Goal: Task Accomplishment & Management: Manage account settings

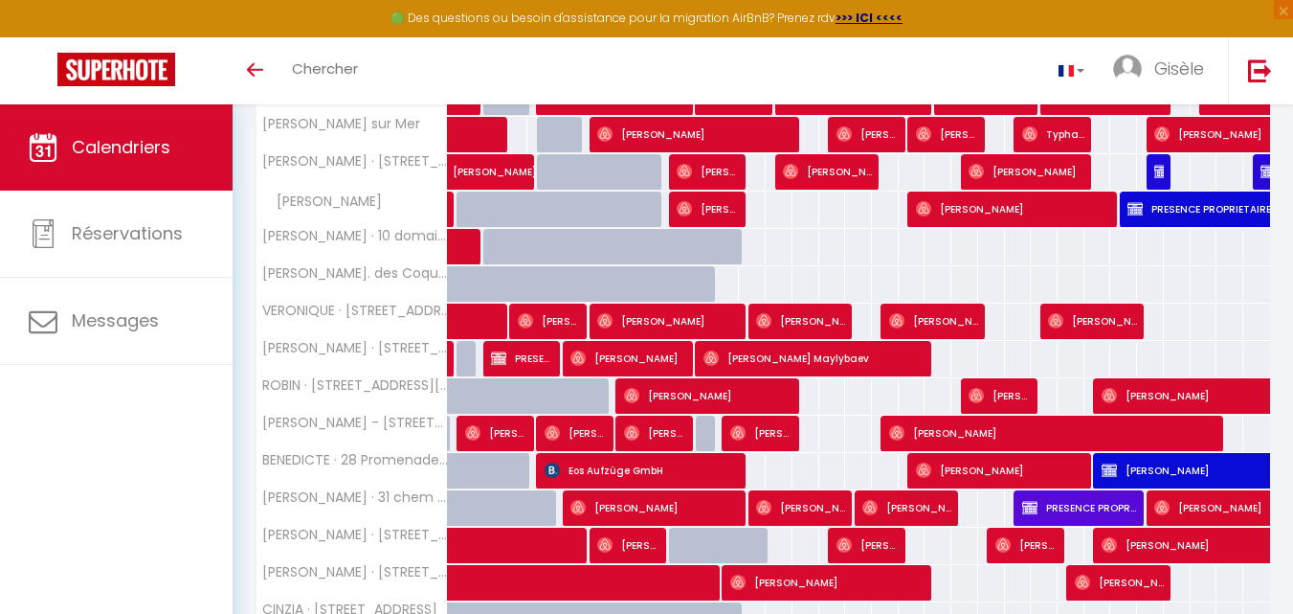
scroll to position [546, 0]
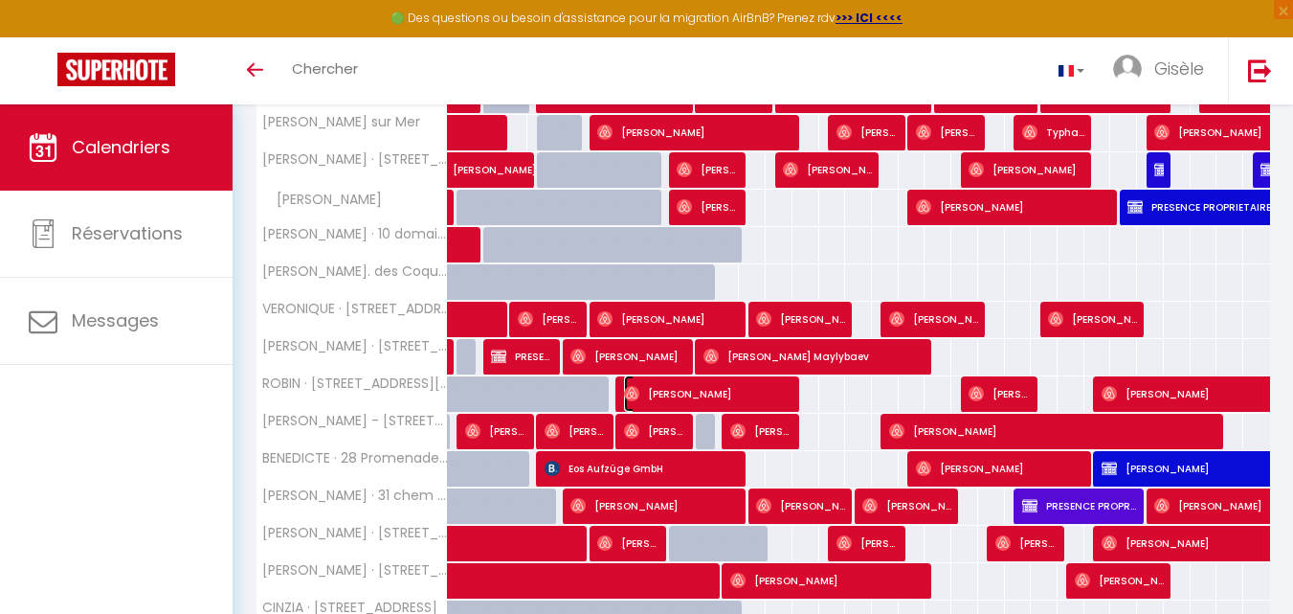
click at [662, 394] on span "[PERSON_NAME]" at bounding box center [708, 393] width 169 height 36
select select "OK"
select select "0"
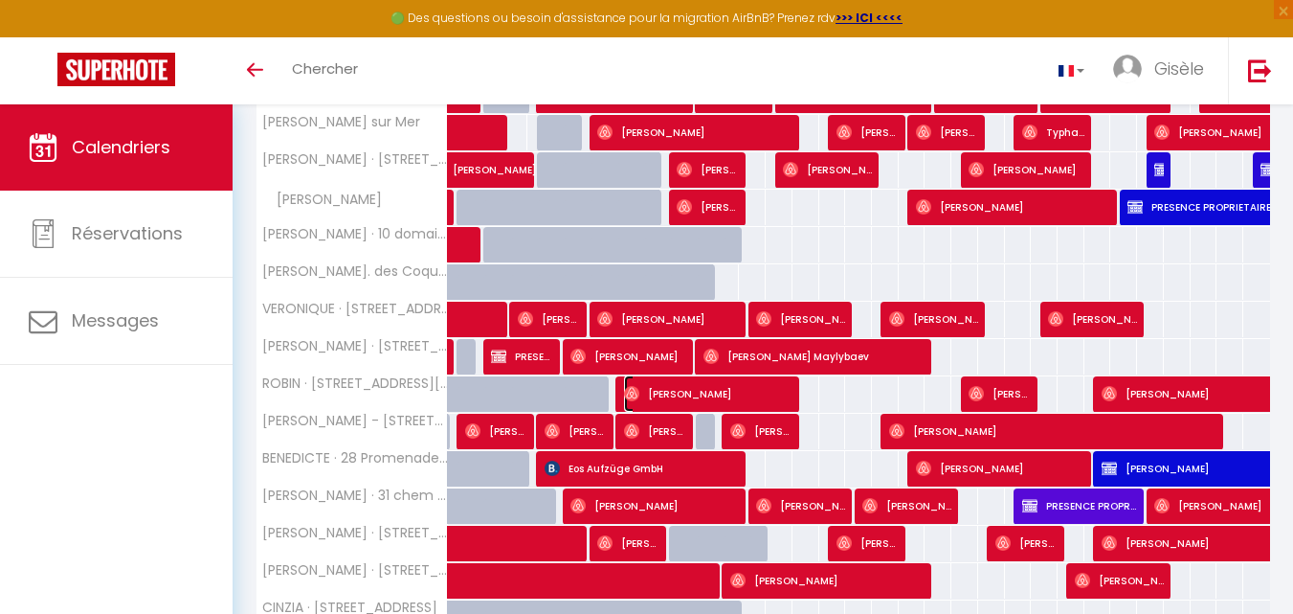
select select "1"
select select
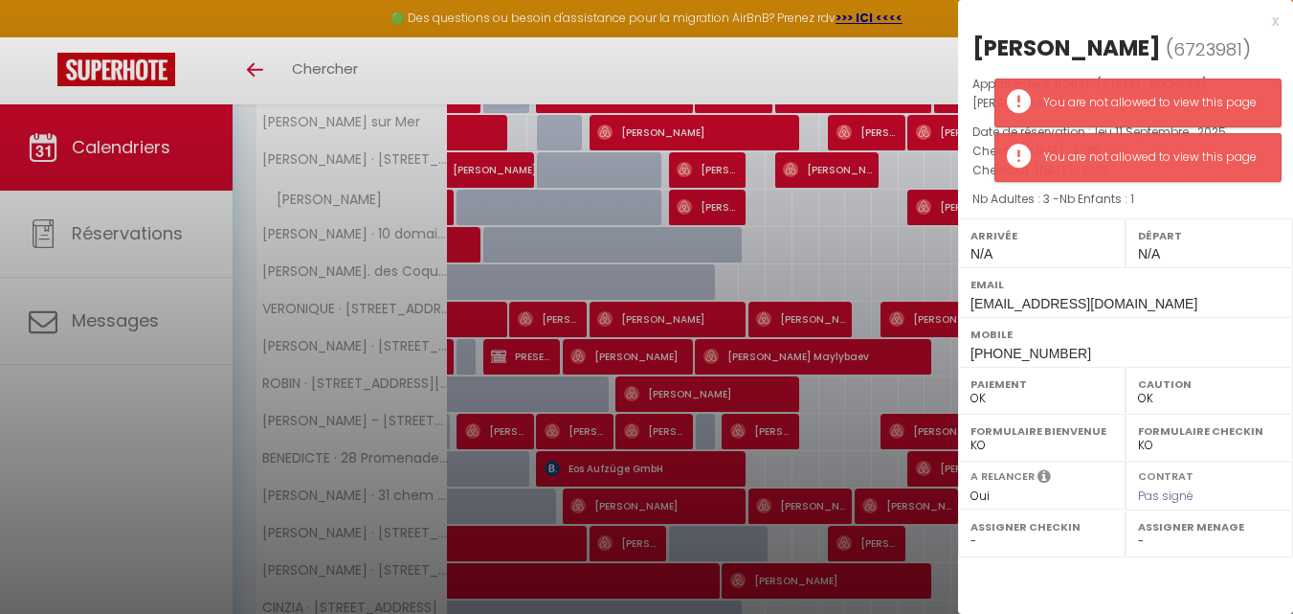
click at [805, 78] on div at bounding box center [646, 307] width 1293 height 614
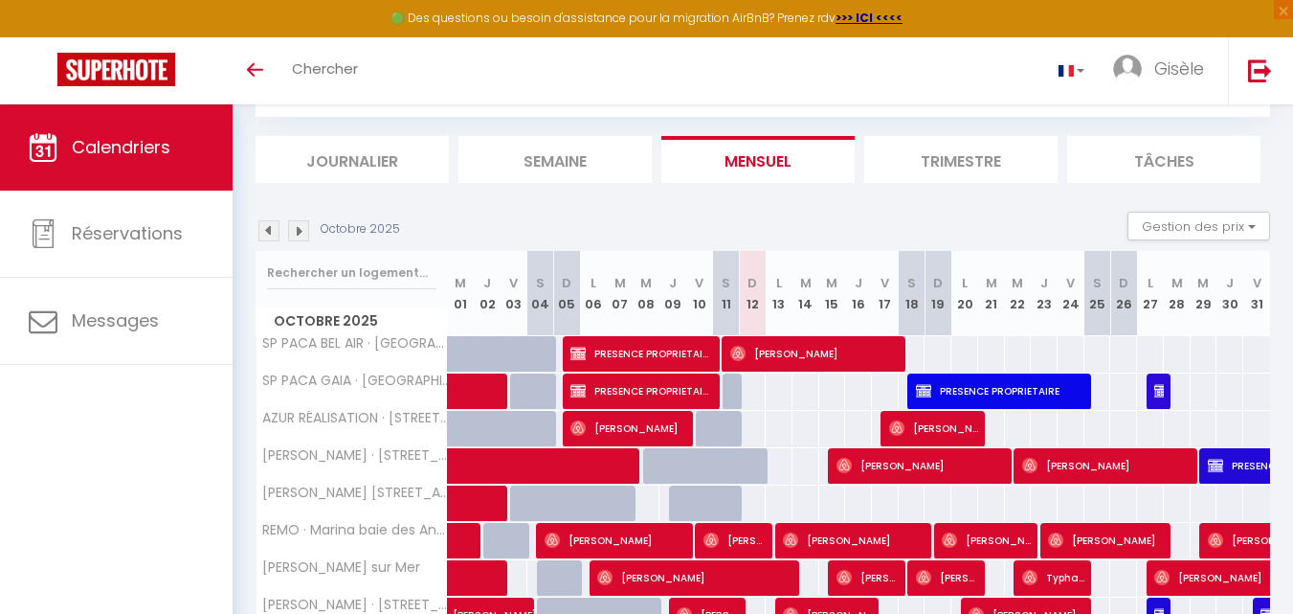
scroll to position [0, 0]
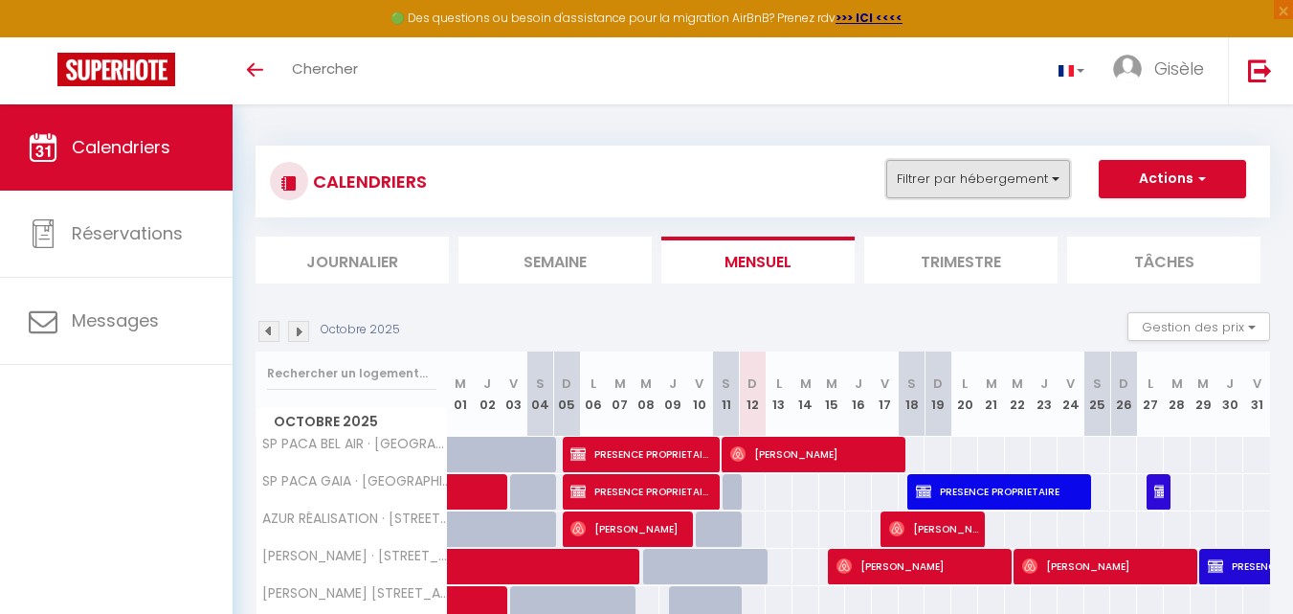
click at [1057, 179] on button "Filtrer par hébergement" at bounding box center [978, 179] width 184 height 38
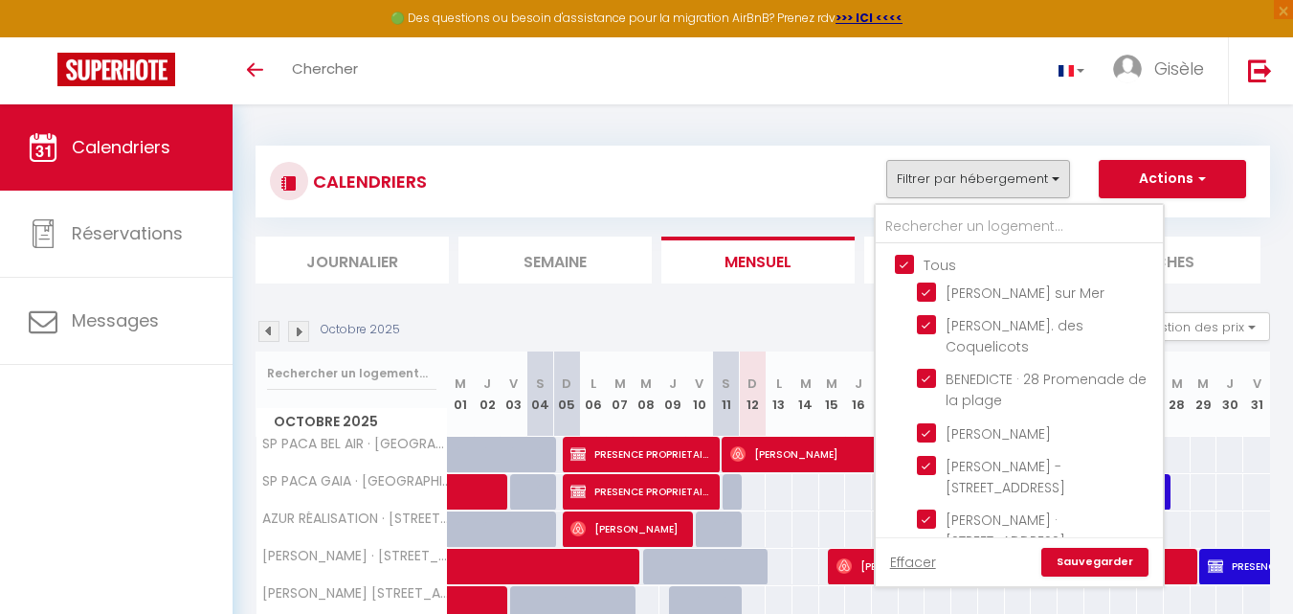
click at [905, 258] on input "Tous" at bounding box center [1038, 263] width 287 height 19
checkbox input "false"
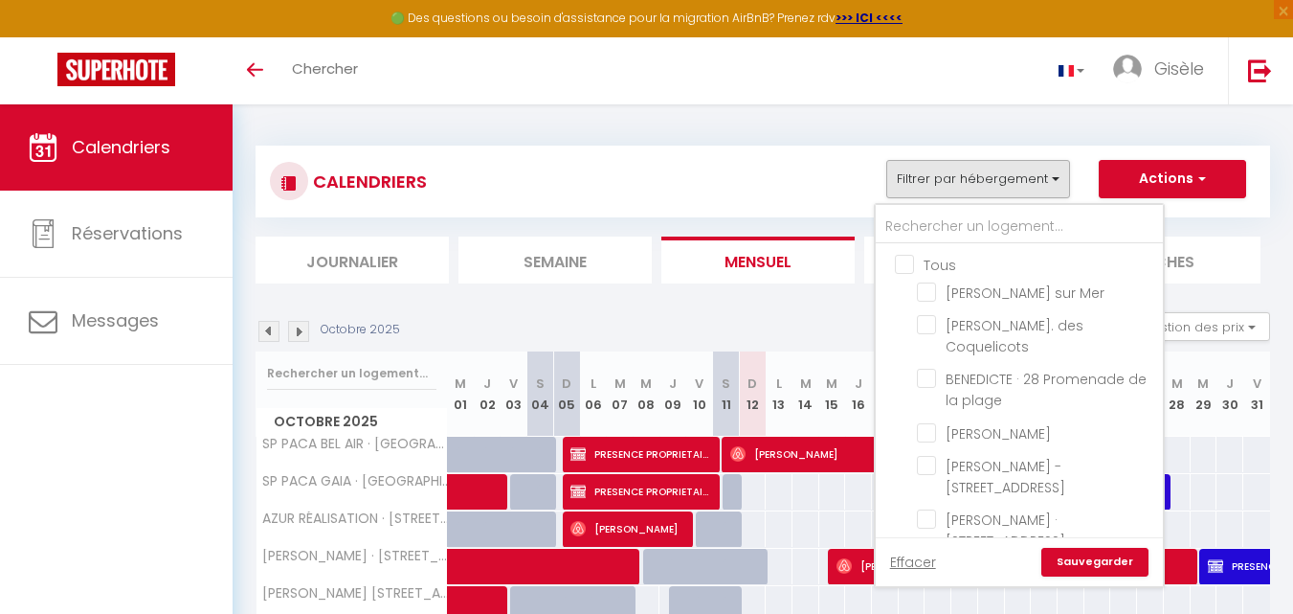
checkbox input "false"
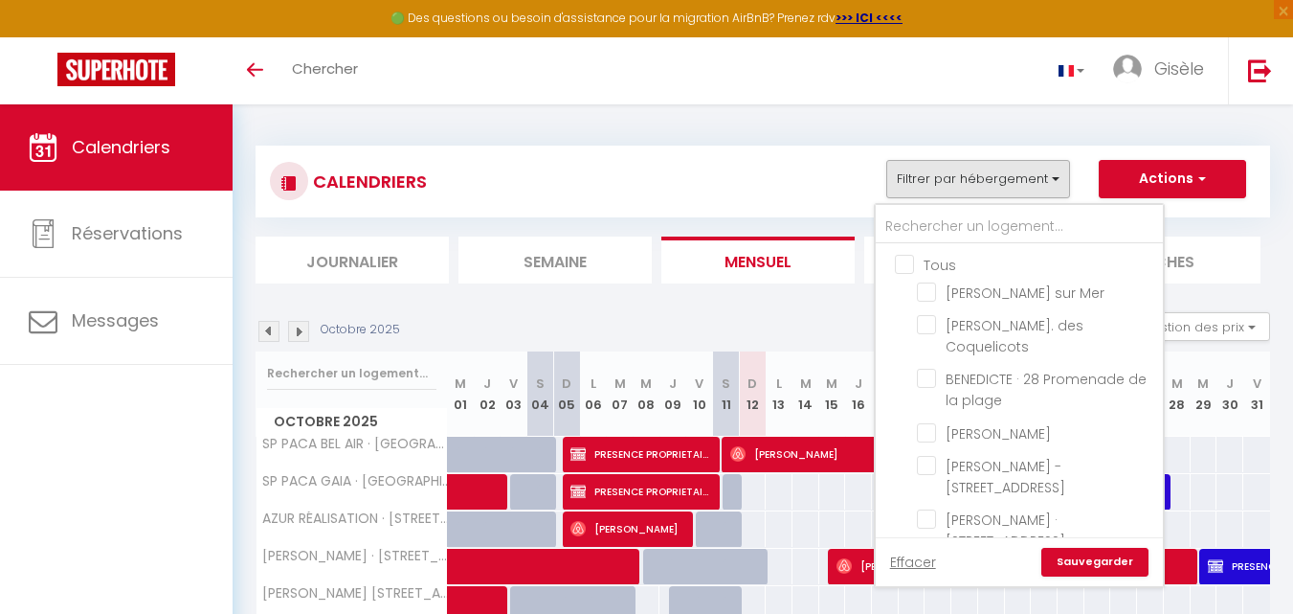
checkbox input "false"
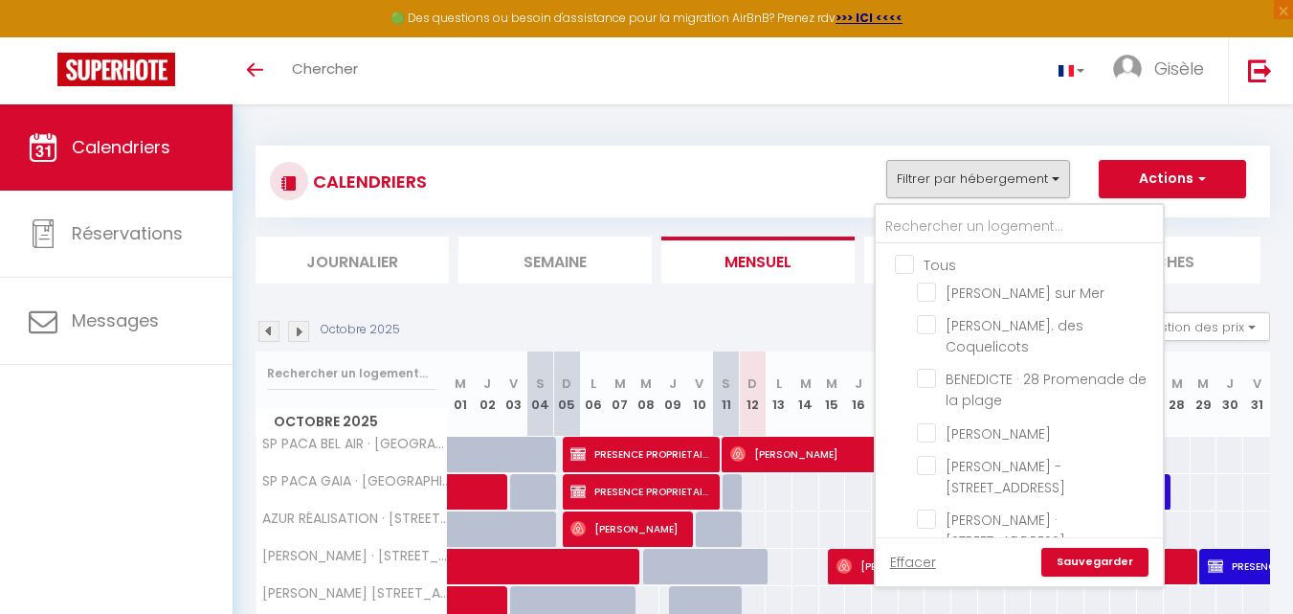
checkbox input "false"
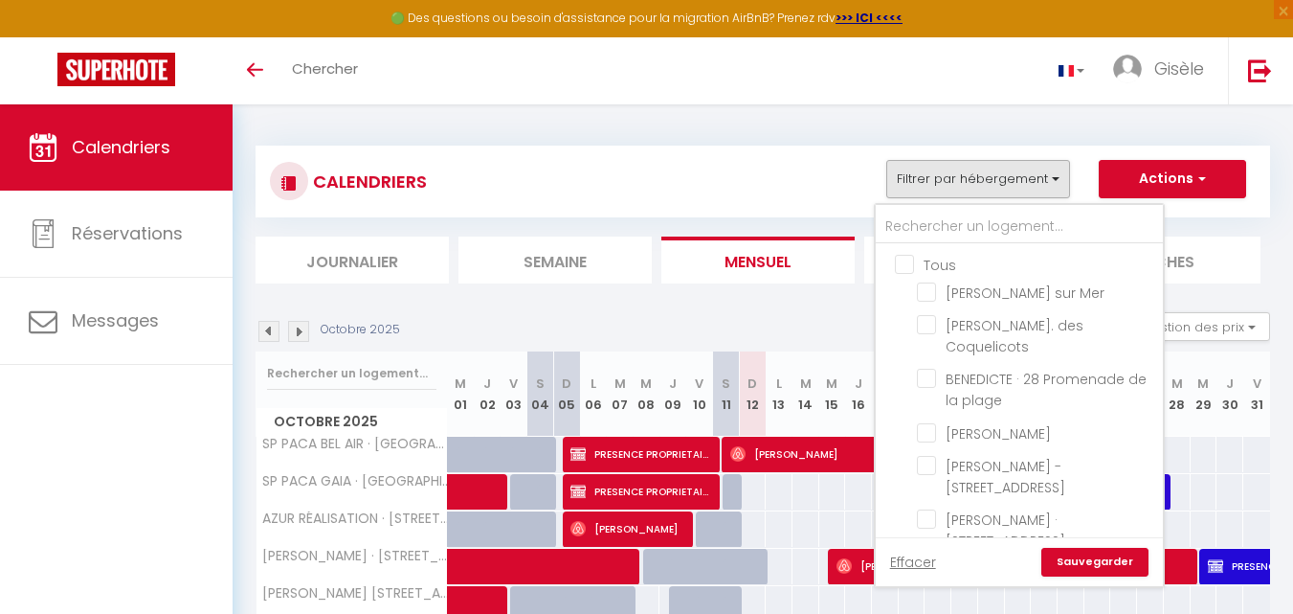
checkbox input "false"
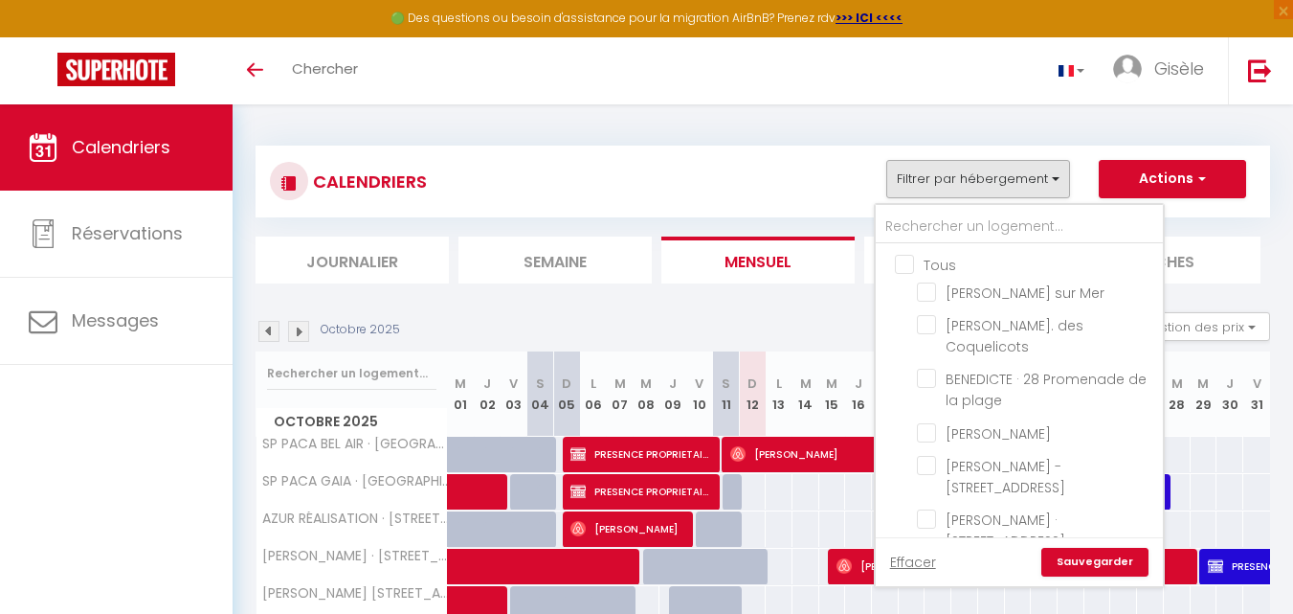
checkbox input "false"
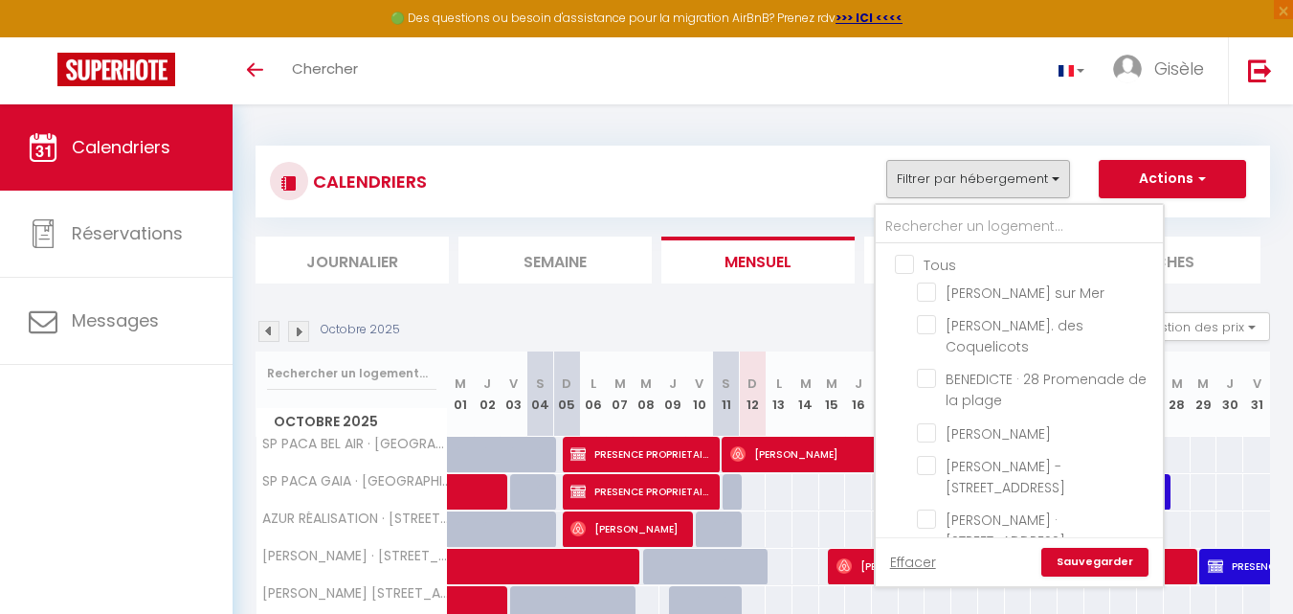
checkbox input "false"
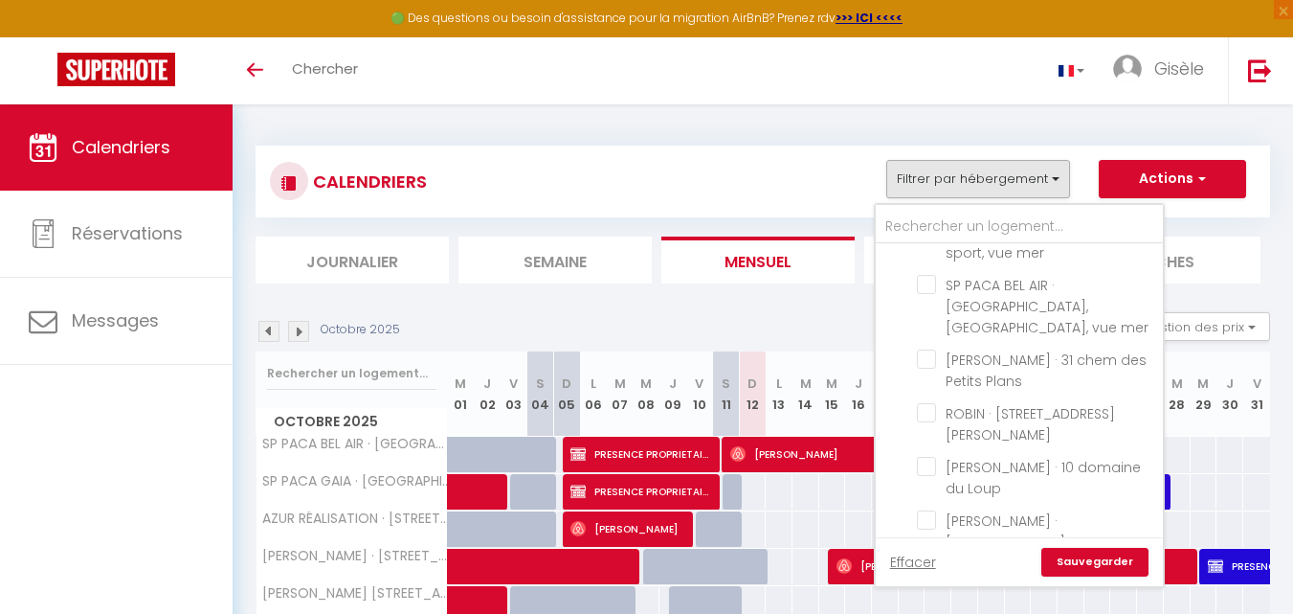
scroll to position [625, 0]
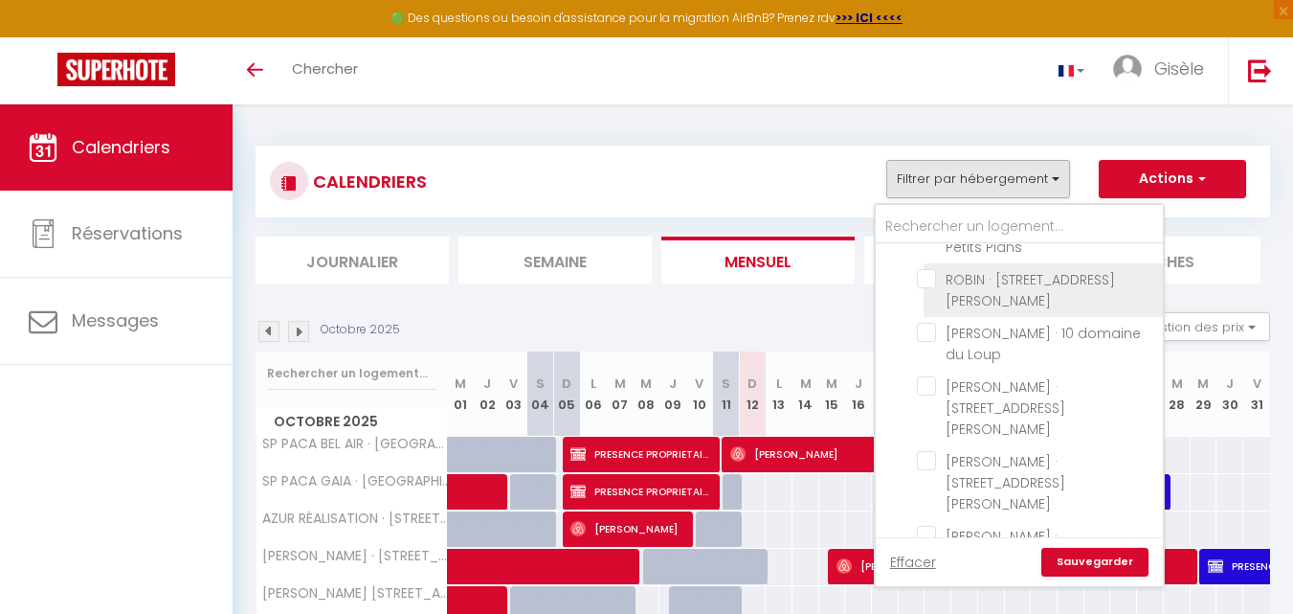
click at [924, 269] on input "ROBIN · [STREET_ADDRESS][PERSON_NAME]" at bounding box center [1036, 278] width 239 height 19
checkbox input "true"
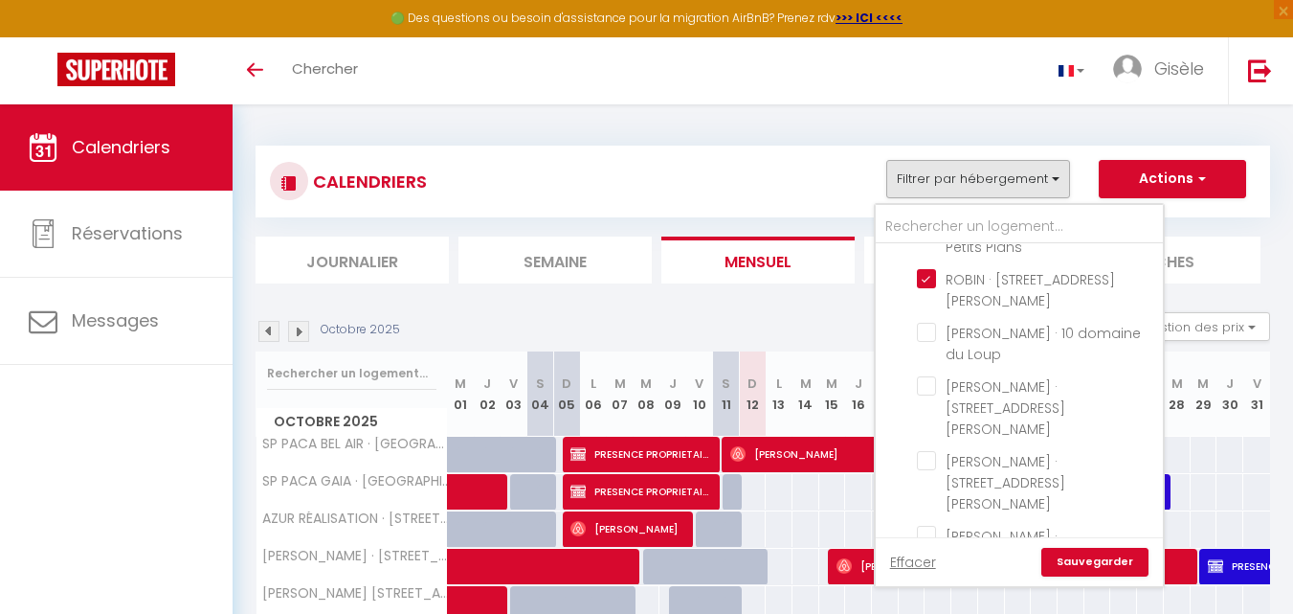
click at [1085, 558] on link "Sauvegarder" at bounding box center [1094, 562] width 107 height 29
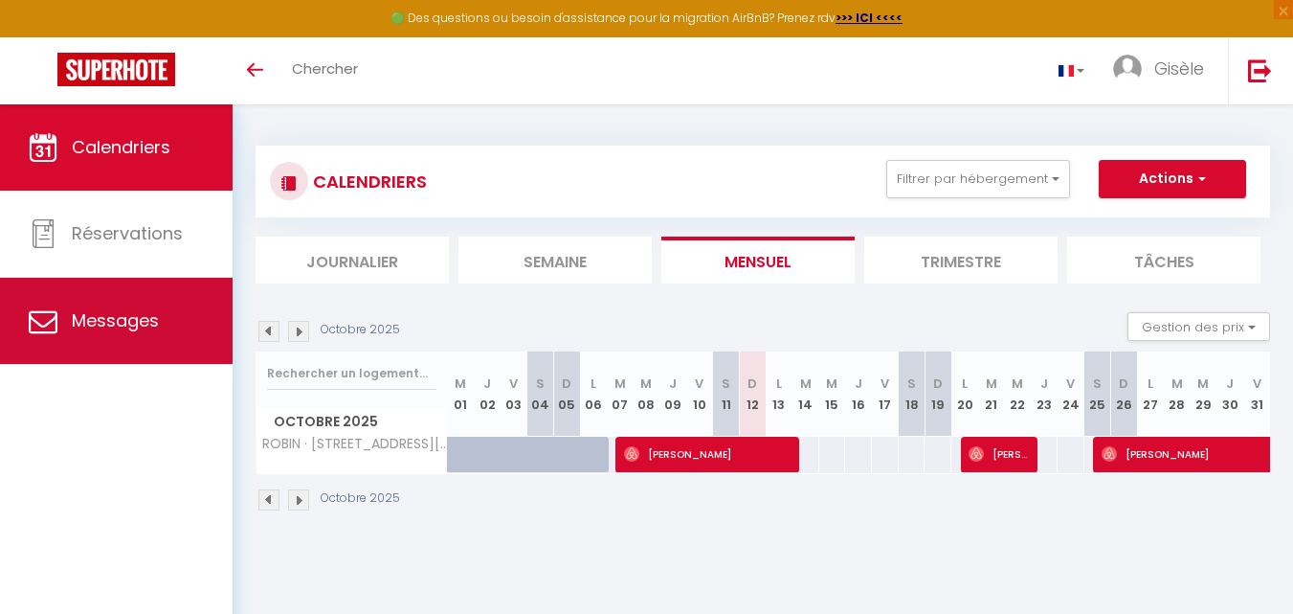
click at [108, 309] on span "Messages" at bounding box center [115, 320] width 87 height 24
select select "message"
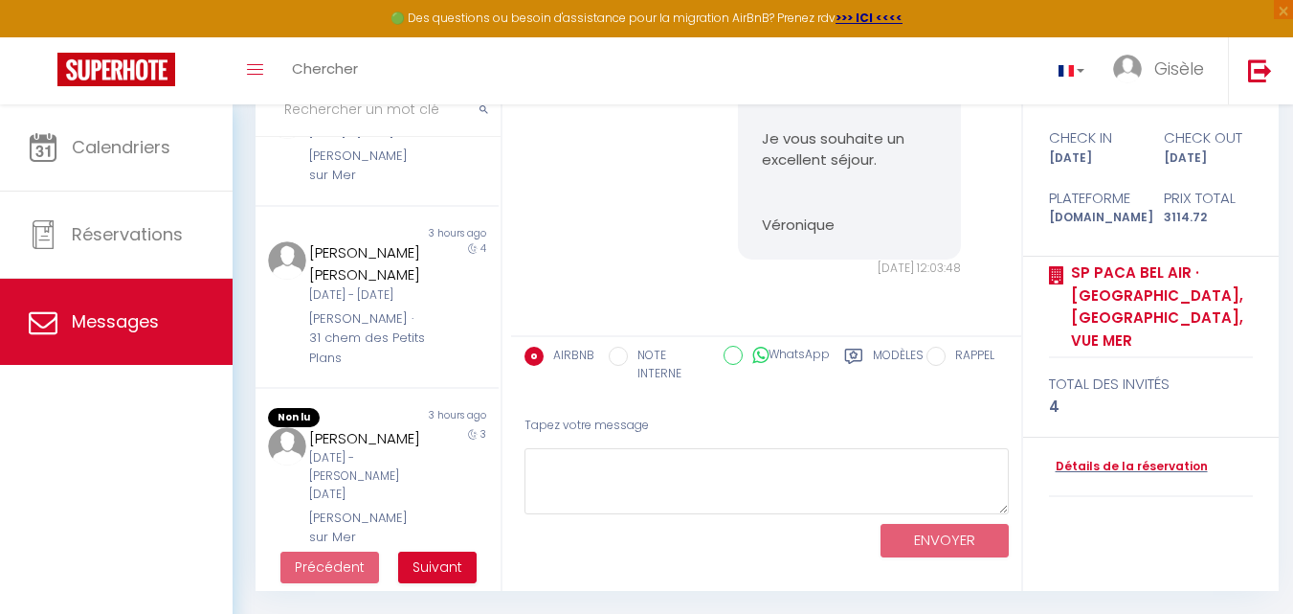
scroll to position [790, 0]
click at [438, 366] on div "4" at bounding box center [468, 302] width 61 height 126
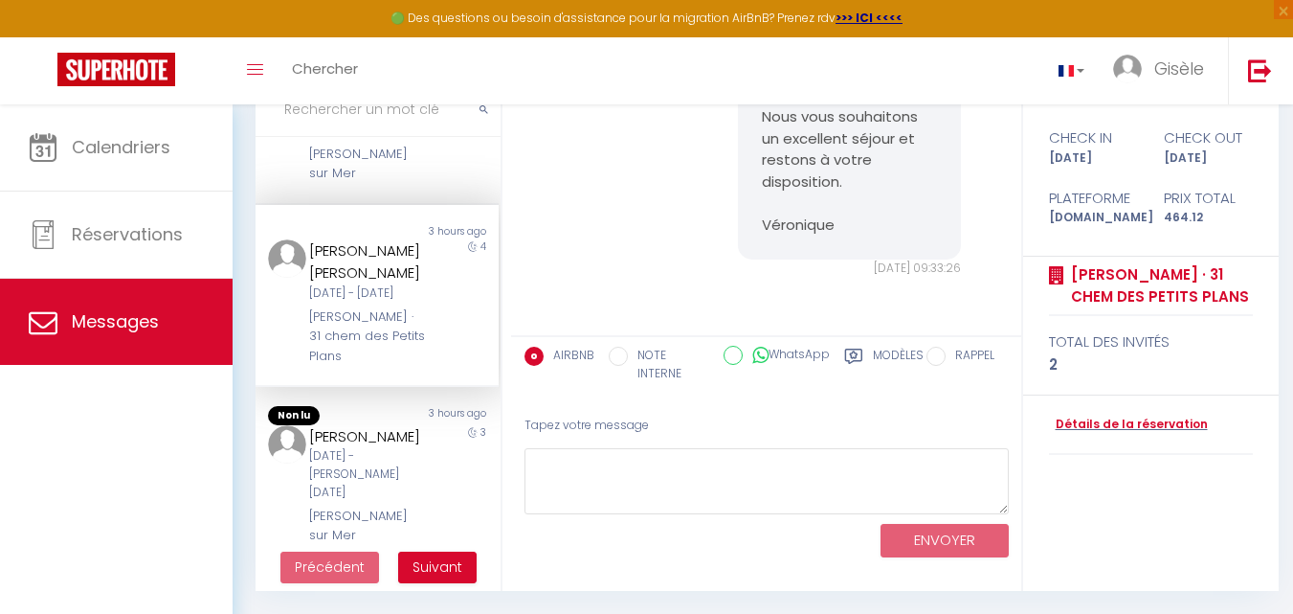
click at [466, 366] on div "4" at bounding box center [468, 302] width 61 height 126
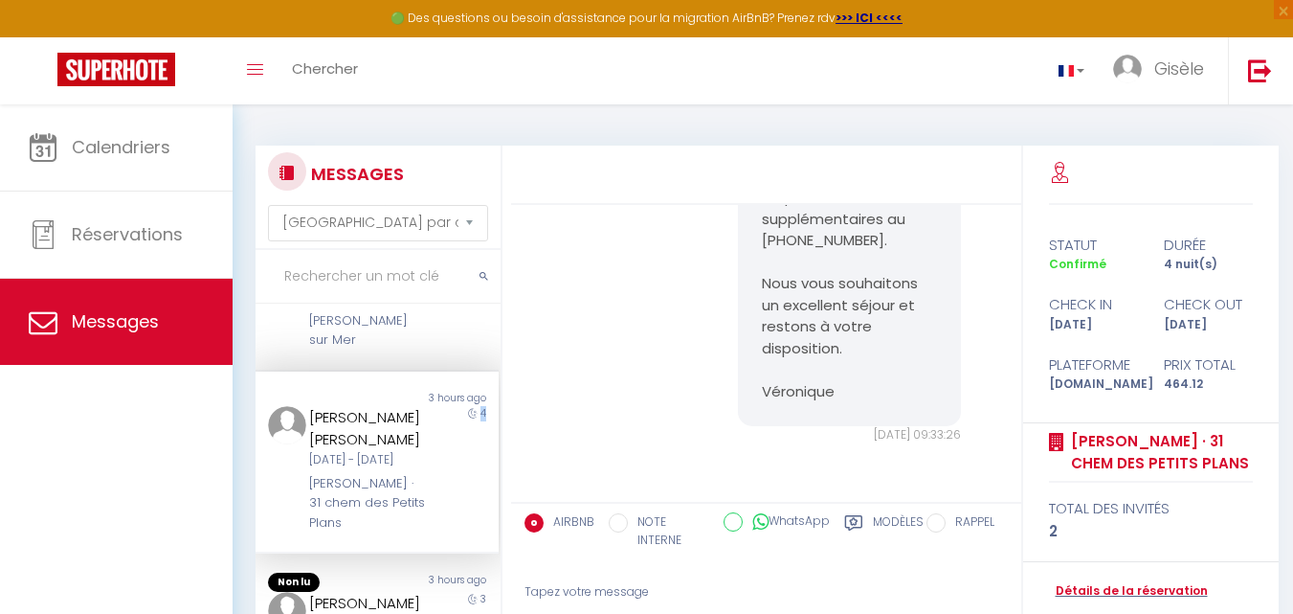
scroll to position [167, 0]
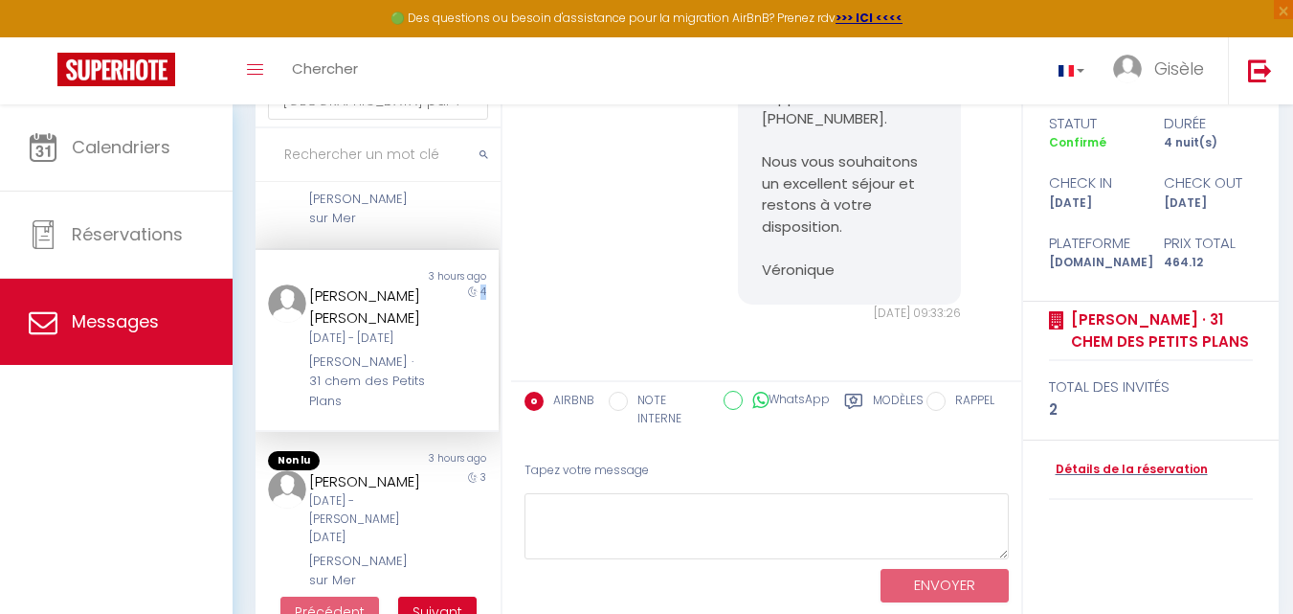
scroll to position [167, 0]
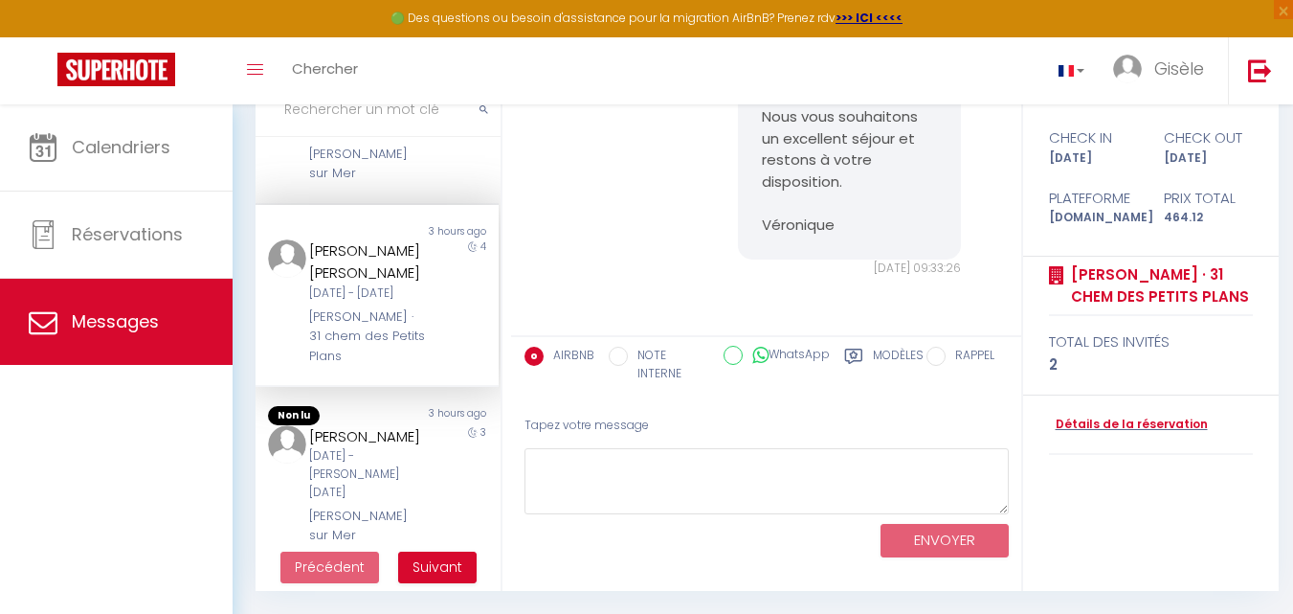
click at [368, 284] on div "[PERSON_NAME] [PERSON_NAME]" at bounding box center [367, 261] width 117 height 45
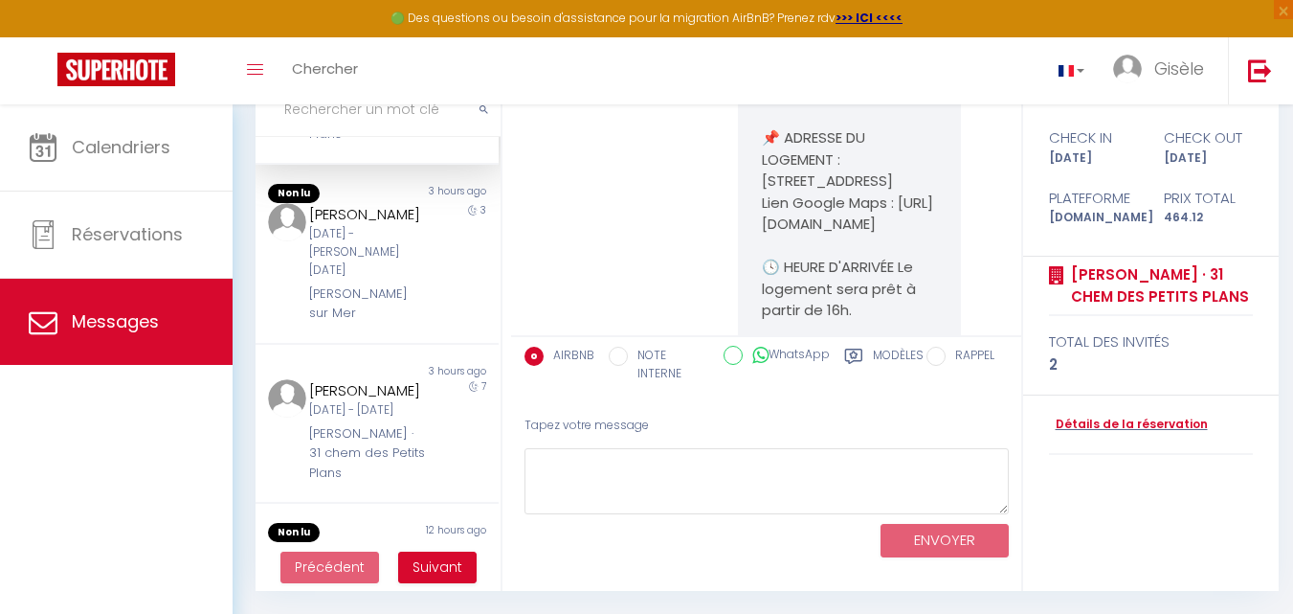
scroll to position [1014, 0]
click at [420, 322] on div "[PERSON_NAME] [DATE] - [DATE] [PERSON_NAME] sur Mer" at bounding box center [367, 261] width 142 height 121
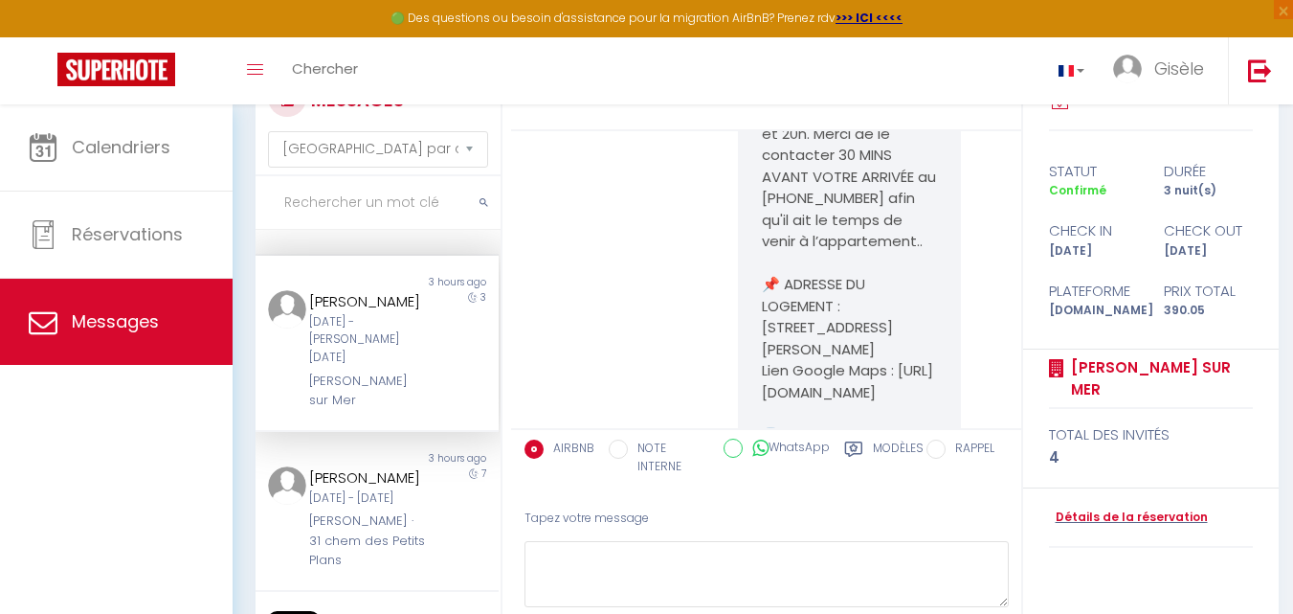
scroll to position [167, 0]
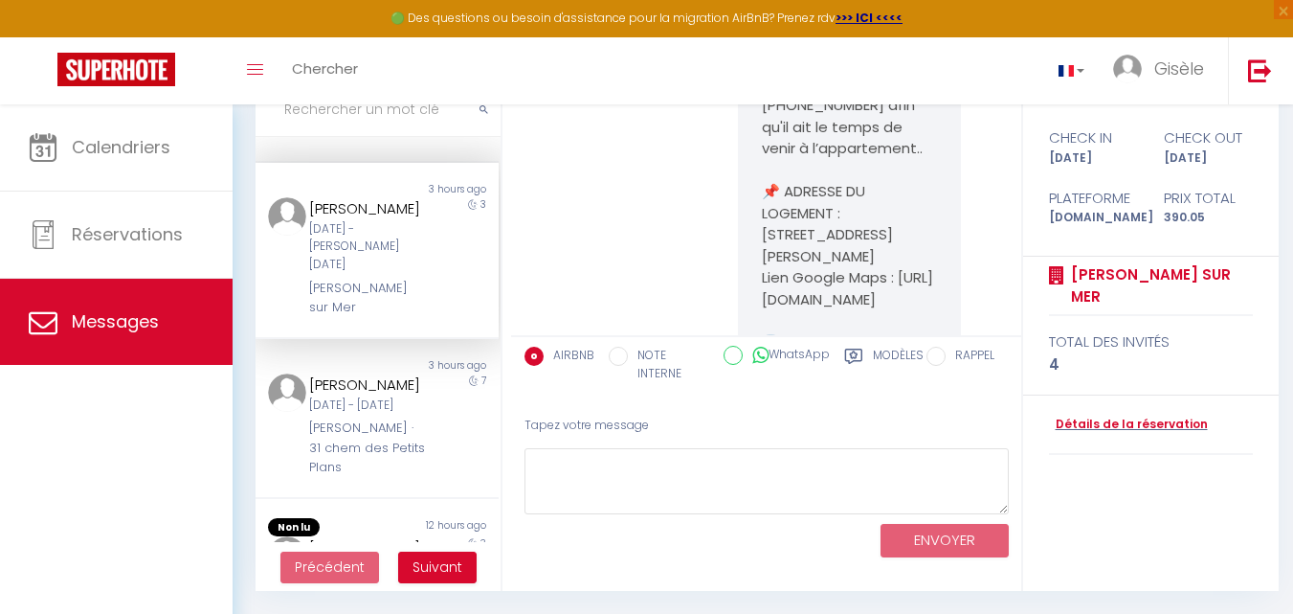
click at [883, 351] on label "Modèles" at bounding box center [898, 366] width 51 height 39
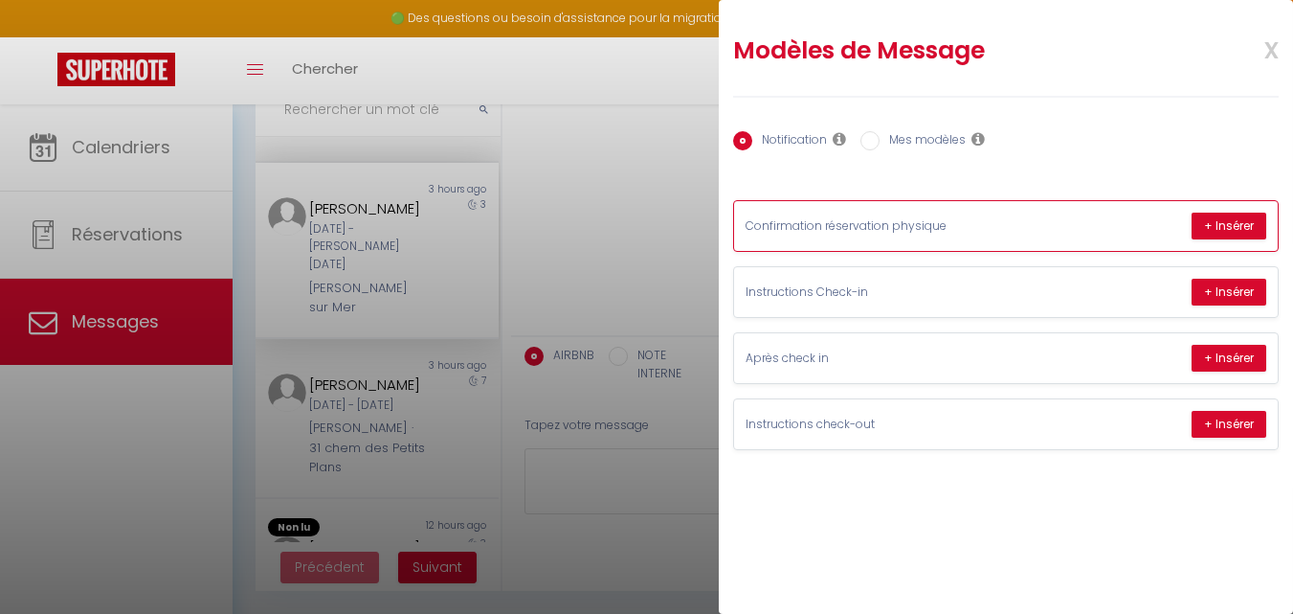
click at [881, 221] on p "Confirmation réservation physique" at bounding box center [889, 226] width 287 height 18
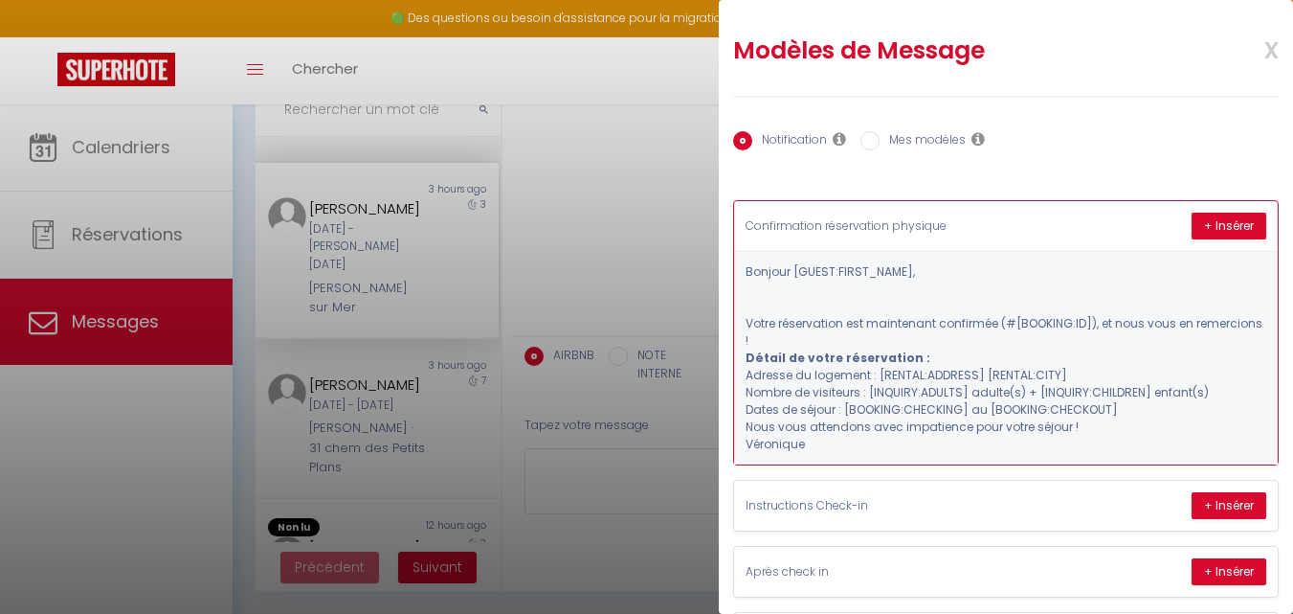
scroll to position [93, 0]
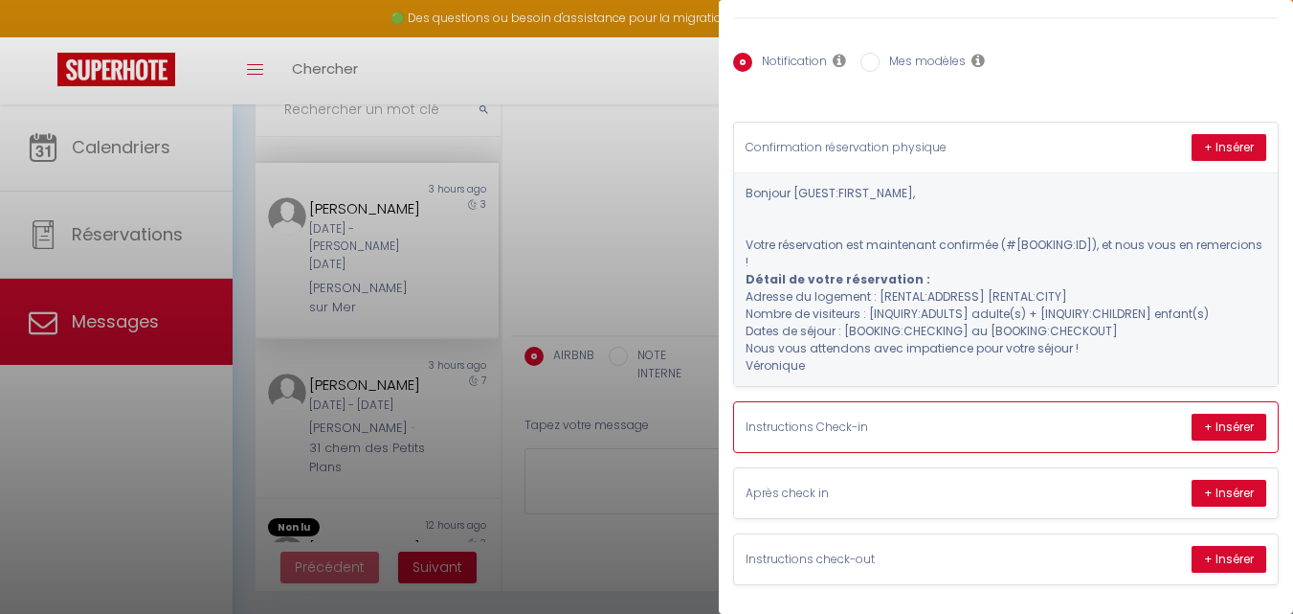
click at [847, 418] on p "Instructions Check-in" at bounding box center [889, 427] width 287 height 18
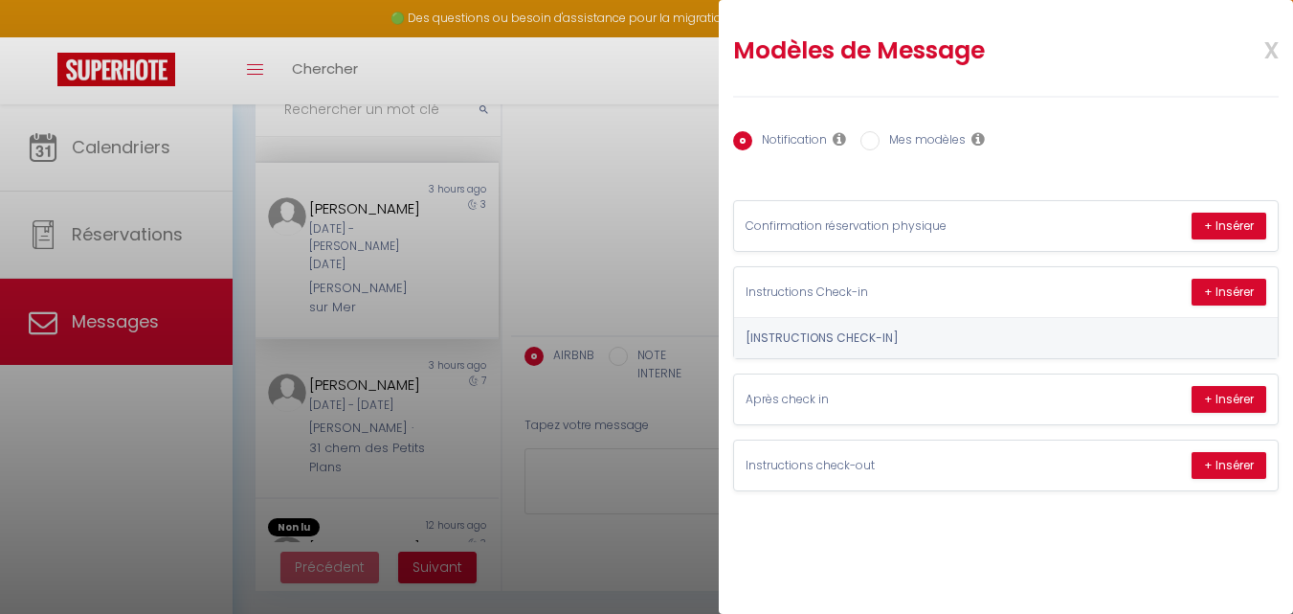
click at [842, 501] on div "Modèles de Message x Notification Mes modèles Nom Message Afficher les shortcod…" at bounding box center [1006, 260] width 574 height 520
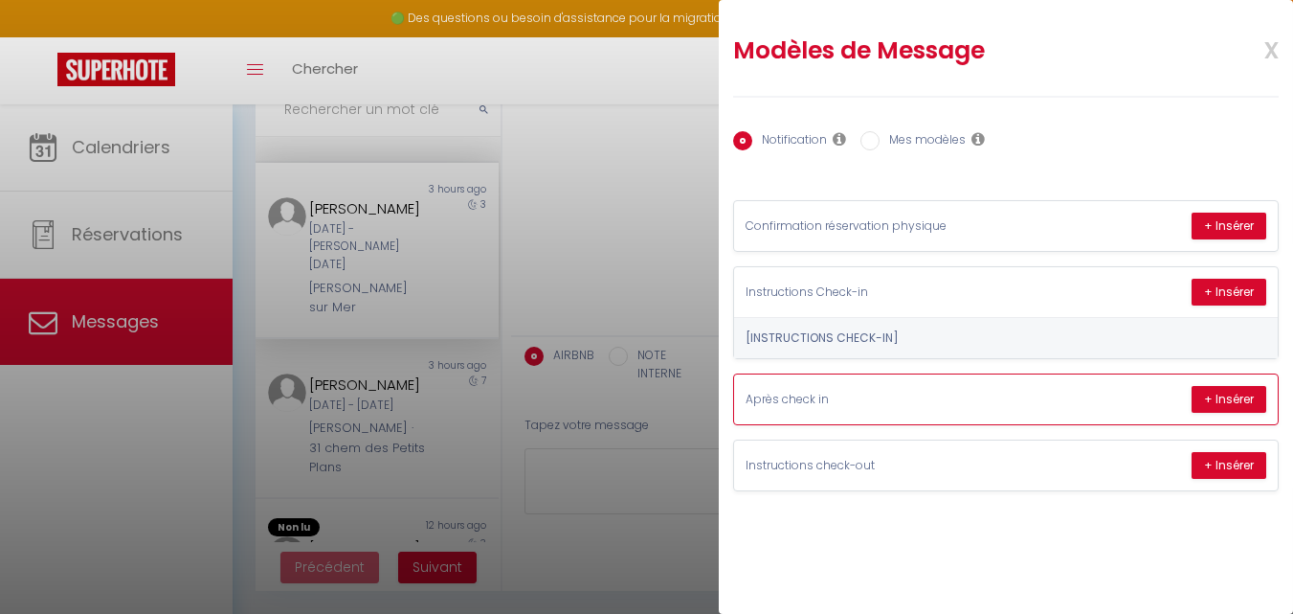
drag, startPoint x: 842, startPoint y: 501, endPoint x: 794, endPoint y: 391, distance: 120.0
click at [794, 391] on div "Modèles de Message x Notification Mes modèles Nom Message Afficher les shortcod…" at bounding box center [1006, 260] width 574 height 520
click at [794, 391] on p "Après check in" at bounding box center [889, 400] width 287 height 18
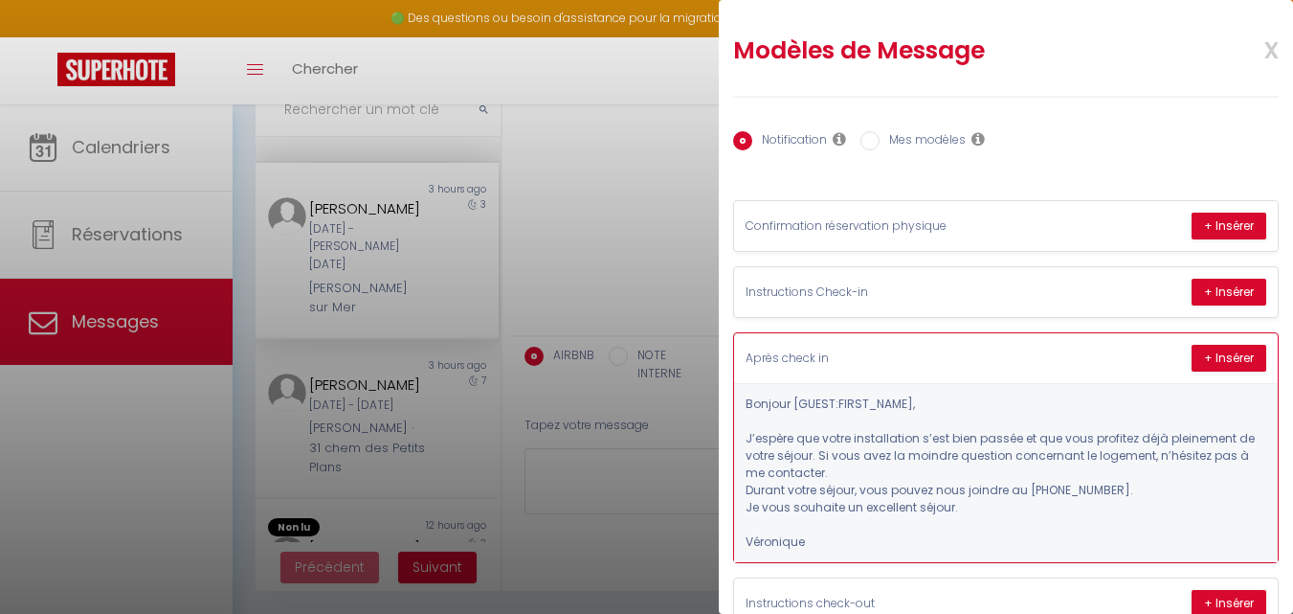
scroll to position [58, 0]
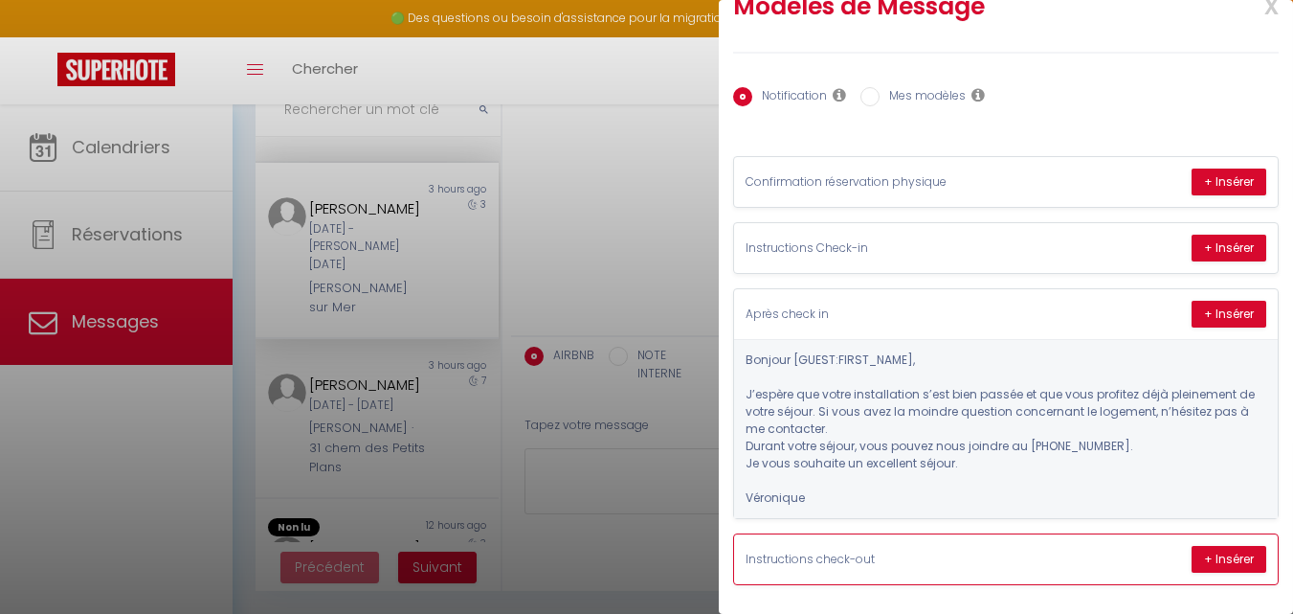
click at [826, 550] on p "Instructions check-out" at bounding box center [889, 559] width 287 height 18
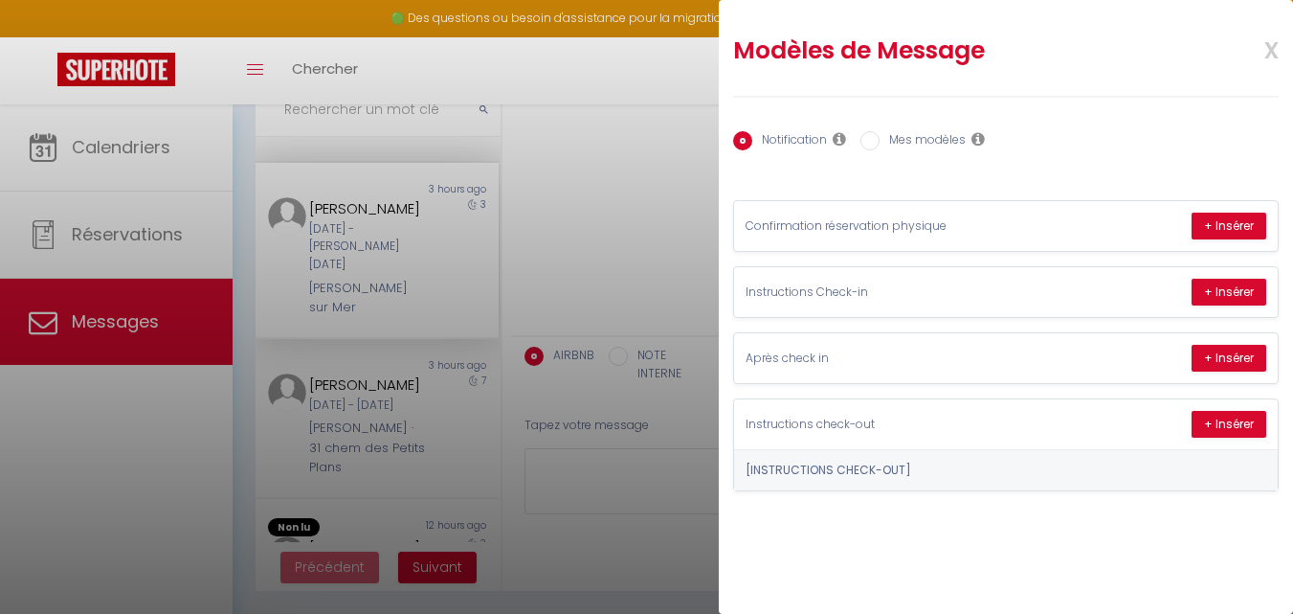
click at [917, 140] on label "Mes modèles" at bounding box center [923, 141] width 86 height 21
click at [880, 140] on input "Mes modèles" at bounding box center [870, 140] width 19 height 19
radio input "true"
radio input "false"
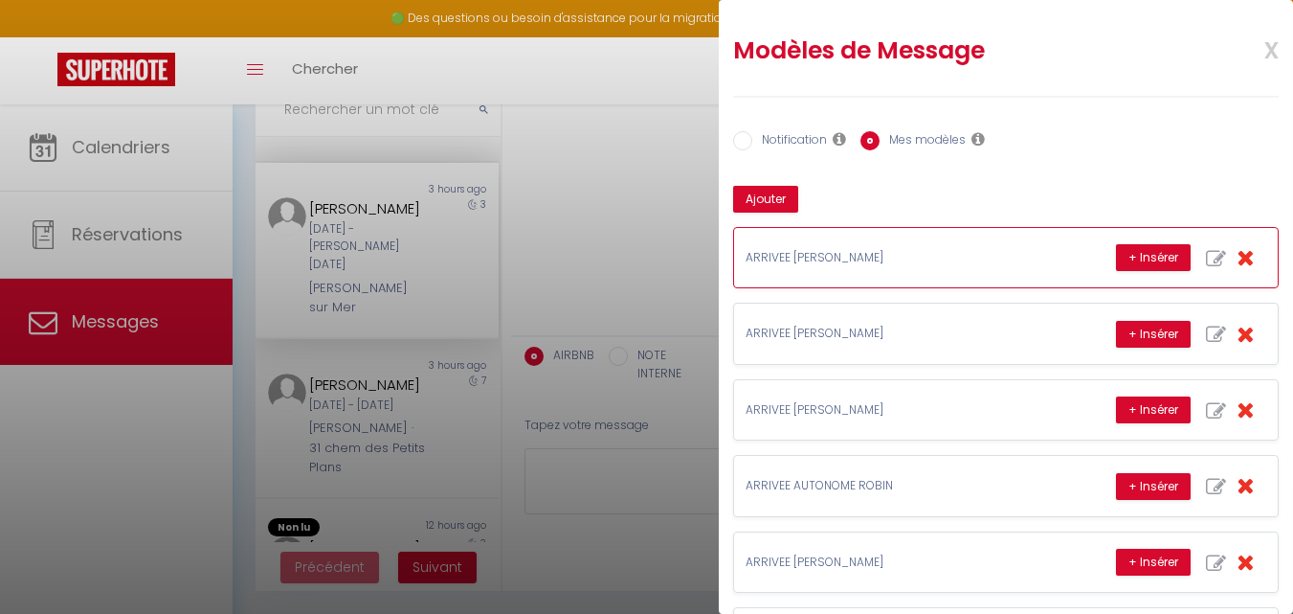
click at [790, 253] on p "ARRIVEE [PERSON_NAME]" at bounding box center [889, 258] width 287 height 18
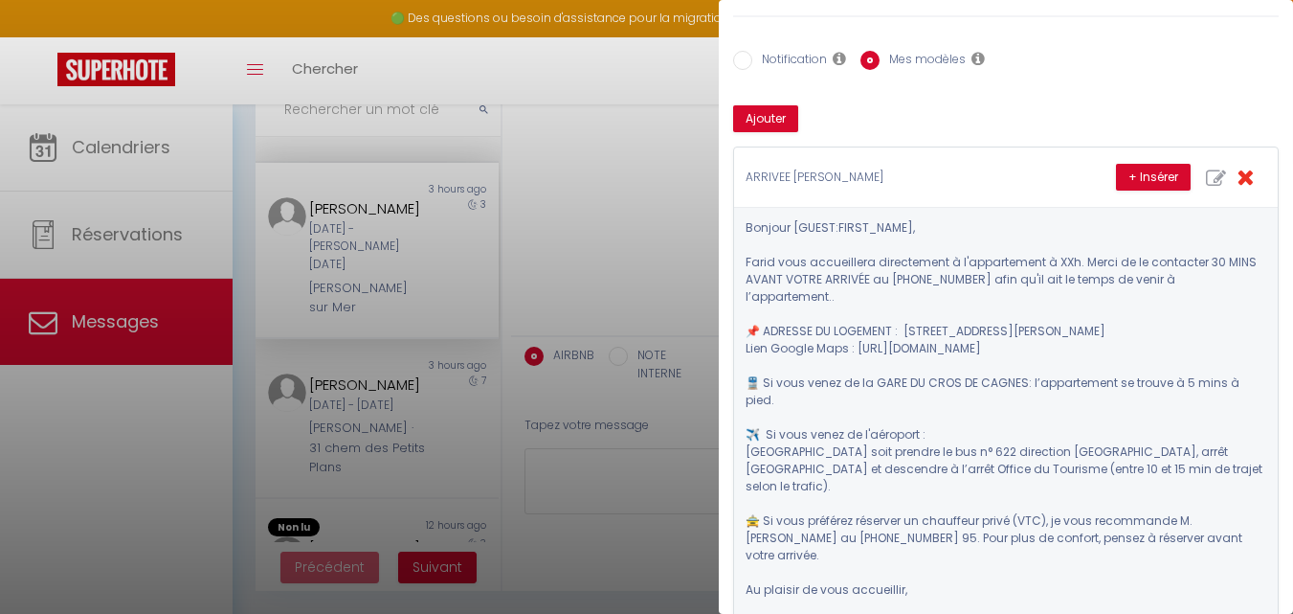
scroll to position [79, 0]
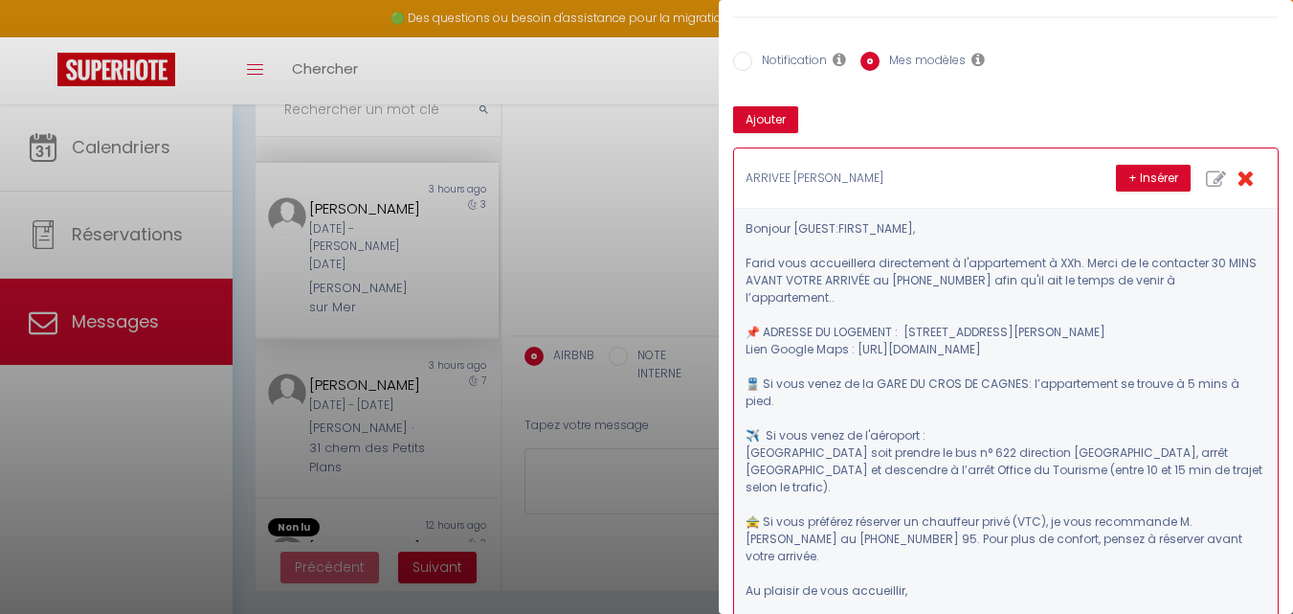
click at [1206, 176] on icon "button" at bounding box center [1216, 179] width 20 height 20
type input "ARRIVEE [PERSON_NAME]"
type textarea "Bonjour [GUEST:FIRST_NAME], Farid vous accueillera directement à l'appartement …"
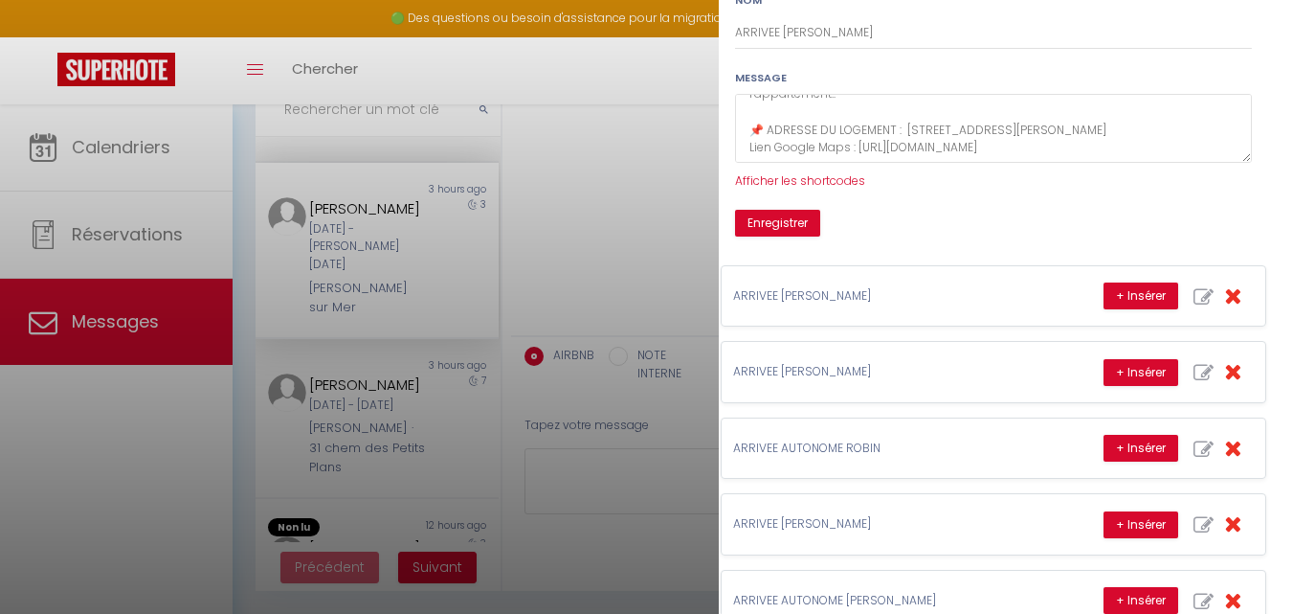
scroll to position [0, 12]
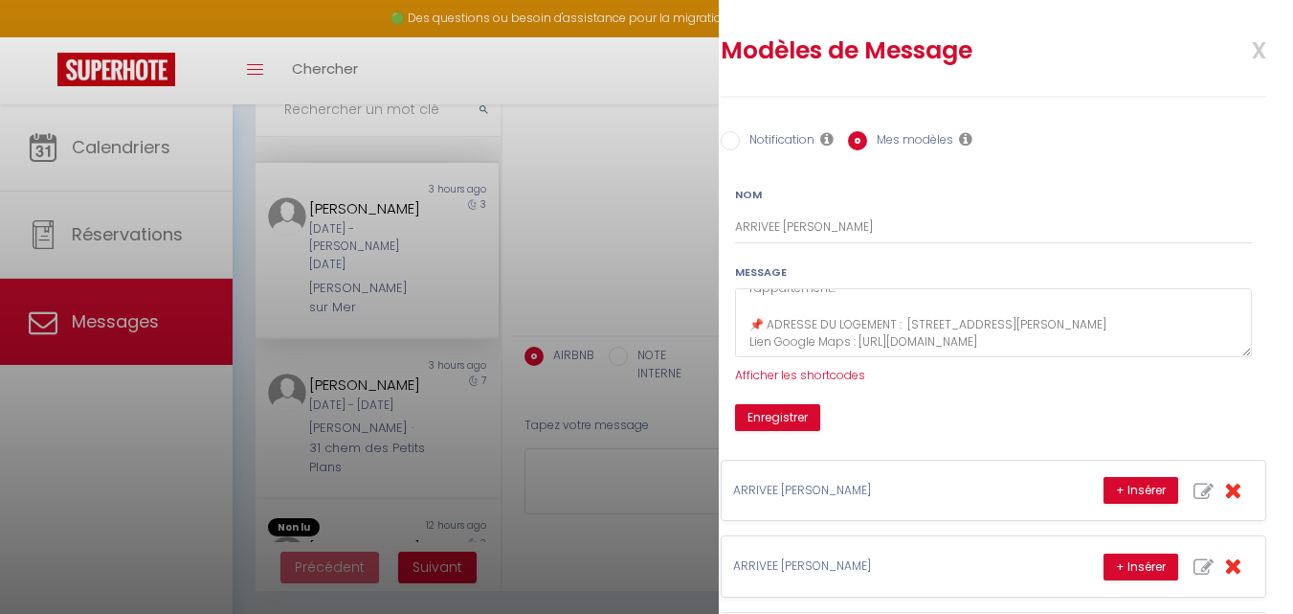
click at [1242, 47] on span "x" at bounding box center [1236, 48] width 60 height 45
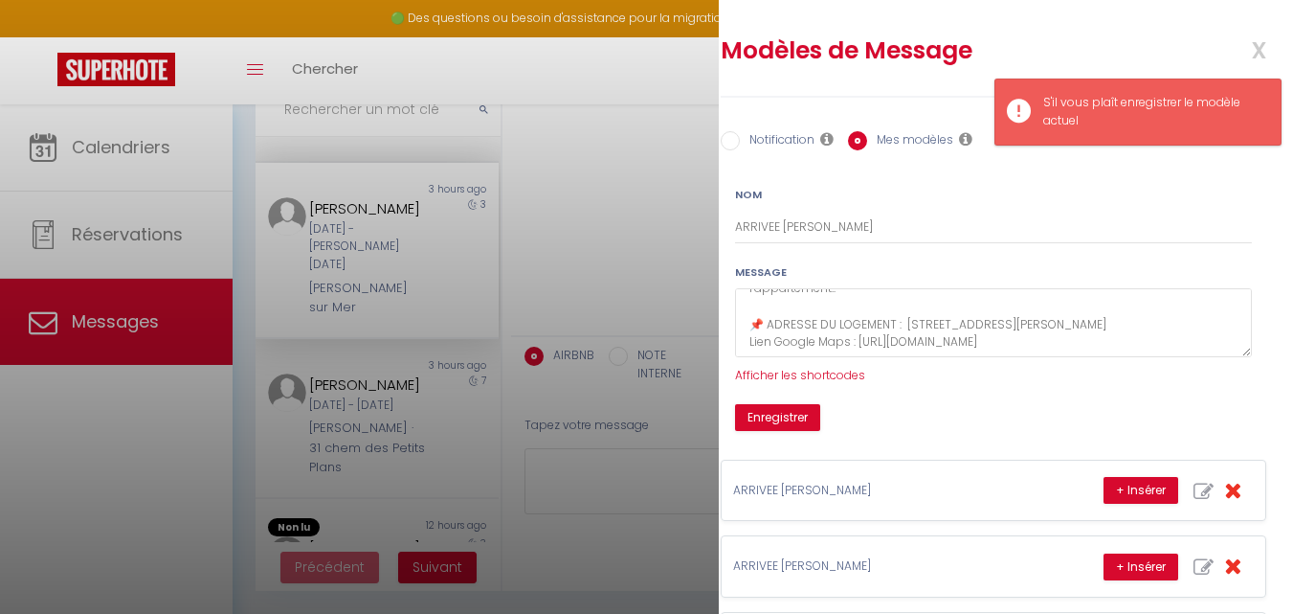
click at [621, 163] on div at bounding box center [646, 307] width 1293 height 614
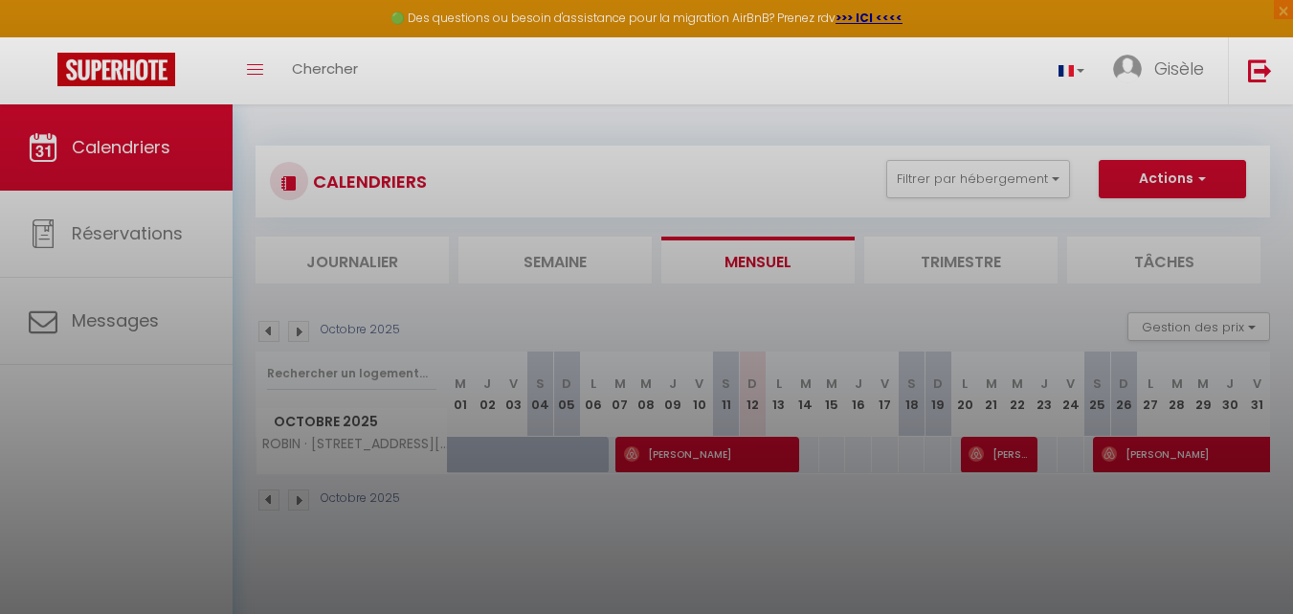
click at [156, 401] on div at bounding box center [646, 307] width 1293 height 614
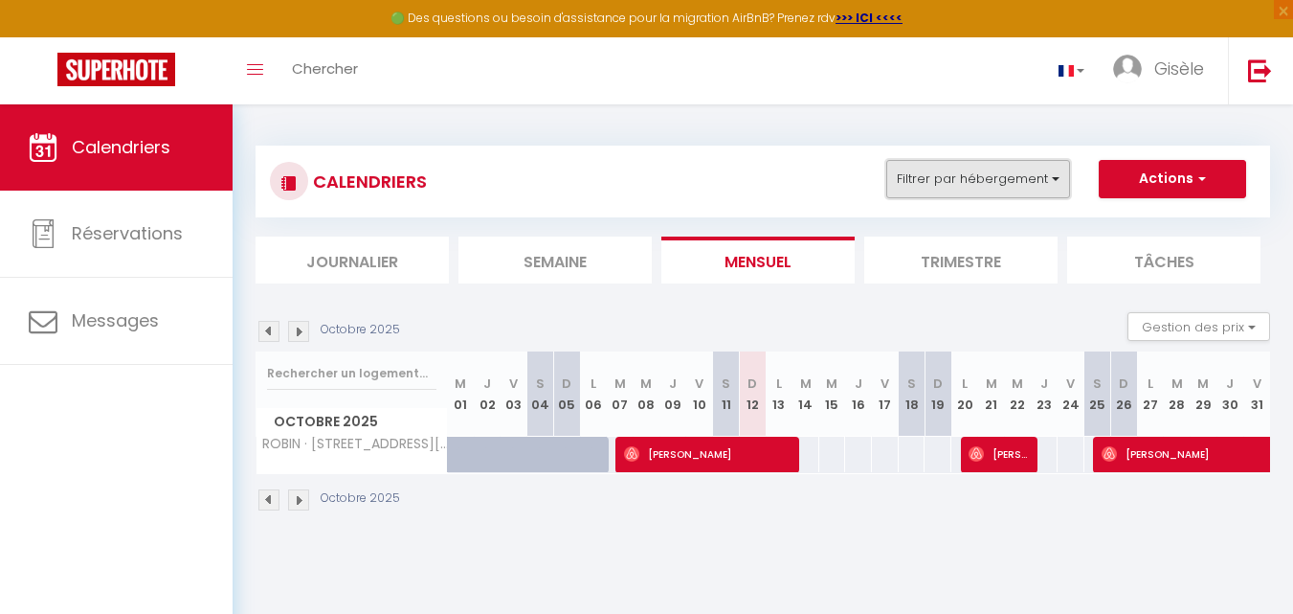
click at [1055, 177] on button "Filtrer par hébergement" at bounding box center [978, 179] width 184 height 38
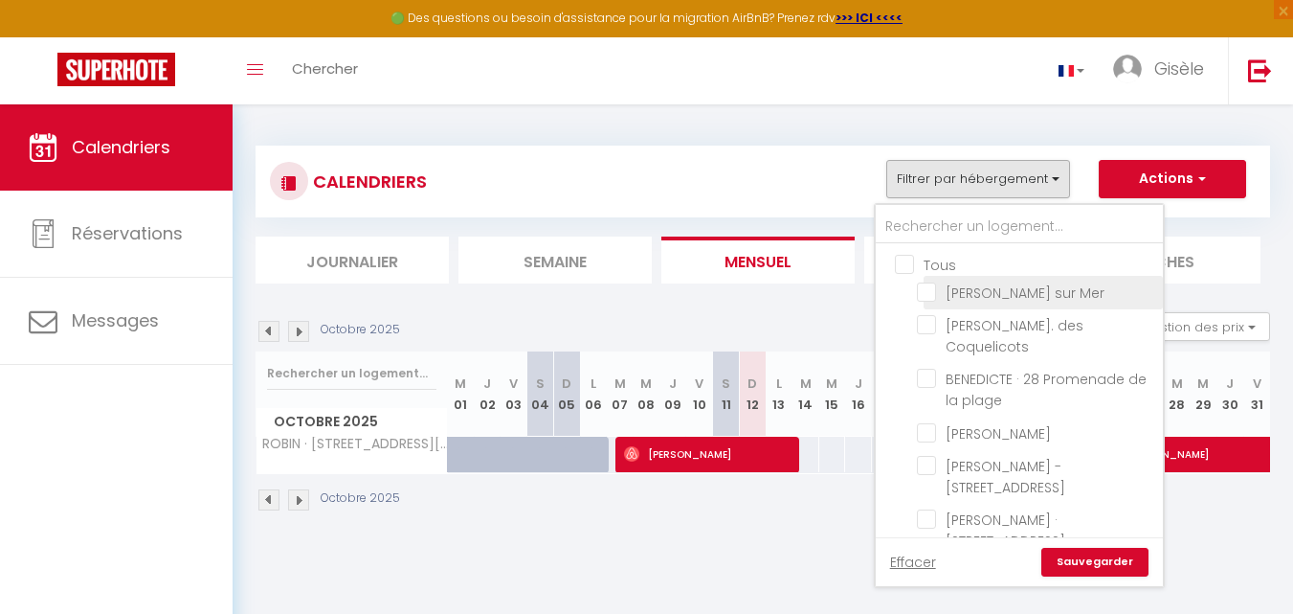
click at [927, 286] on input "[PERSON_NAME] sur Mer" at bounding box center [1036, 290] width 239 height 19
checkbox input "true"
checkbox input "false"
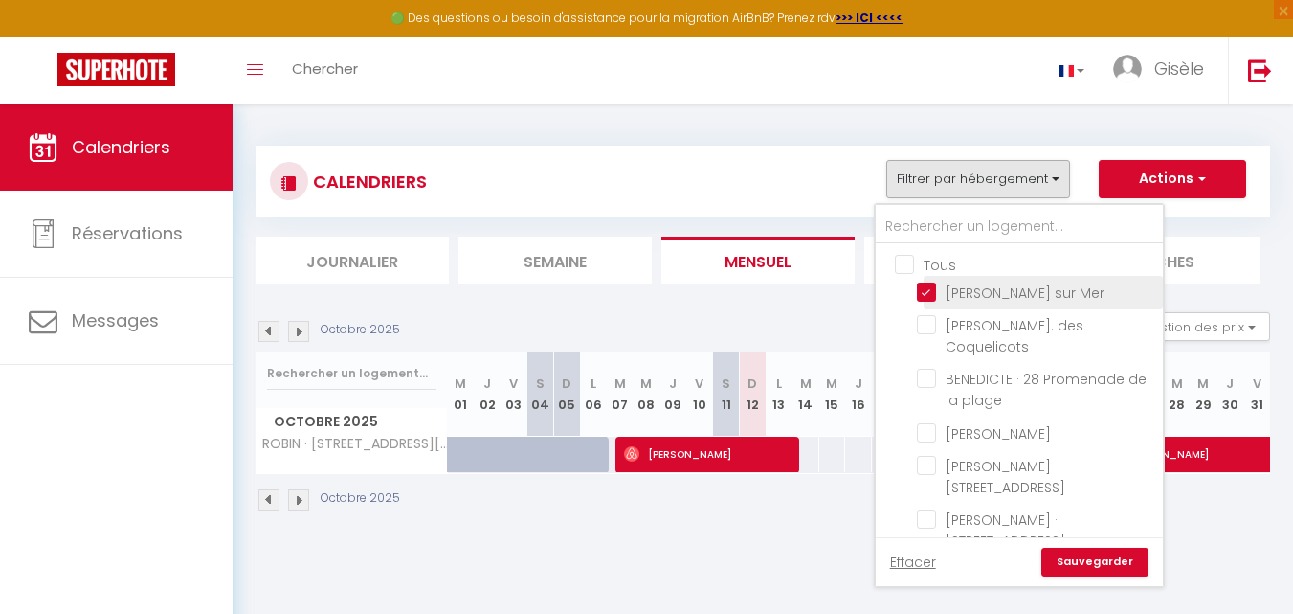
checkbox input "false"
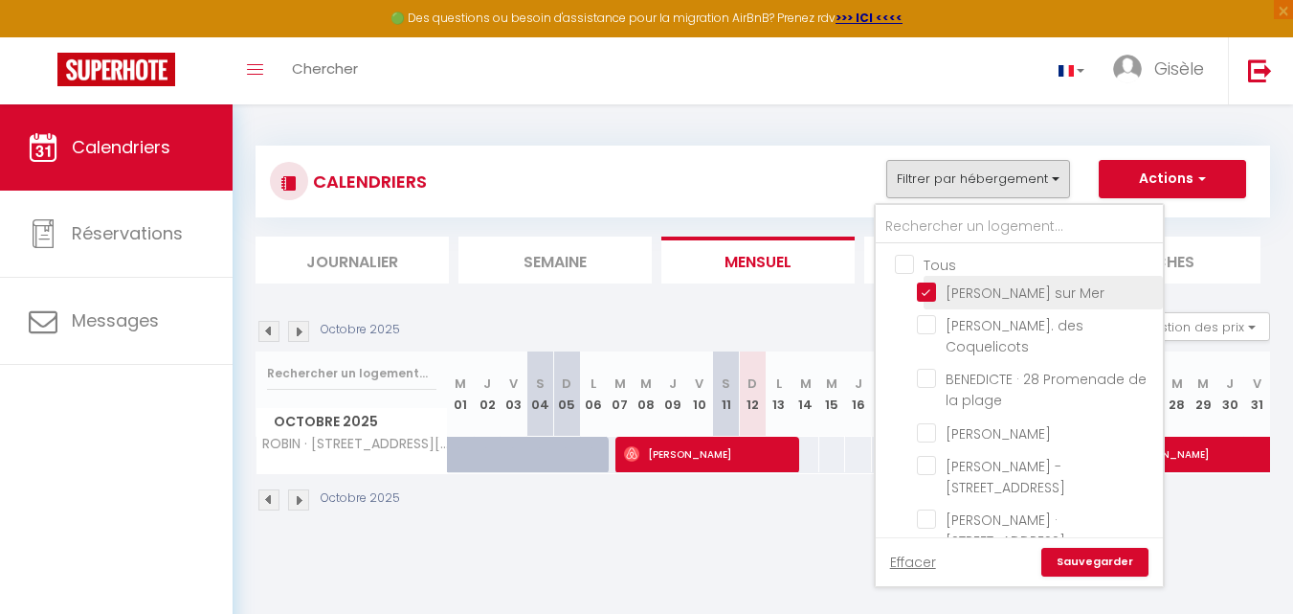
checkbox input "false"
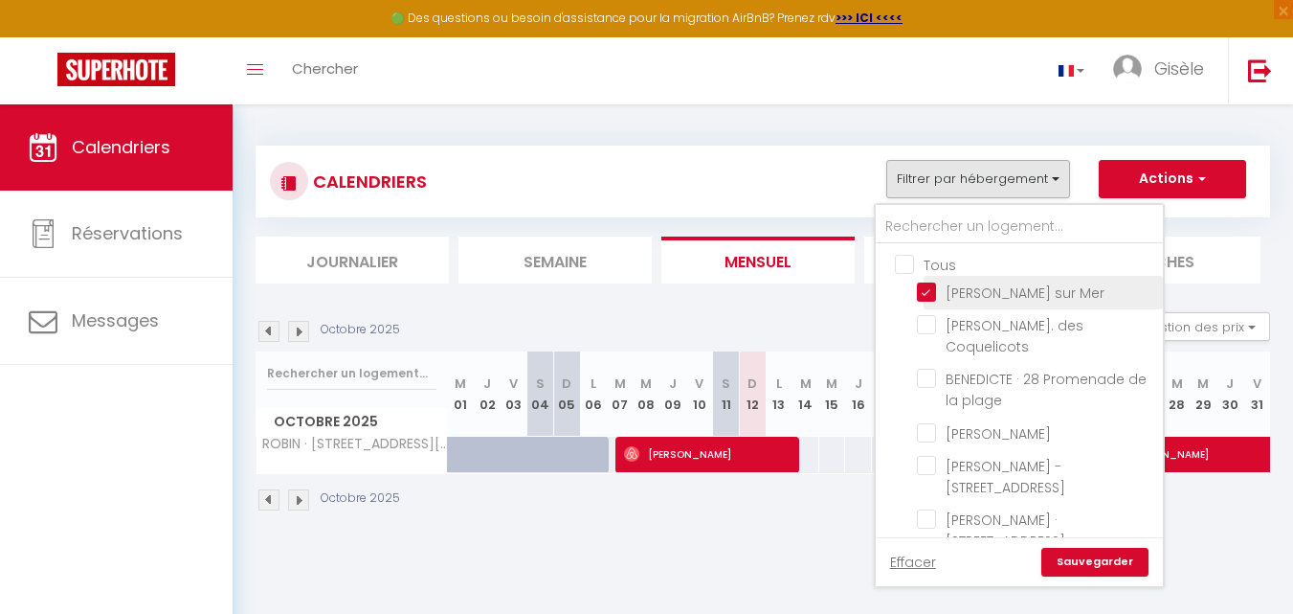
checkbox input "false"
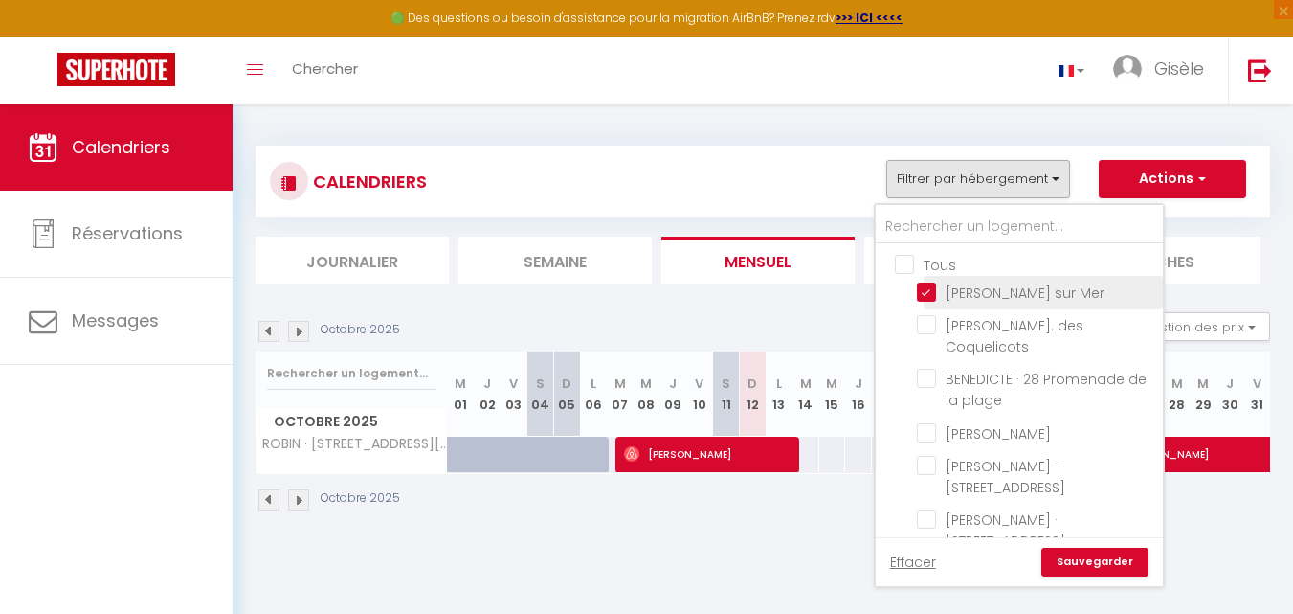
checkbox input "false"
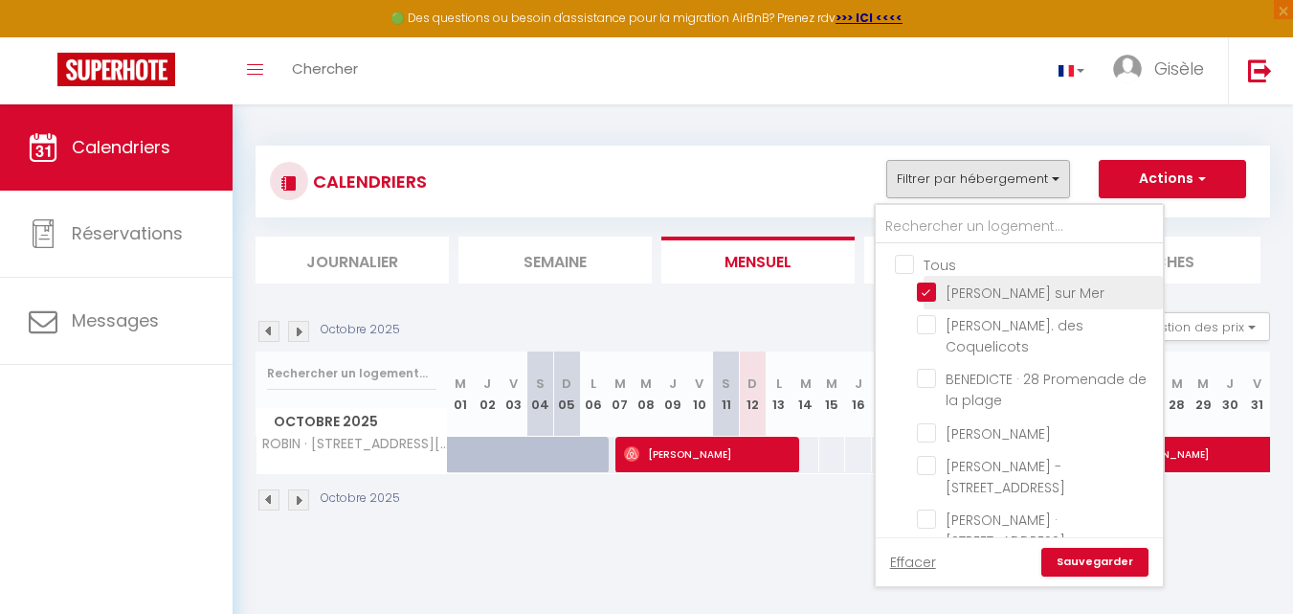
checkbox input "false"
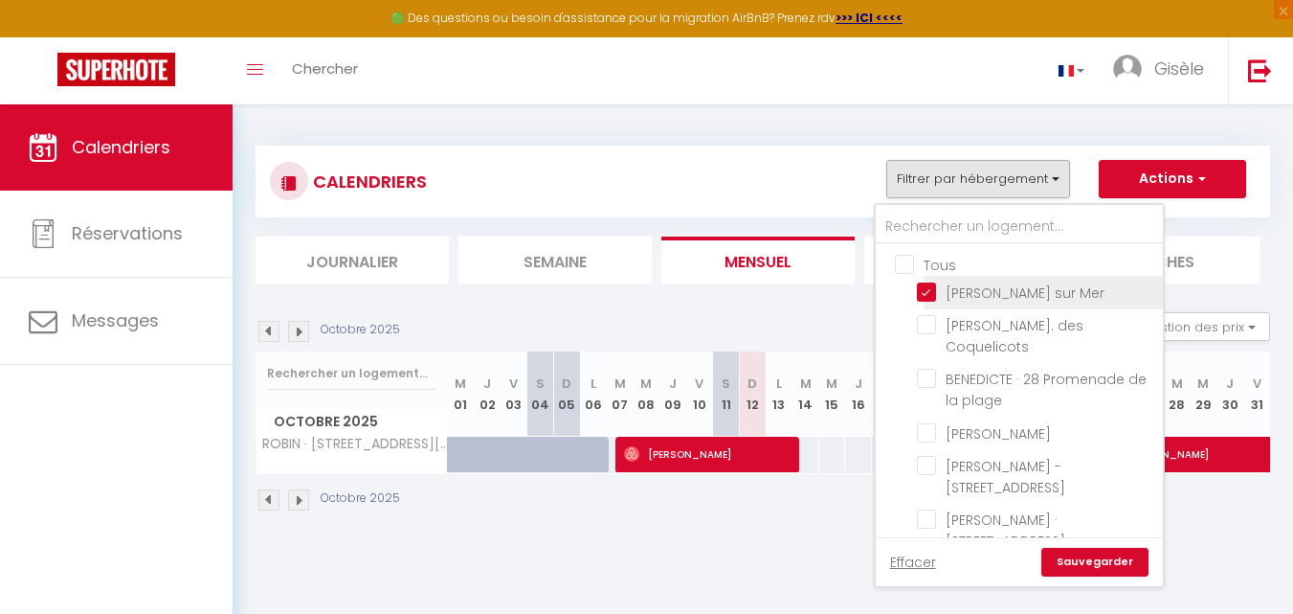
checkbox input "false"
click at [1099, 561] on link "Sauvegarder" at bounding box center [1094, 562] width 107 height 29
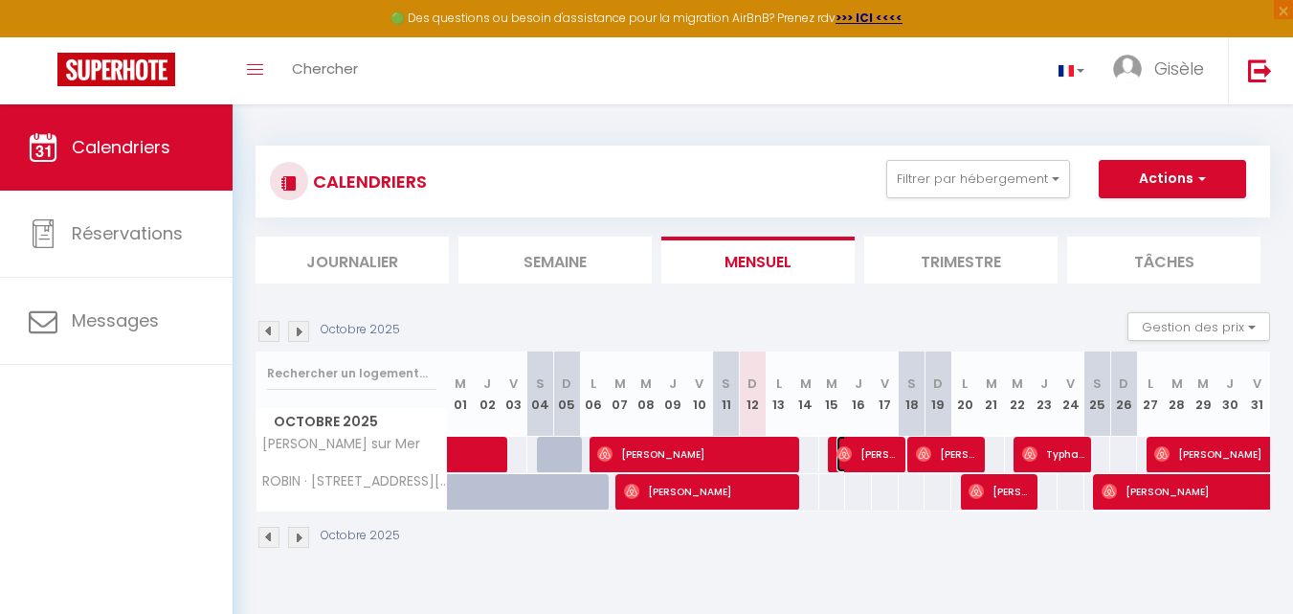
click at [855, 457] on span "[PERSON_NAME]" at bounding box center [868, 454] width 62 height 36
select select "OK"
select select "0"
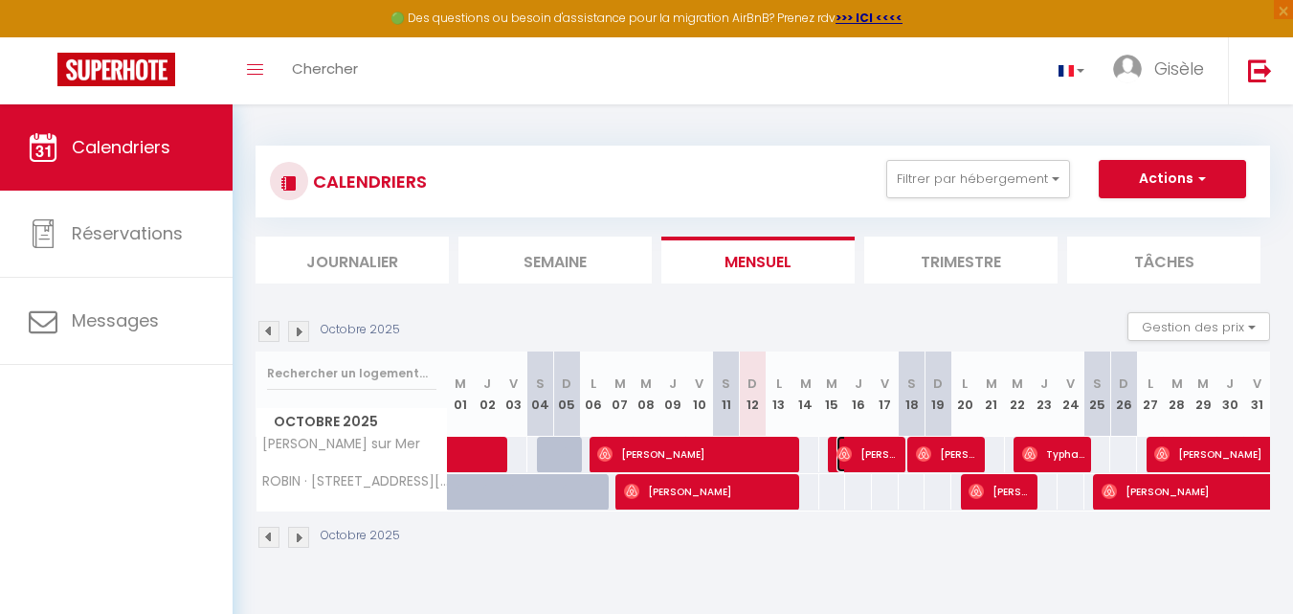
select select "1"
select select
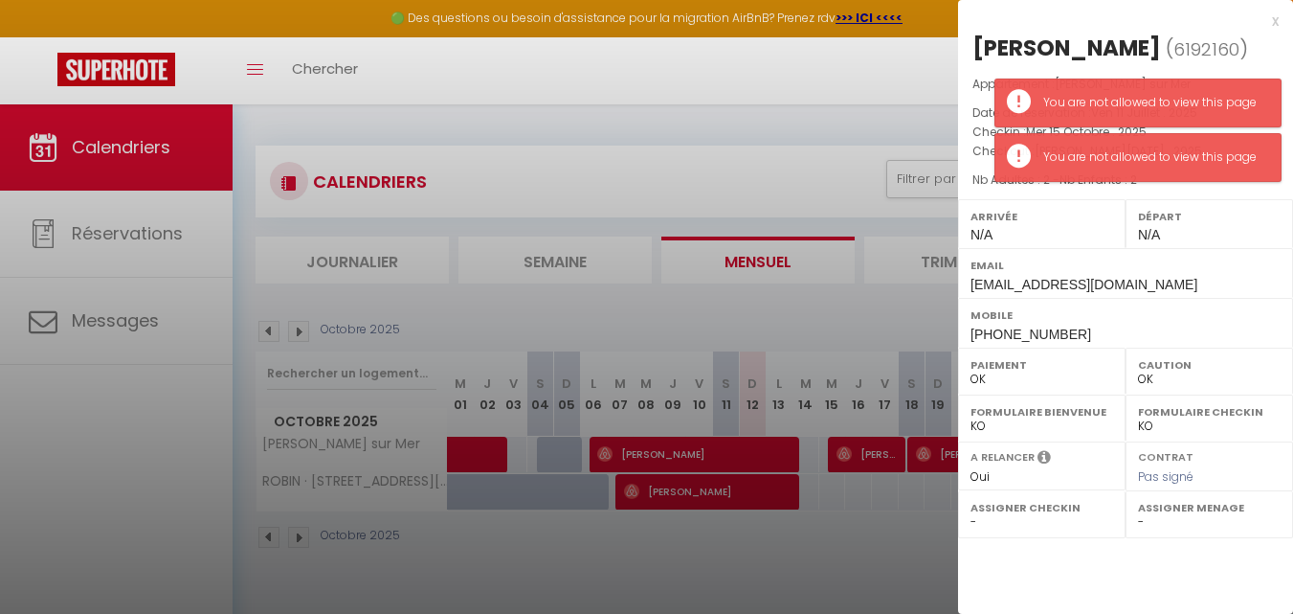
click at [855, 457] on div at bounding box center [646, 307] width 1293 height 614
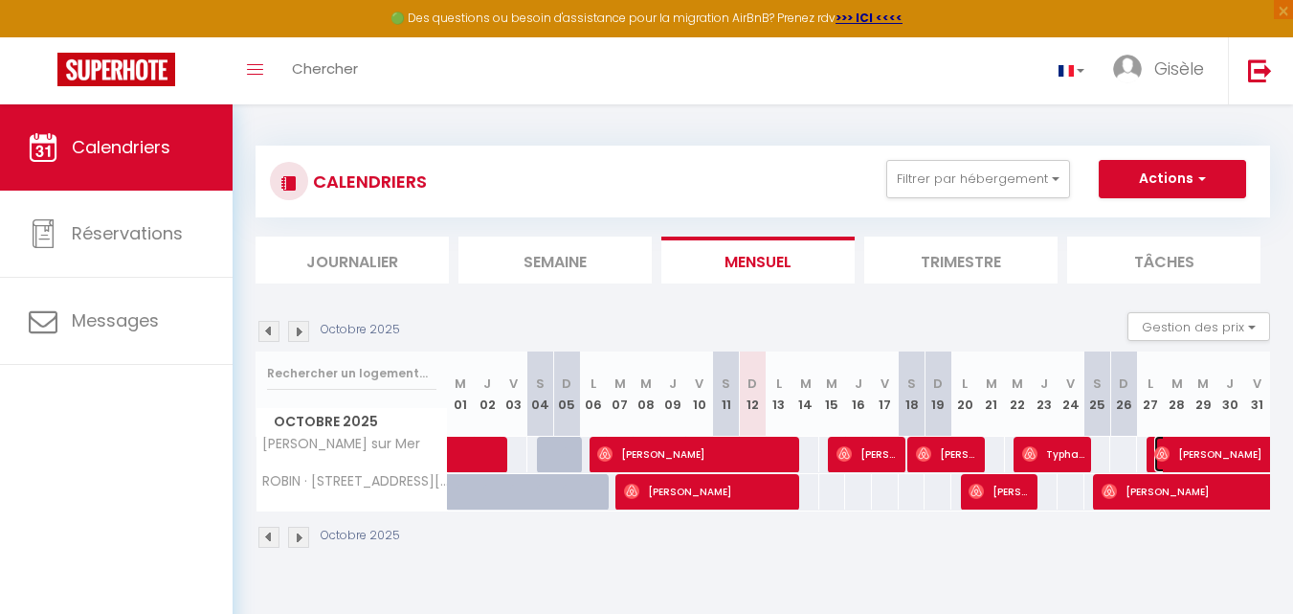
click at [1202, 448] on span "[PERSON_NAME]" at bounding box center [1286, 454] width 264 height 36
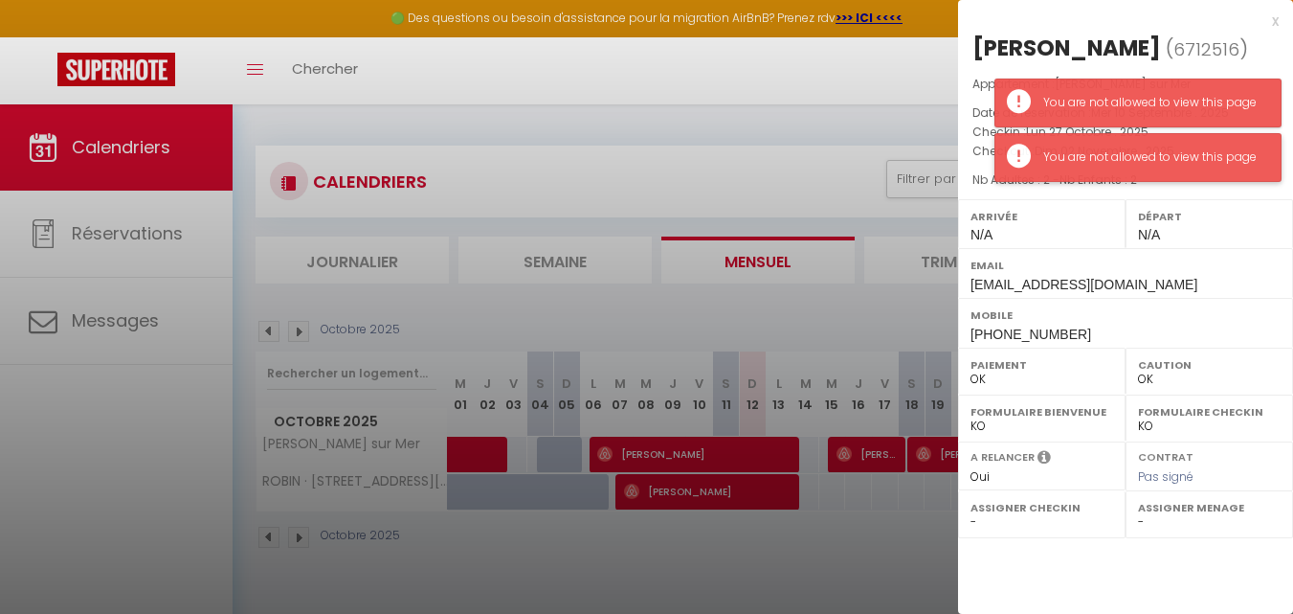
click at [1265, 155] on div "You are not allowed to view this page" at bounding box center [1138, 157] width 287 height 49
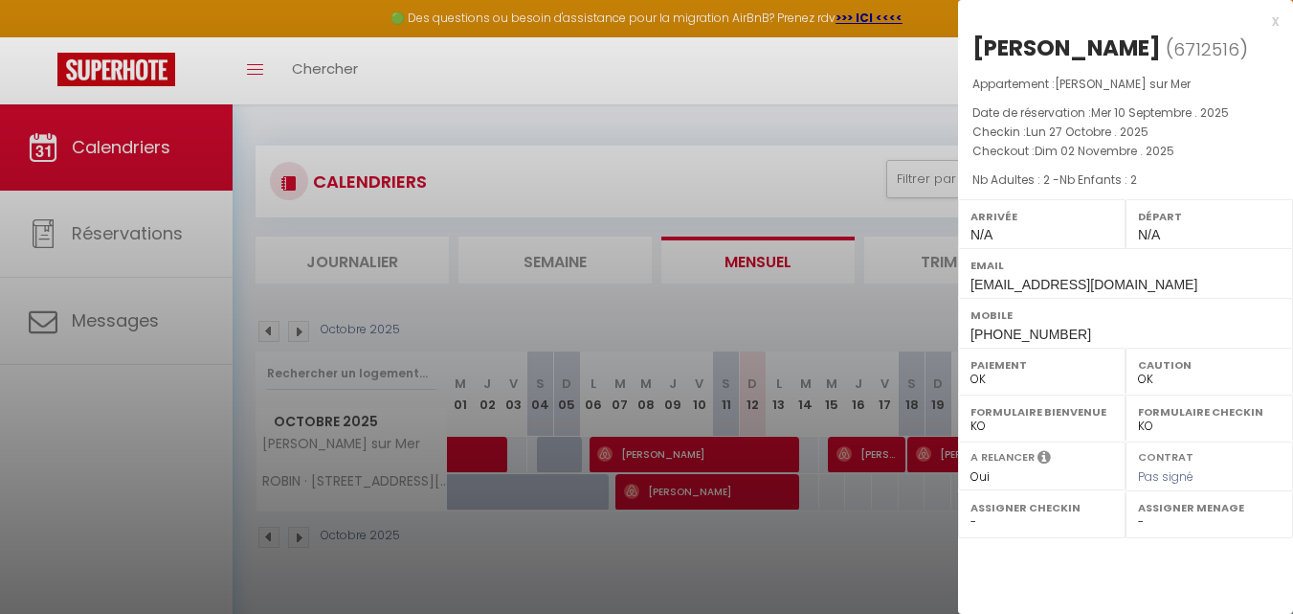
click at [837, 76] on div at bounding box center [646, 307] width 1293 height 614
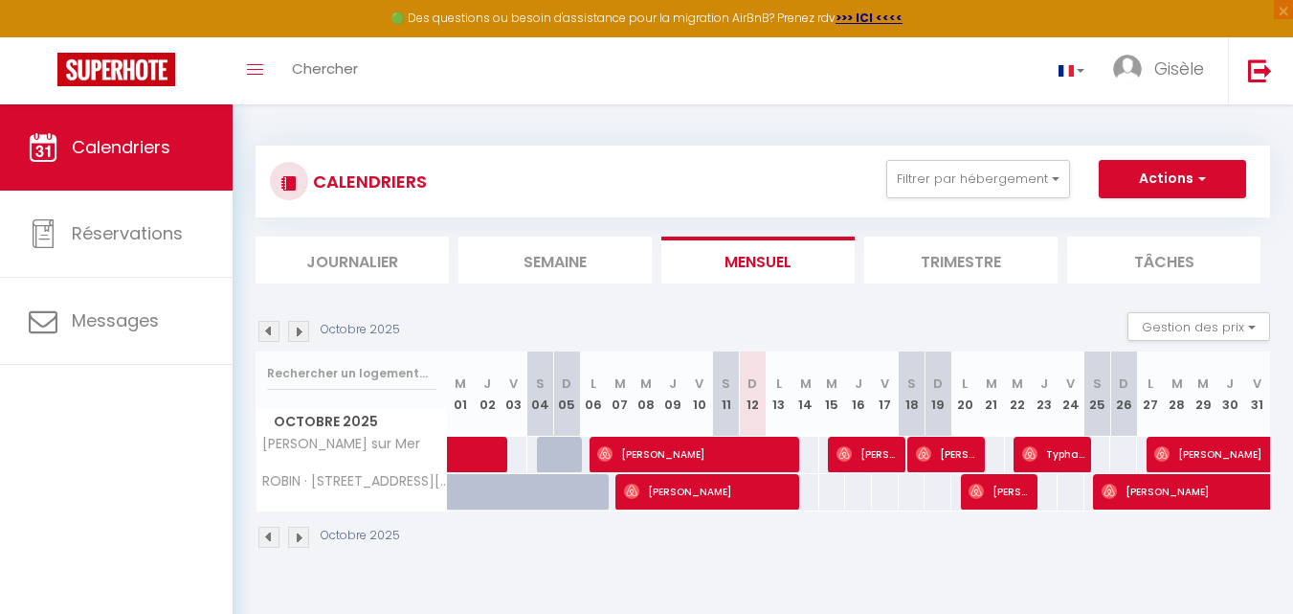
click at [297, 333] on img at bounding box center [298, 331] width 21 height 21
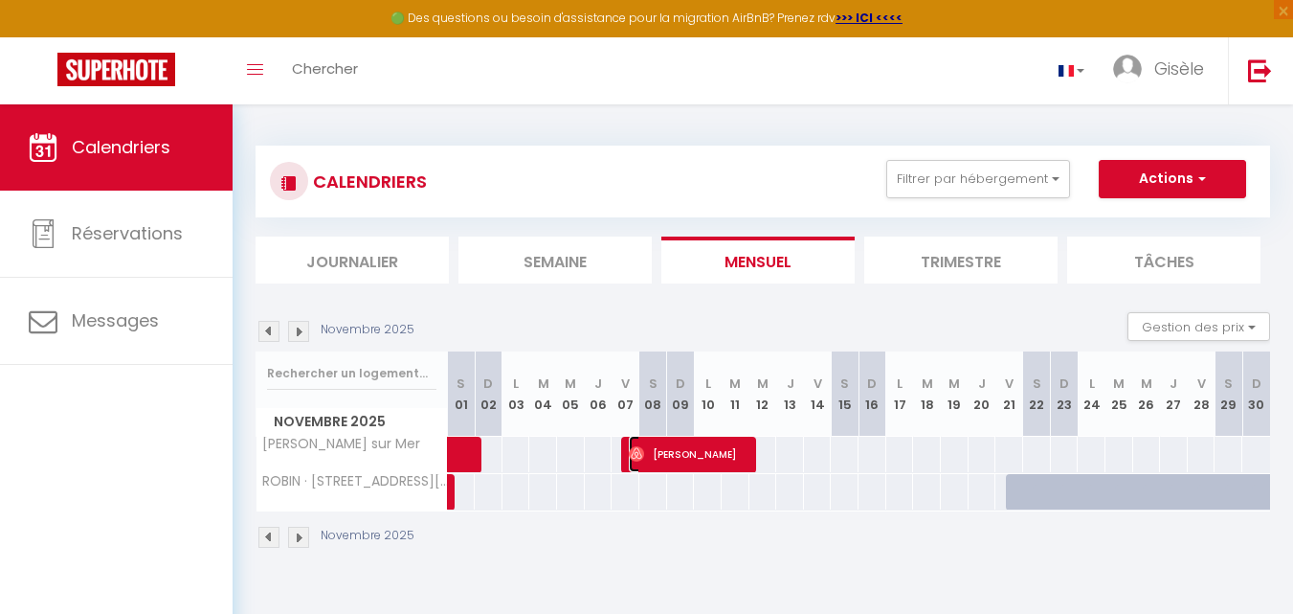
click at [704, 457] on span "[PERSON_NAME]" at bounding box center [689, 454] width 121 height 36
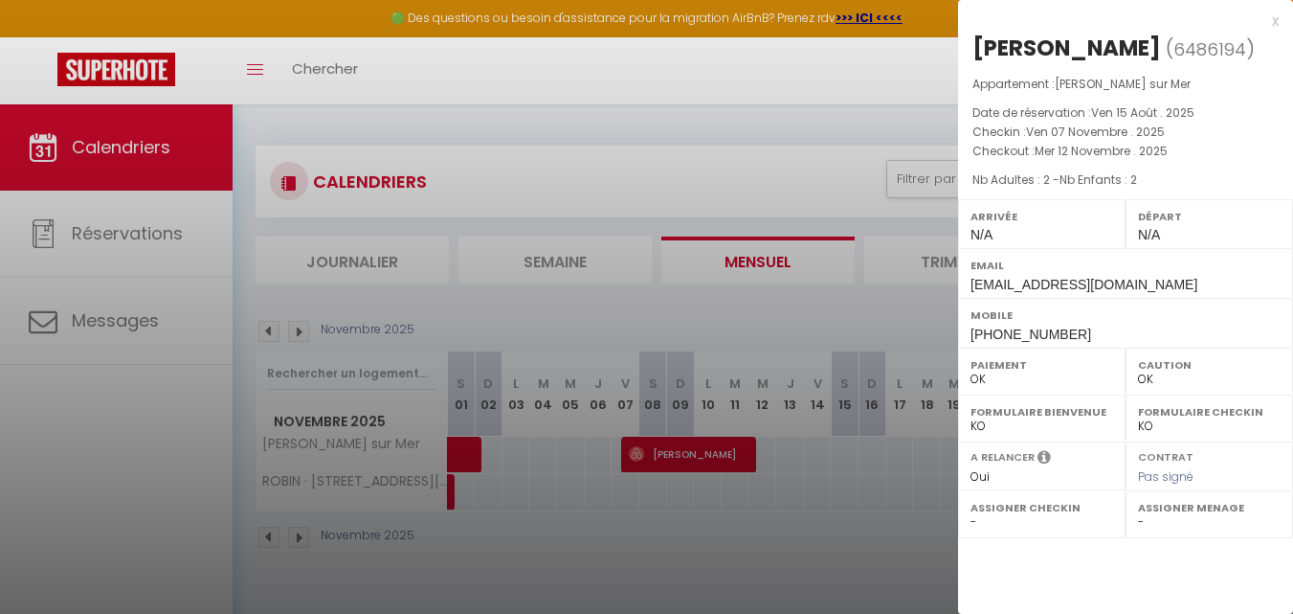
click at [704, 457] on div at bounding box center [646, 307] width 1293 height 614
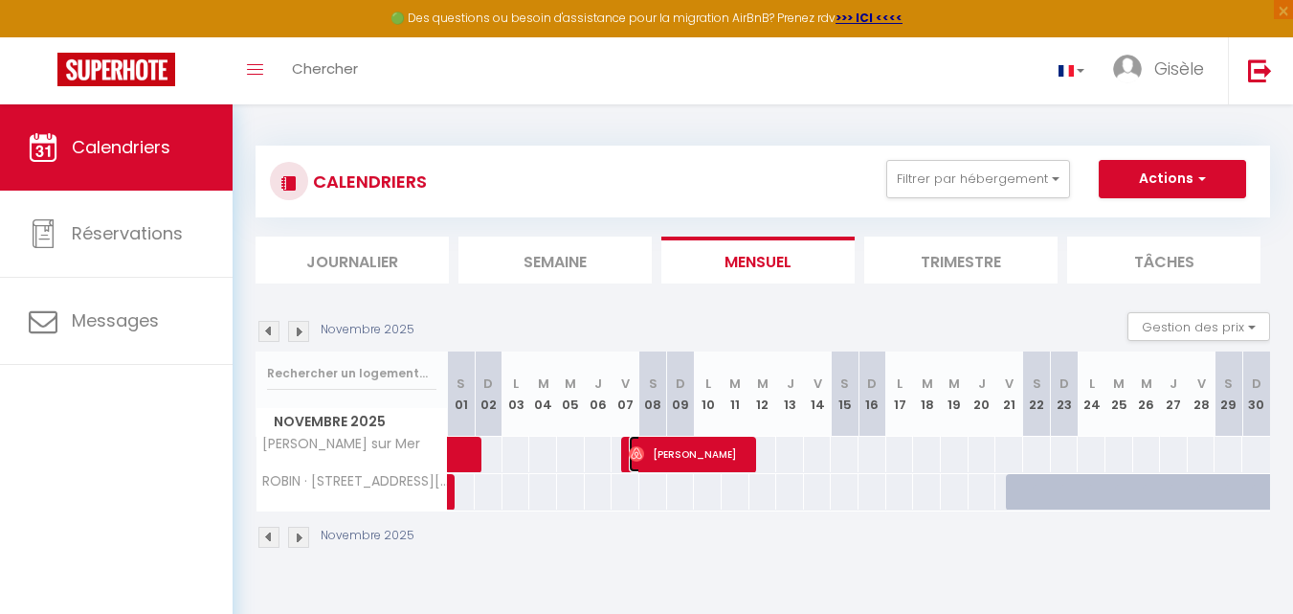
click at [704, 457] on span "[PERSON_NAME]" at bounding box center [689, 454] width 121 height 36
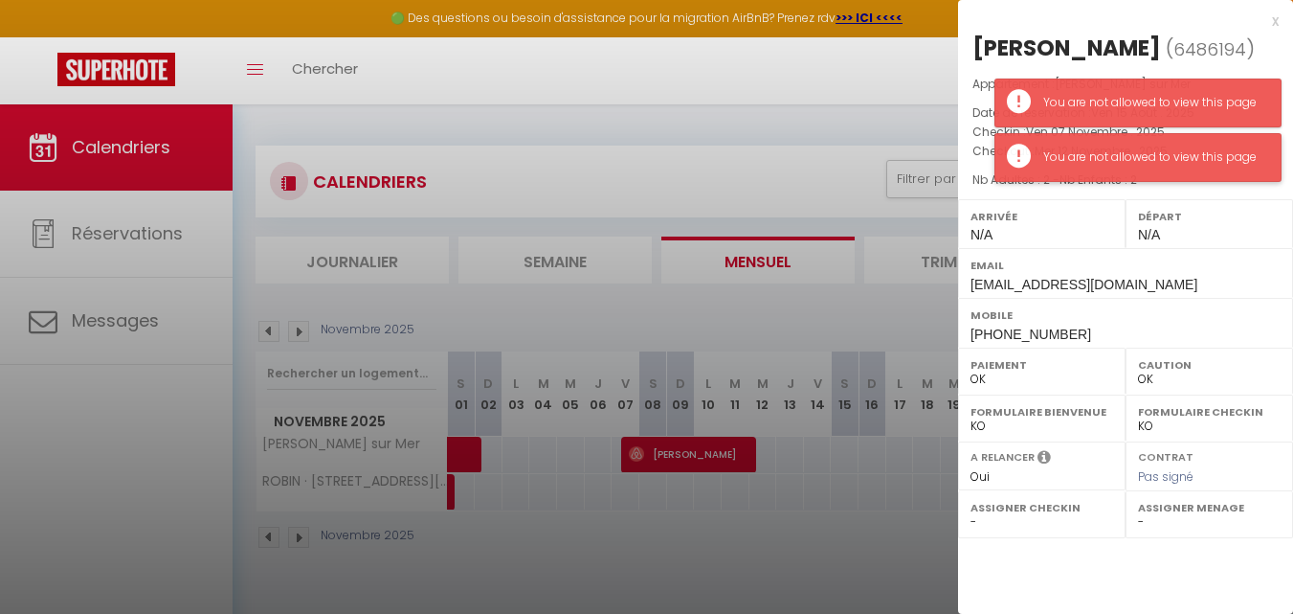
click at [1209, 156] on div "You are not allowed to view this page" at bounding box center [1152, 157] width 218 height 18
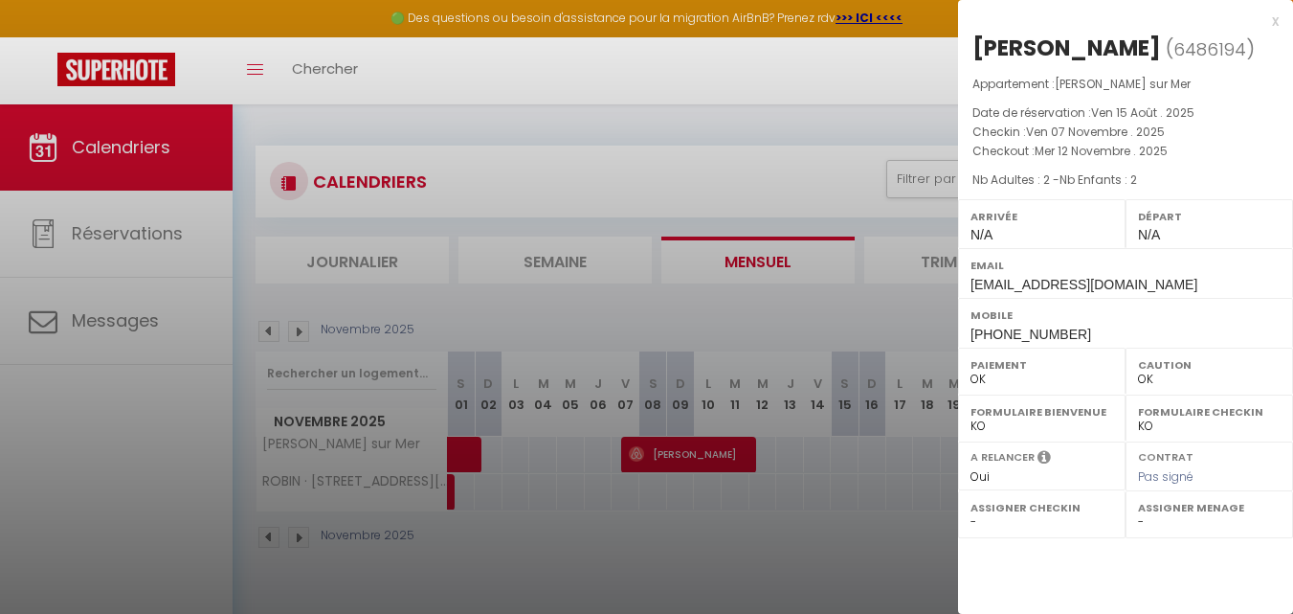
click at [892, 597] on div at bounding box center [646, 307] width 1293 height 614
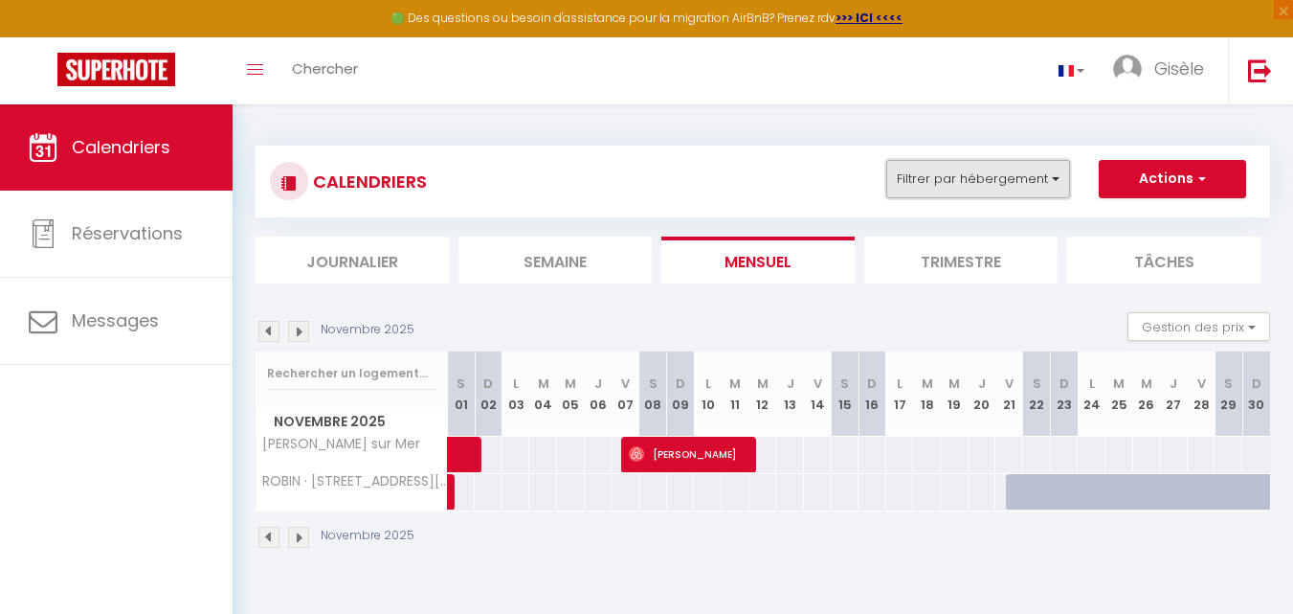
click at [1054, 174] on button "Filtrer par hébergement" at bounding box center [978, 179] width 184 height 38
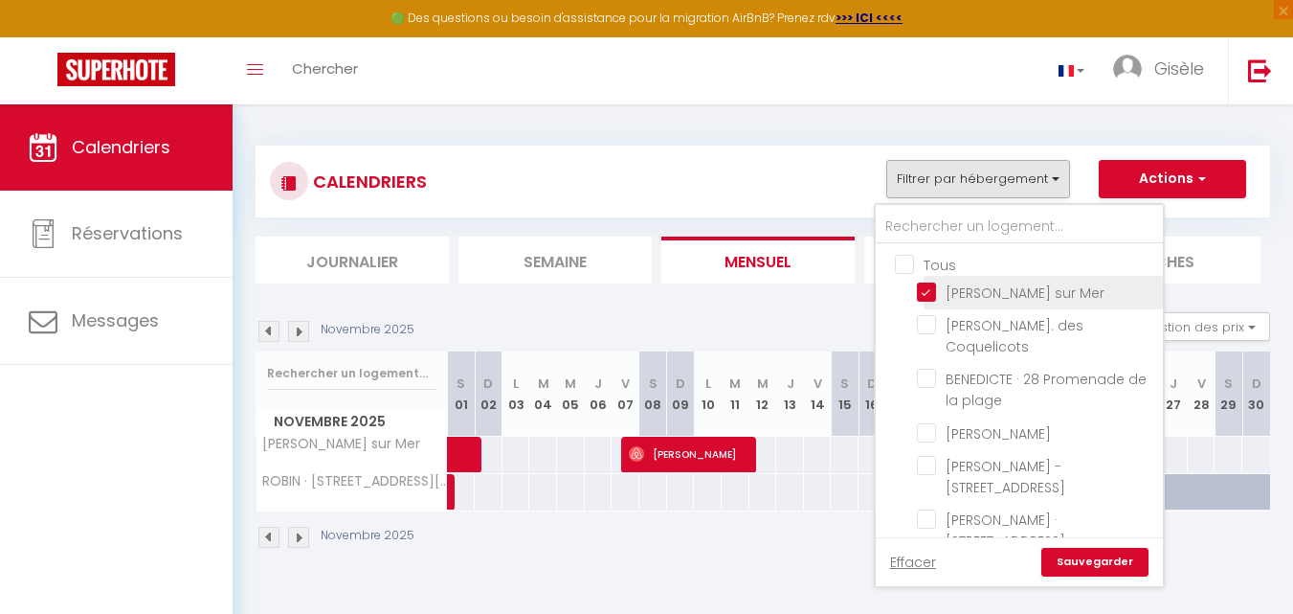
click at [922, 290] on input "[PERSON_NAME] sur Mer" at bounding box center [1036, 290] width 239 height 19
checkbox input "false"
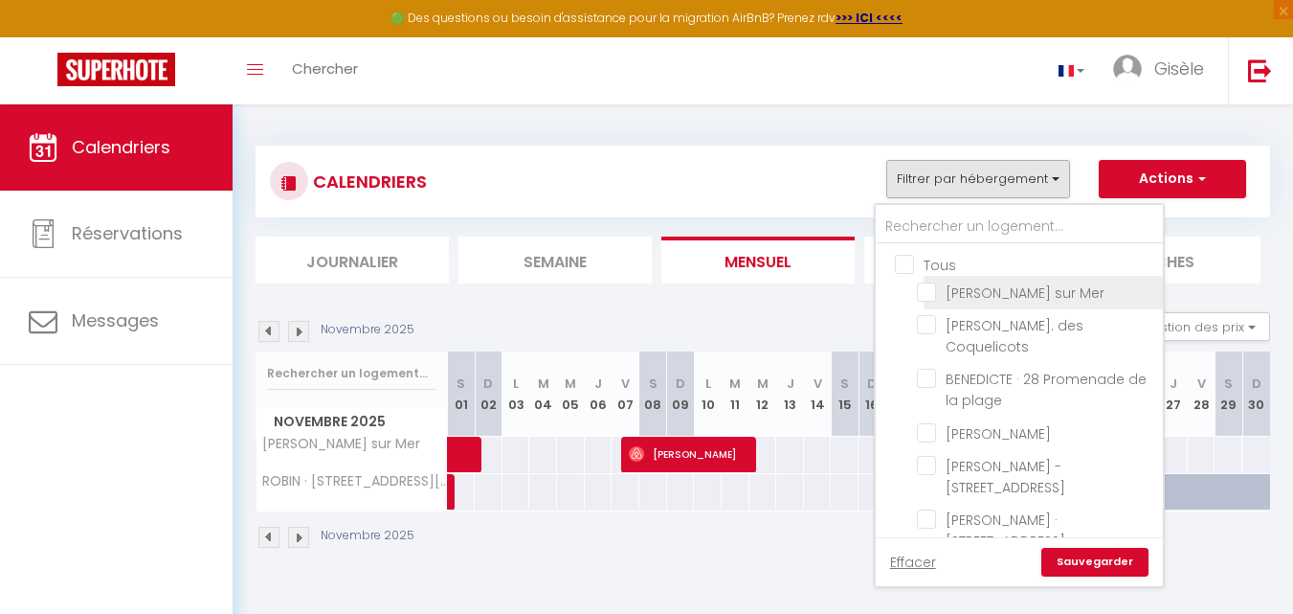
checkbox input "false"
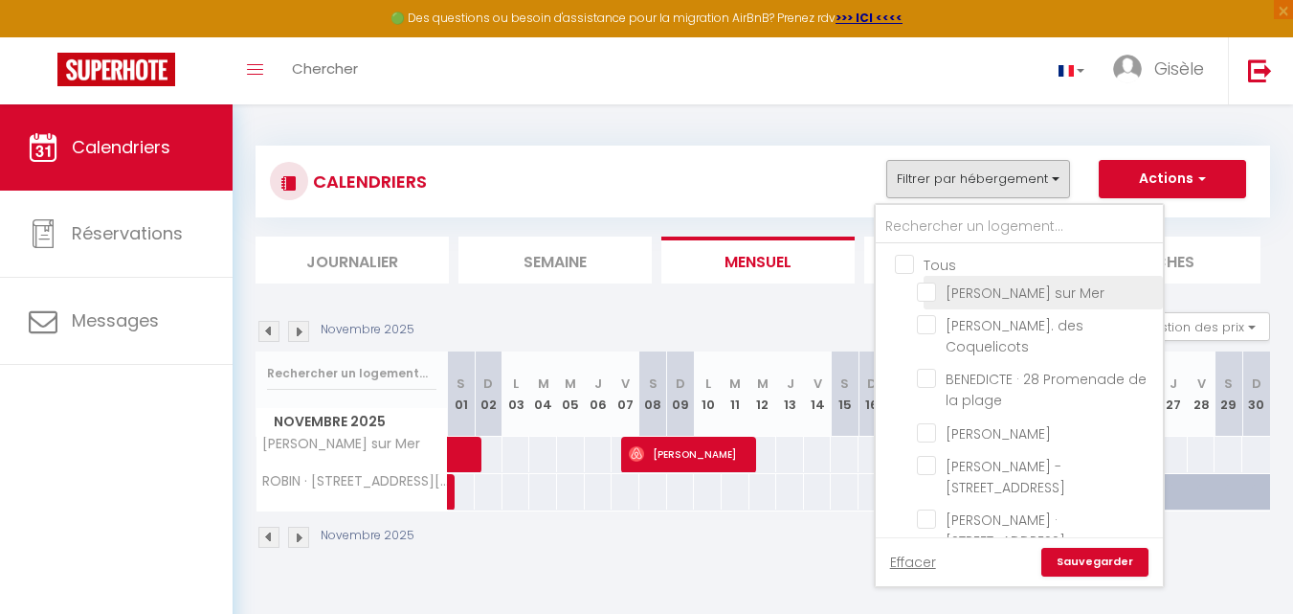
checkbox input "false"
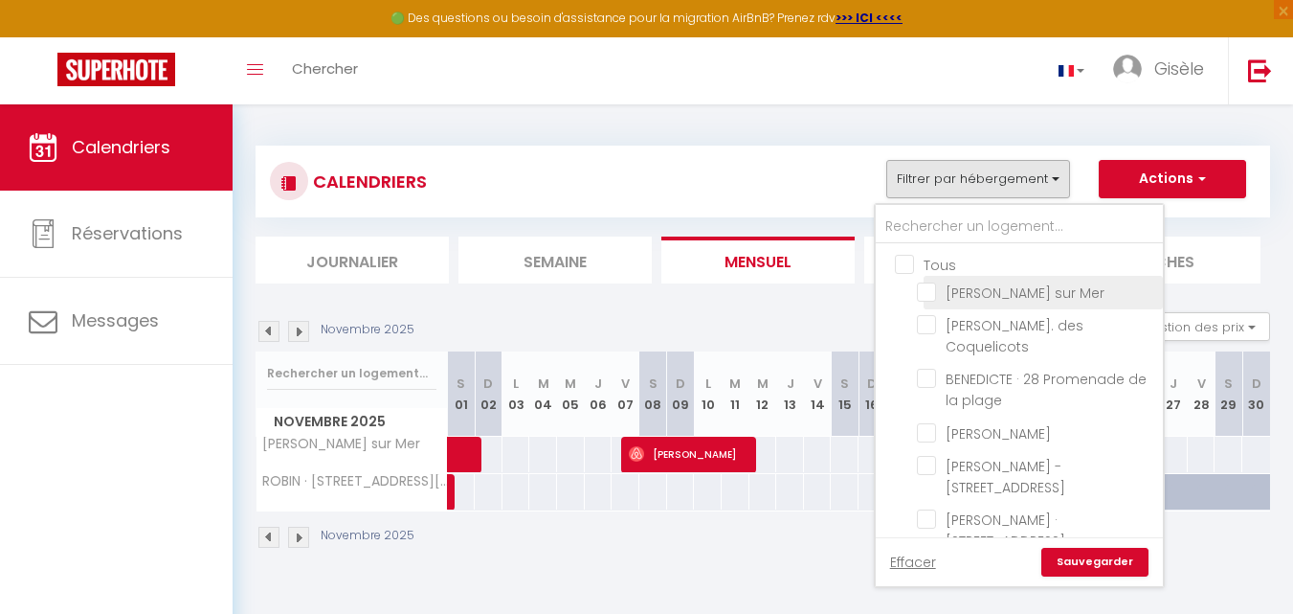
checkbox input "false"
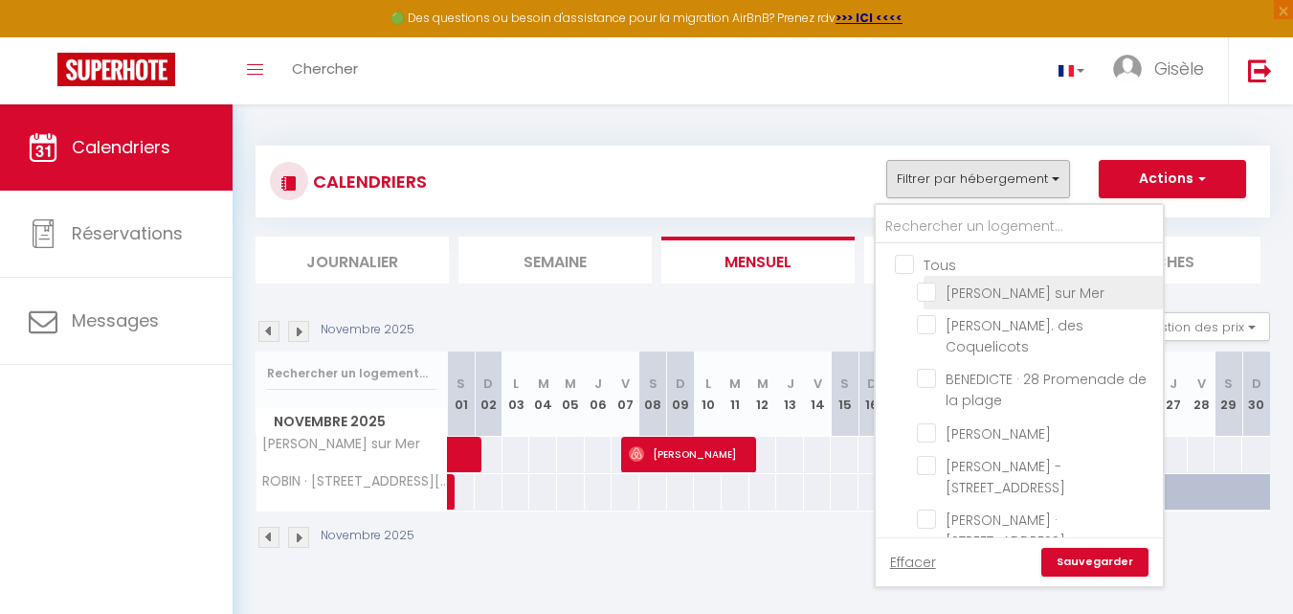
checkbox input "false"
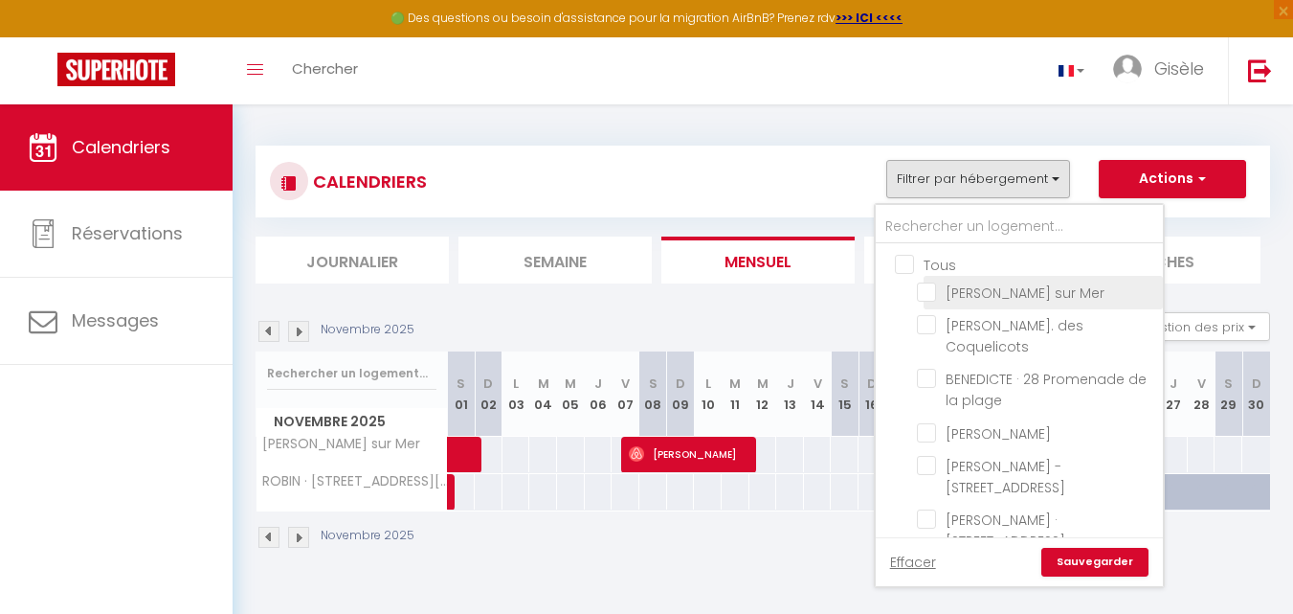
checkbox input "false"
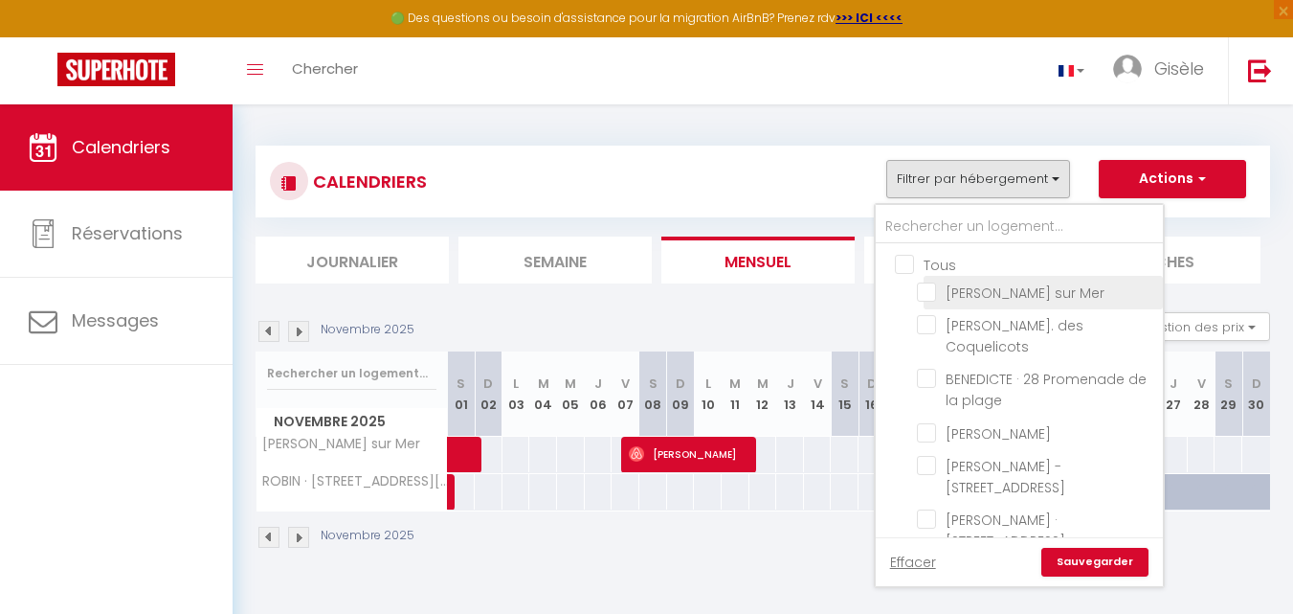
checkbox input "false"
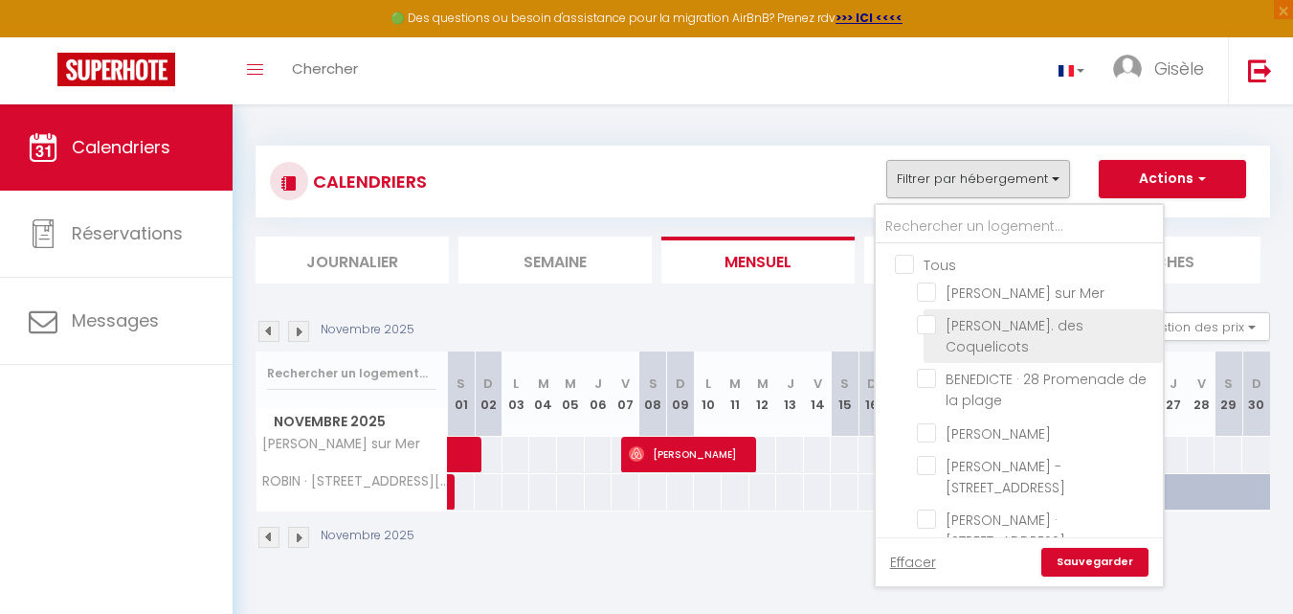
click at [928, 334] on input "[PERSON_NAME]. des Coquelicots" at bounding box center [1036, 324] width 239 height 19
checkbox input "true"
checkbox input "false"
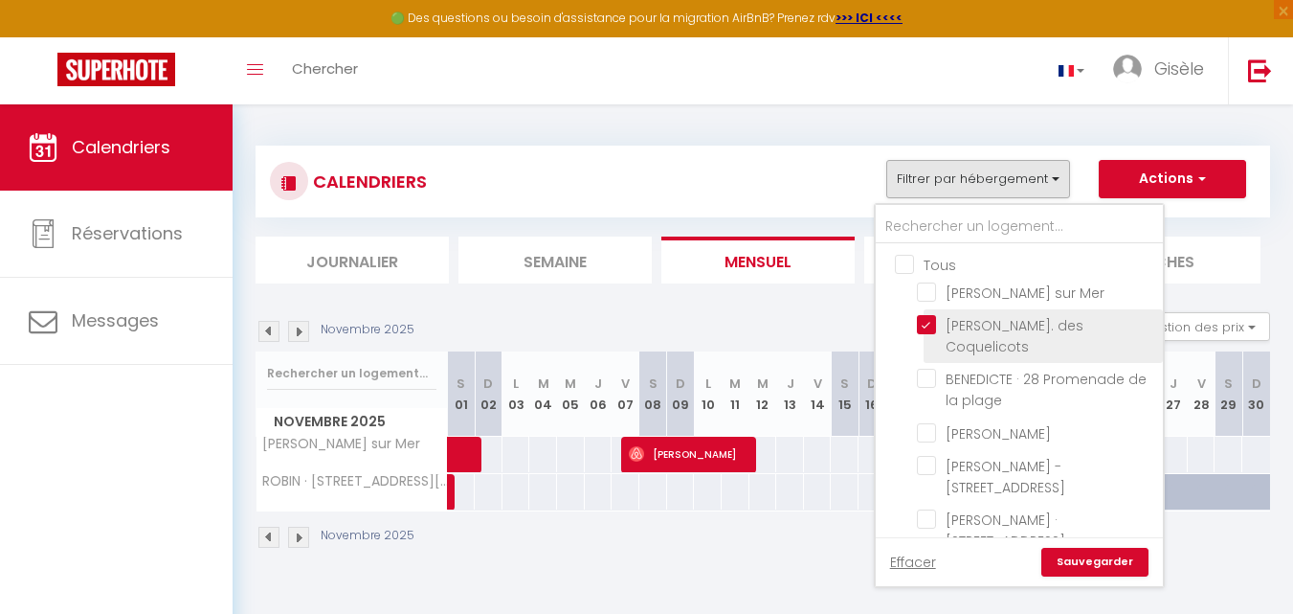
checkbox input "false"
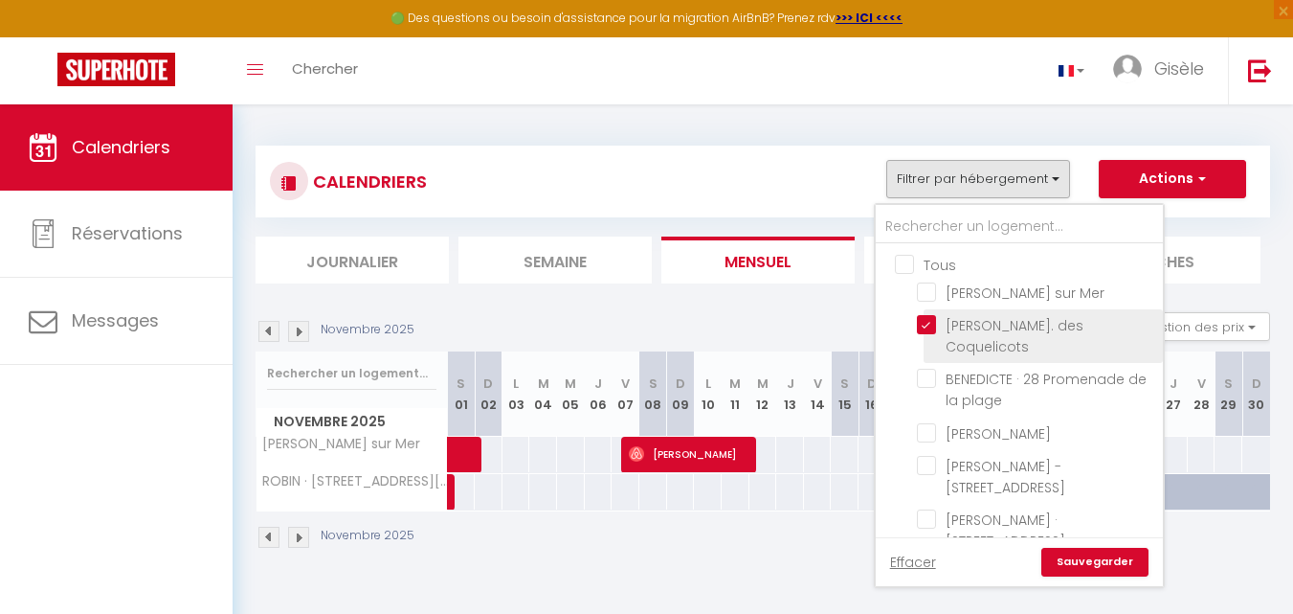
checkbox input "false"
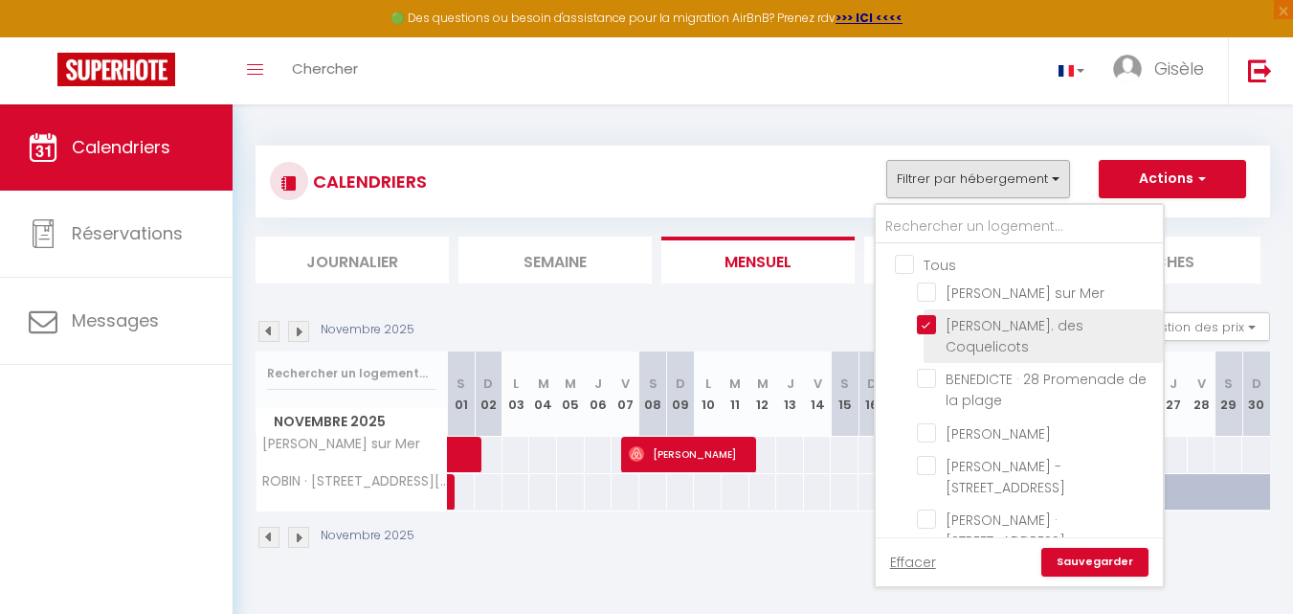
checkbox input "false"
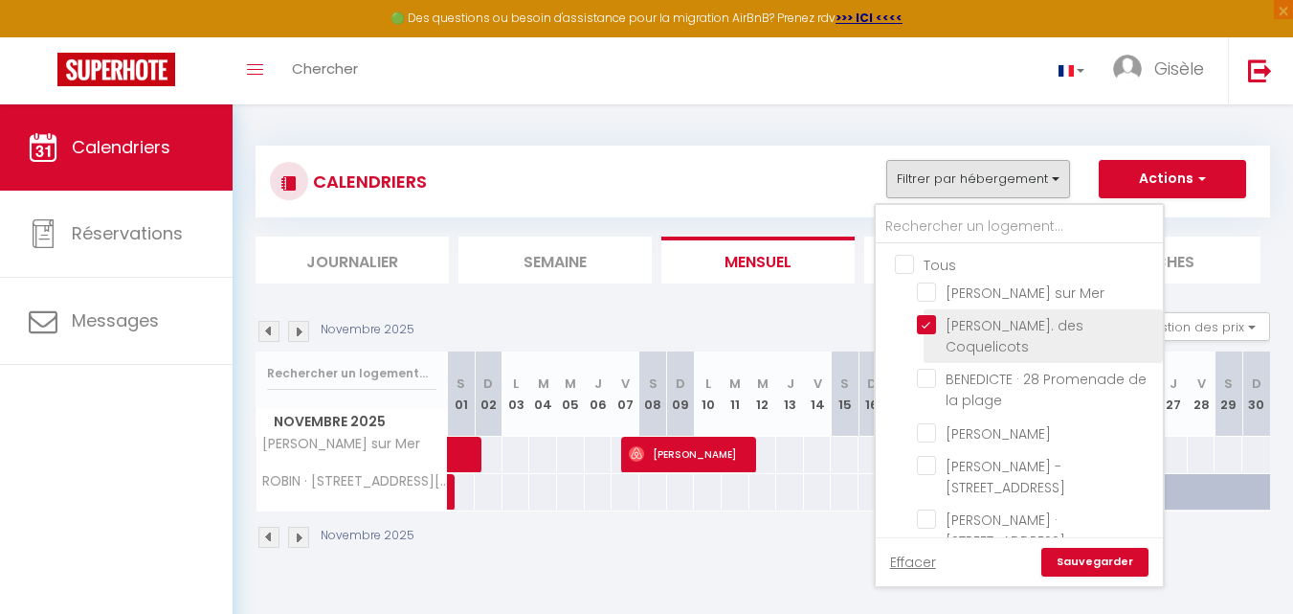
checkbox input "false"
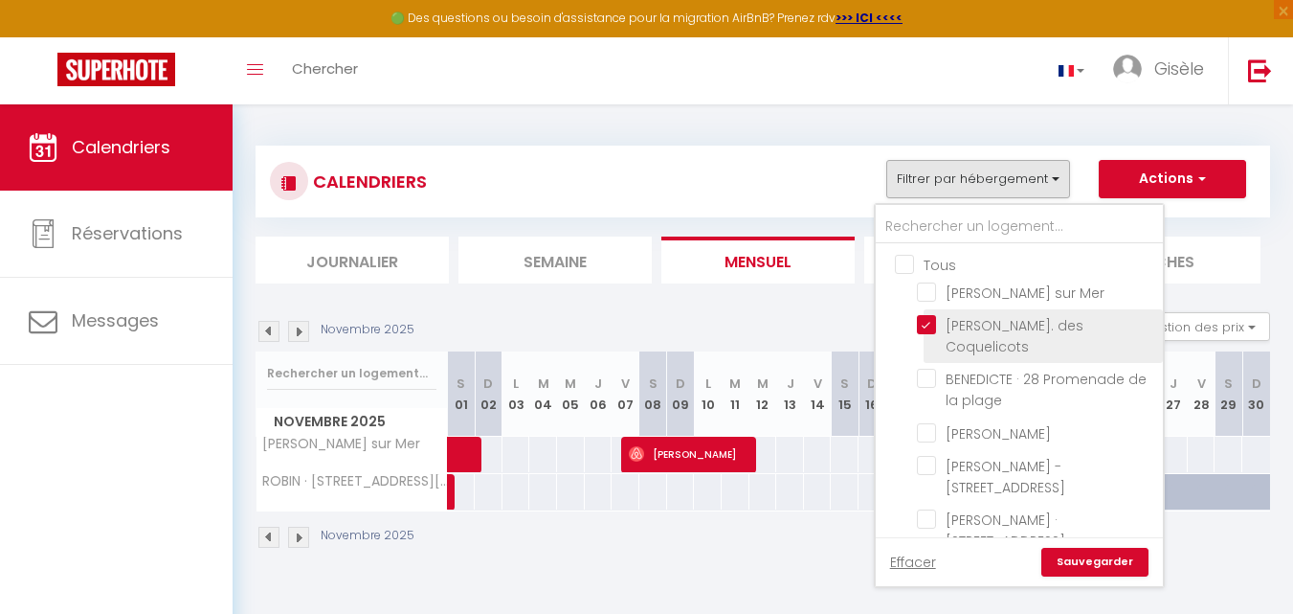
checkbox input "false"
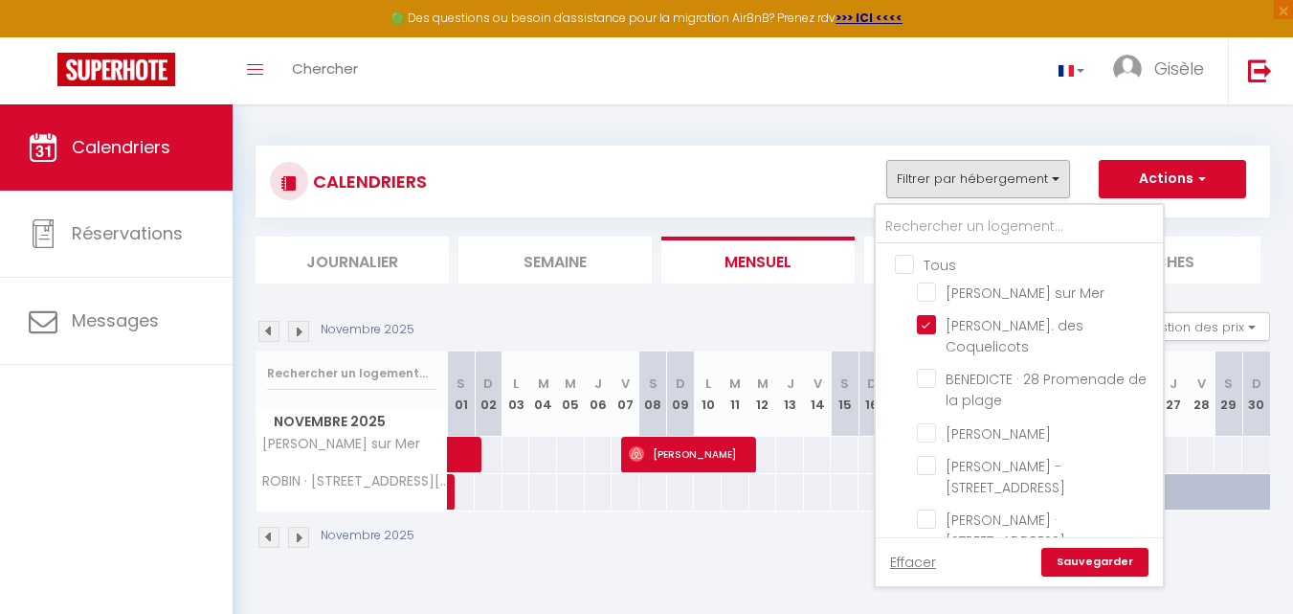
click at [1074, 557] on link "Sauvegarder" at bounding box center [1094, 562] width 107 height 29
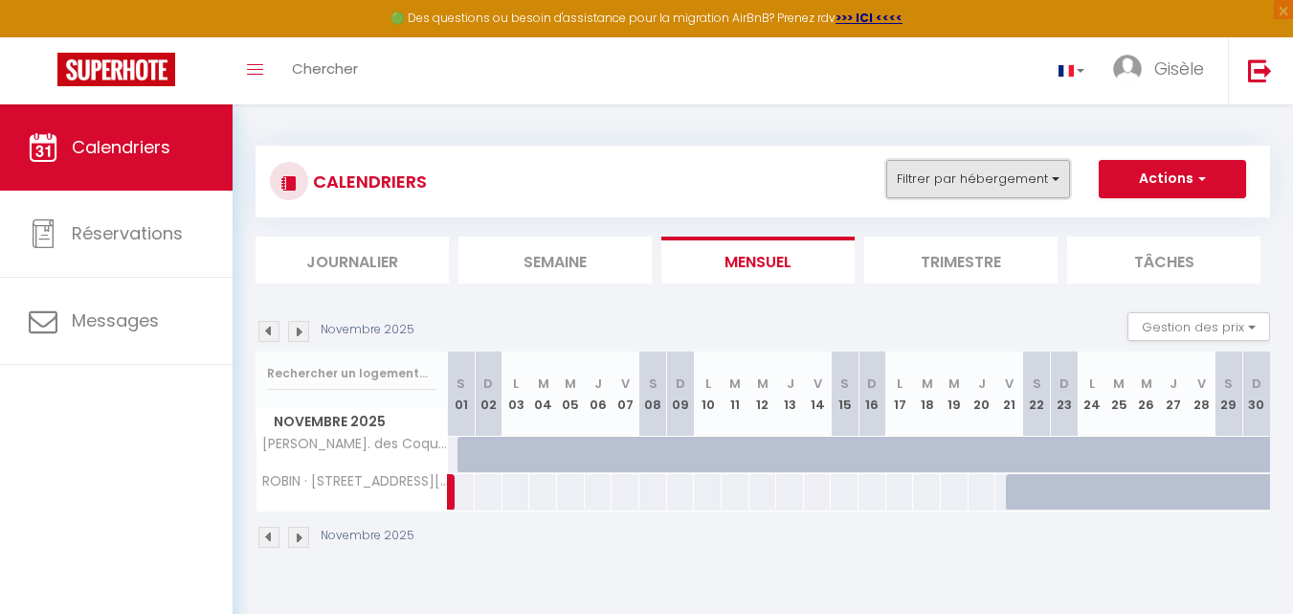
click at [1056, 182] on button "Filtrer par hébergement" at bounding box center [978, 179] width 184 height 38
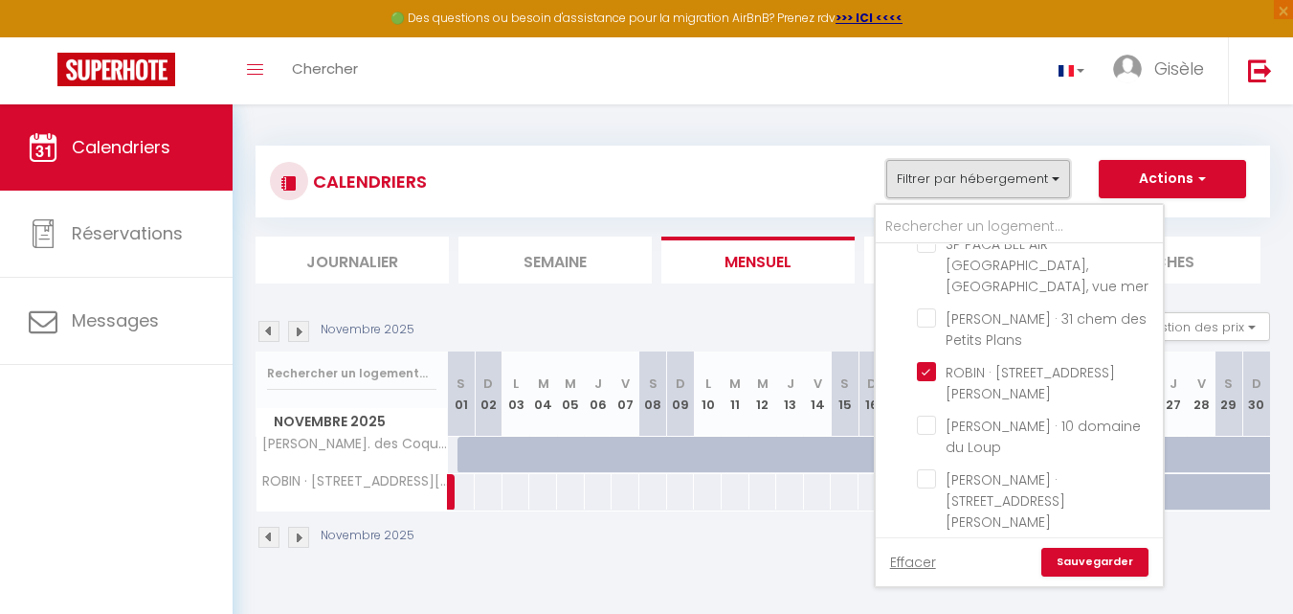
scroll to position [533, 0]
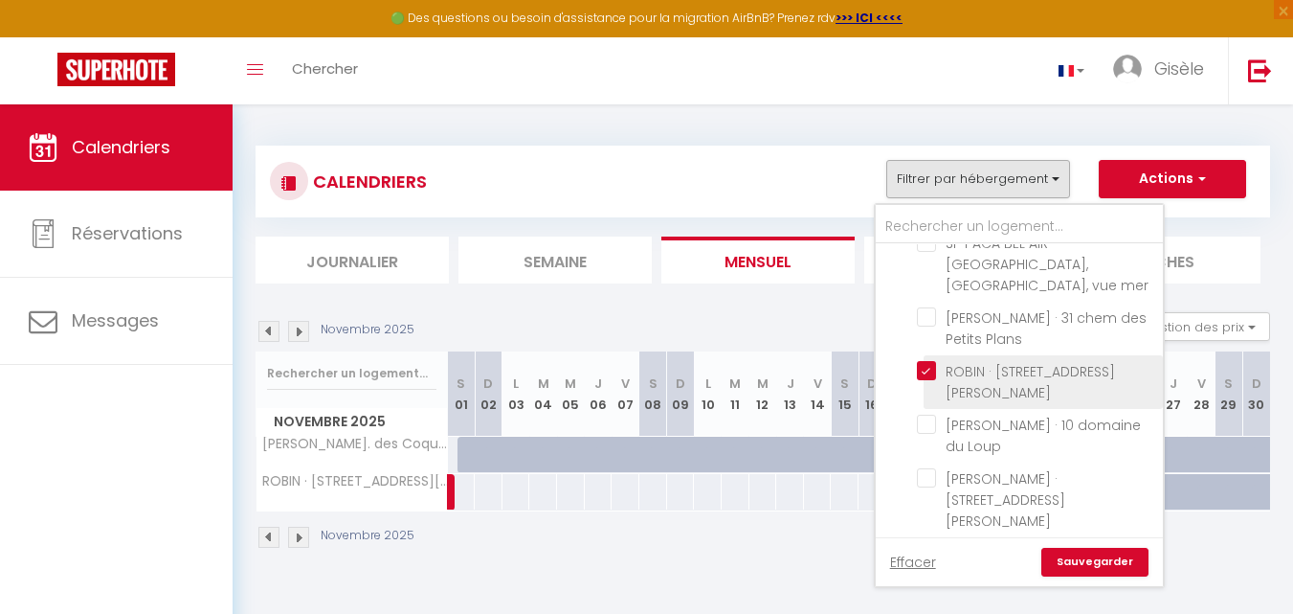
click at [928, 361] on input "ROBIN · [STREET_ADDRESS][PERSON_NAME]" at bounding box center [1036, 370] width 239 height 19
checkbox input "false"
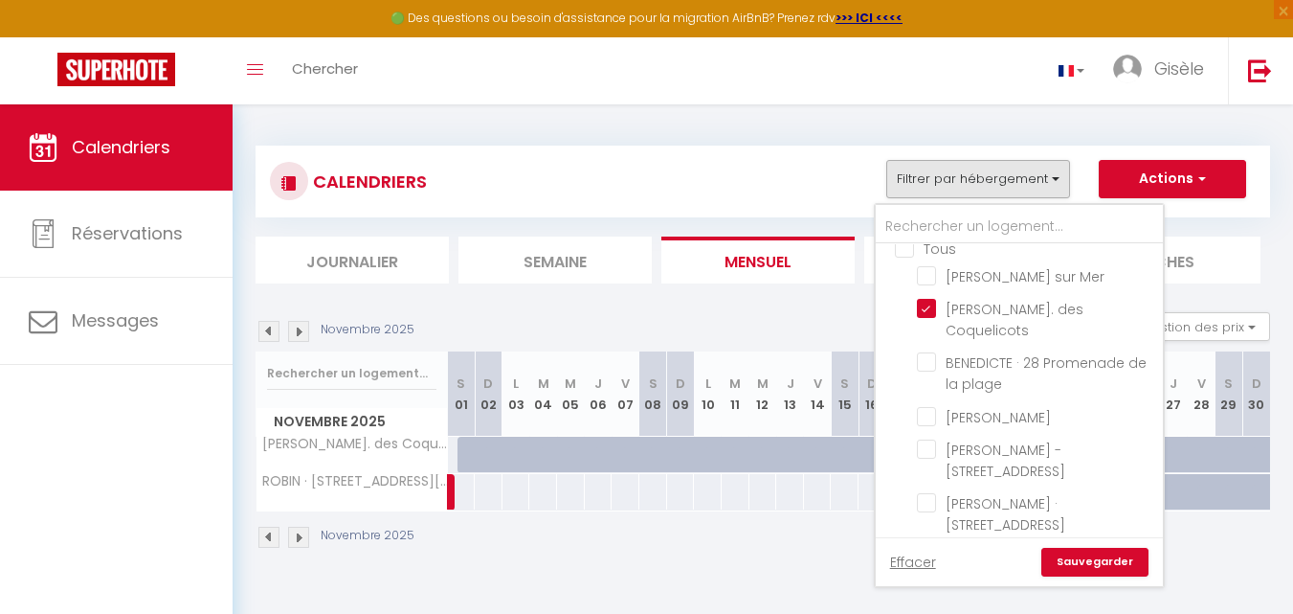
scroll to position [15, 0]
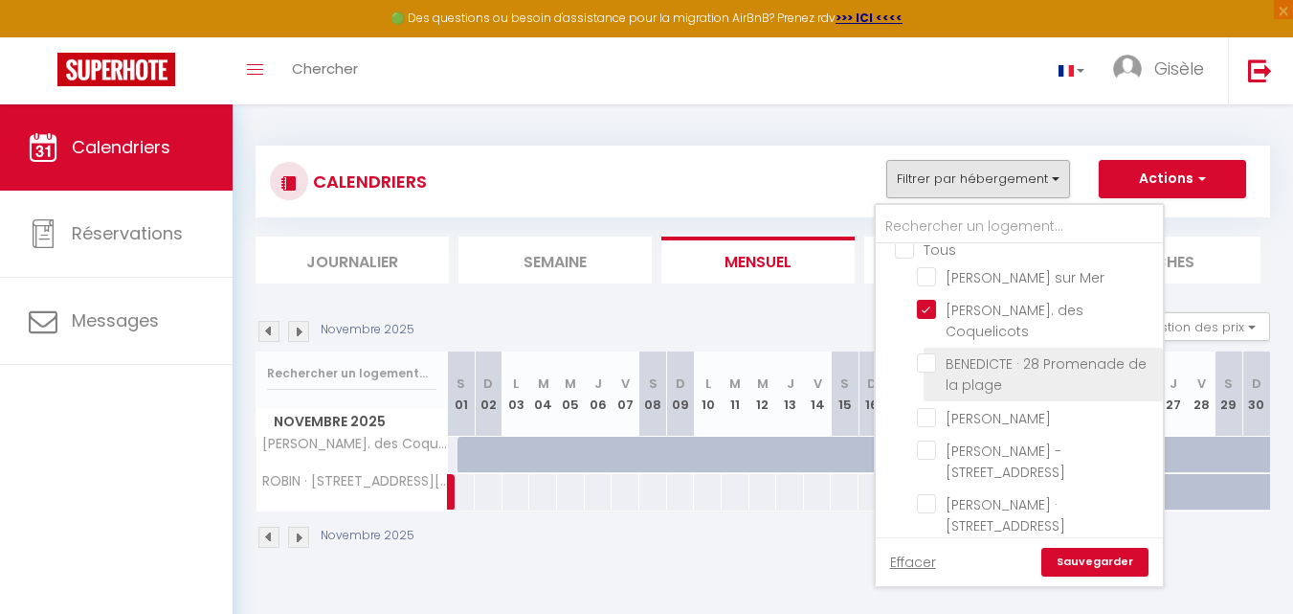
click at [927, 372] on input "BENEDICTE · 28 Promenade de la plage" at bounding box center [1036, 362] width 239 height 19
checkbox input "true"
checkbox input "false"
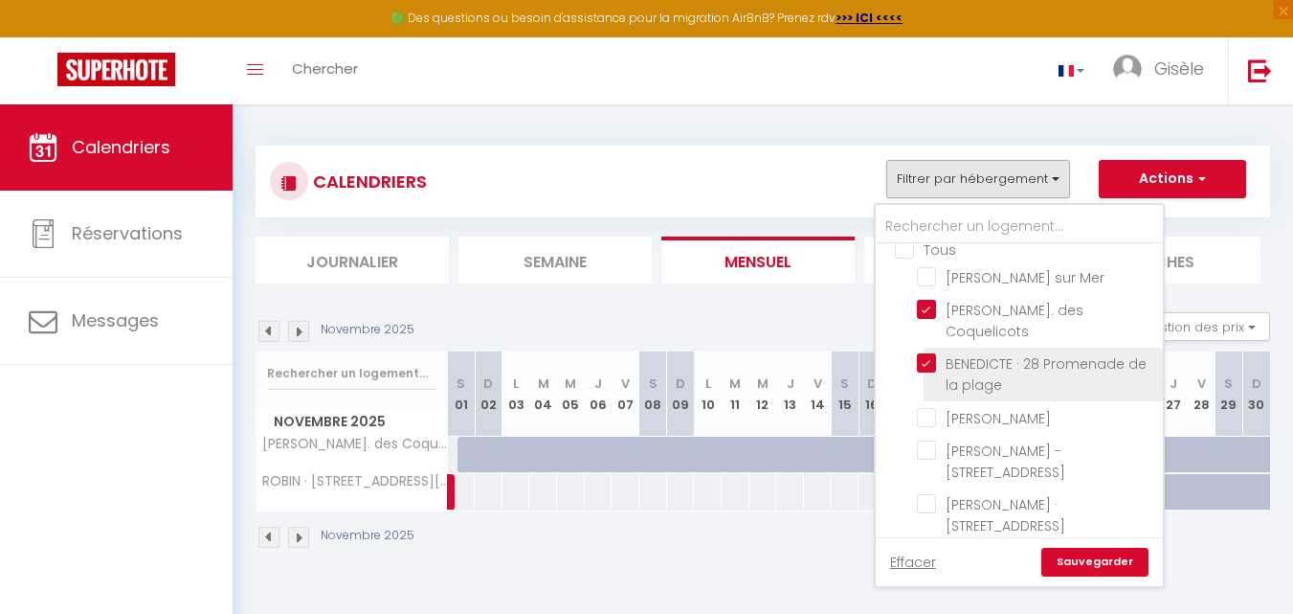
checkbox input "false"
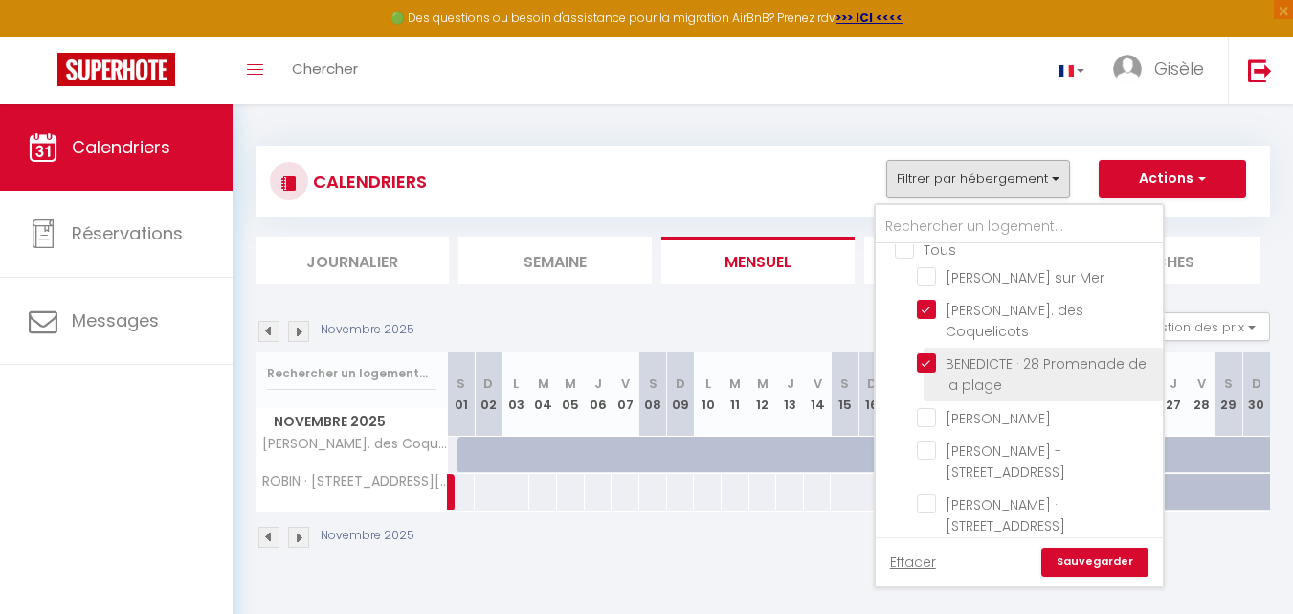
checkbox input "false"
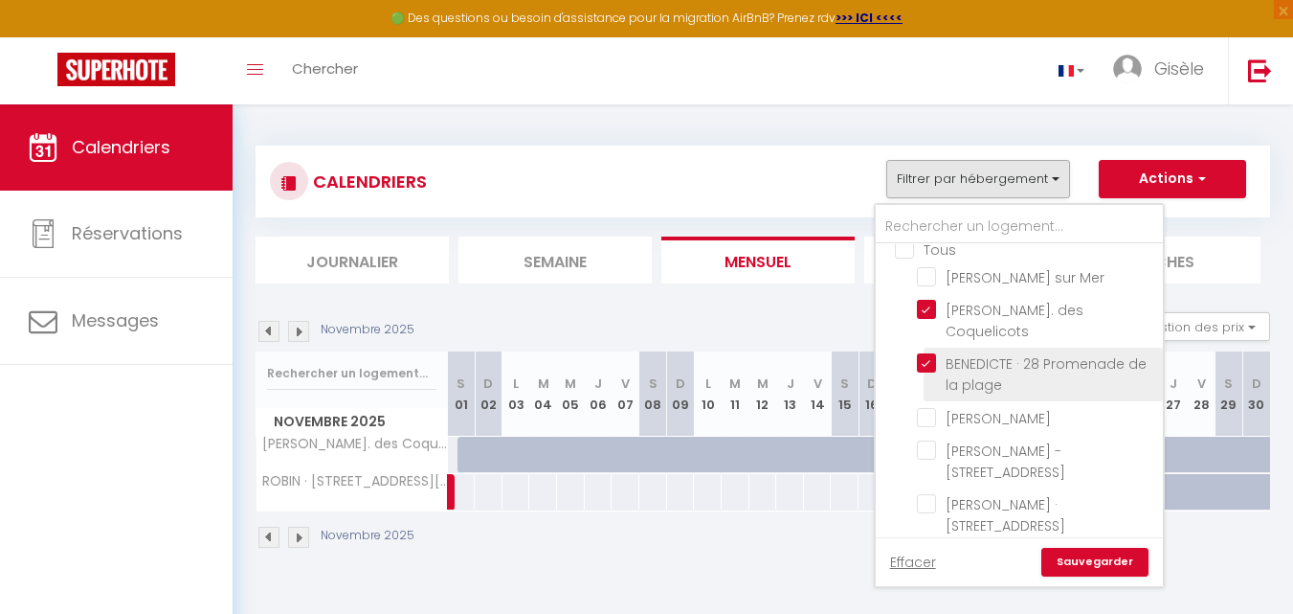
checkbox input "false"
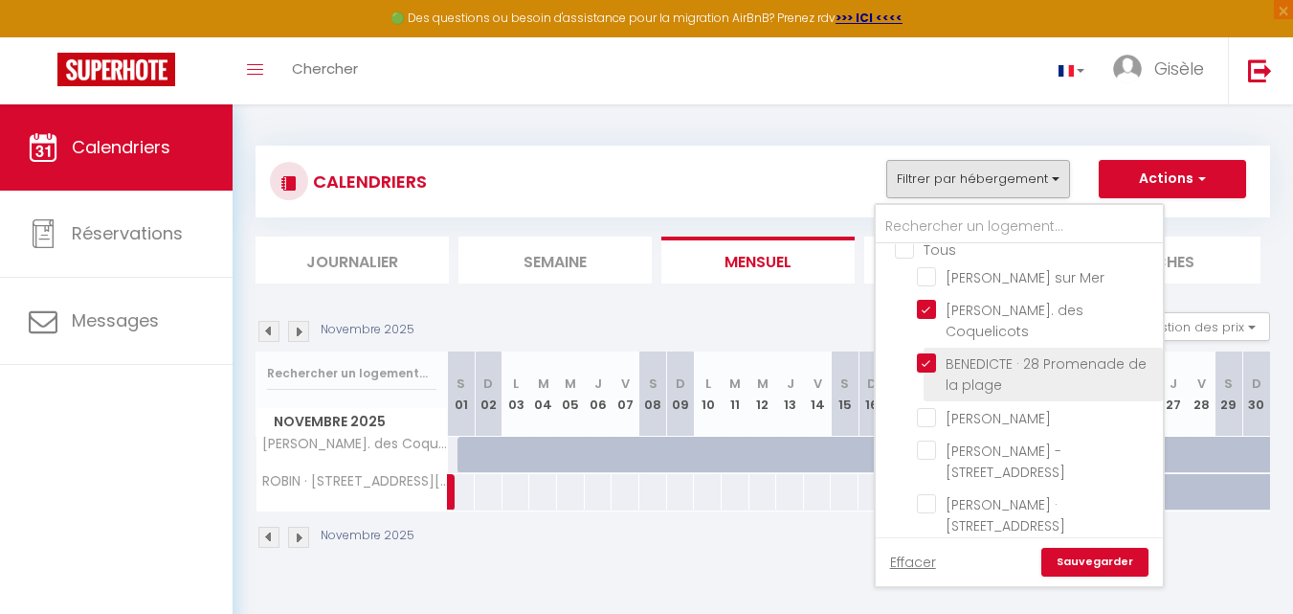
checkbox input "false"
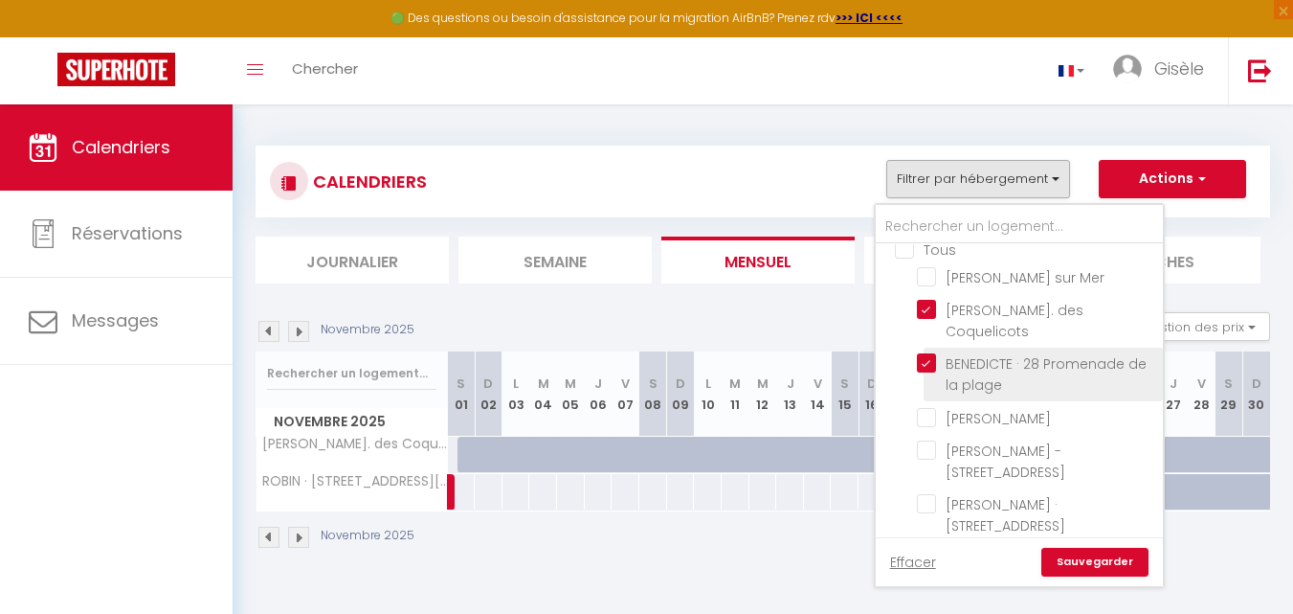
checkbox input "false"
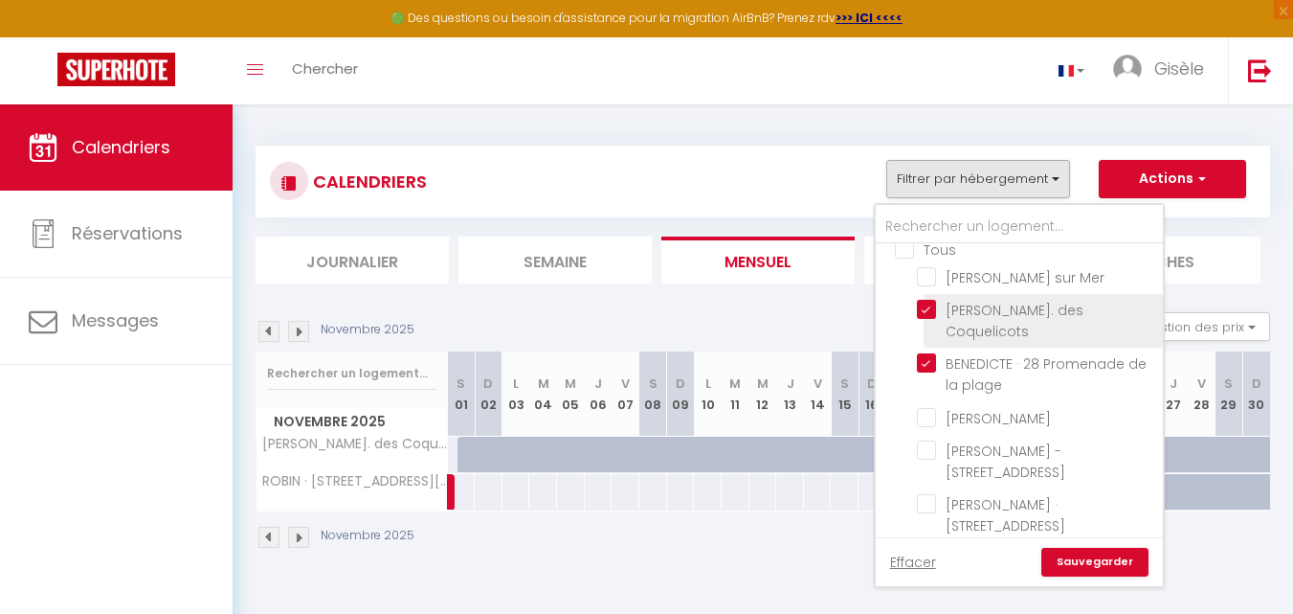
click at [926, 319] on input "[PERSON_NAME]. des Coquelicots" at bounding box center [1036, 309] width 239 height 19
checkbox input "false"
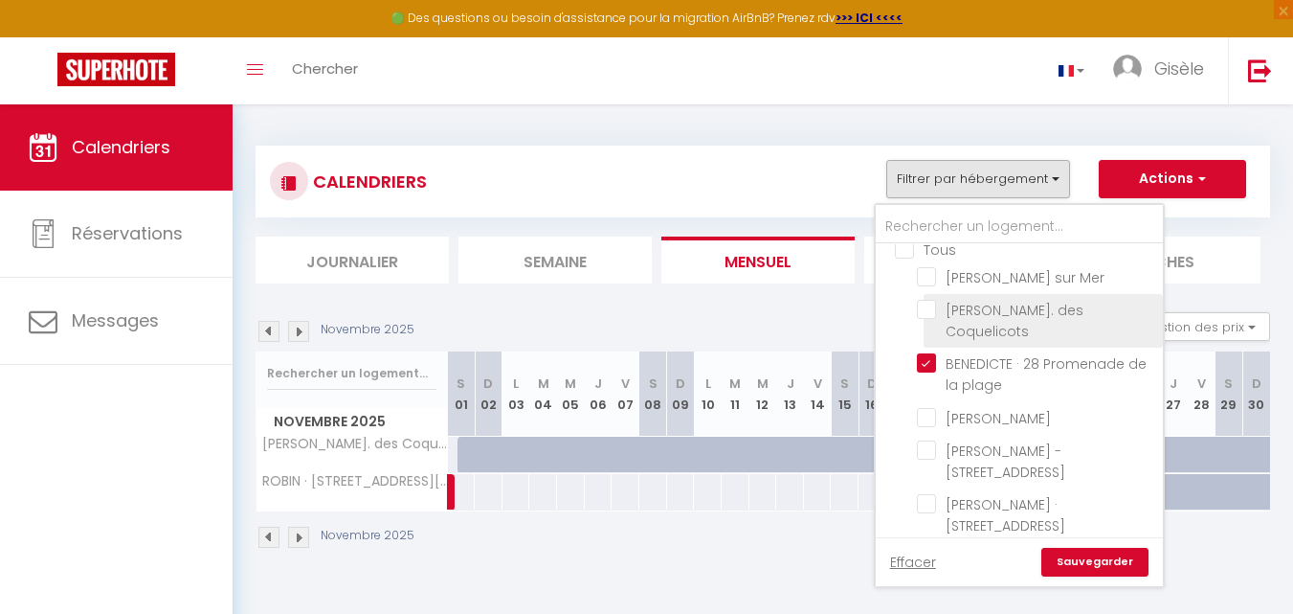
checkbox input "false"
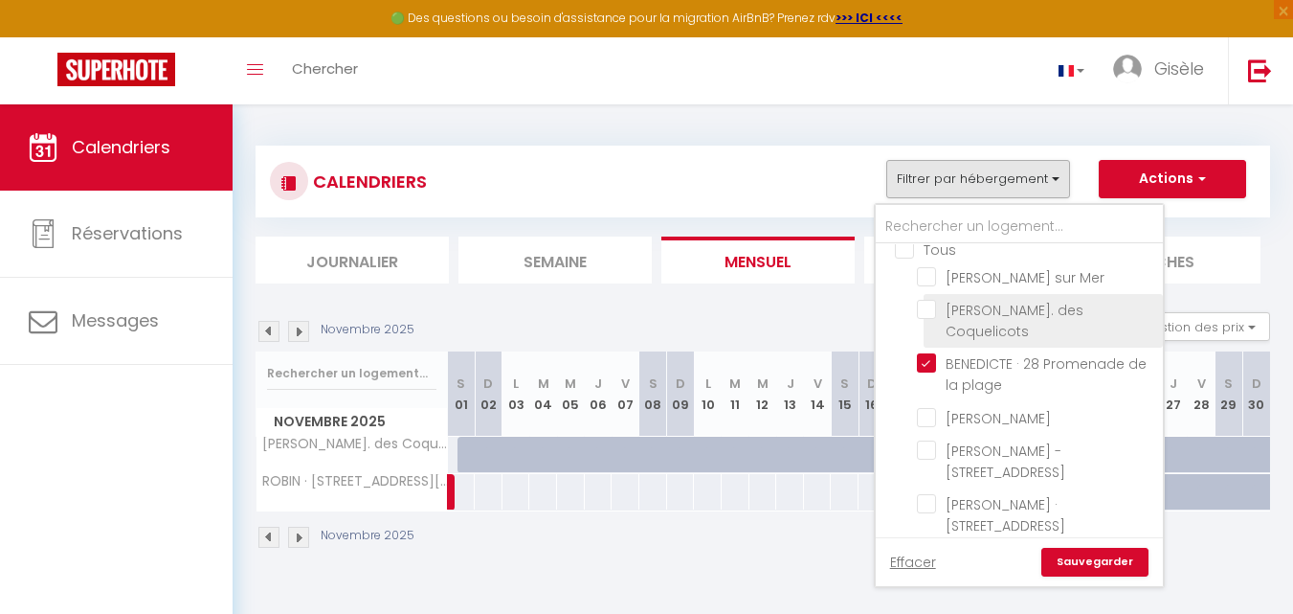
checkbox input "false"
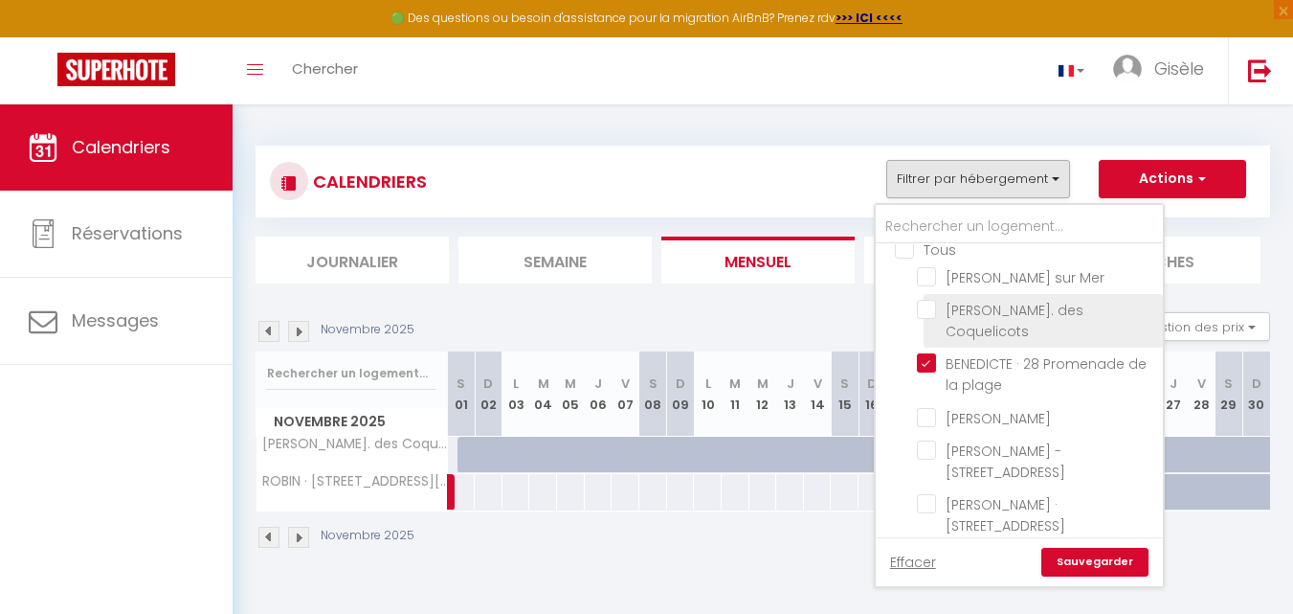
checkbox input "false"
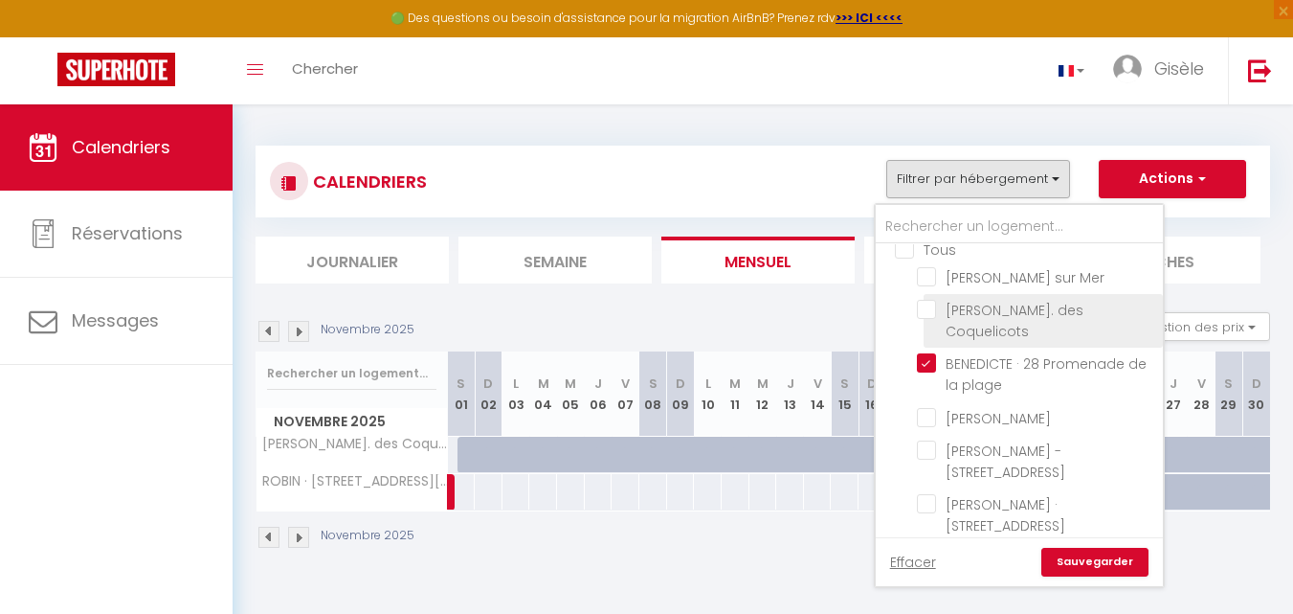
checkbox input "false"
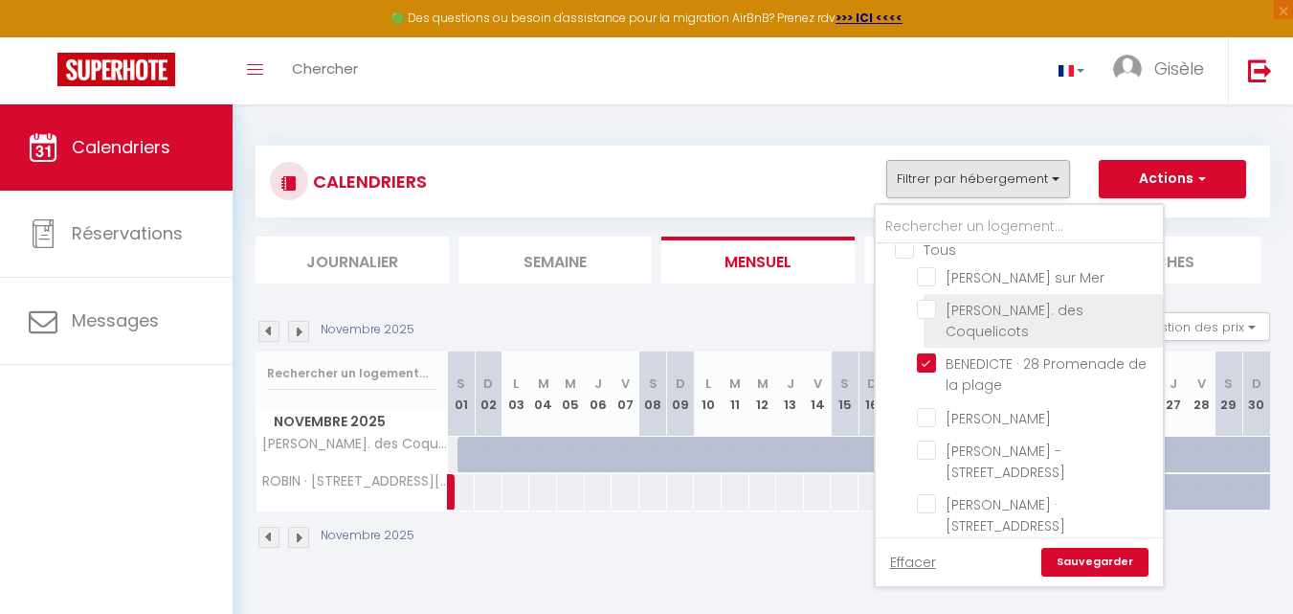
checkbox input "false"
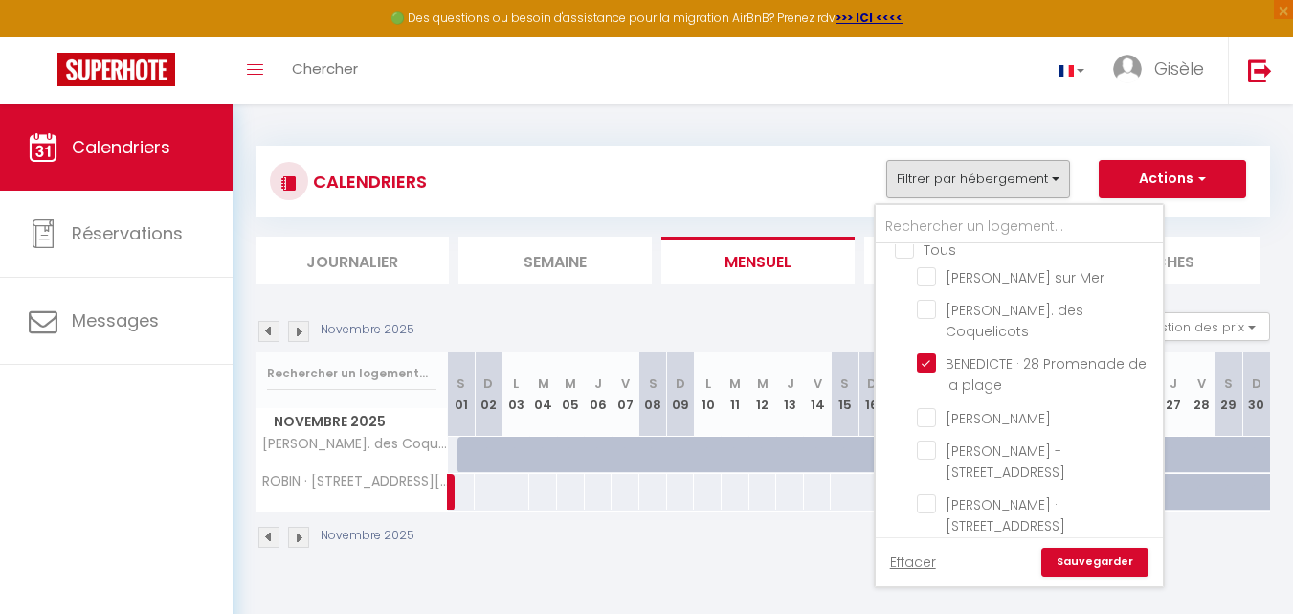
click at [1072, 557] on link "Sauvegarder" at bounding box center [1094, 562] width 107 height 29
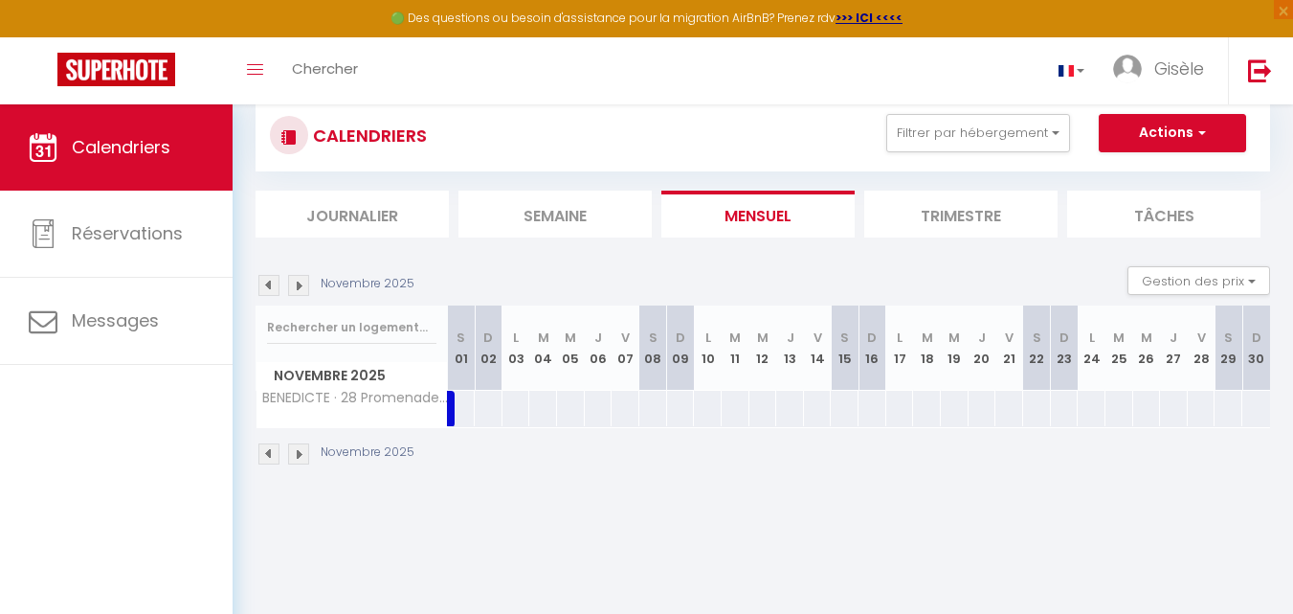
scroll to position [0, 0]
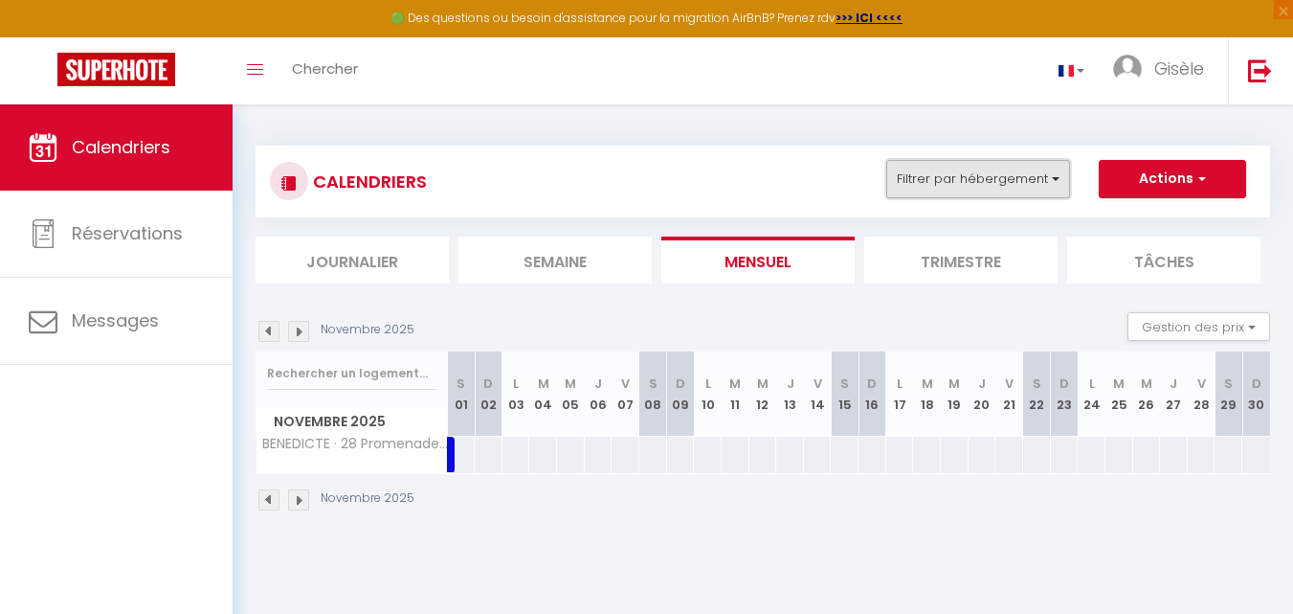
click at [1053, 179] on button "Filtrer par hébergement" at bounding box center [978, 179] width 184 height 38
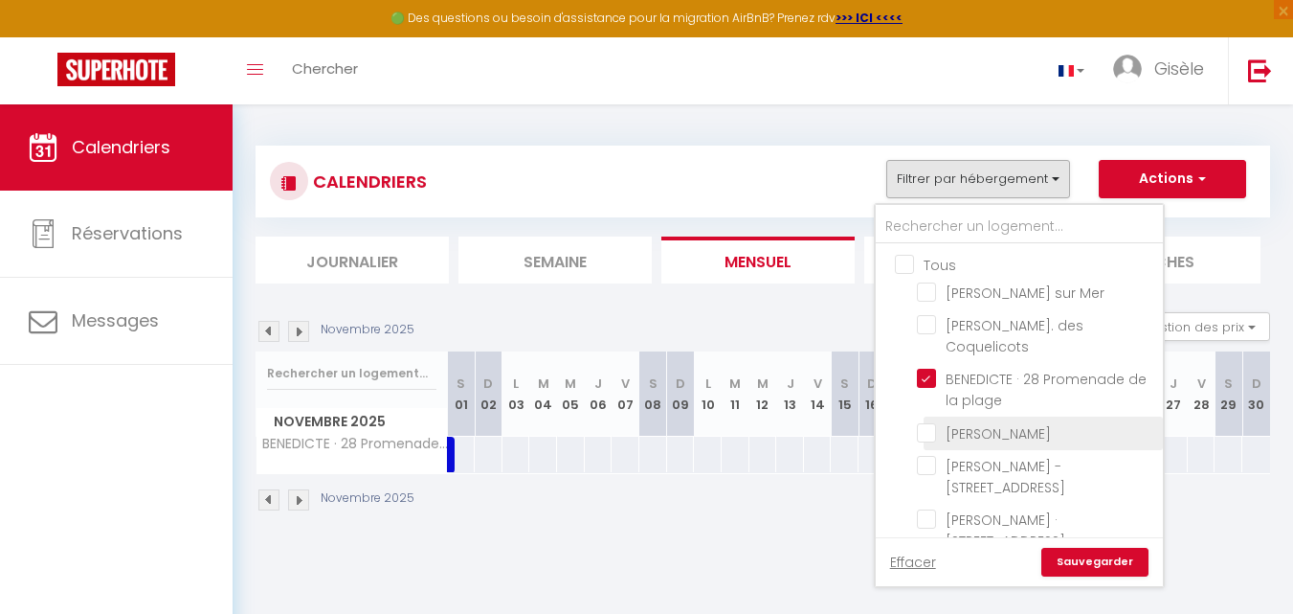
click at [925, 441] on input "[PERSON_NAME]" at bounding box center [1036, 431] width 239 height 19
checkbox input "true"
checkbox input "false"
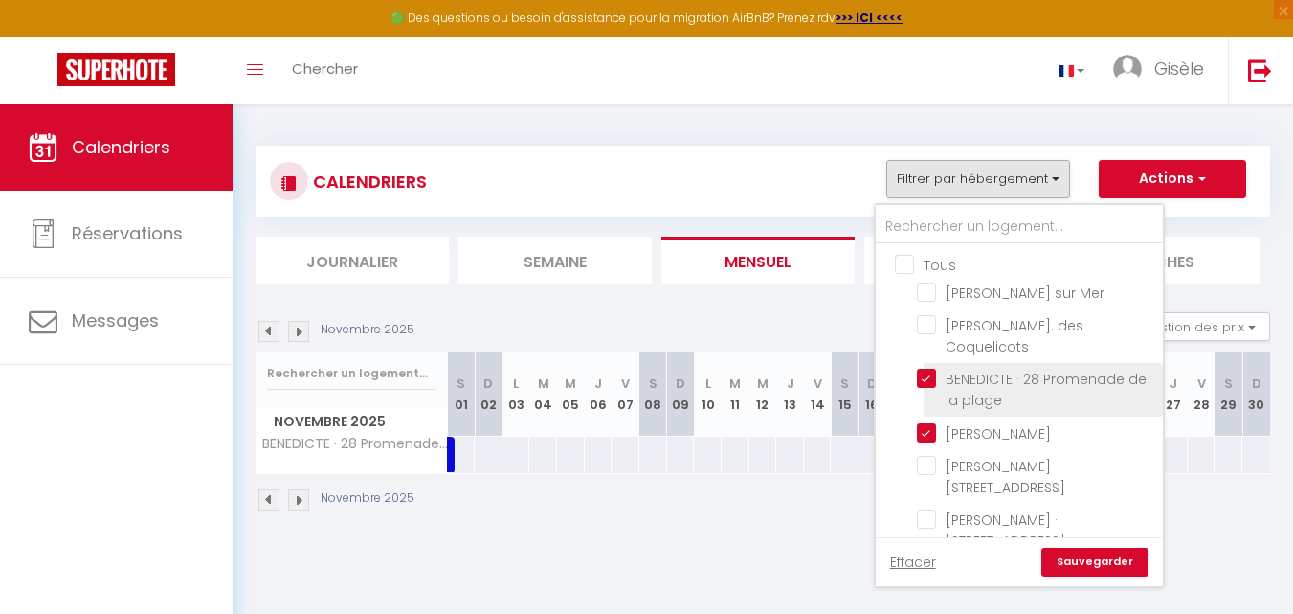
click at [926, 388] on input "BENEDICTE · 28 Promenade de la plage" at bounding box center [1036, 378] width 239 height 19
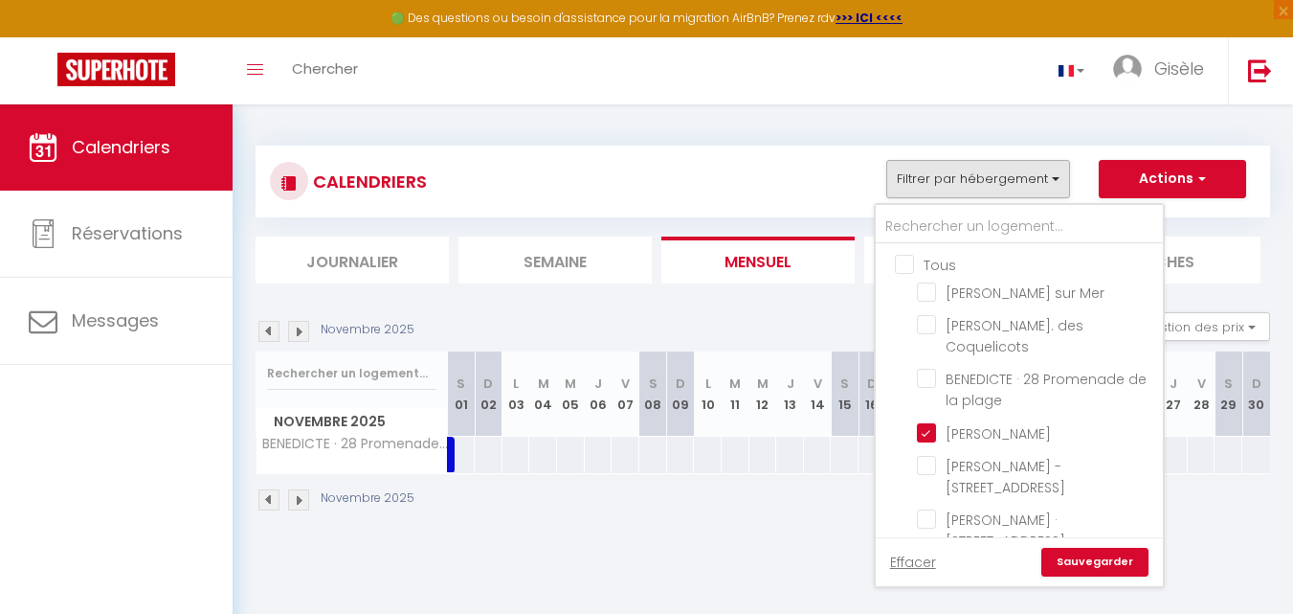
click at [1101, 564] on link "Sauvegarder" at bounding box center [1094, 562] width 107 height 29
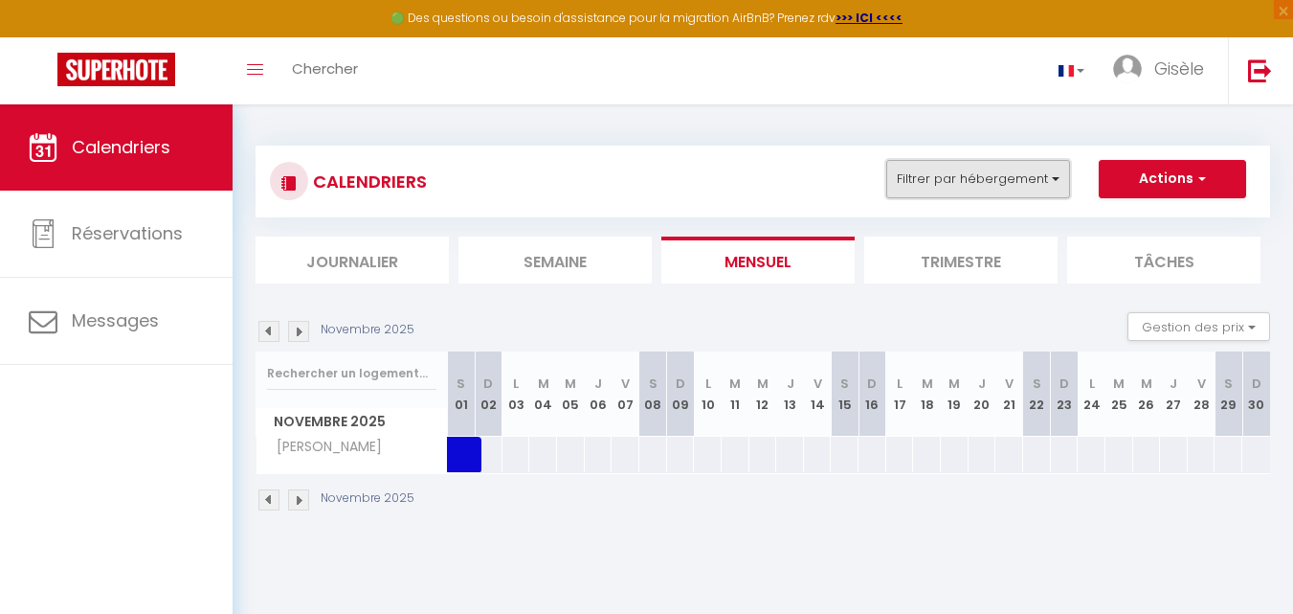
click at [1057, 175] on button "Filtrer par hébergement" at bounding box center [978, 179] width 184 height 38
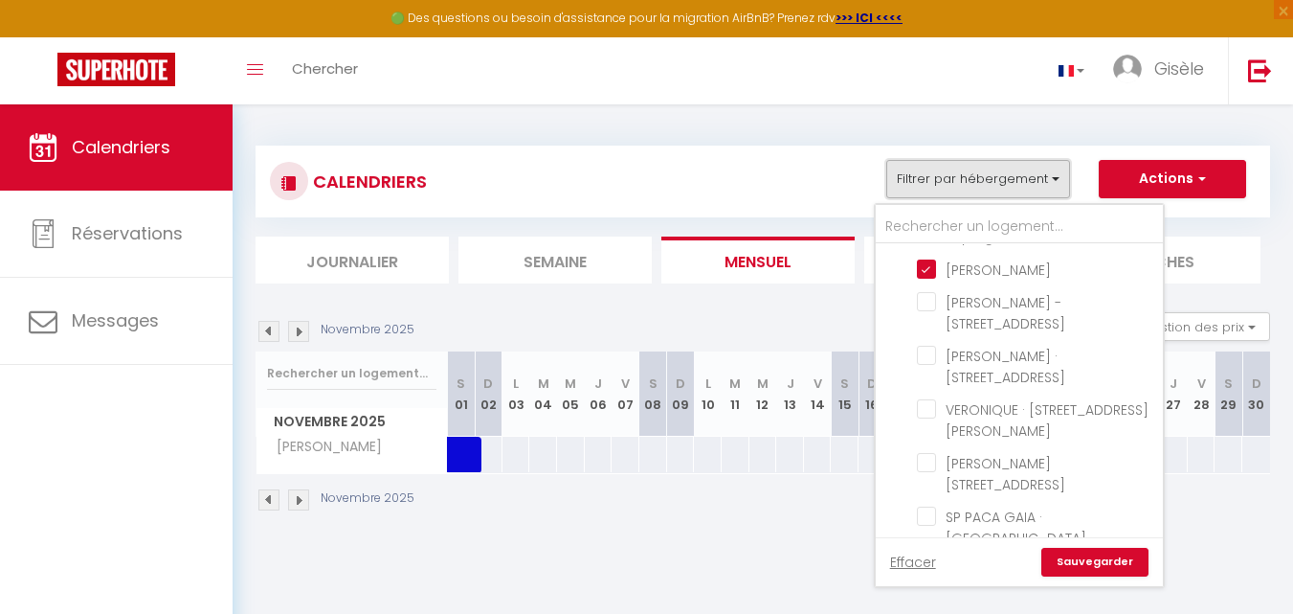
scroll to position [163, 0]
click at [928, 279] on input "[PERSON_NAME]" at bounding box center [1036, 268] width 239 height 19
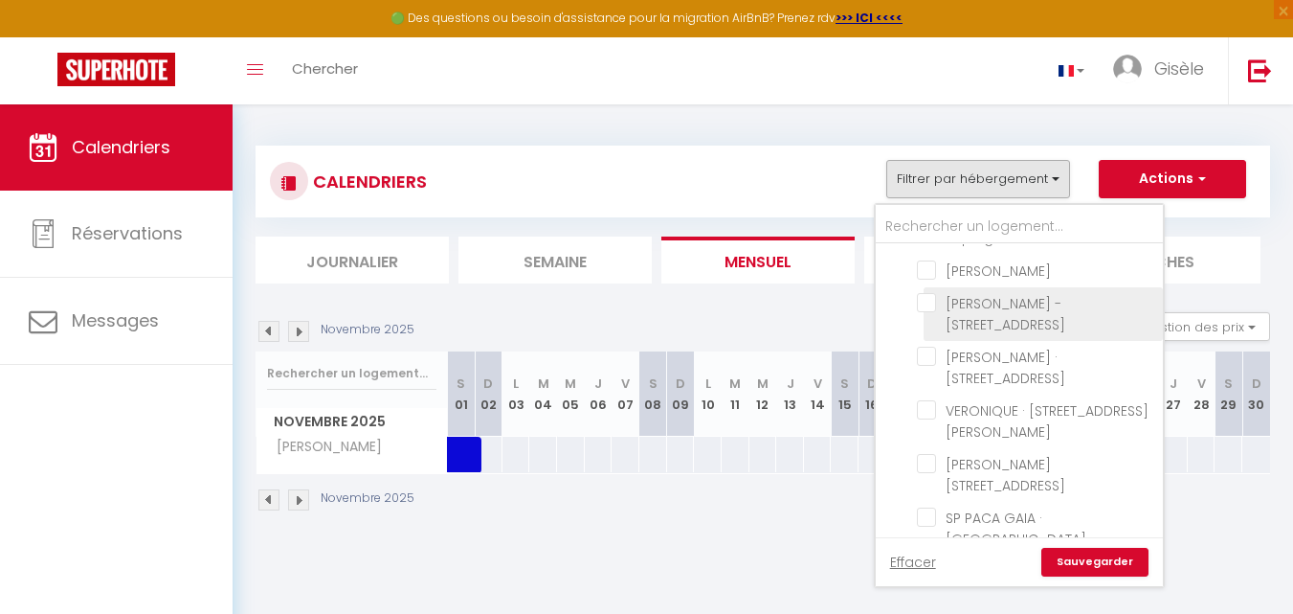
click at [925, 312] on input "[PERSON_NAME] - [STREET_ADDRESS]" at bounding box center [1036, 302] width 239 height 19
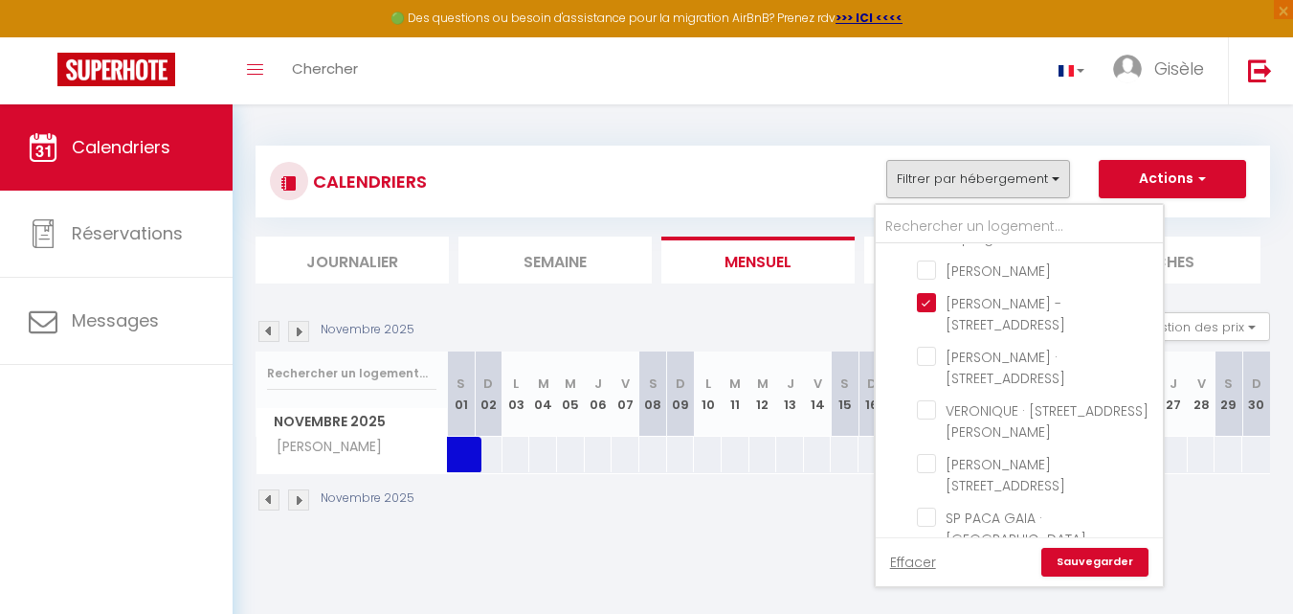
click at [1093, 560] on link "Sauvegarder" at bounding box center [1094, 562] width 107 height 29
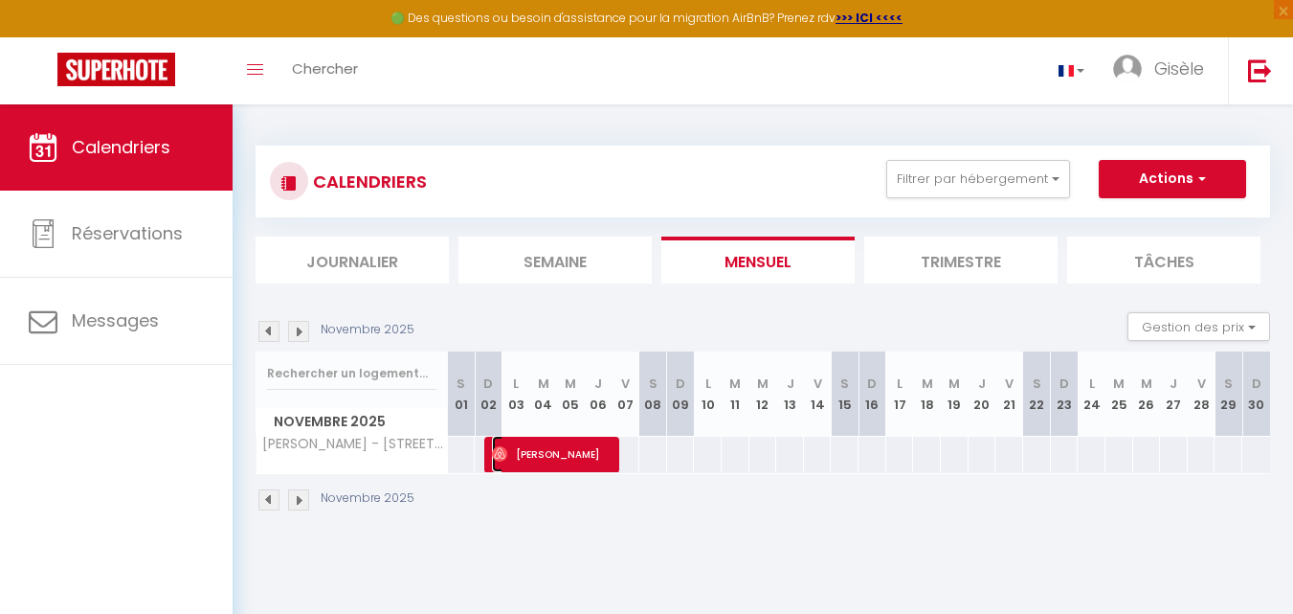
click at [583, 457] on span "[PERSON_NAME]" at bounding box center [552, 454] width 121 height 36
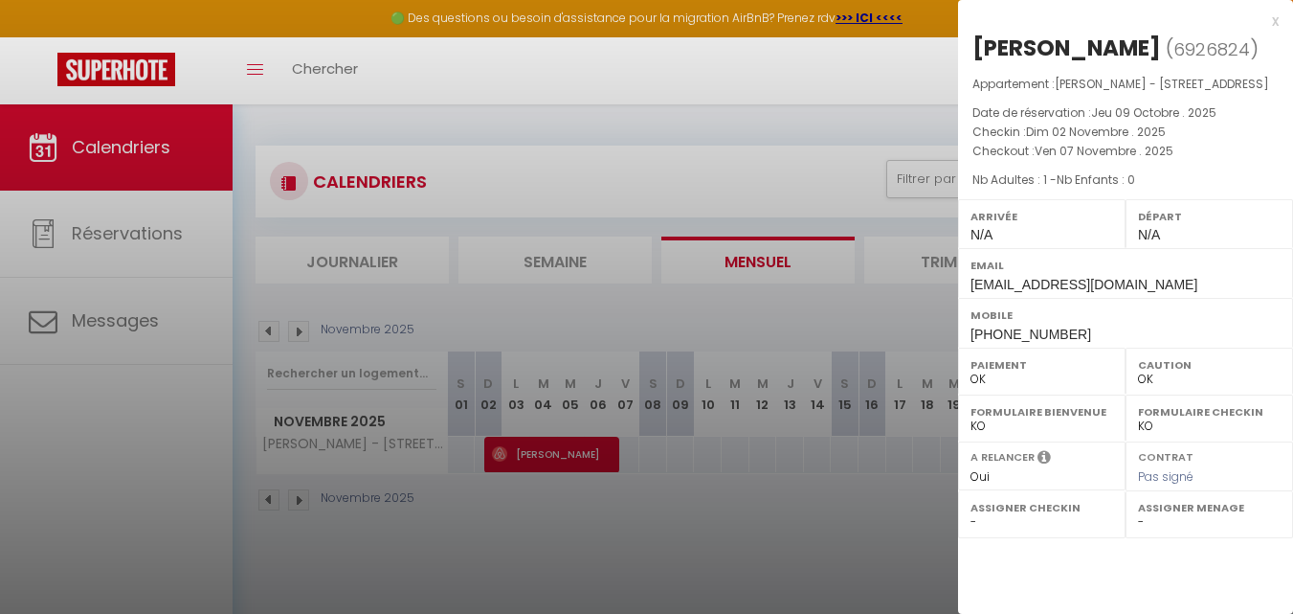
click at [583, 457] on div at bounding box center [646, 307] width 1293 height 614
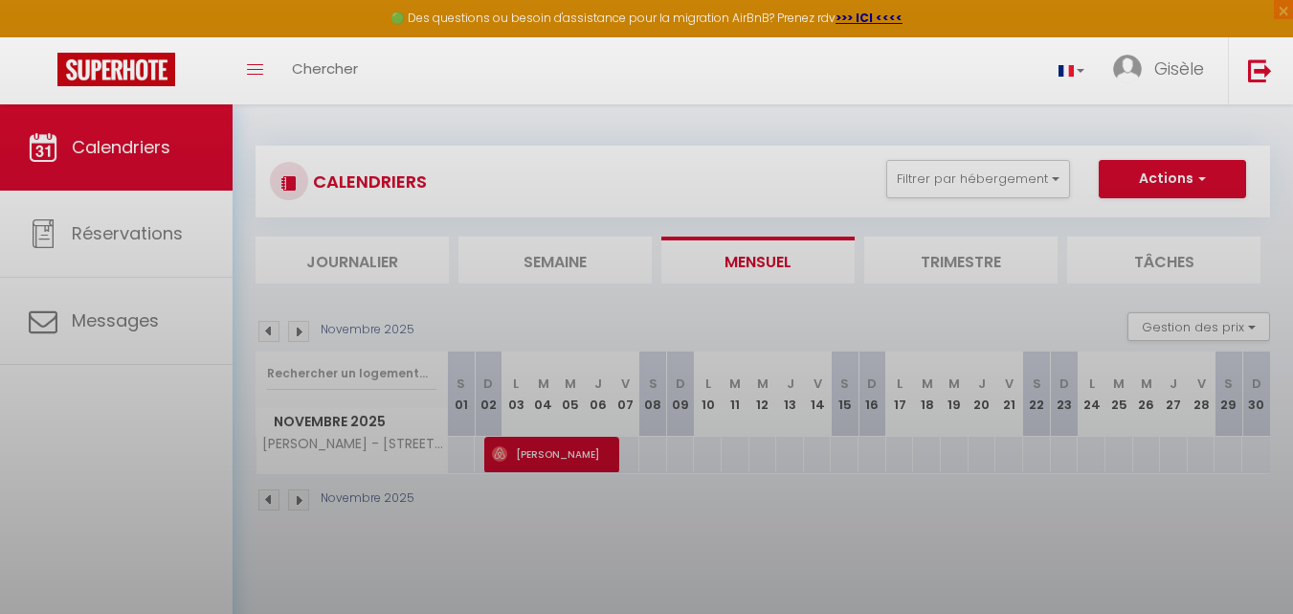
click at [583, 457] on div at bounding box center [646, 307] width 1293 height 614
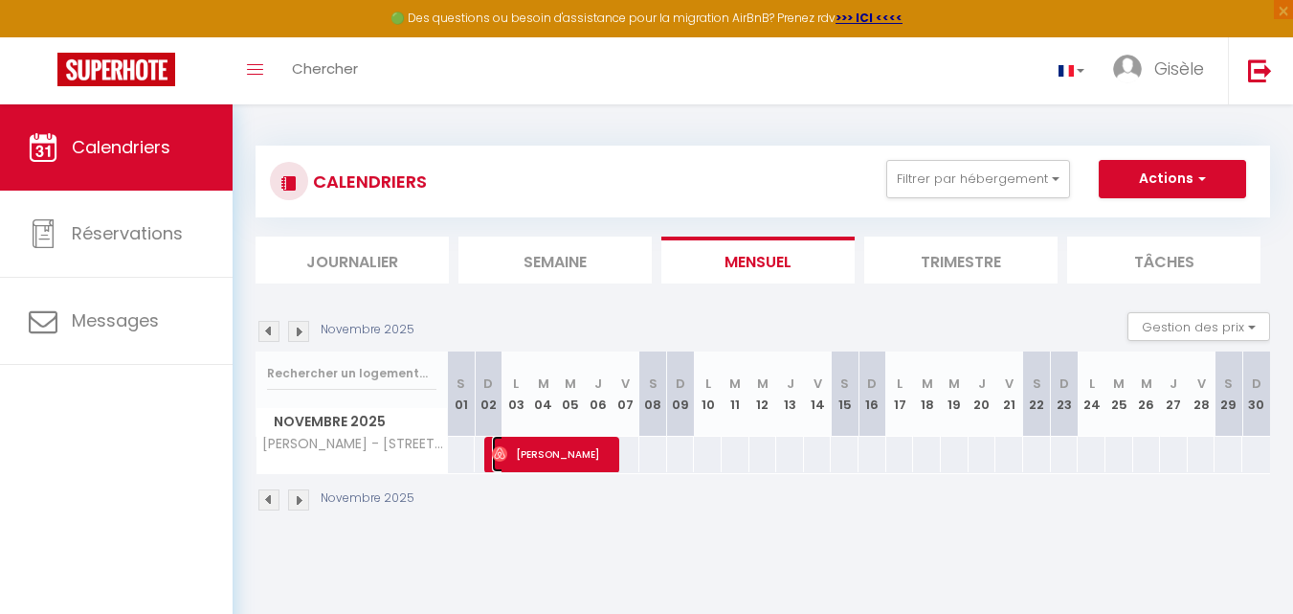
click at [583, 457] on span "[PERSON_NAME]" at bounding box center [552, 454] width 121 height 36
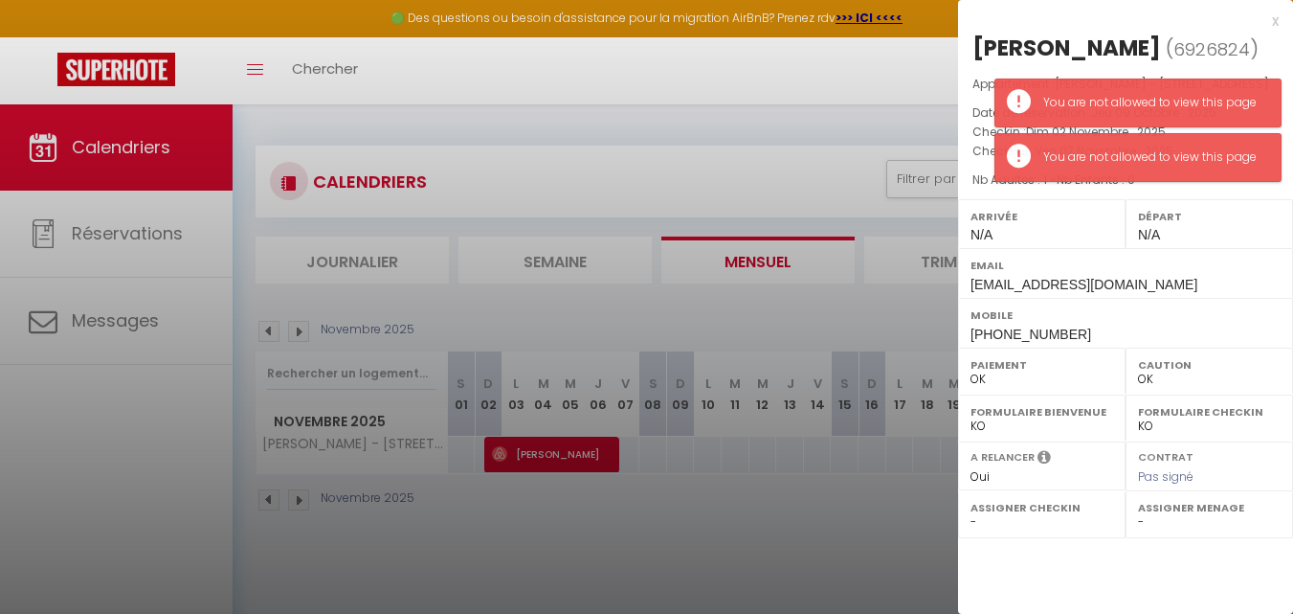
click at [1253, 51] on h2 "[PERSON_NAME] ( 6926824 )" at bounding box center [1126, 49] width 306 height 33
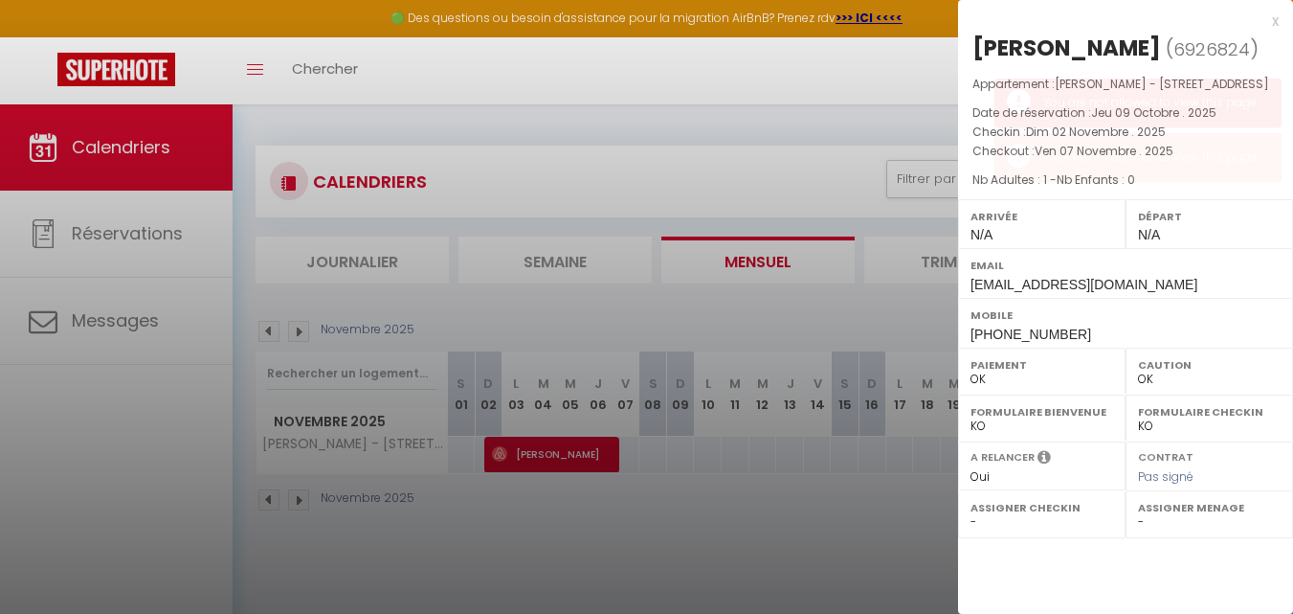
click at [1253, 51] on h2 "[PERSON_NAME] ( 6926824 )" at bounding box center [1126, 49] width 306 height 33
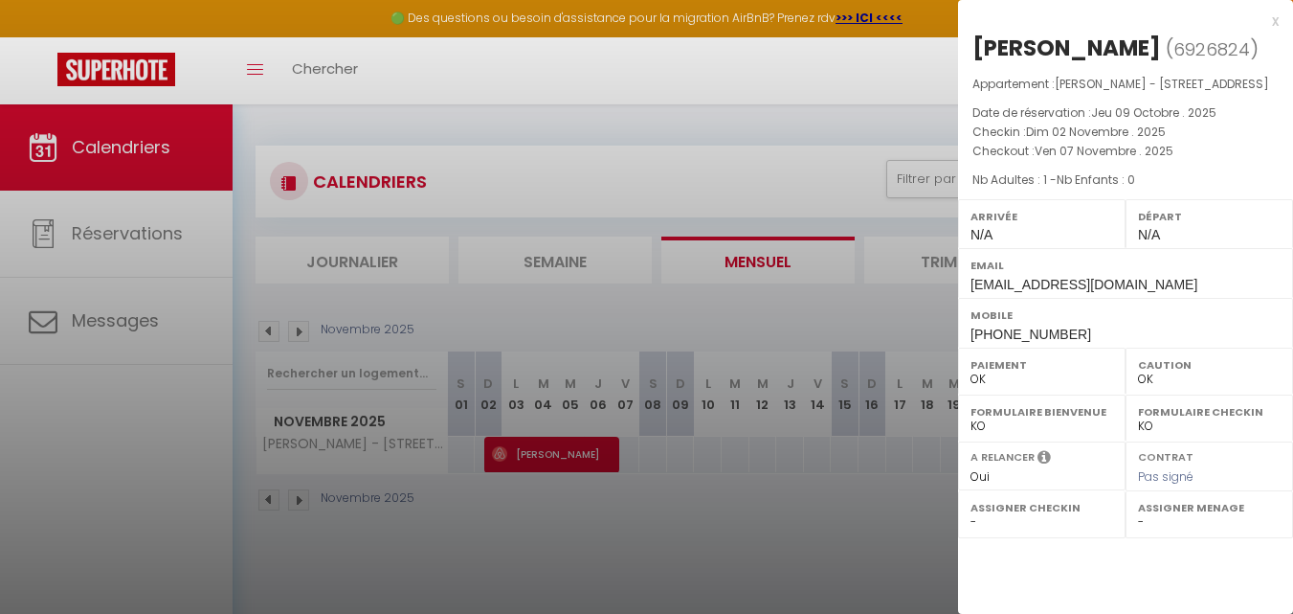
click at [852, 87] on div at bounding box center [646, 307] width 1293 height 614
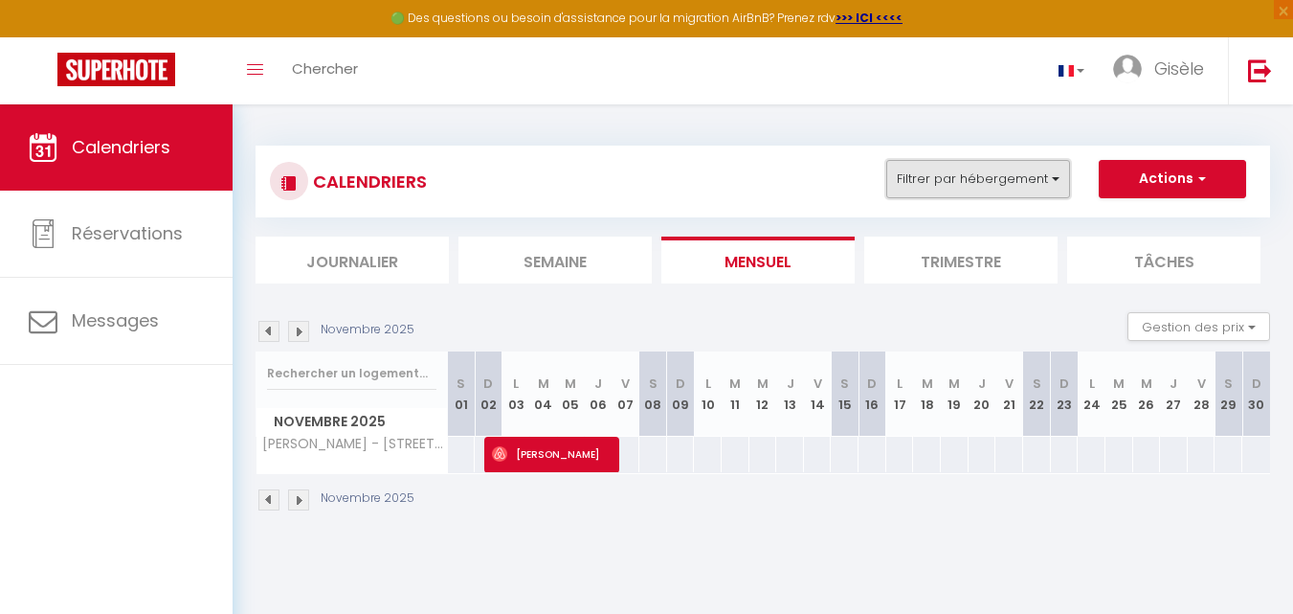
click at [1055, 177] on button "Filtrer par hébergement" at bounding box center [978, 179] width 184 height 38
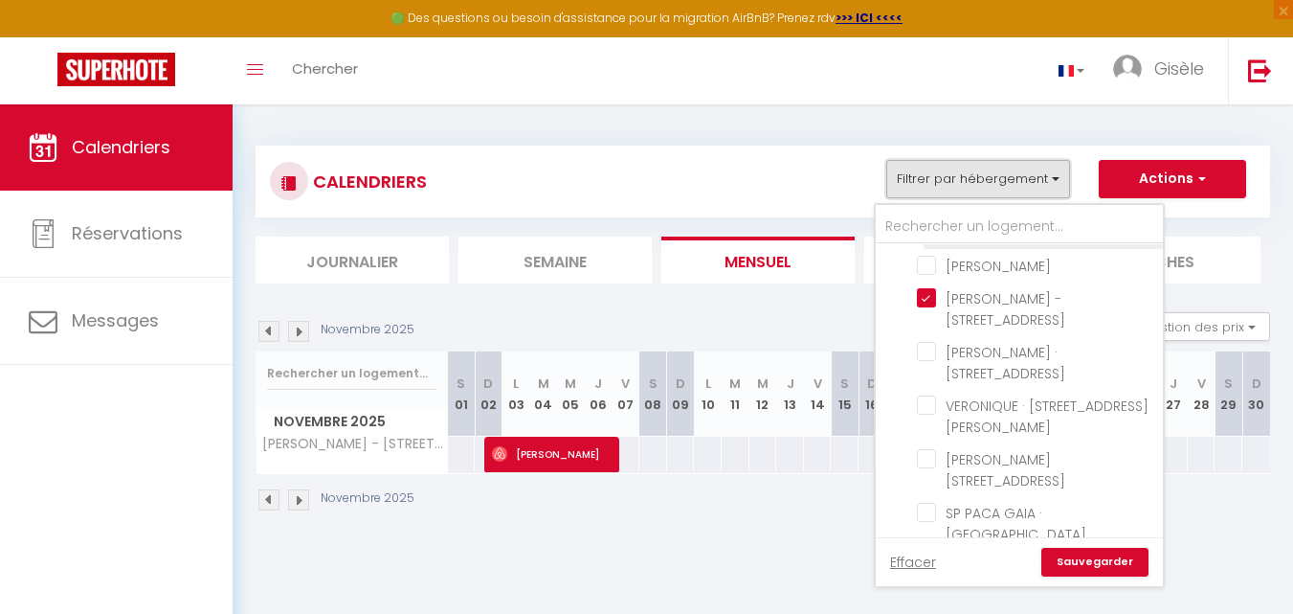
scroll to position [177, 0]
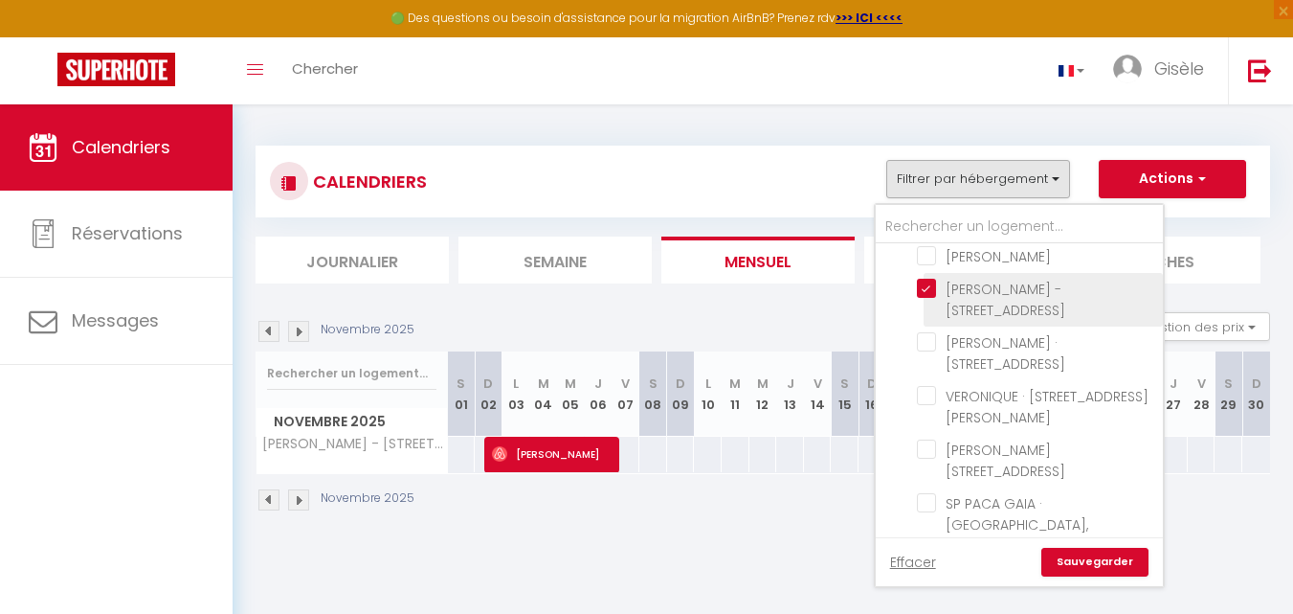
click at [928, 298] on input "[PERSON_NAME] - [STREET_ADDRESS]" at bounding box center [1036, 288] width 239 height 19
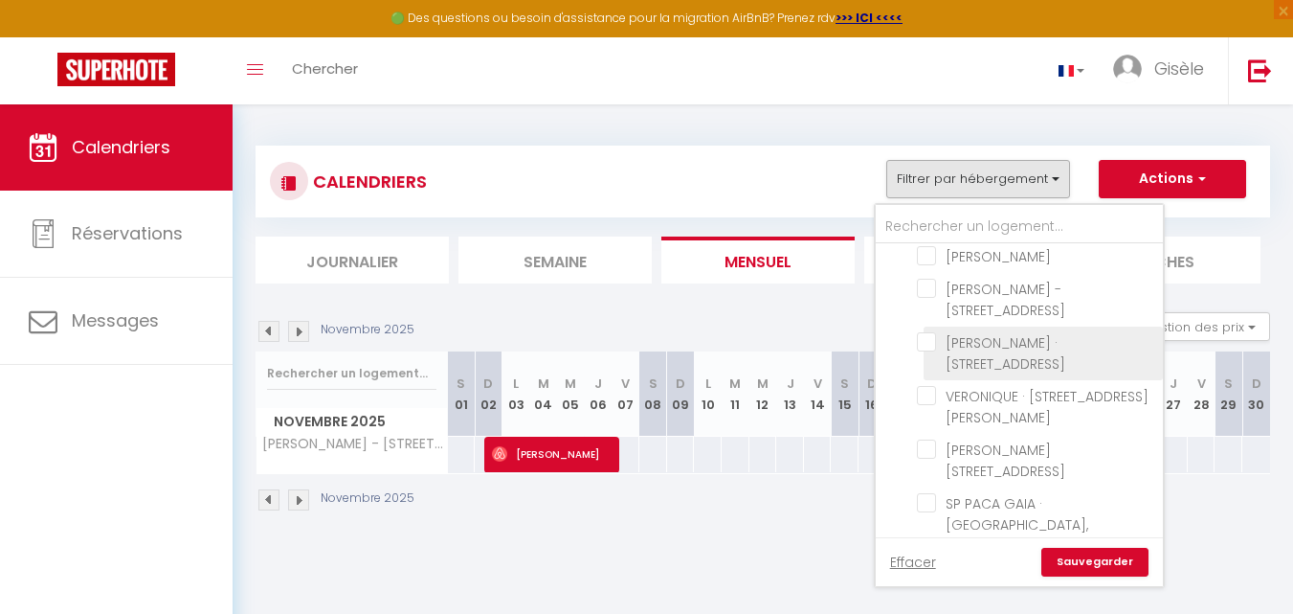
click at [930, 351] on input "[PERSON_NAME] · [STREET_ADDRESS]" at bounding box center [1036, 341] width 239 height 19
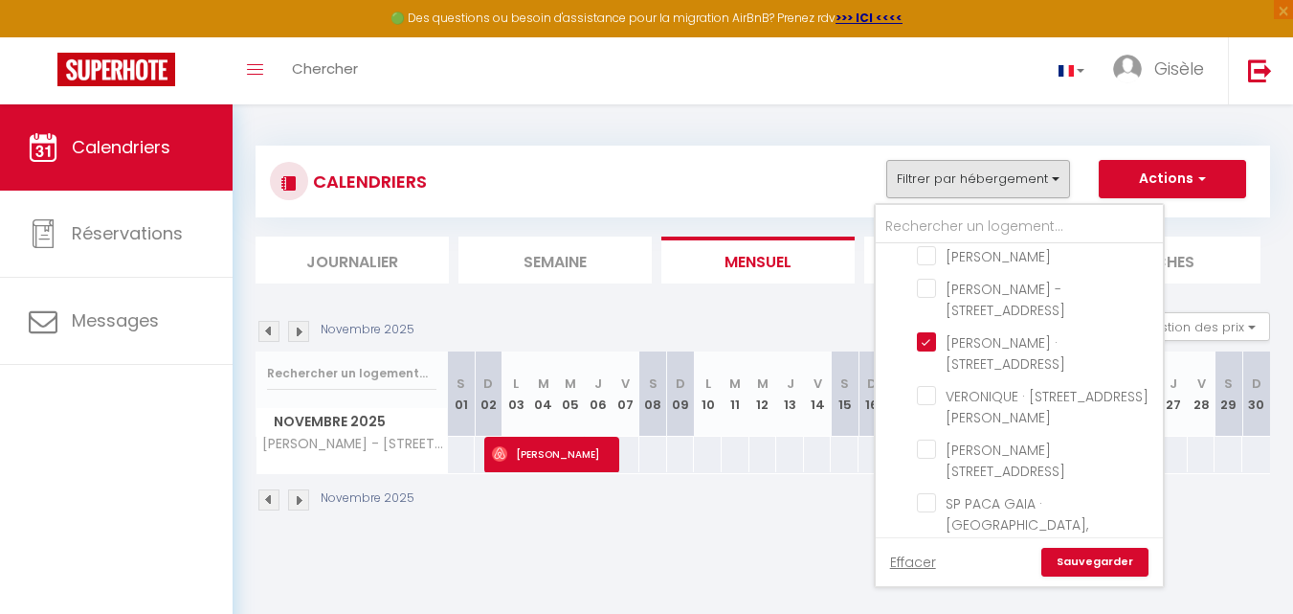
click at [1088, 557] on link "Sauvegarder" at bounding box center [1094, 562] width 107 height 29
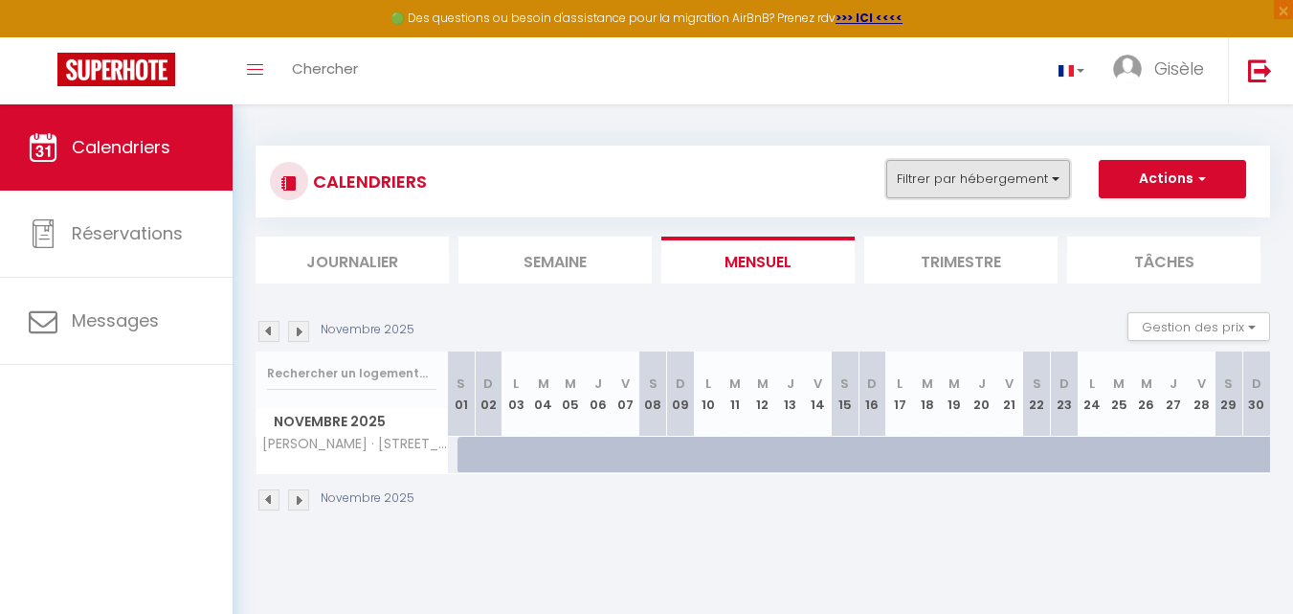
click at [1052, 177] on button "Filtrer par hébergement" at bounding box center [978, 179] width 184 height 38
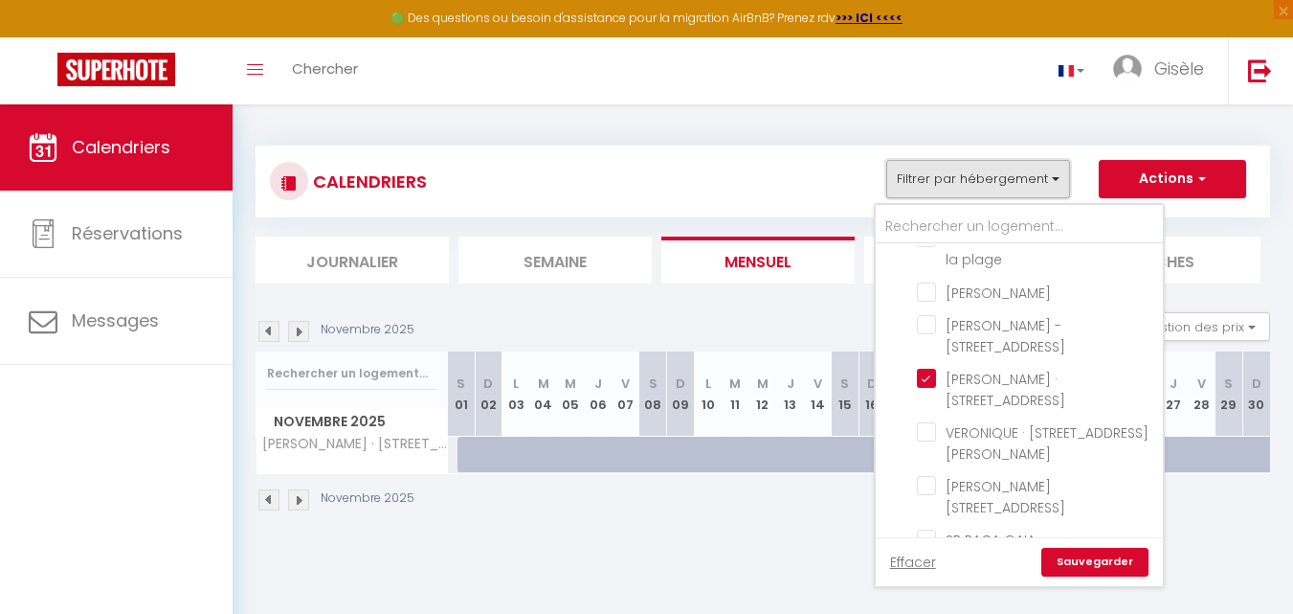
scroll to position [221, 0]
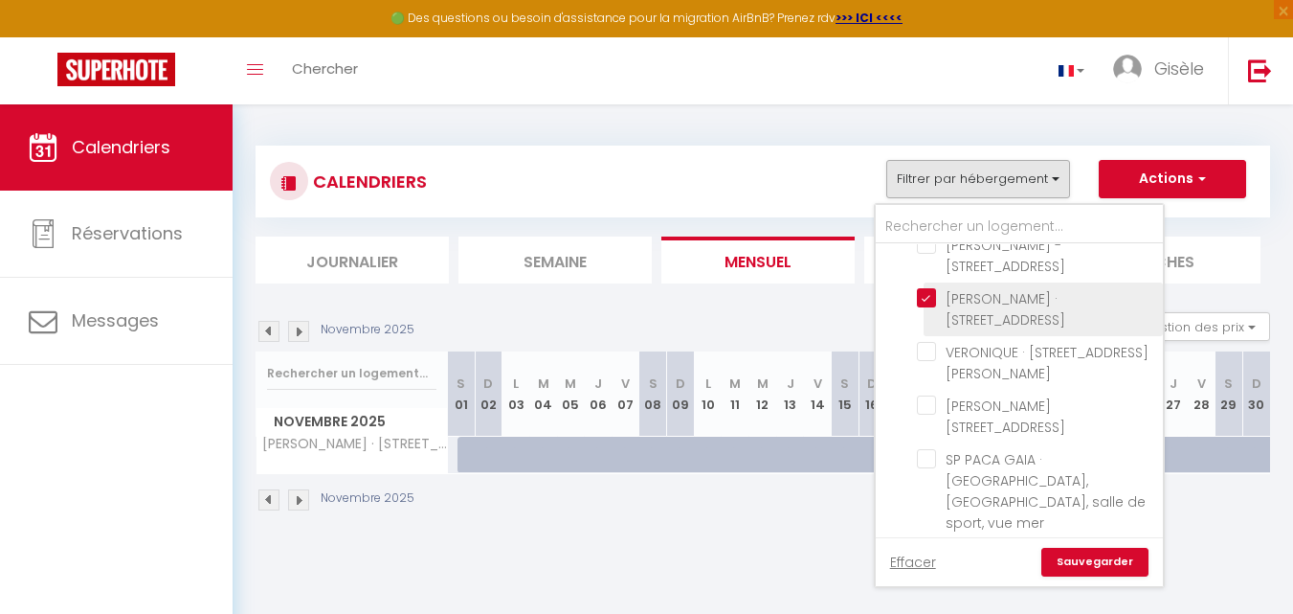
click at [923, 307] on input "[PERSON_NAME] · [STREET_ADDRESS]" at bounding box center [1036, 297] width 239 height 19
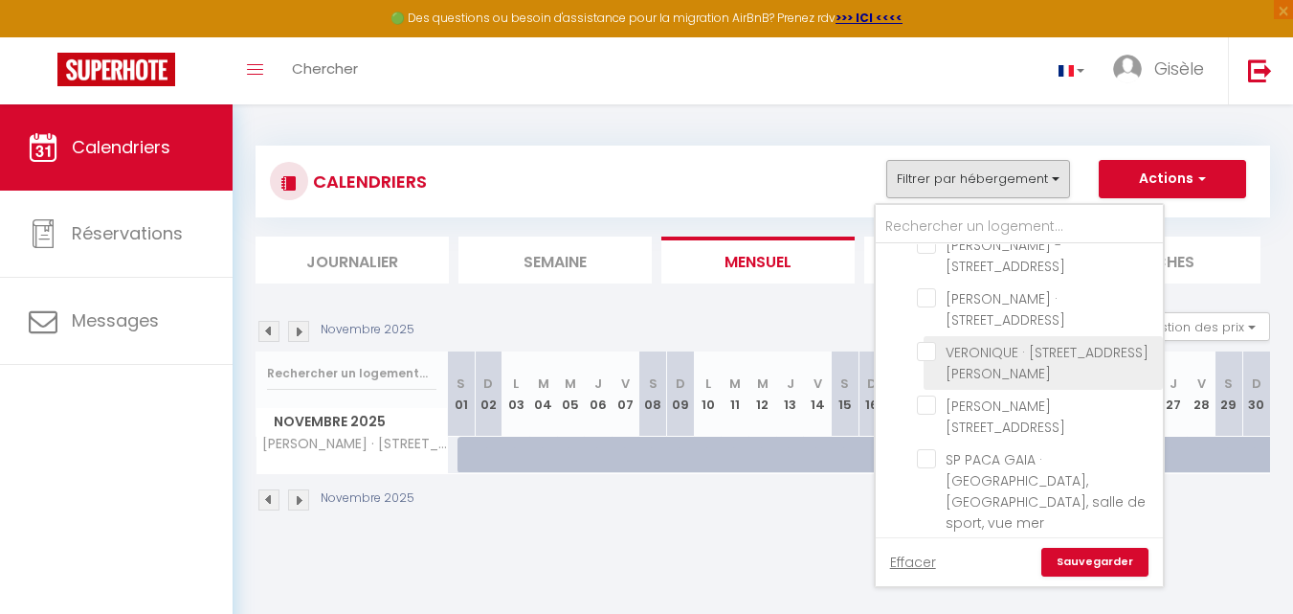
click at [927, 361] on input "VERONIQUE · [STREET_ADDRESS][PERSON_NAME]" at bounding box center [1036, 351] width 239 height 19
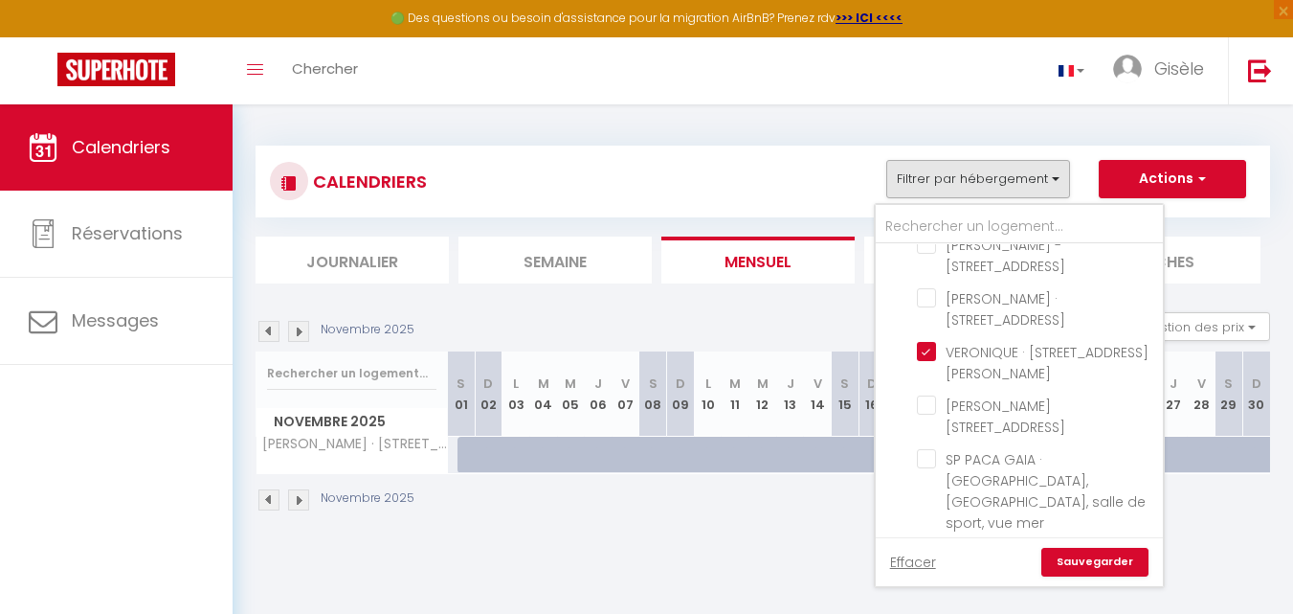
click at [1080, 559] on link "Sauvegarder" at bounding box center [1094, 562] width 107 height 29
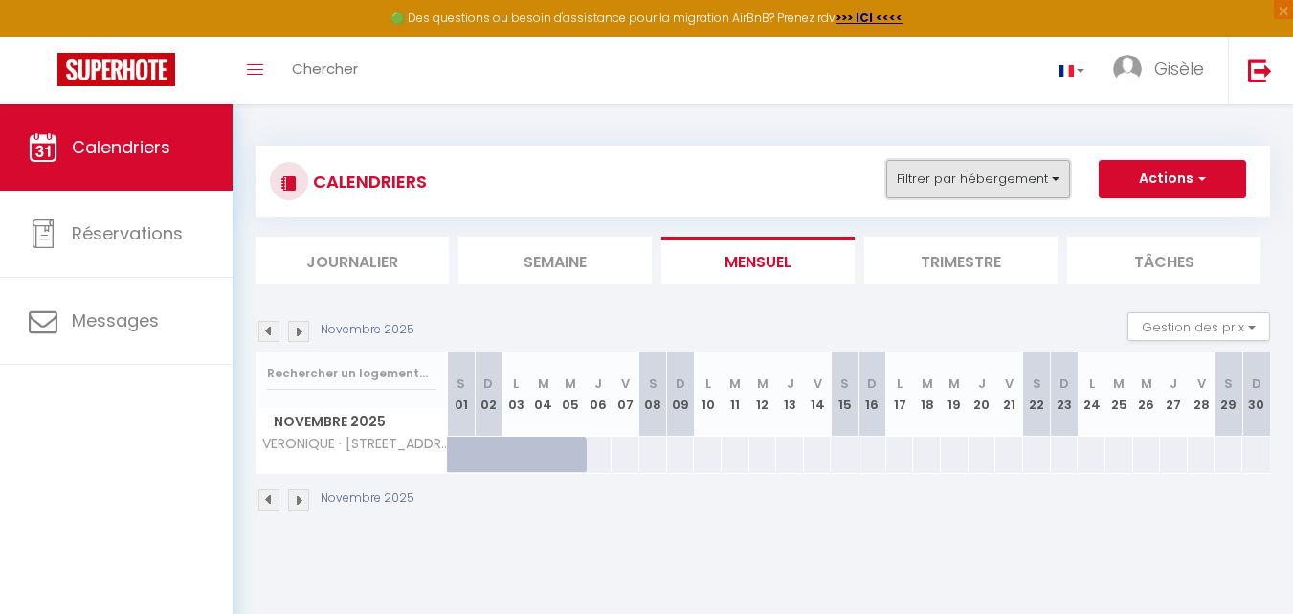
click at [1054, 179] on button "Filtrer par hébergement" at bounding box center [978, 179] width 184 height 38
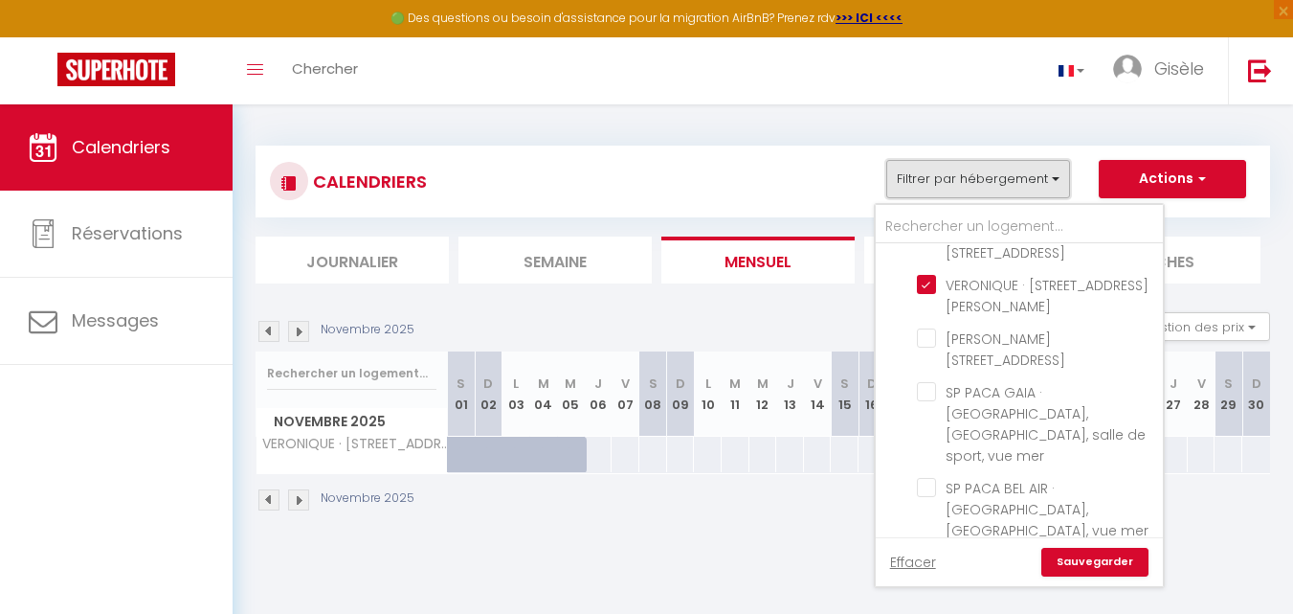
scroll to position [289, 0]
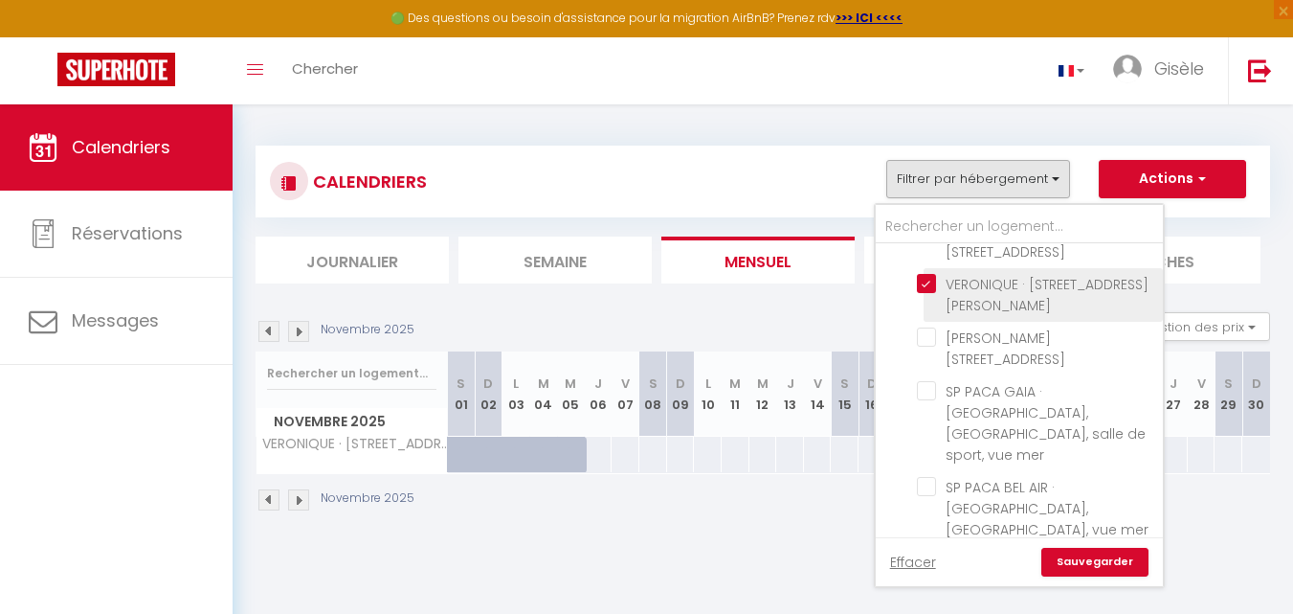
click at [929, 293] on input "VERONIQUE · [STREET_ADDRESS][PERSON_NAME]" at bounding box center [1036, 283] width 239 height 19
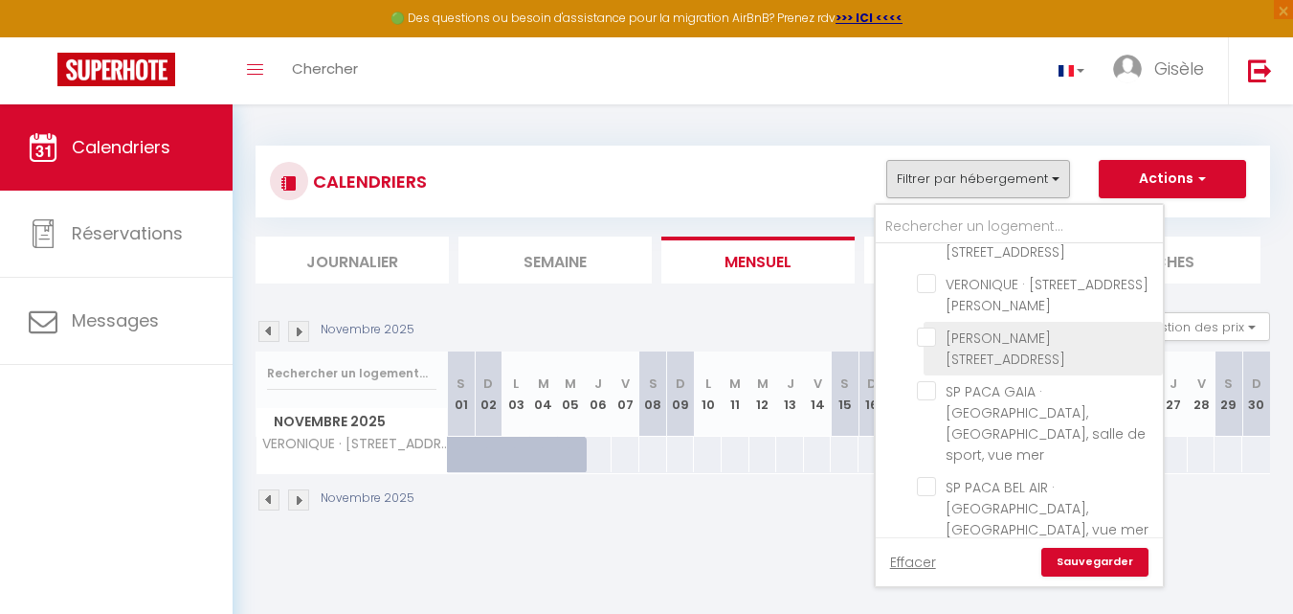
click at [928, 347] on input "[PERSON_NAME] [STREET_ADDRESS]" at bounding box center [1036, 336] width 239 height 19
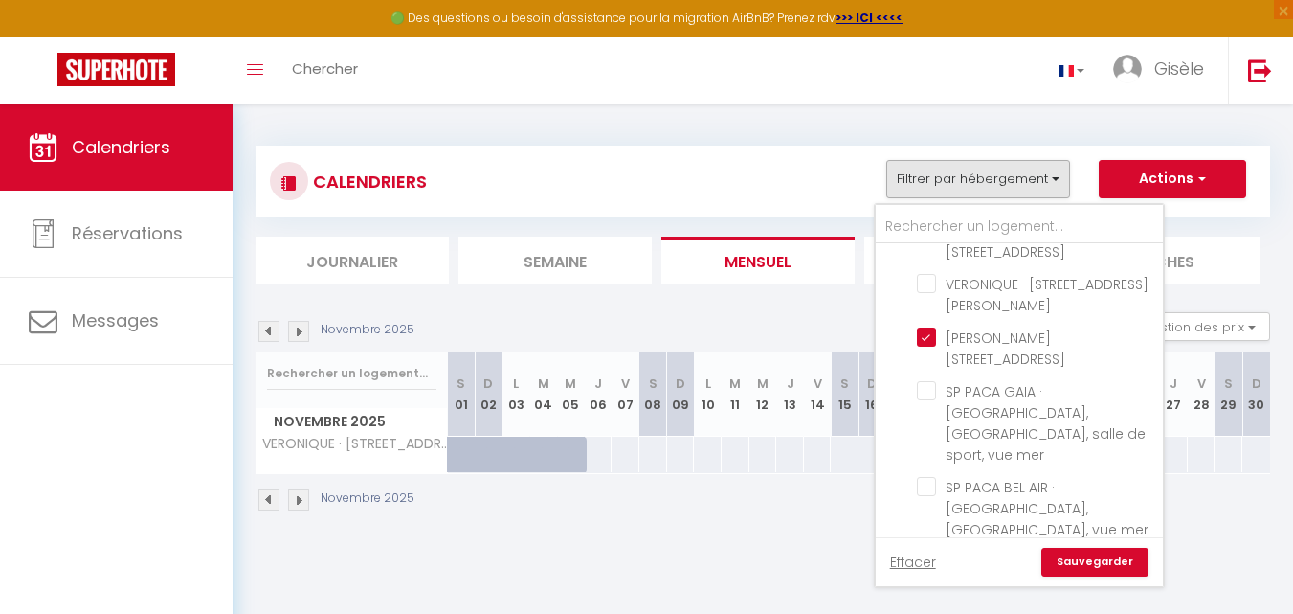
click at [1083, 557] on link "Sauvegarder" at bounding box center [1094, 562] width 107 height 29
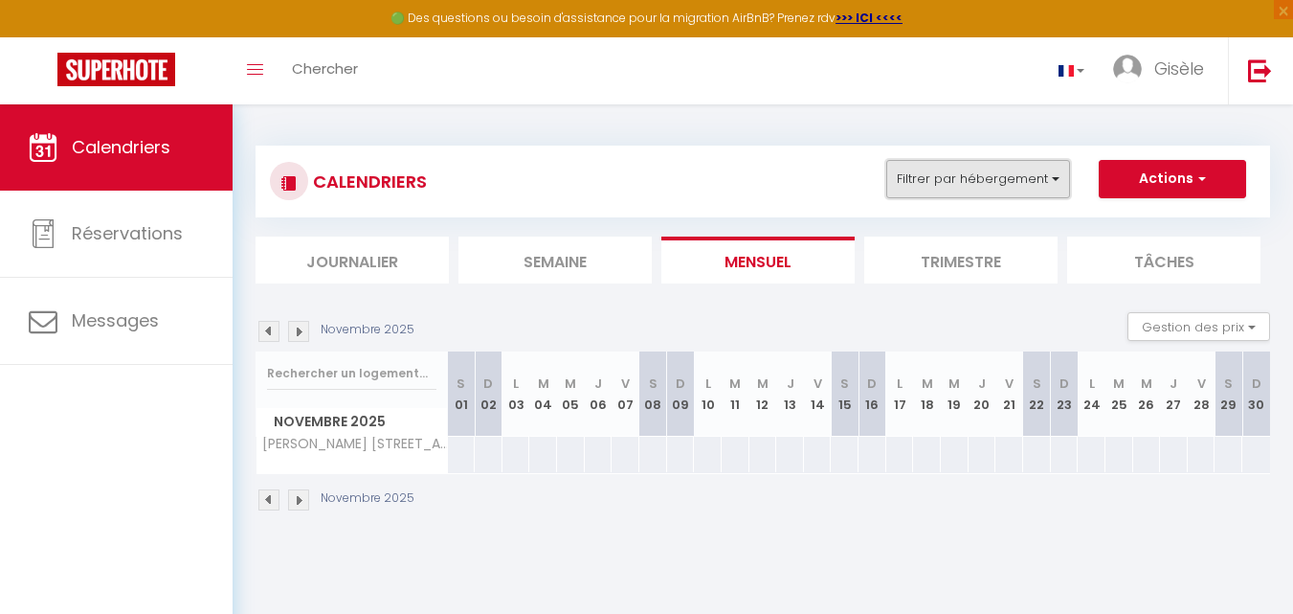
click at [1055, 178] on button "Filtrer par hébergement" at bounding box center [978, 179] width 184 height 38
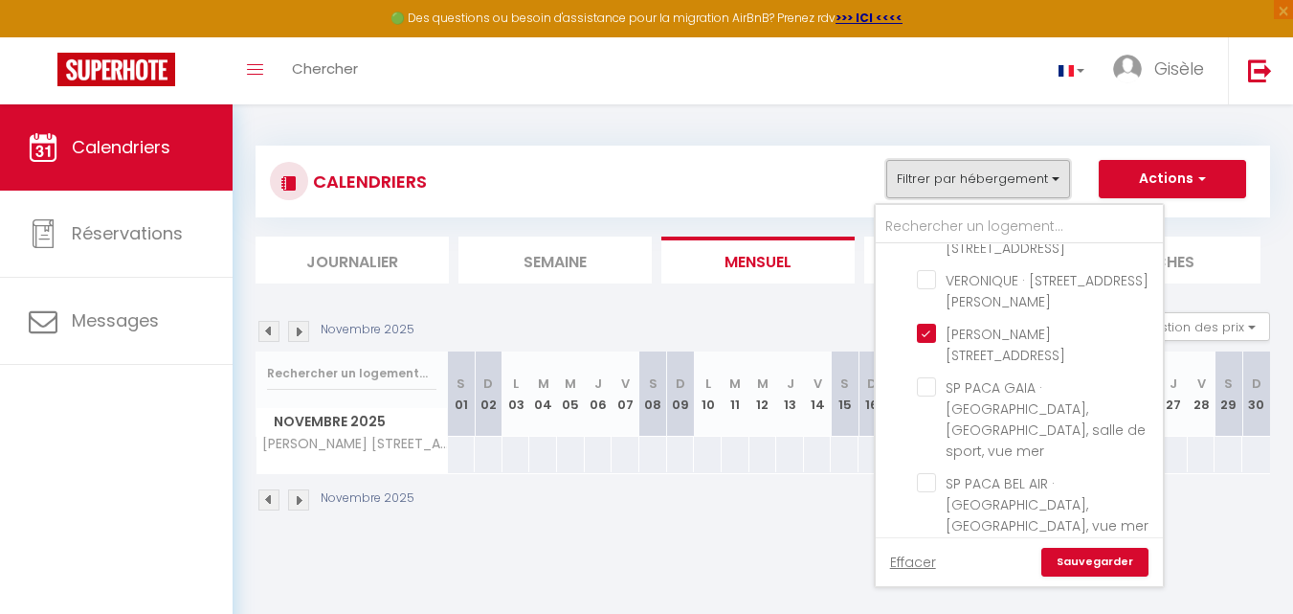
scroll to position [353, 0]
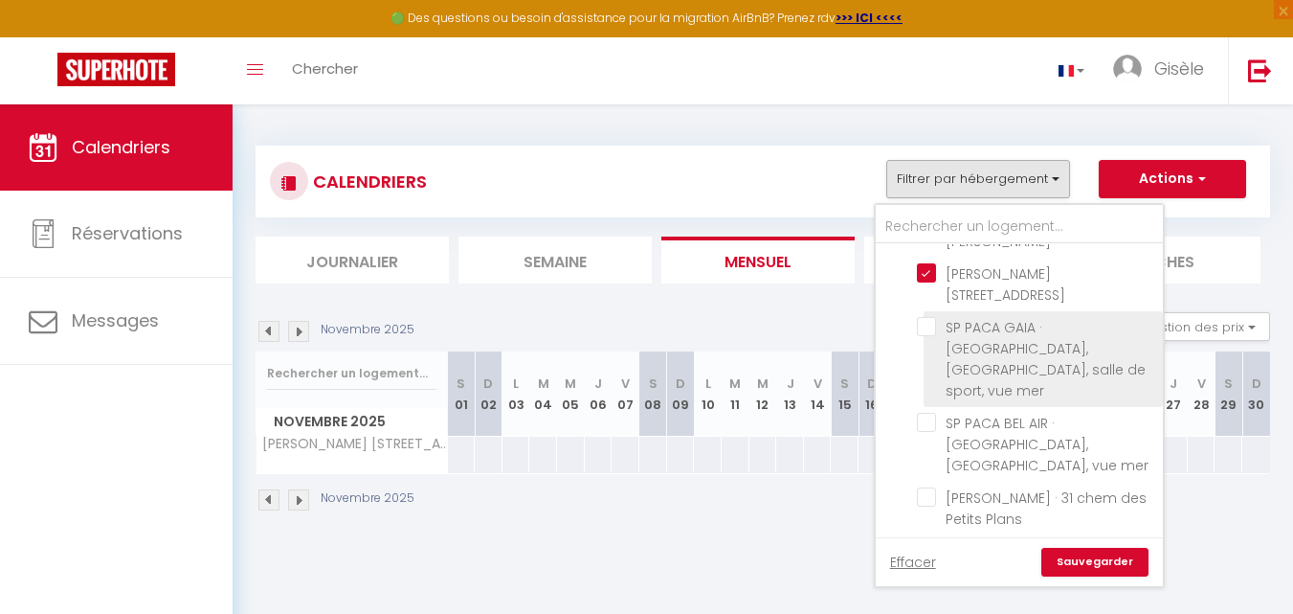
click at [928, 336] on input "SP PACA GAIA · [GEOGRAPHIC_DATA], [GEOGRAPHIC_DATA], salle de sport, vue mer" at bounding box center [1036, 326] width 239 height 19
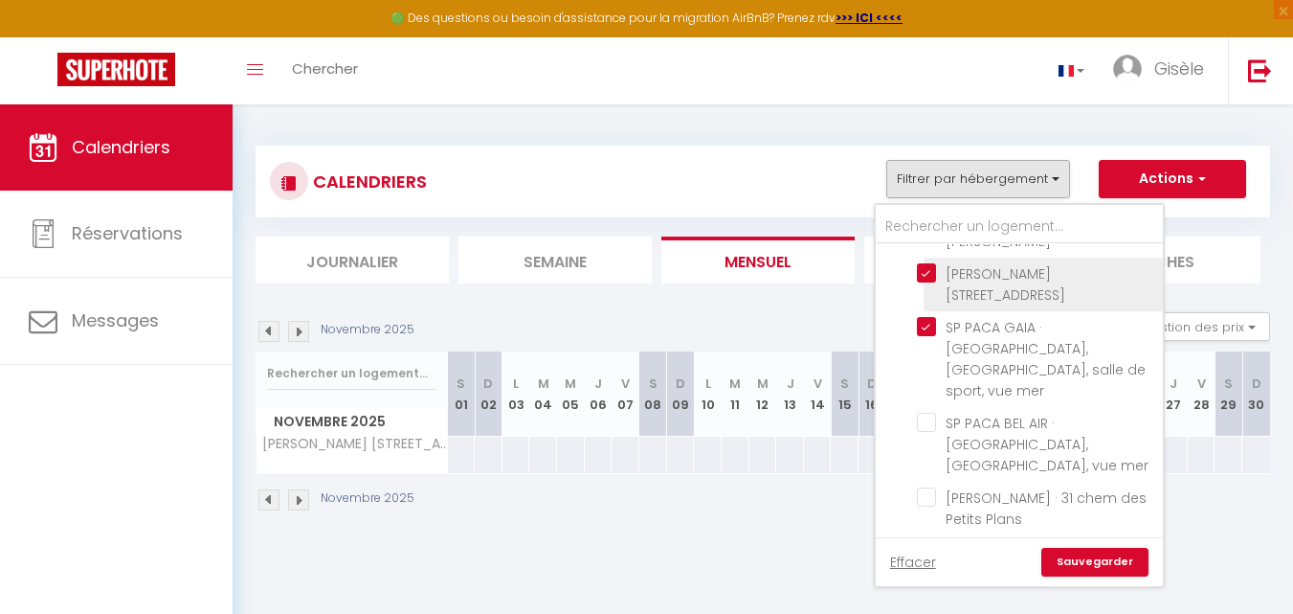
click at [925, 282] on input "[PERSON_NAME] [STREET_ADDRESS]" at bounding box center [1036, 272] width 239 height 19
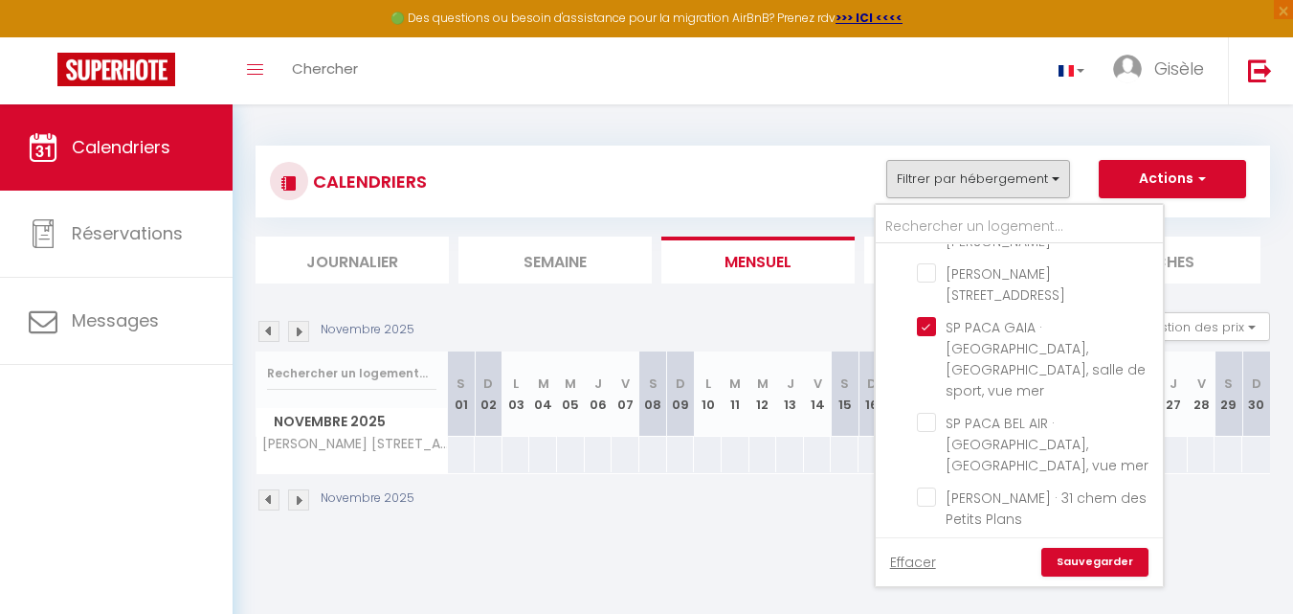
click at [1081, 556] on link "Sauvegarder" at bounding box center [1094, 562] width 107 height 29
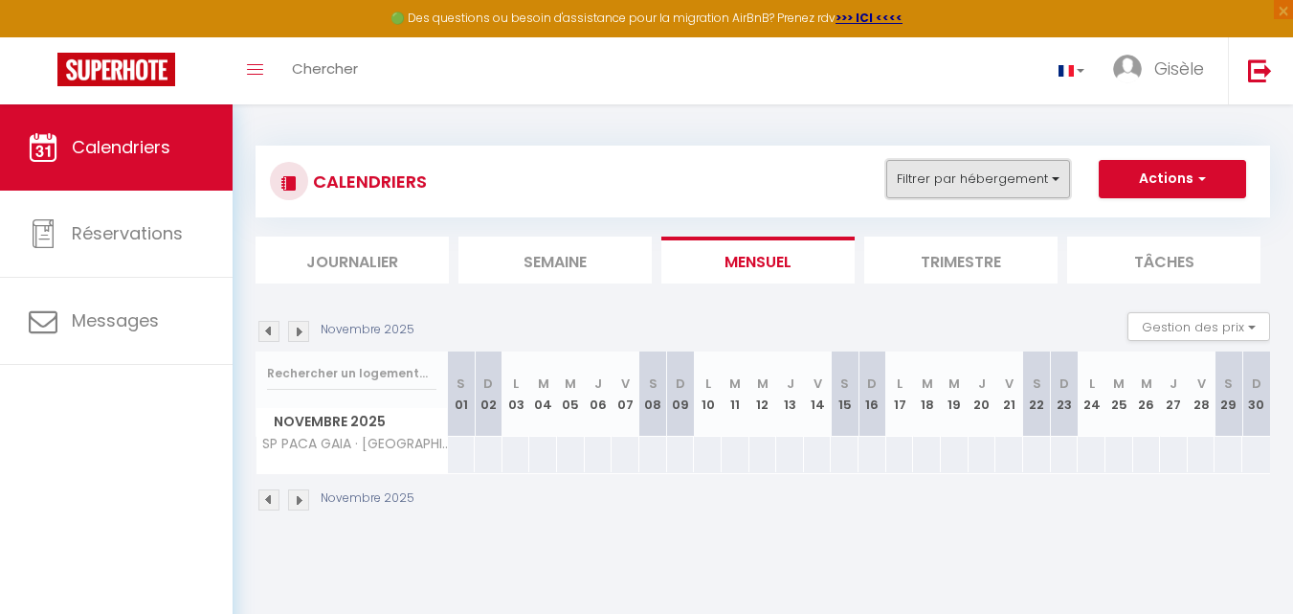
click at [1053, 179] on button "Filtrer par hébergement" at bounding box center [978, 179] width 184 height 38
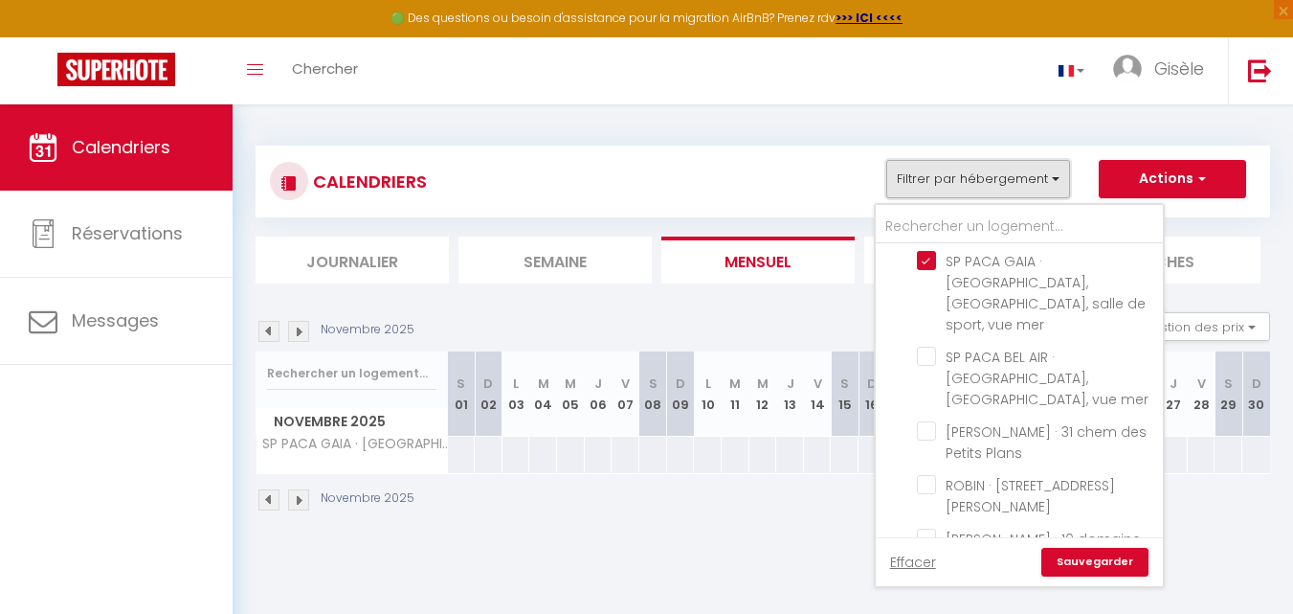
scroll to position [420, 0]
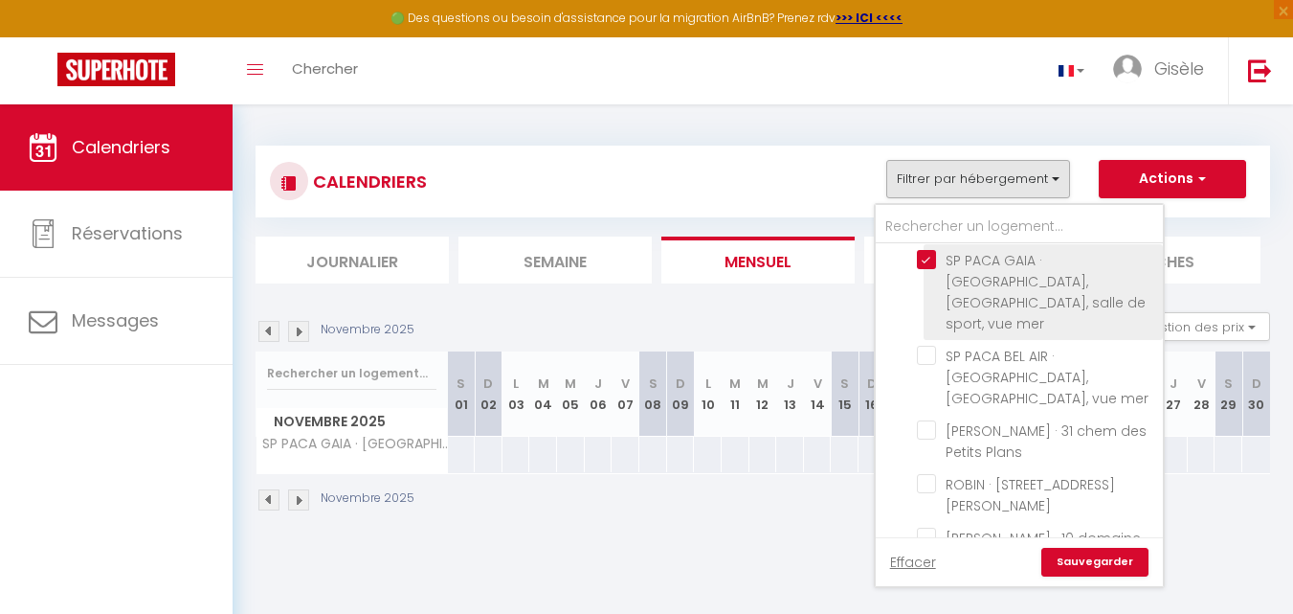
click at [924, 269] on input "SP PACA GAIA · [GEOGRAPHIC_DATA], [GEOGRAPHIC_DATA], salle de sport, vue mer" at bounding box center [1036, 259] width 239 height 19
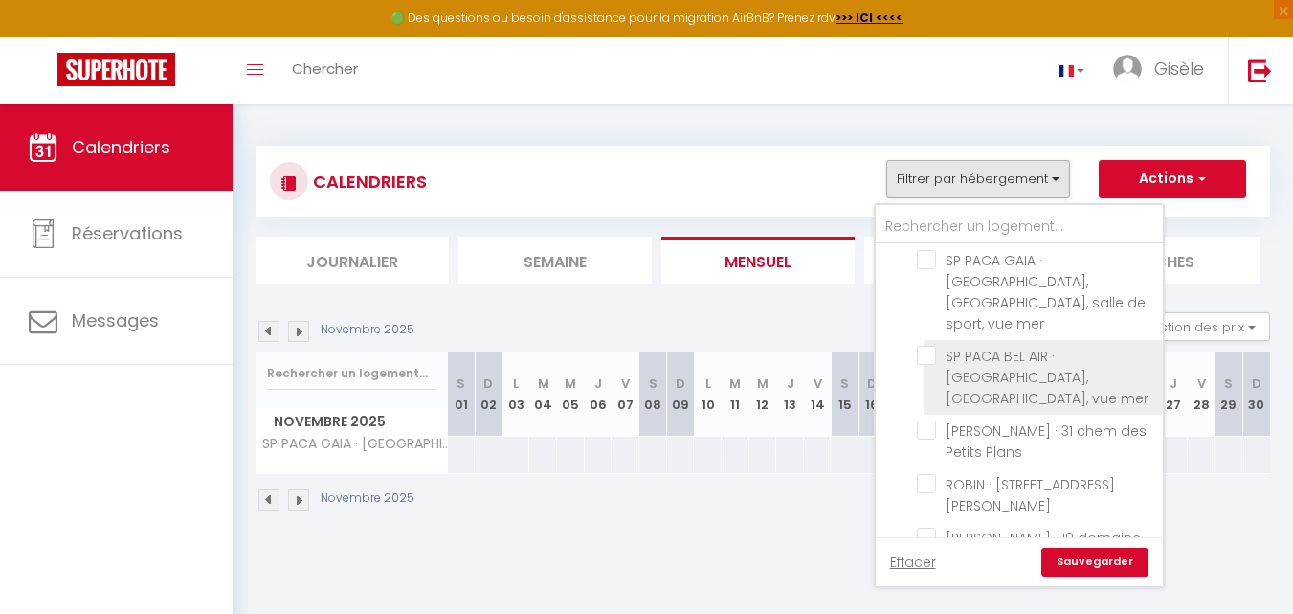
click at [929, 354] on input "SP PACA BEL AIR · [GEOGRAPHIC_DATA], [GEOGRAPHIC_DATA], vue mer" at bounding box center [1036, 355] width 239 height 19
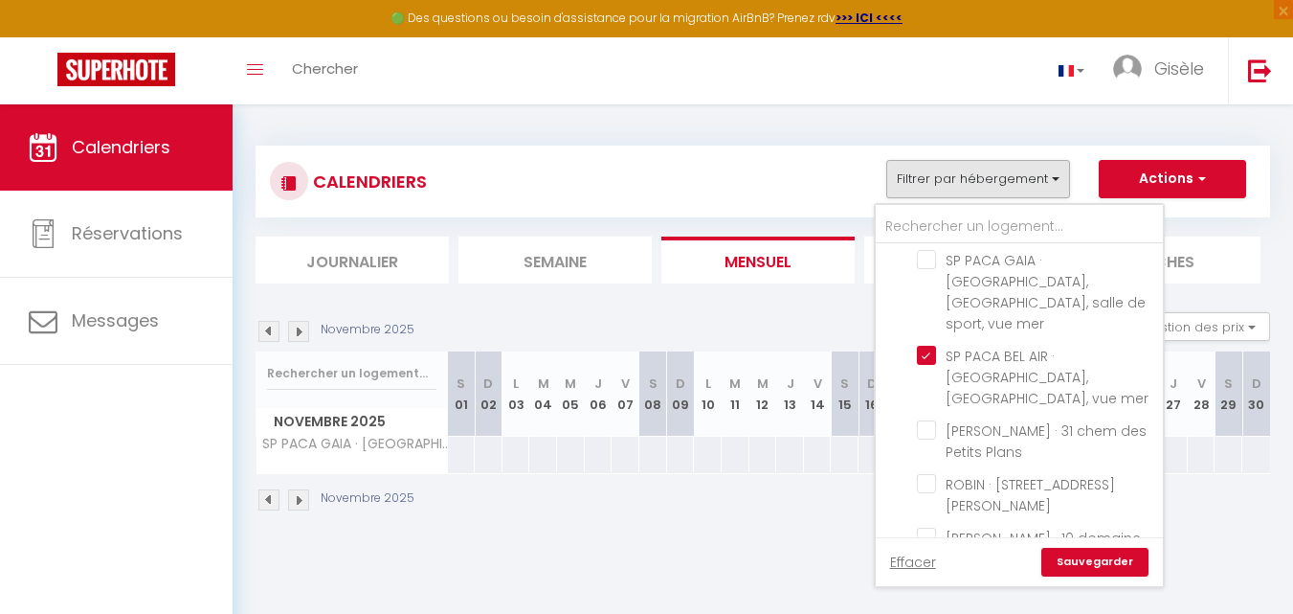
click at [1074, 571] on link "Sauvegarder" at bounding box center [1094, 562] width 107 height 29
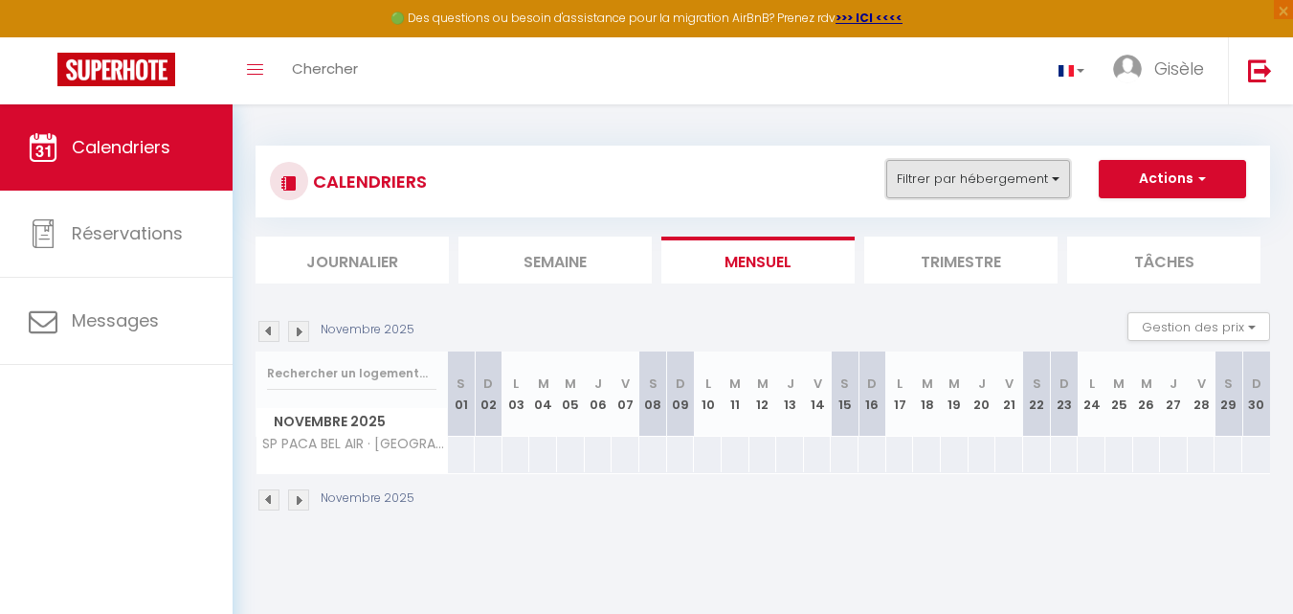
click at [1053, 175] on button "Filtrer par hébergement" at bounding box center [978, 179] width 184 height 38
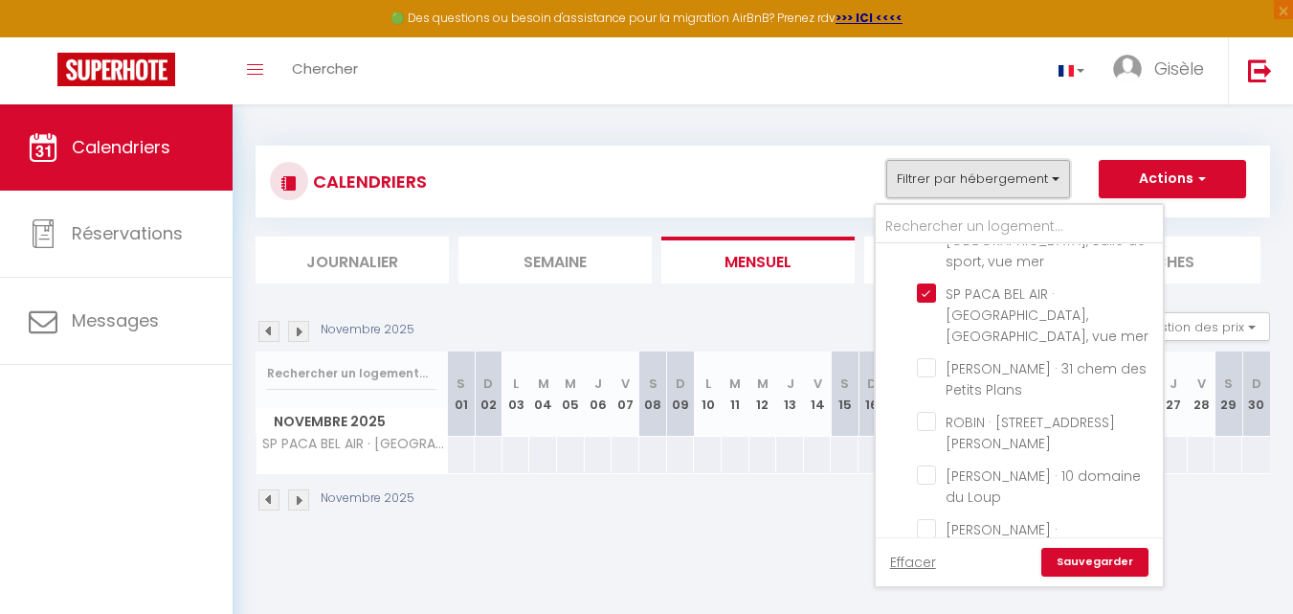
scroll to position [500, 0]
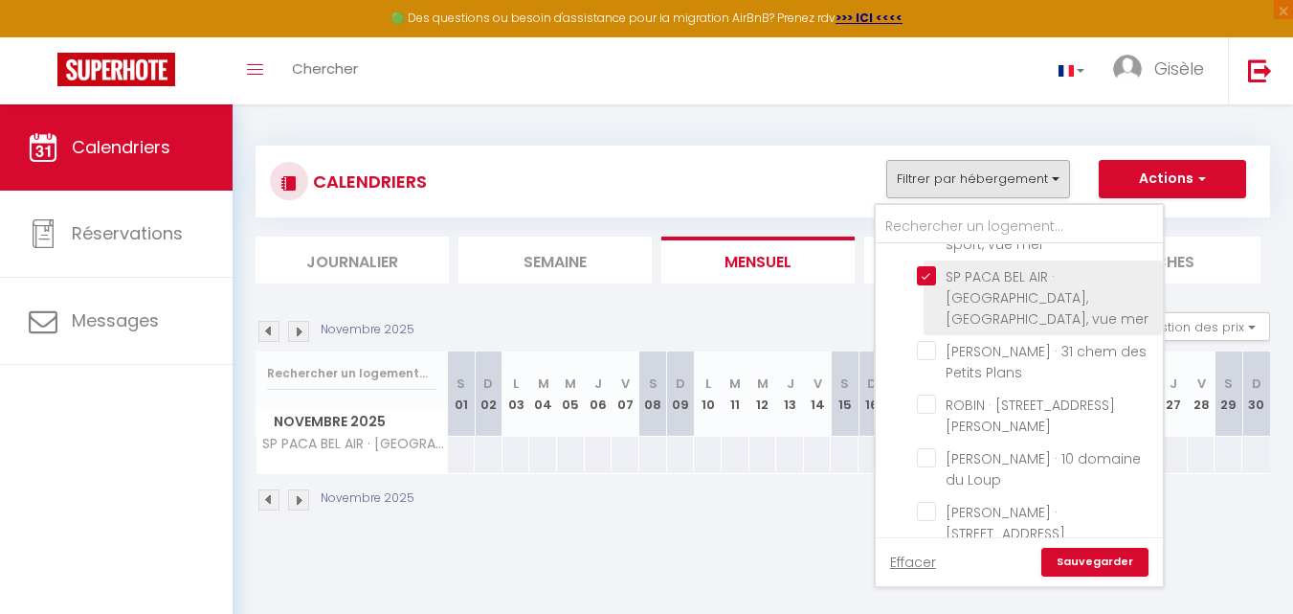
click at [929, 278] on input "SP PACA BEL AIR · [GEOGRAPHIC_DATA], [GEOGRAPHIC_DATA], vue mer" at bounding box center [1036, 275] width 239 height 19
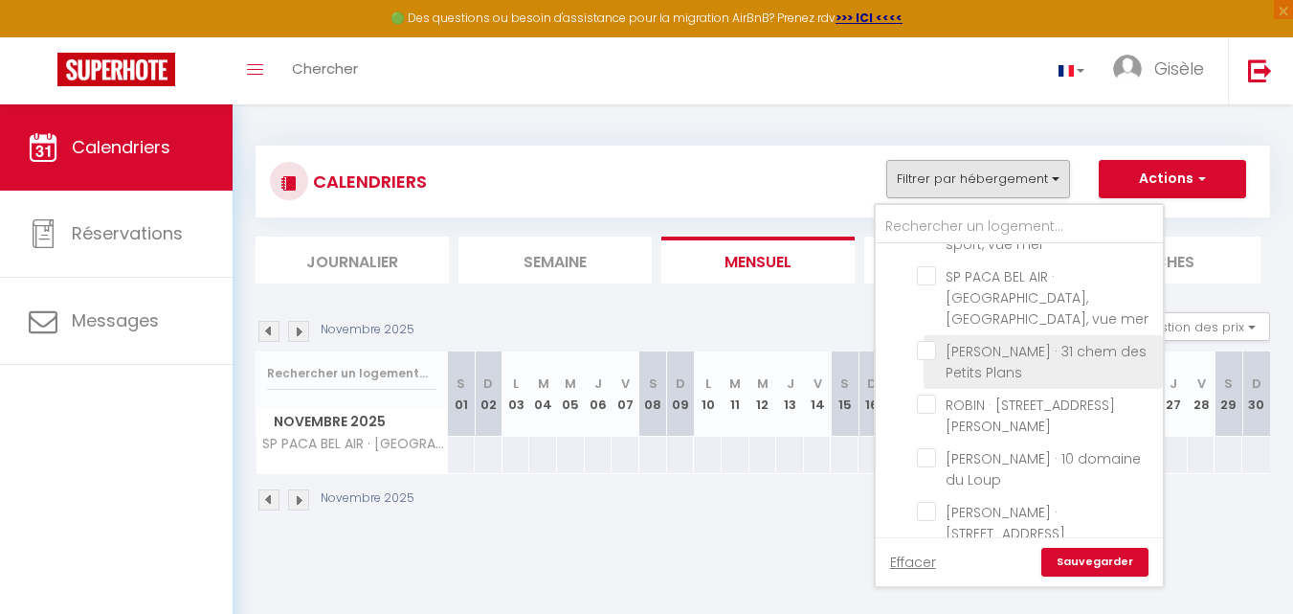
click at [929, 341] on input "[PERSON_NAME] · 31 chem des Petits Plans" at bounding box center [1036, 350] width 239 height 19
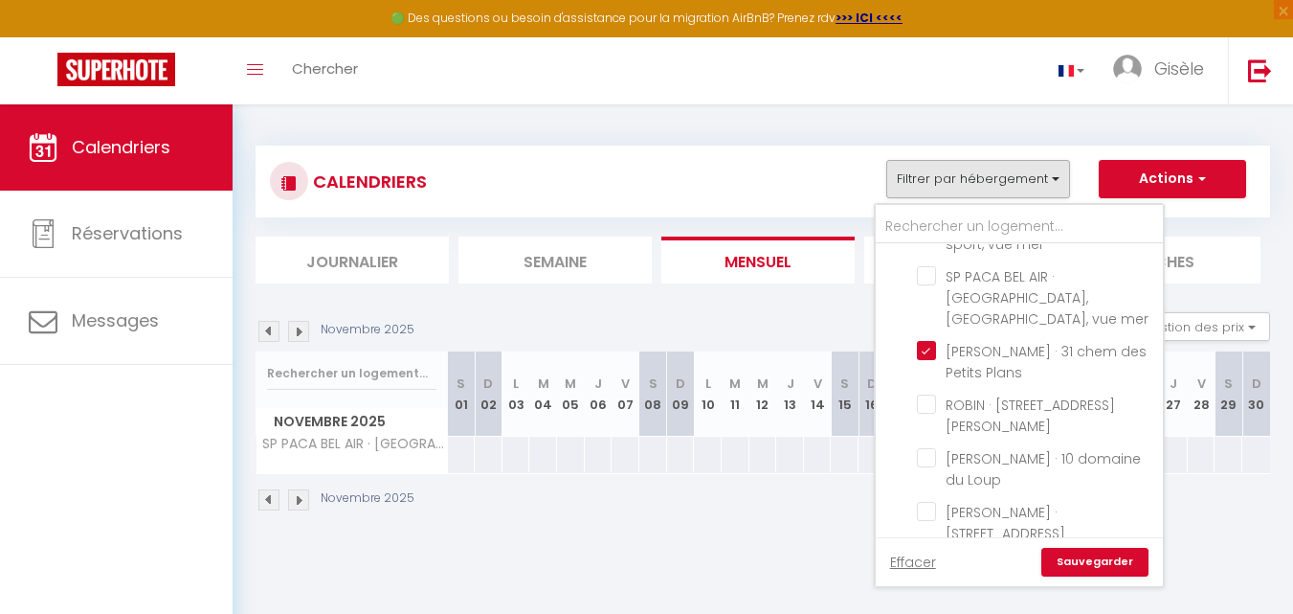
click at [1085, 566] on link "Sauvegarder" at bounding box center [1094, 562] width 107 height 29
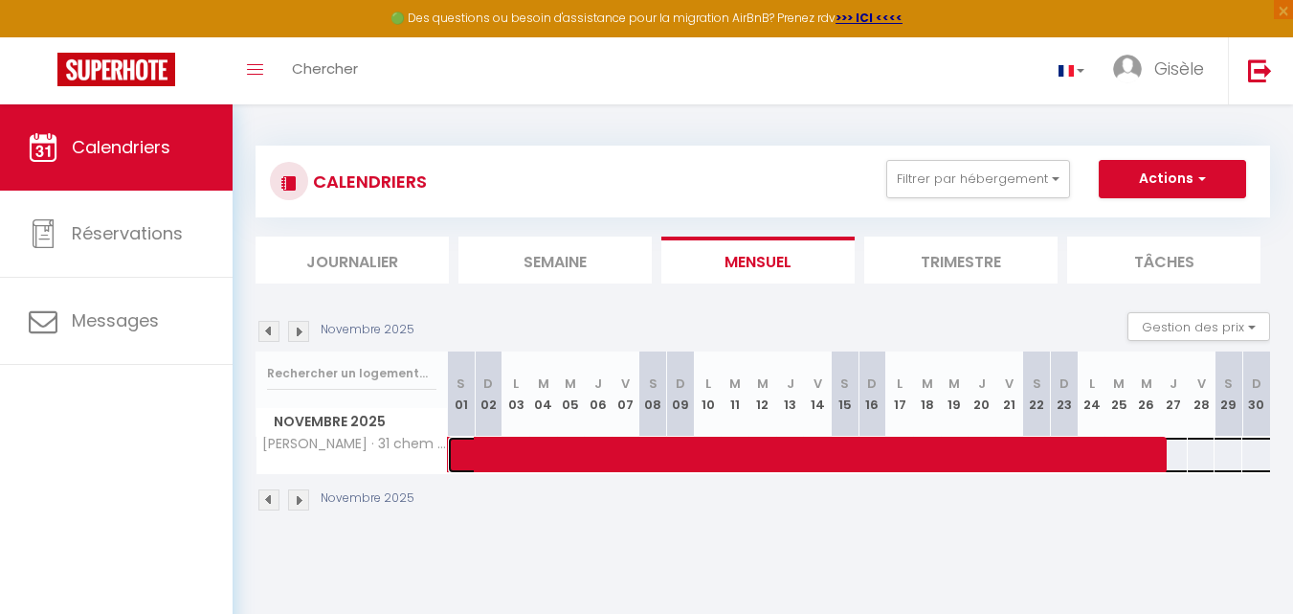
click at [1005, 454] on span at bounding box center [1037, 454] width 1145 height 36
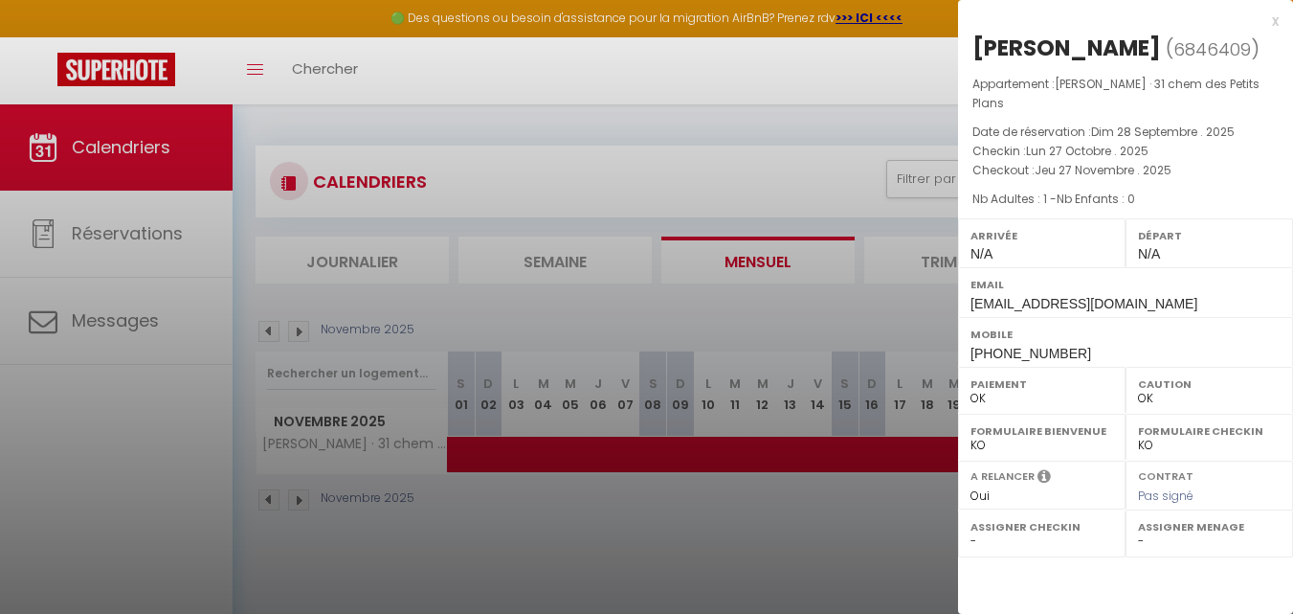
click at [837, 178] on div at bounding box center [646, 307] width 1293 height 614
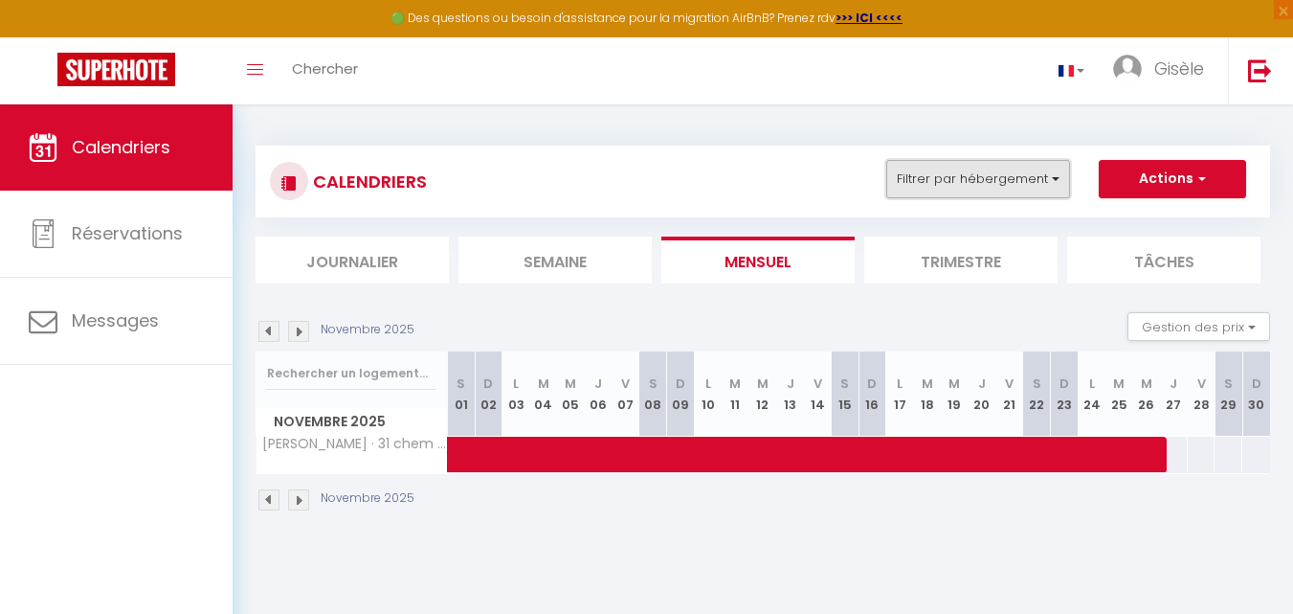
click at [1055, 180] on button "Filtrer par hébergement" at bounding box center [978, 179] width 184 height 38
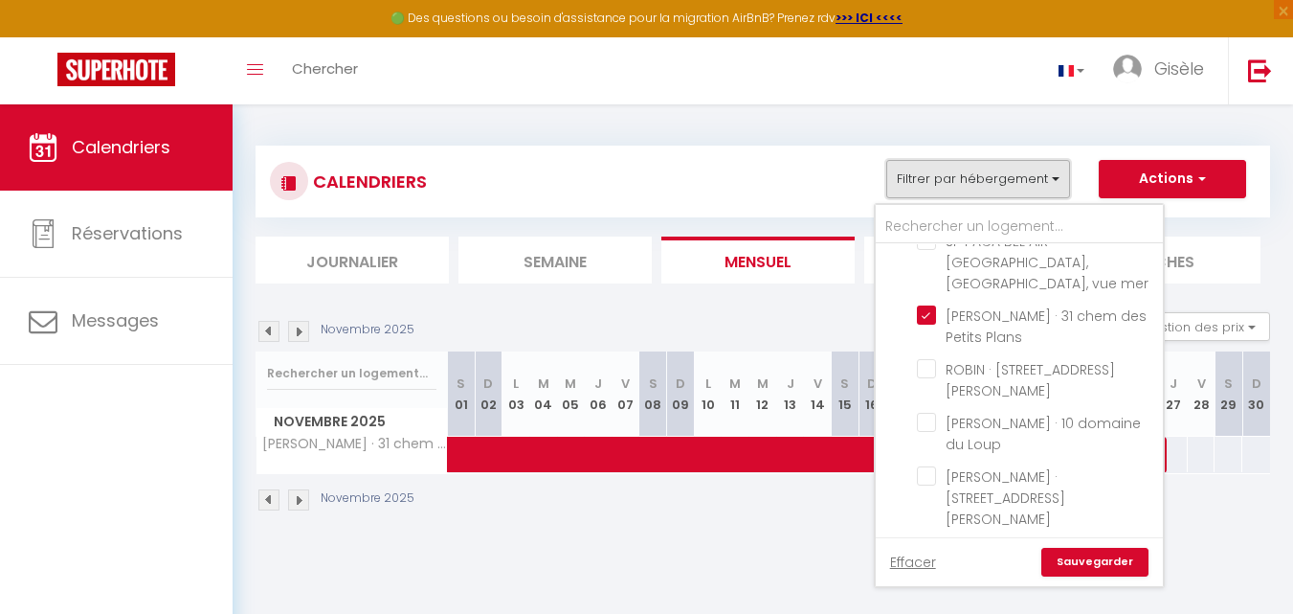
scroll to position [536, 0]
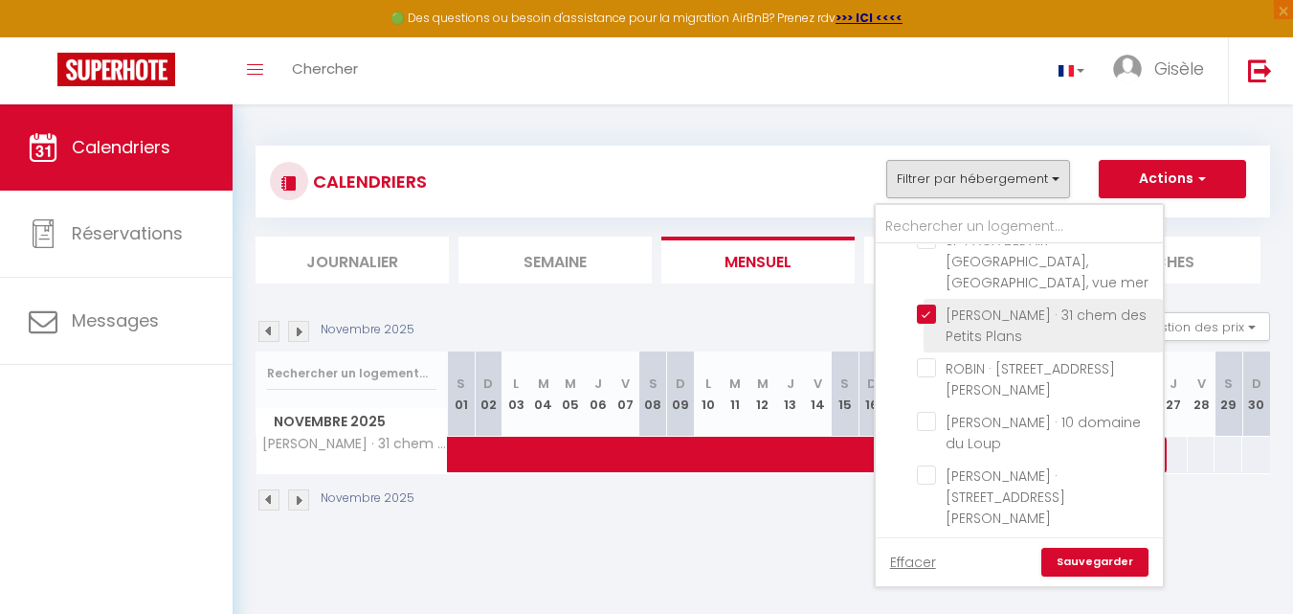
click at [930, 304] on input "[PERSON_NAME] · 31 chem des Petits Plans" at bounding box center [1036, 313] width 239 height 19
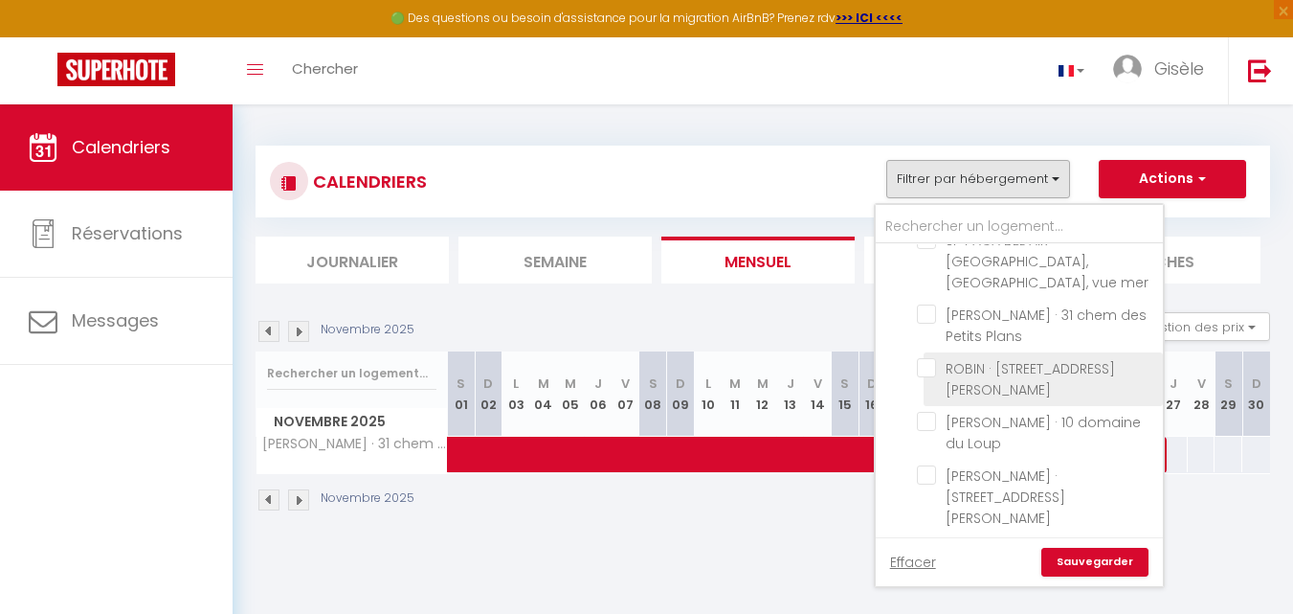
click at [923, 358] on input "ROBIN · [STREET_ADDRESS][PERSON_NAME]" at bounding box center [1036, 367] width 239 height 19
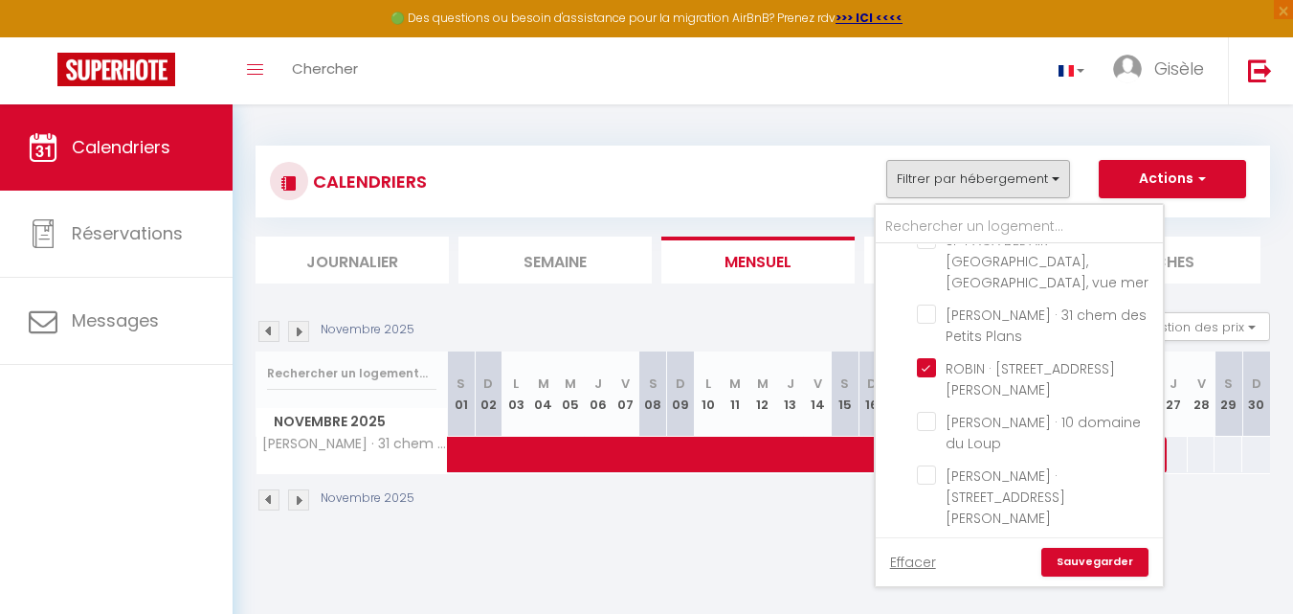
click at [1076, 554] on link "Sauvegarder" at bounding box center [1094, 562] width 107 height 29
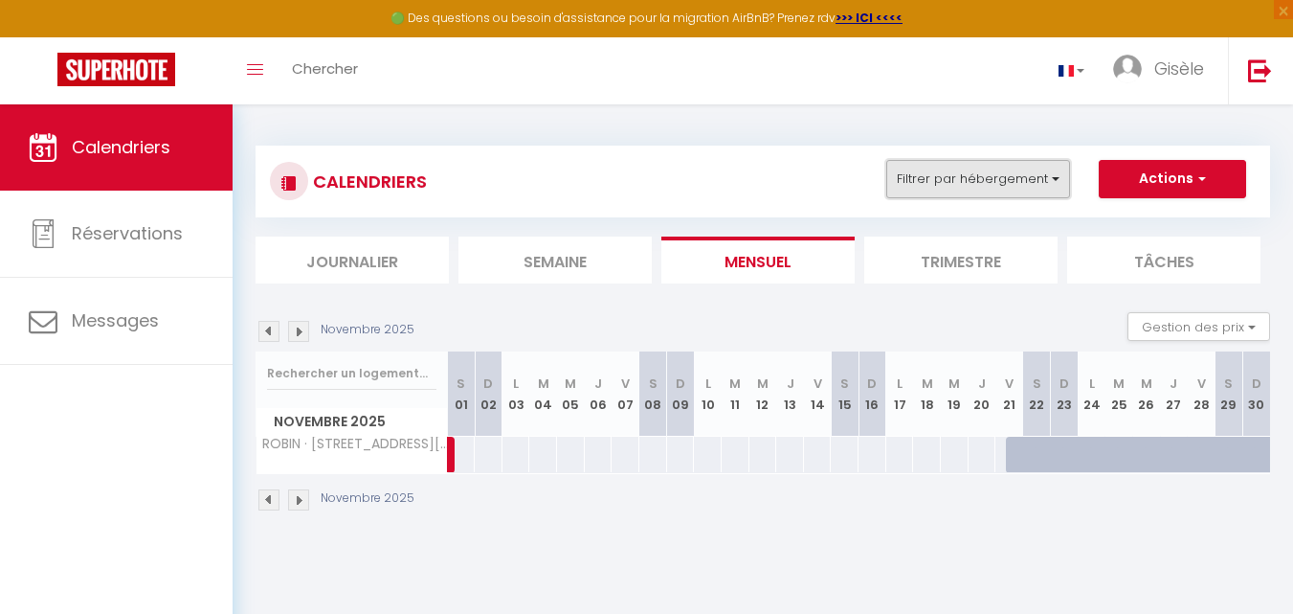
click at [1053, 173] on button "Filtrer par hébergement" at bounding box center [978, 179] width 184 height 38
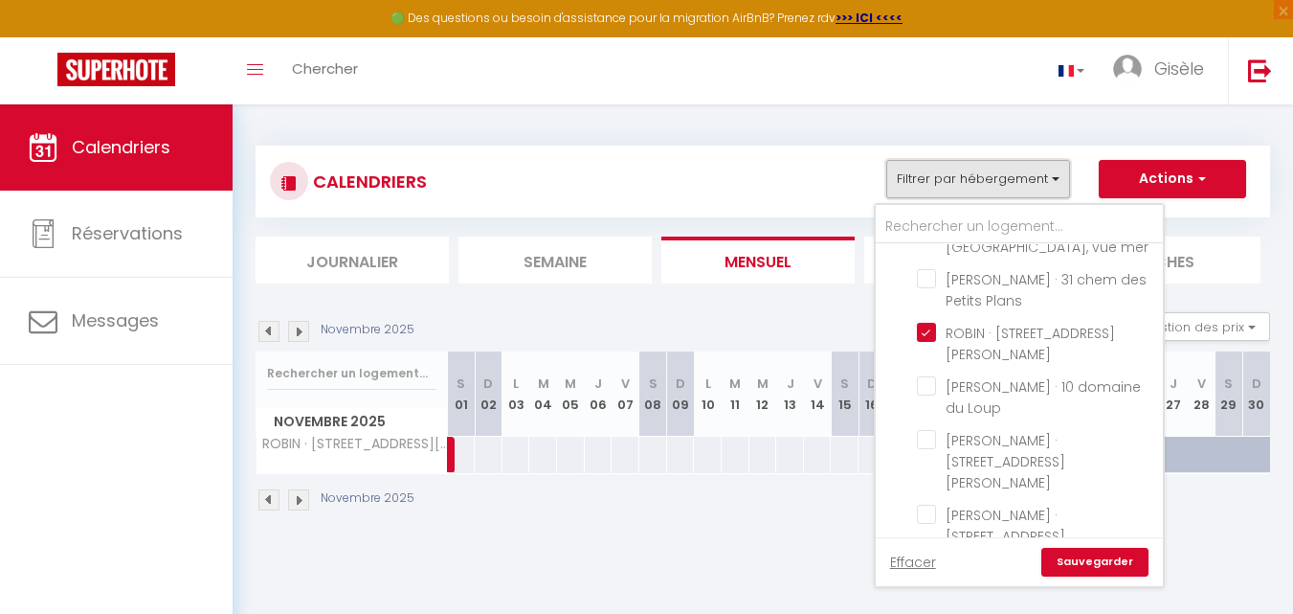
scroll to position [547, 0]
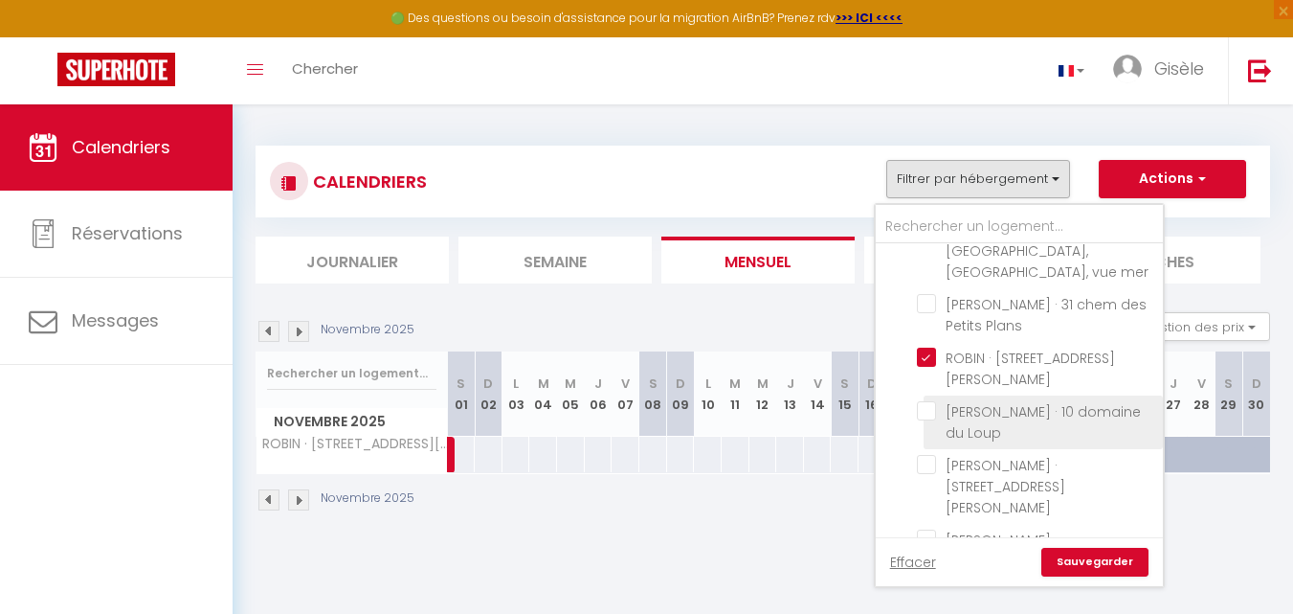
click at [923, 401] on input "[PERSON_NAME] · 10 domaine du Loup" at bounding box center [1036, 410] width 239 height 19
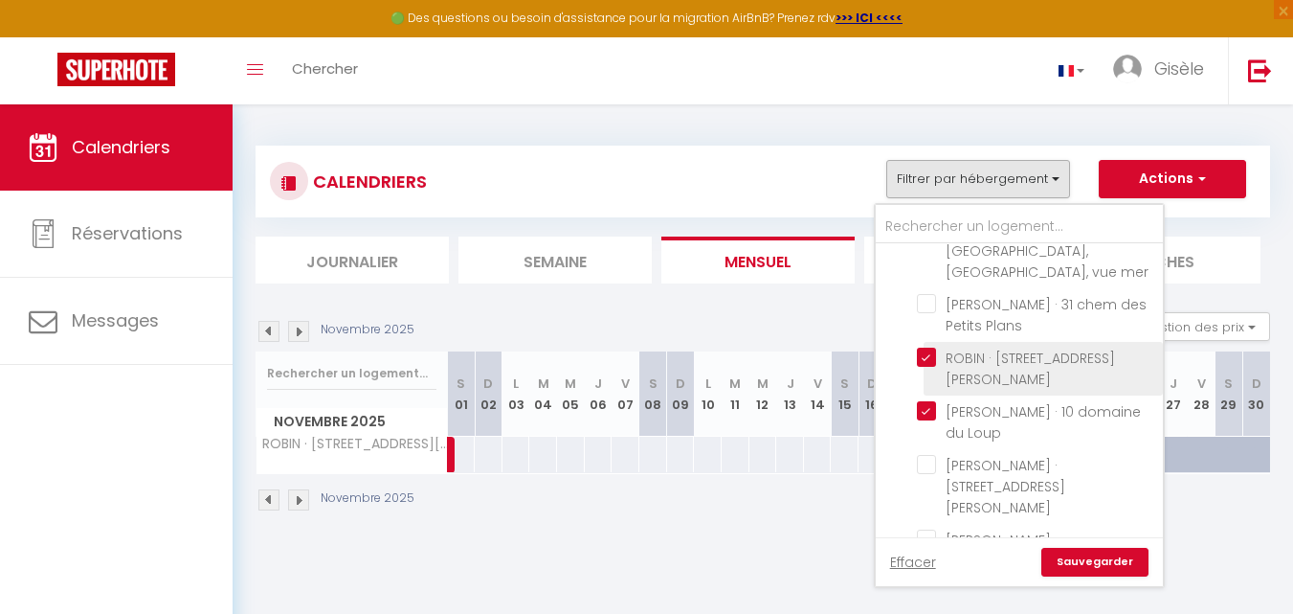
click at [924, 347] on input "ROBIN · [STREET_ADDRESS][PERSON_NAME]" at bounding box center [1036, 356] width 239 height 19
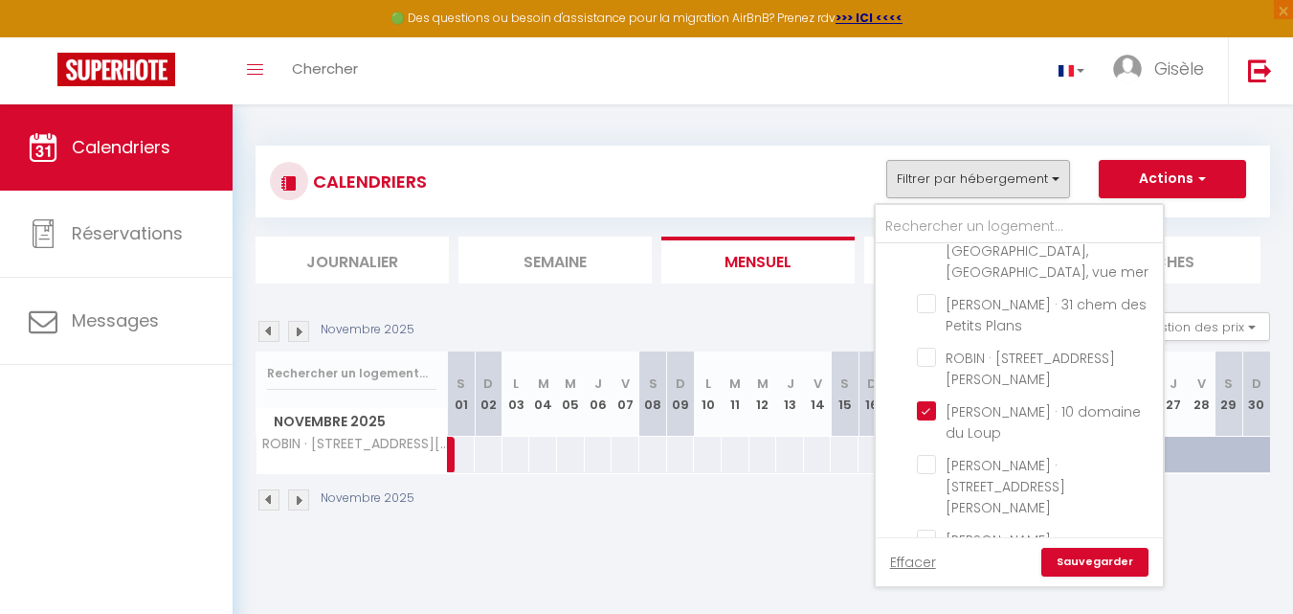
click at [1083, 561] on link "Sauvegarder" at bounding box center [1094, 562] width 107 height 29
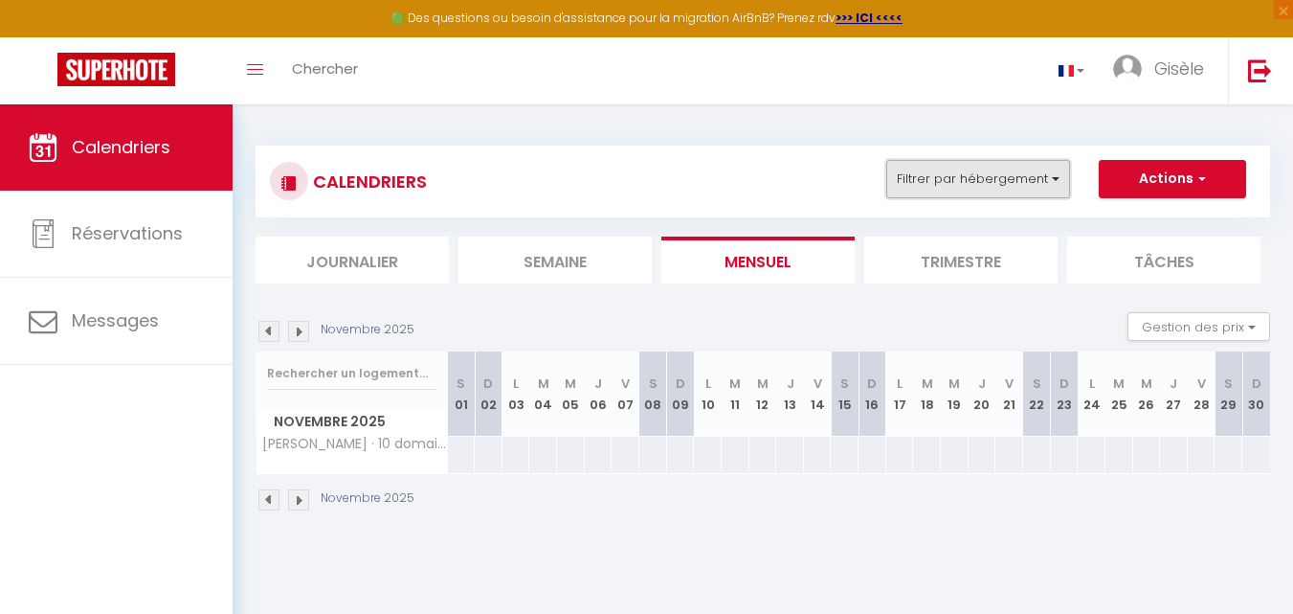
click at [1059, 174] on button "Filtrer par hébergement" at bounding box center [978, 179] width 184 height 38
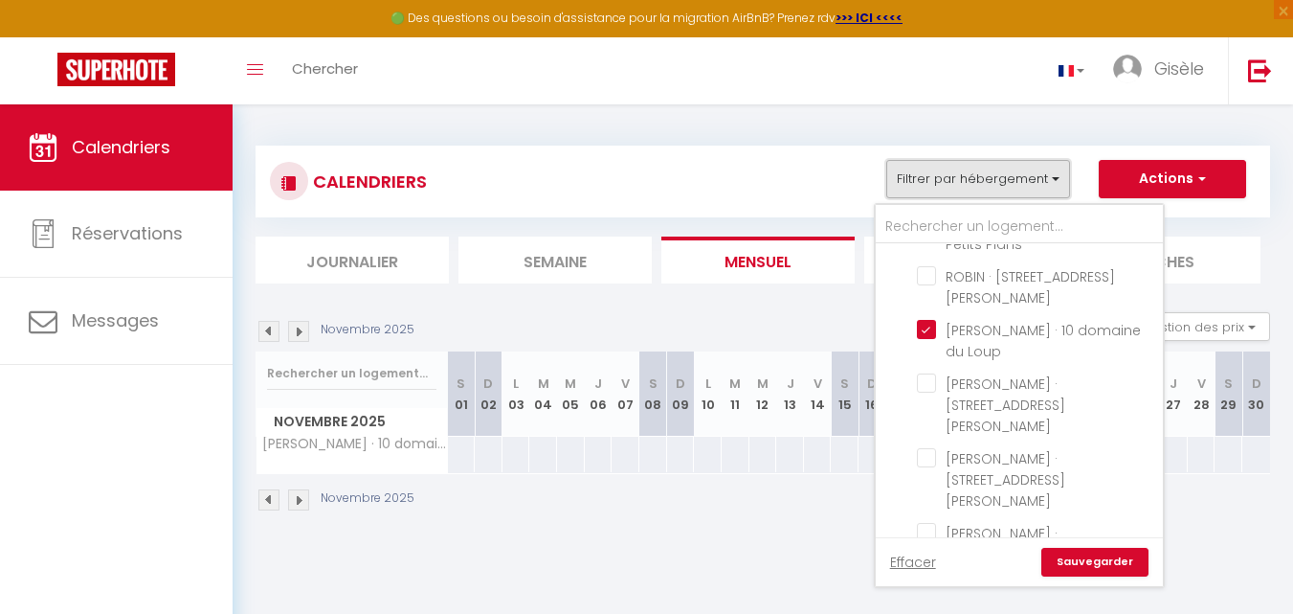
scroll to position [629, 0]
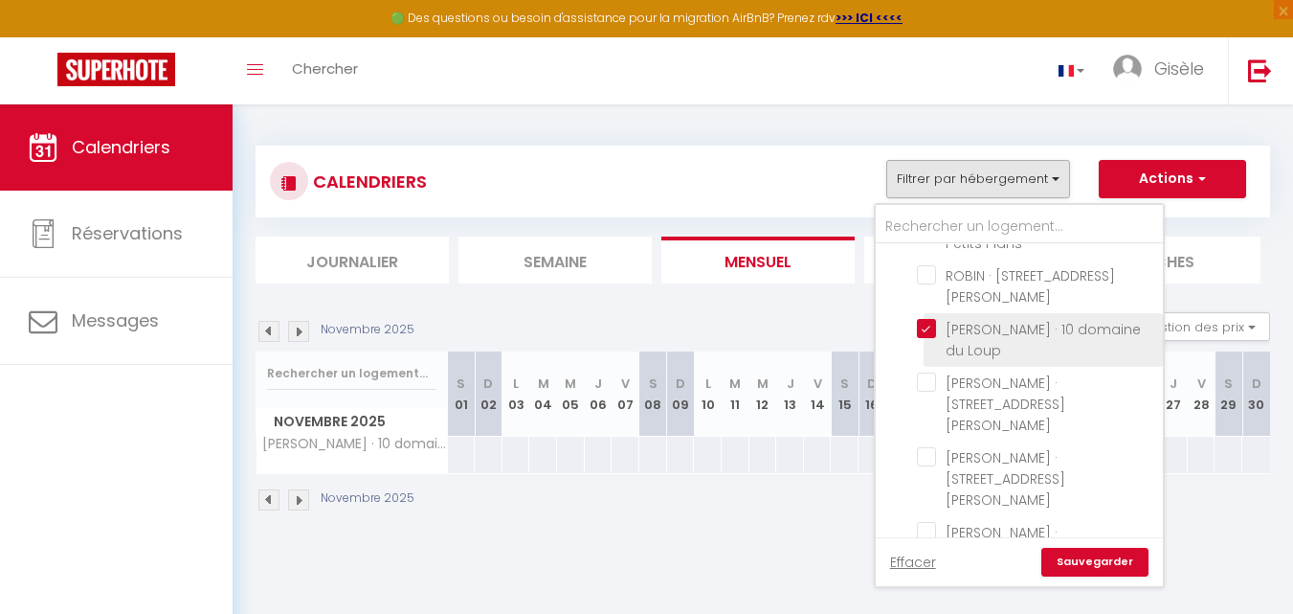
click at [931, 319] on input "[PERSON_NAME] · 10 domaine du Loup" at bounding box center [1036, 328] width 239 height 19
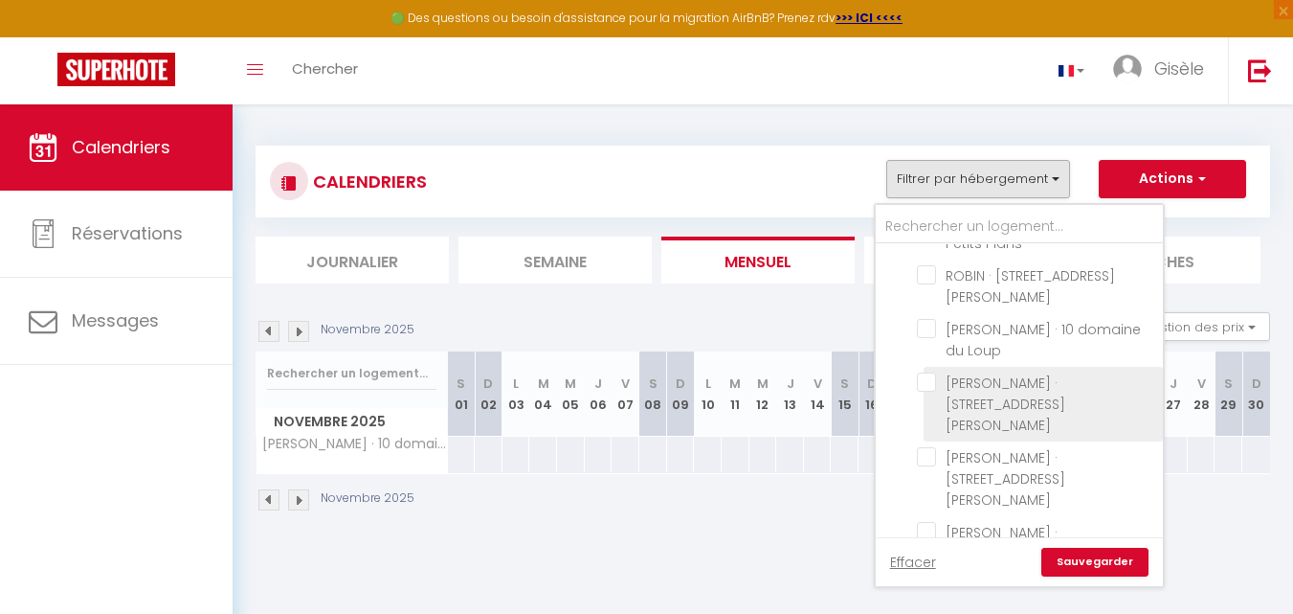
click at [928, 372] on input "[PERSON_NAME] · [STREET_ADDRESS][PERSON_NAME]" at bounding box center [1036, 381] width 239 height 19
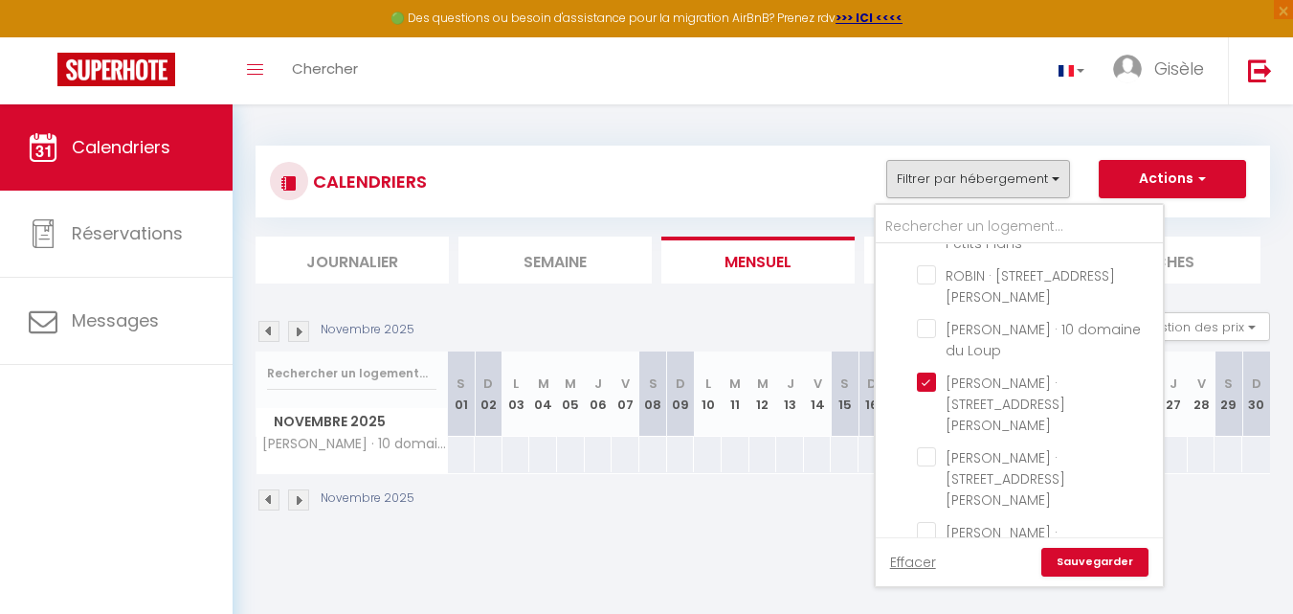
click at [1084, 560] on link "Sauvegarder" at bounding box center [1094, 562] width 107 height 29
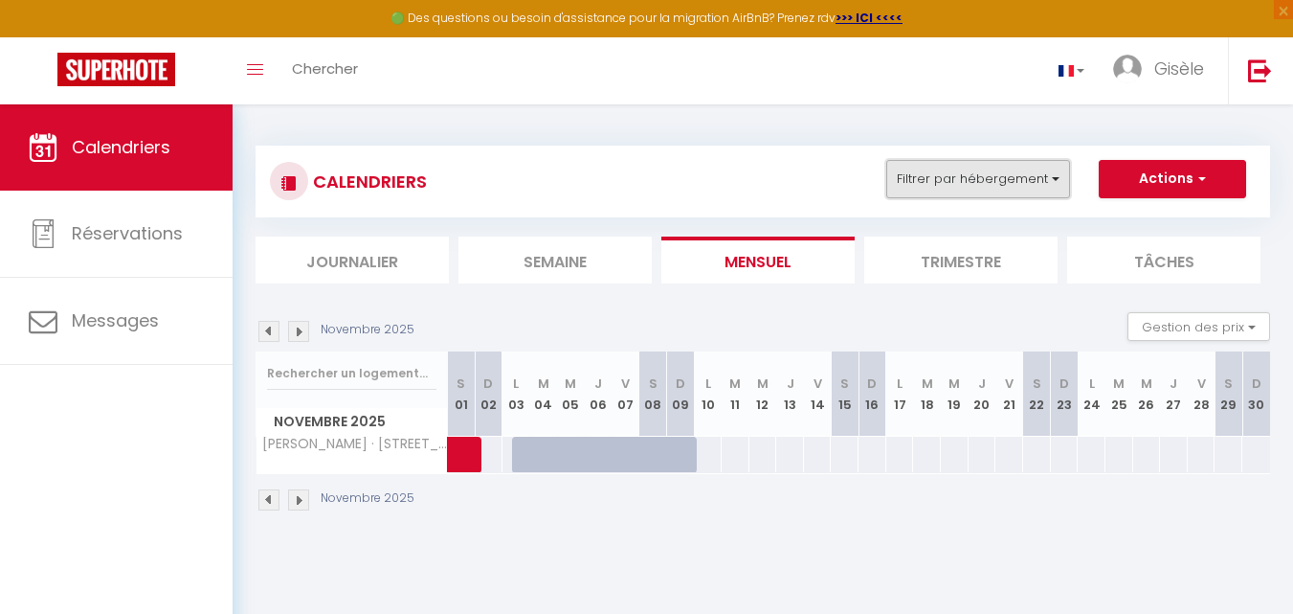
click at [1056, 179] on button "Filtrer par hébergement" at bounding box center [978, 179] width 184 height 38
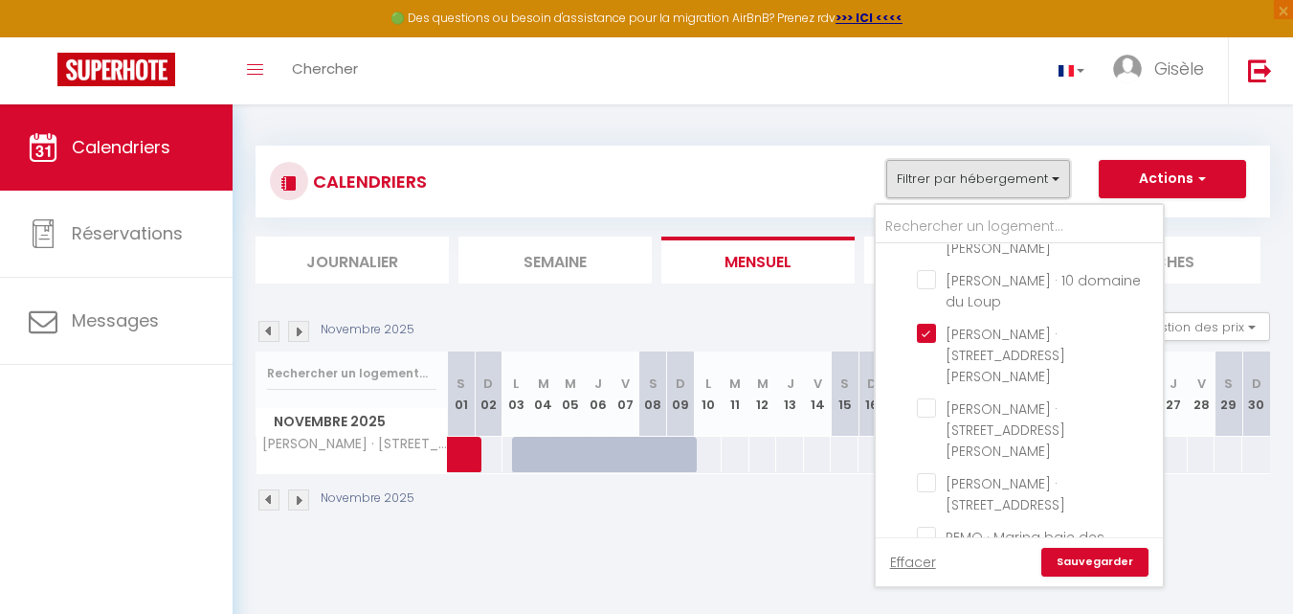
scroll to position [679, 0]
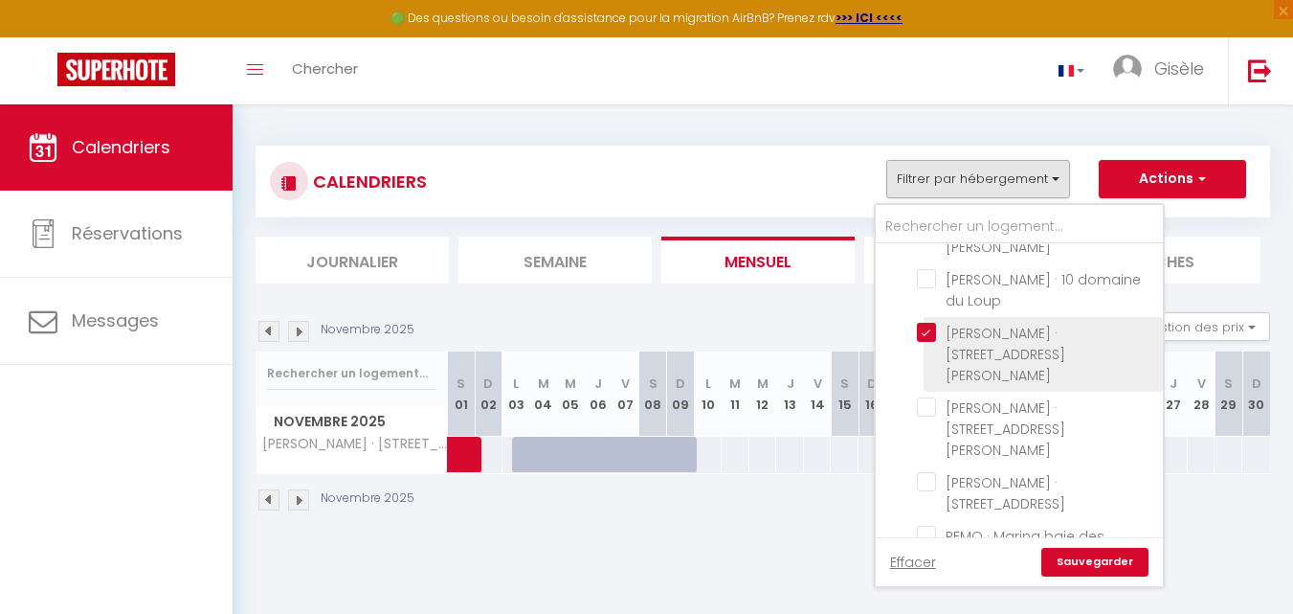
click at [927, 323] on input "[PERSON_NAME] · [STREET_ADDRESS][PERSON_NAME]" at bounding box center [1036, 332] width 239 height 19
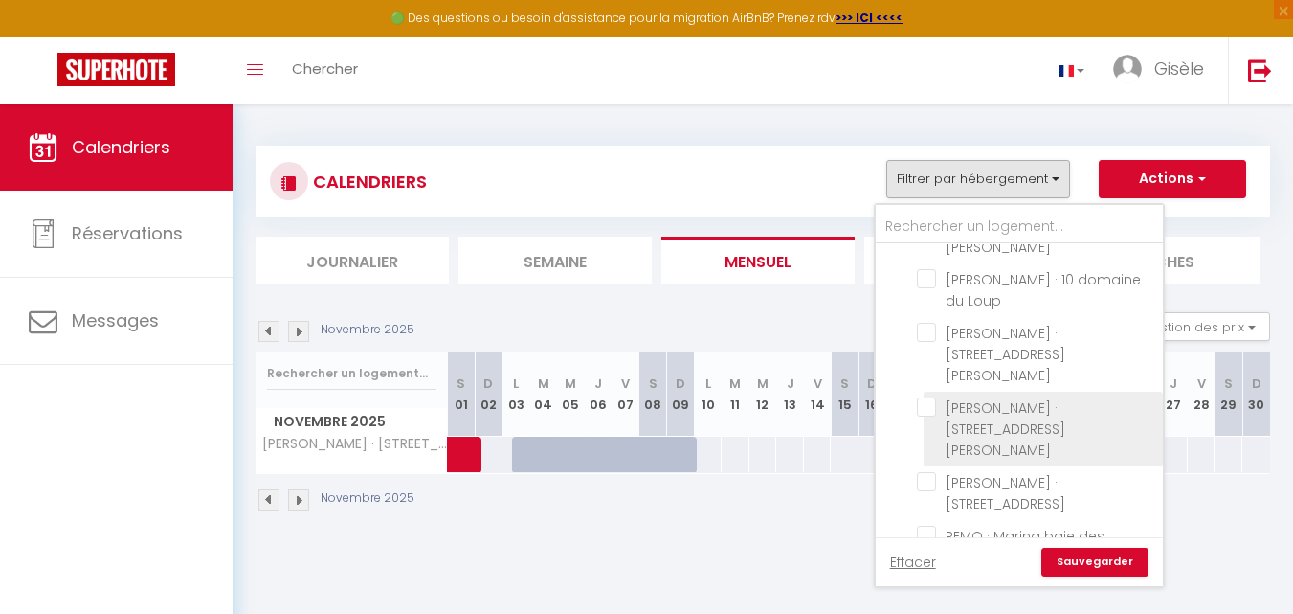
click at [928, 397] on input "[PERSON_NAME] · [STREET_ADDRESS][PERSON_NAME]" at bounding box center [1036, 406] width 239 height 19
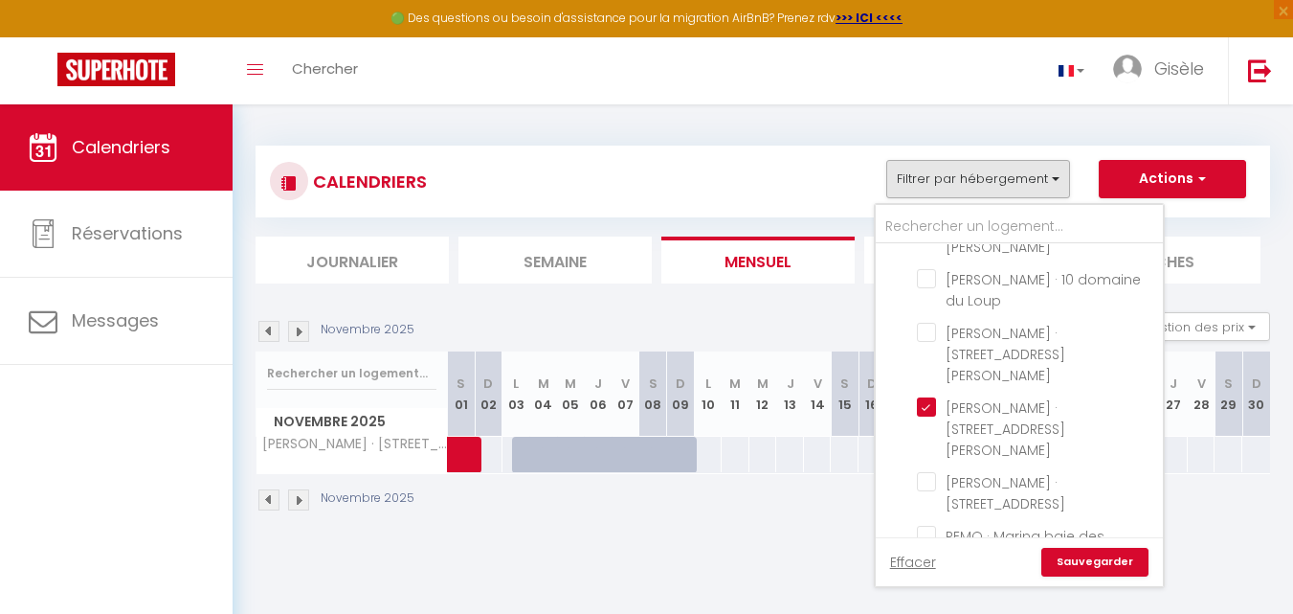
click at [1076, 558] on link "Sauvegarder" at bounding box center [1094, 562] width 107 height 29
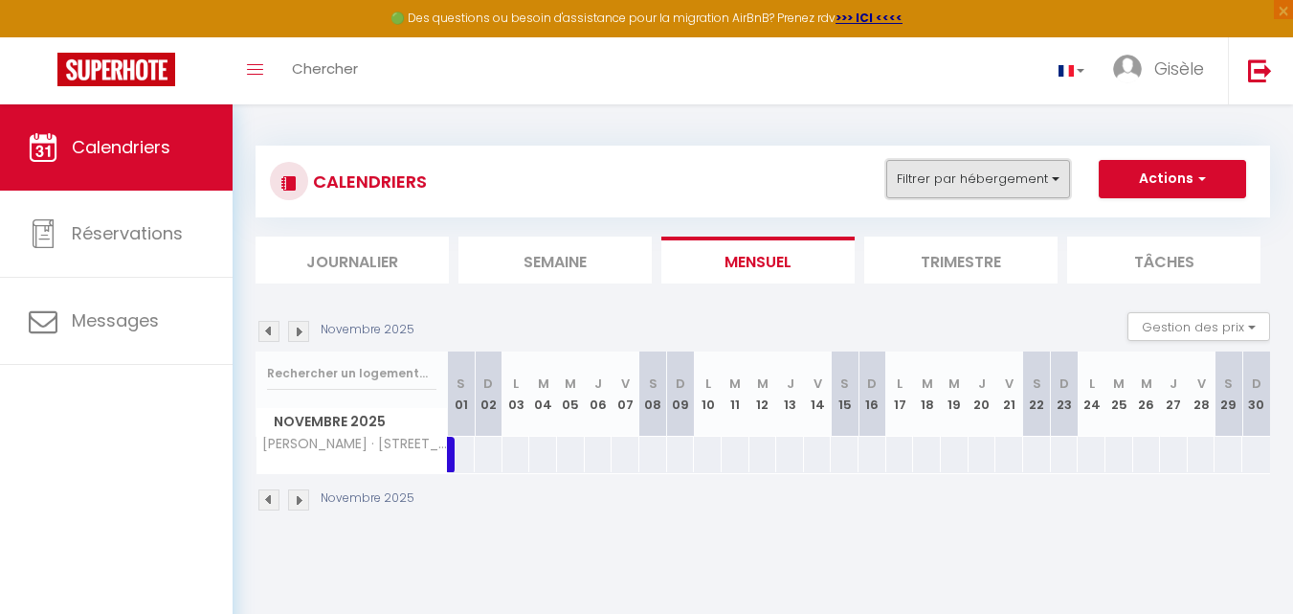
click at [1051, 180] on button "Filtrer par hébergement" at bounding box center [978, 179] width 184 height 38
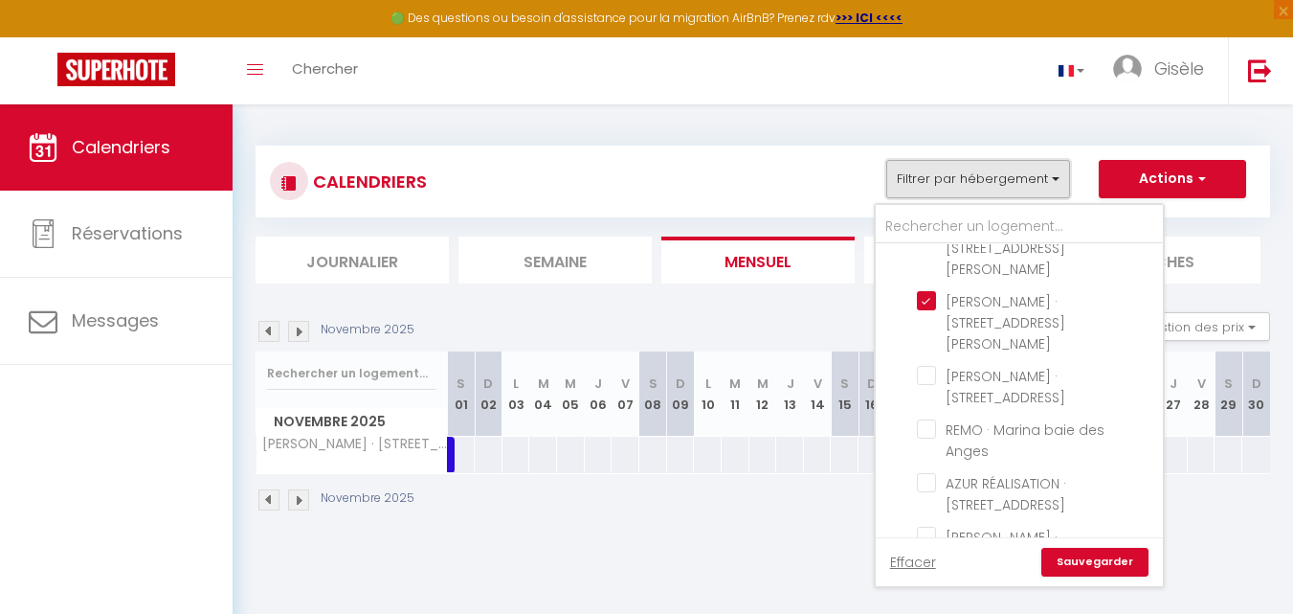
scroll to position [783, 0]
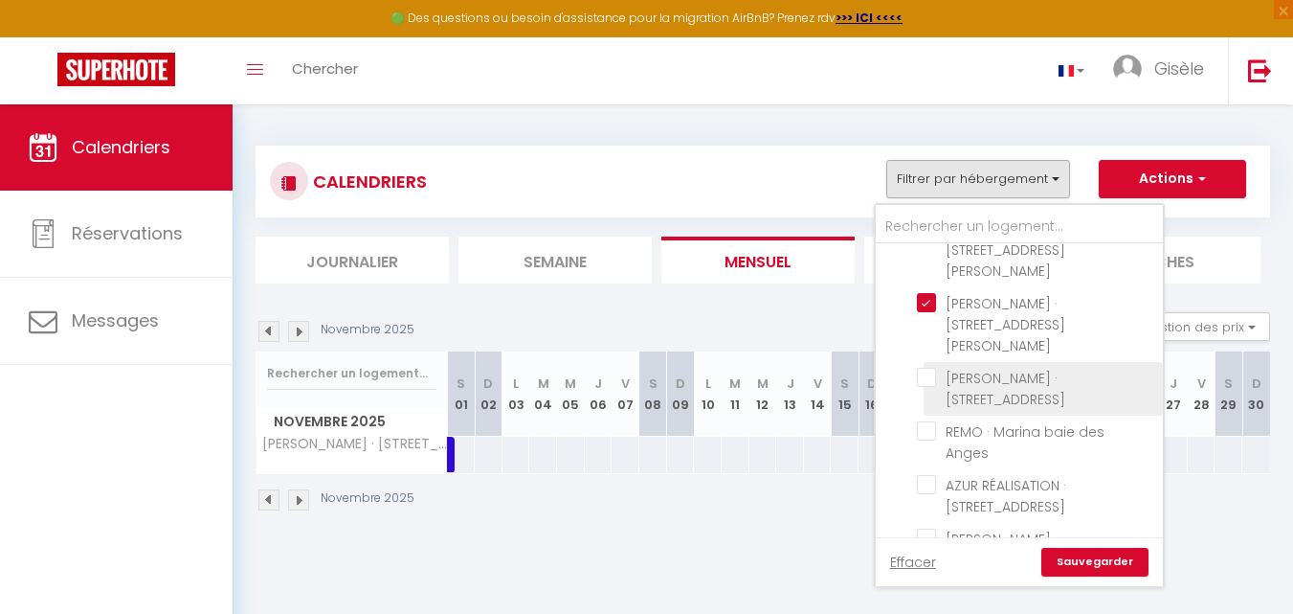
click at [923, 368] on input "[PERSON_NAME] · [STREET_ADDRESS]" at bounding box center [1036, 377] width 239 height 19
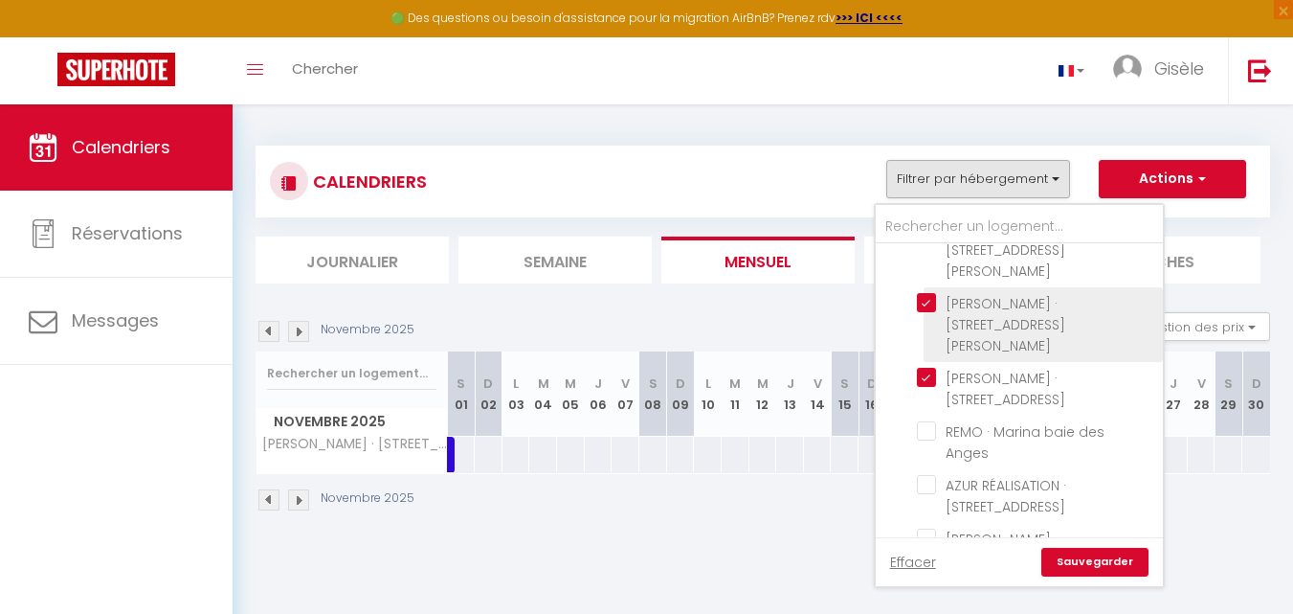
click at [929, 293] on input "[PERSON_NAME] · [STREET_ADDRESS][PERSON_NAME]" at bounding box center [1036, 302] width 239 height 19
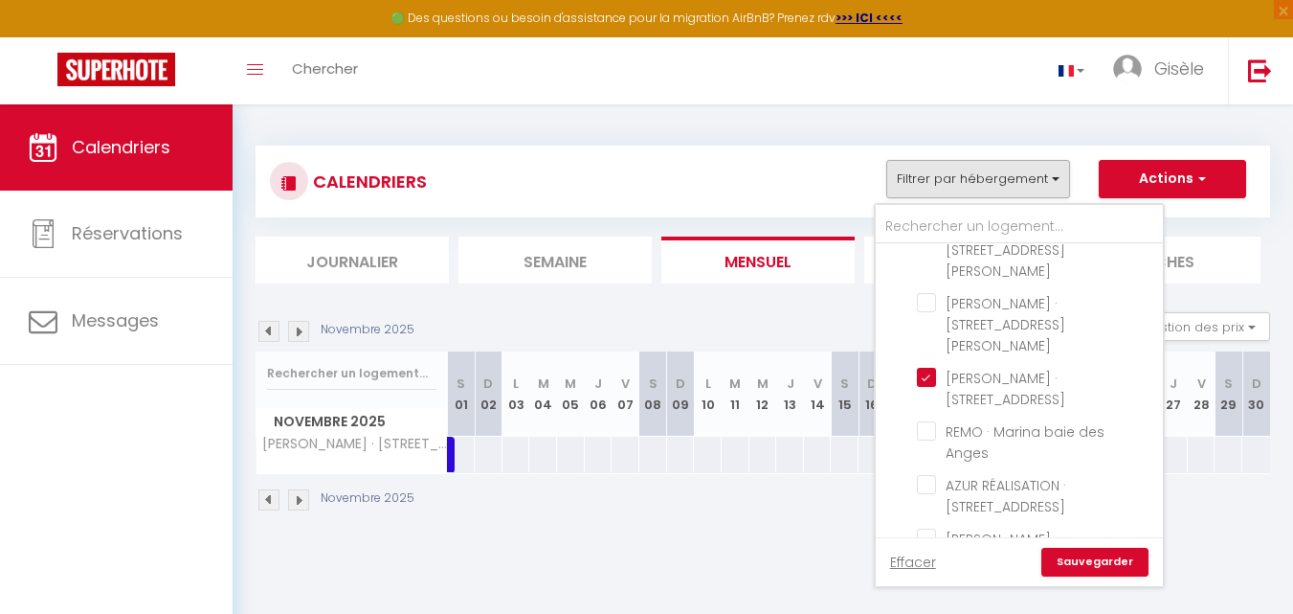
click at [1096, 562] on link "Sauvegarder" at bounding box center [1094, 562] width 107 height 29
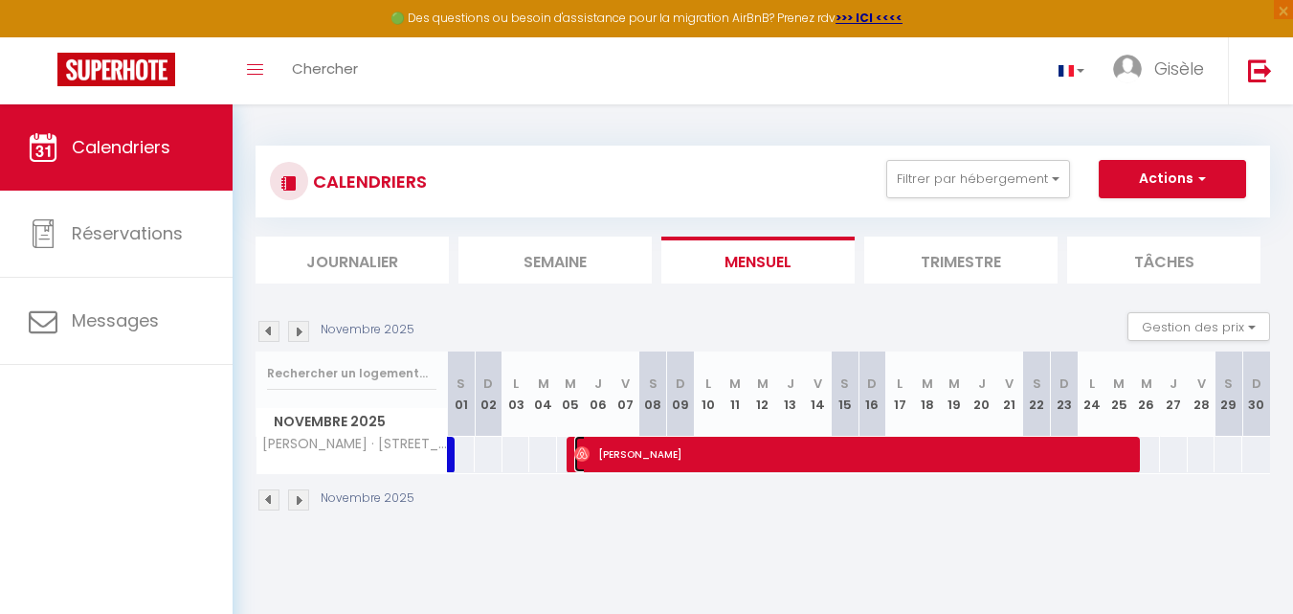
click at [914, 454] on span "[PERSON_NAME]" at bounding box center [856, 454] width 565 height 36
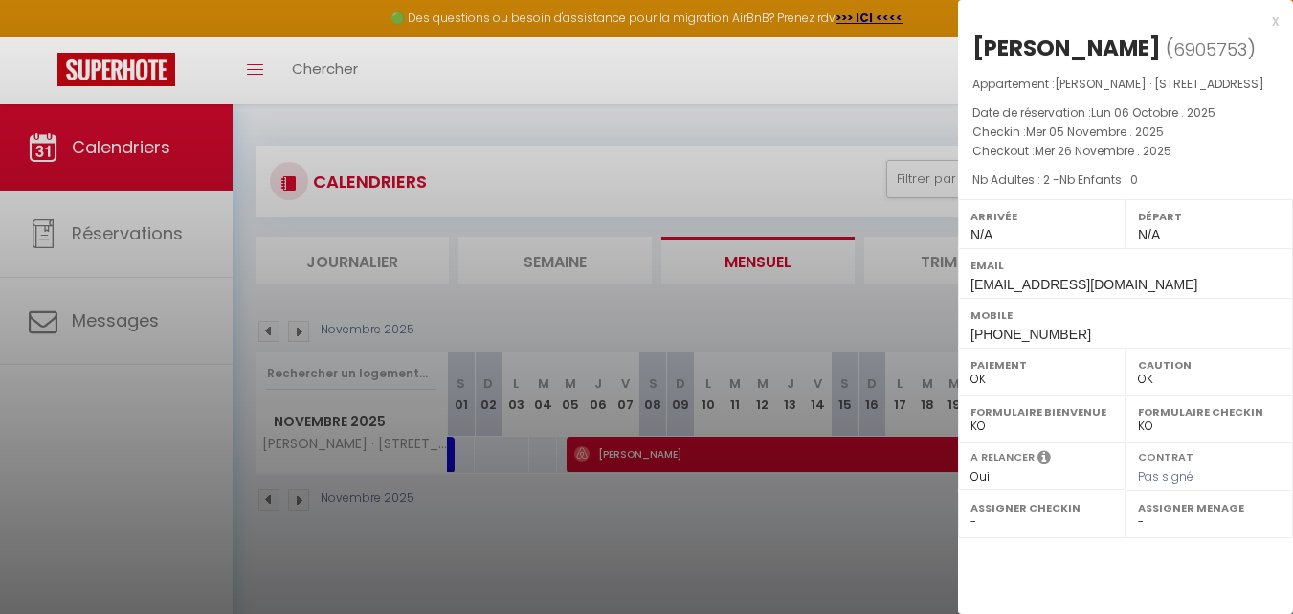
click at [872, 77] on div at bounding box center [646, 307] width 1293 height 614
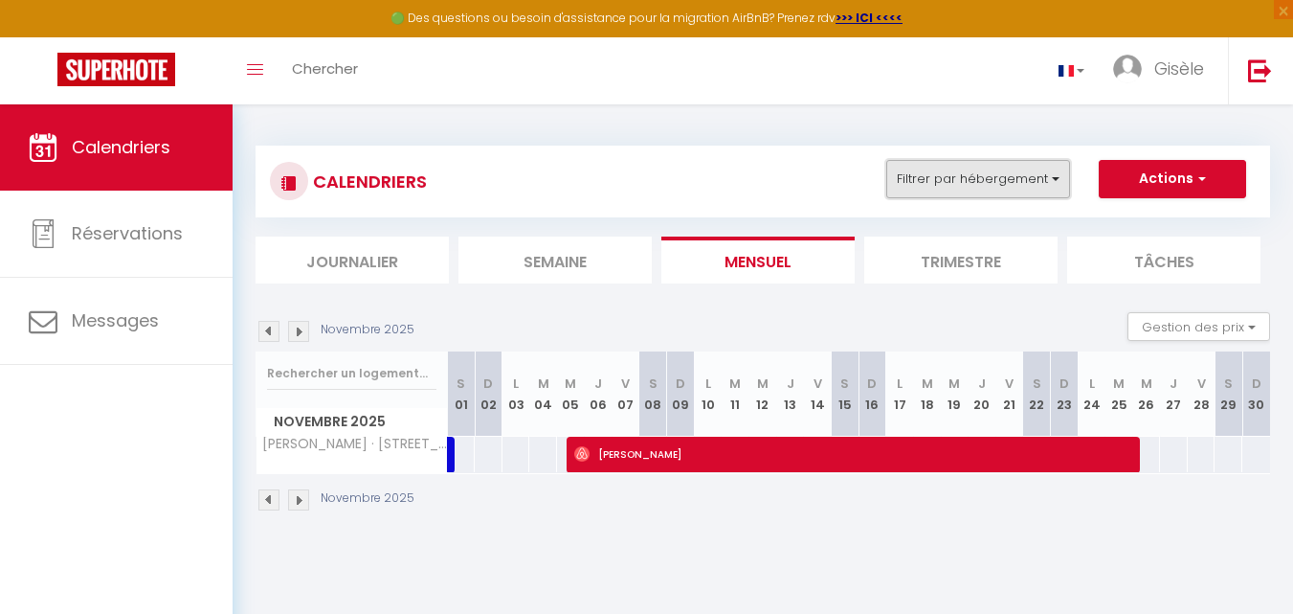
click at [1053, 180] on button "Filtrer par hébergement" at bounding box center [978, 179] width 184 height 38
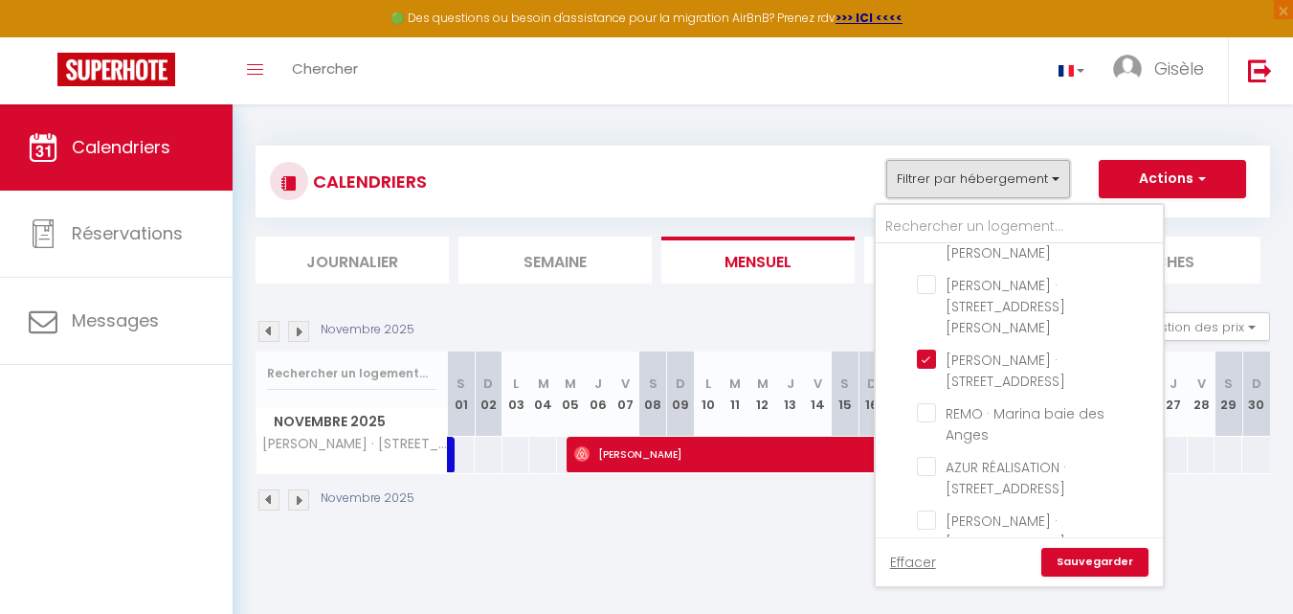
scroll to position [819, 0]
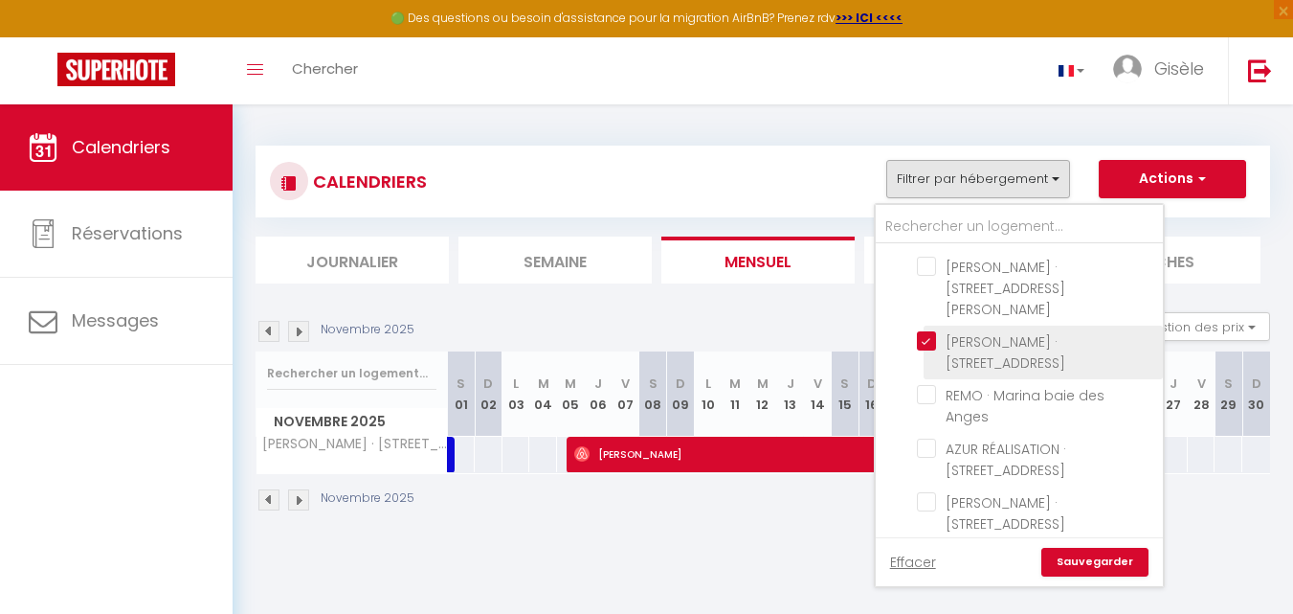
click at [929, 331] on input "[PERSON_NAME] · [STREET_ADDRESS]" at bounding box center [1036, 340] width 239 height 19
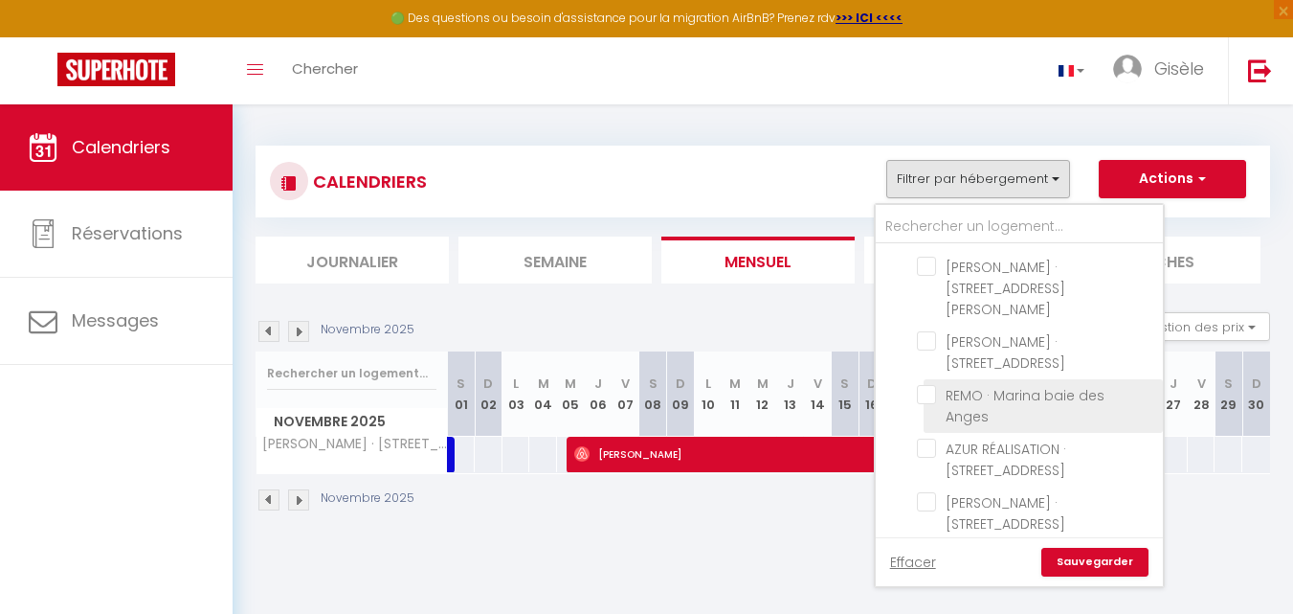
click at [929, 385] on input "REMO · Marina baie des Anges" at bounding box center [1036, 394] width 239 height 19
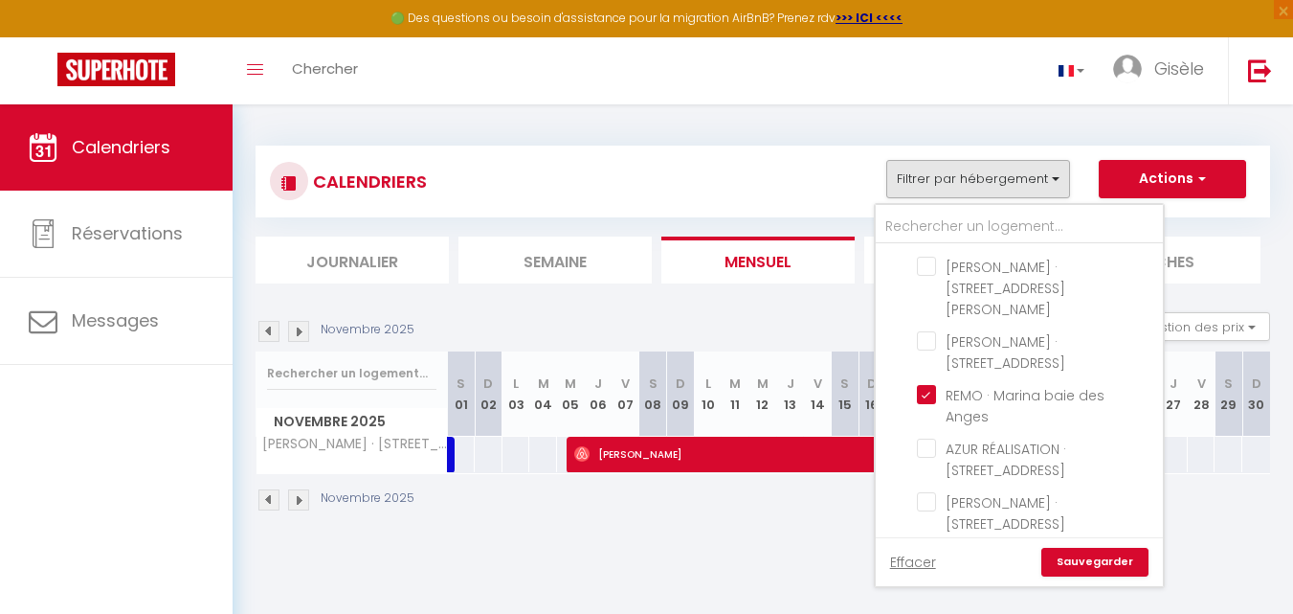
click at [1096, 558] on link "Sauvegarder" at bounding box center [1094, 562] width 107 height 29
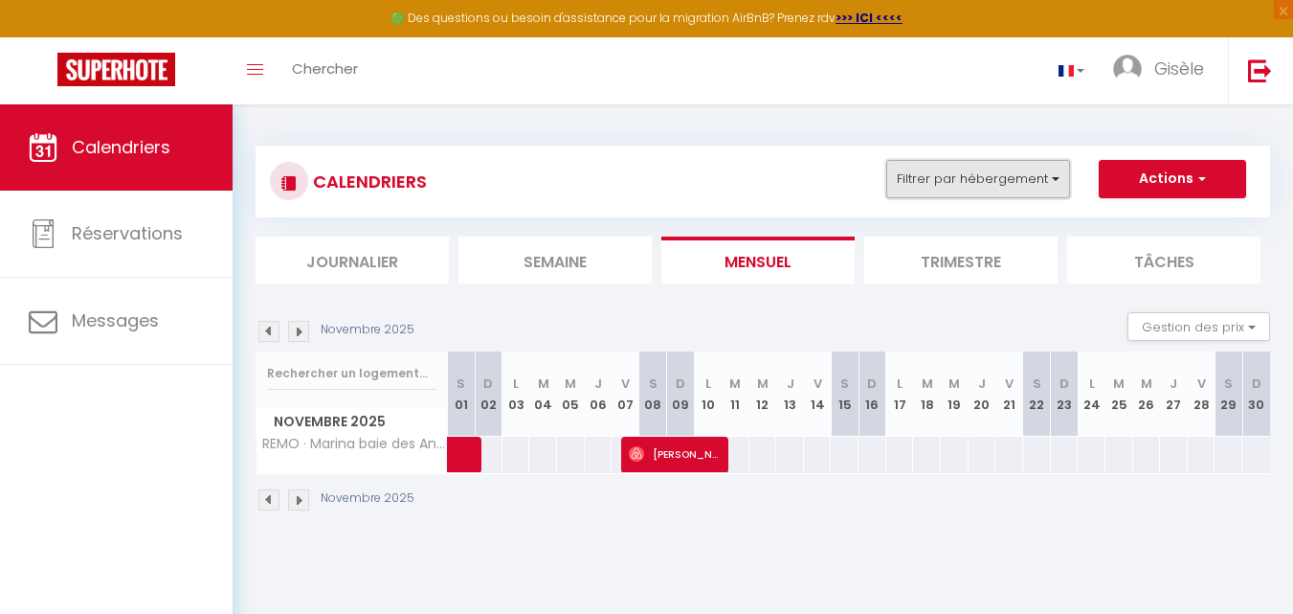
click at [1056, 174] on button "Filtrer par hébergement" at bounding box center [978, 179] width 184 height 38
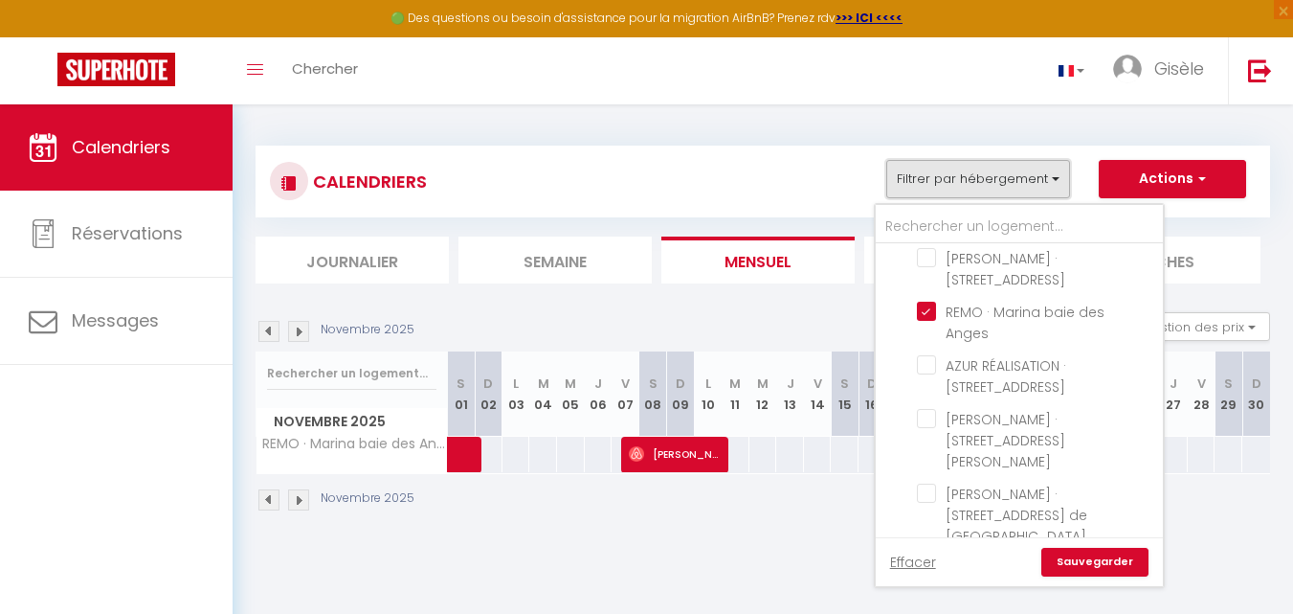
scroll to position [904, 0]
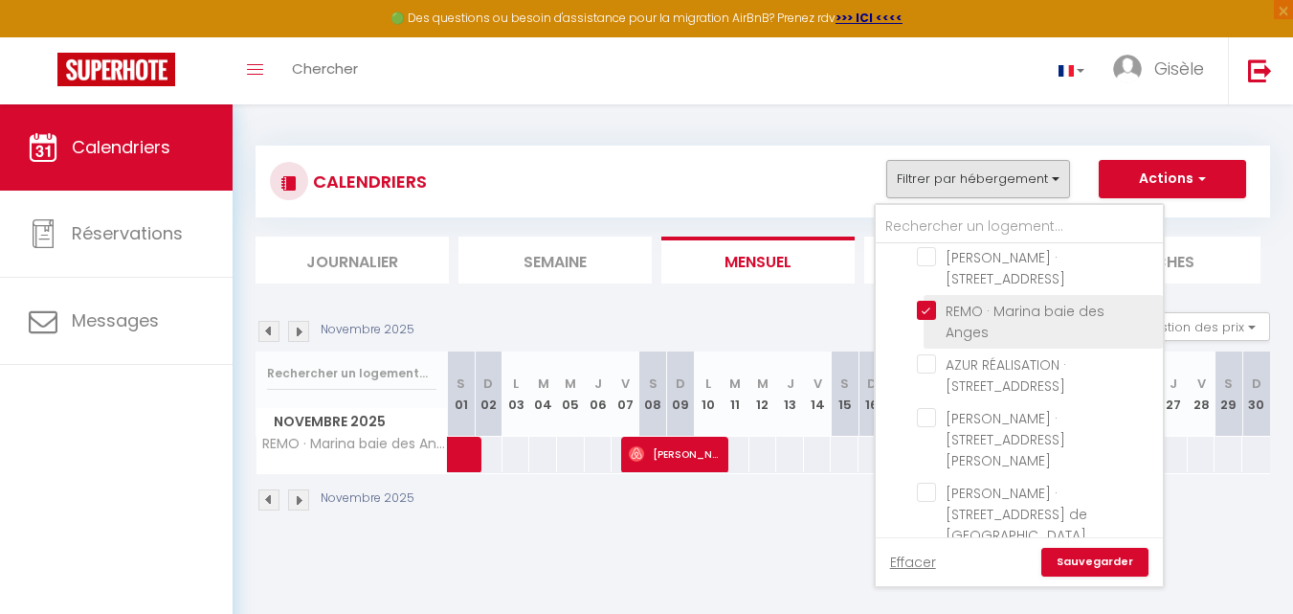
click at [929, 301] on input "REMO · Marina baie des Anges" at bounding box center [1036, 310] width 239 height 19
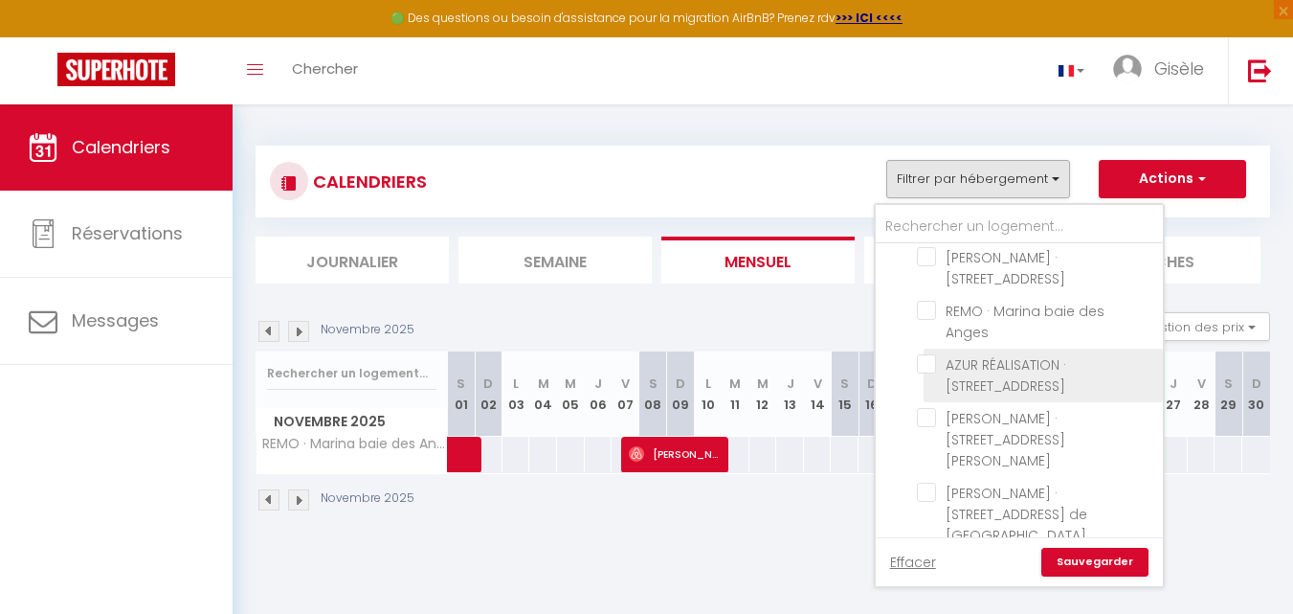
click at [931, 354] on input "AZUR RÉALISATION · [STREET_ADDRESS]" at bounding box center [1036, 363] width 239 height 19
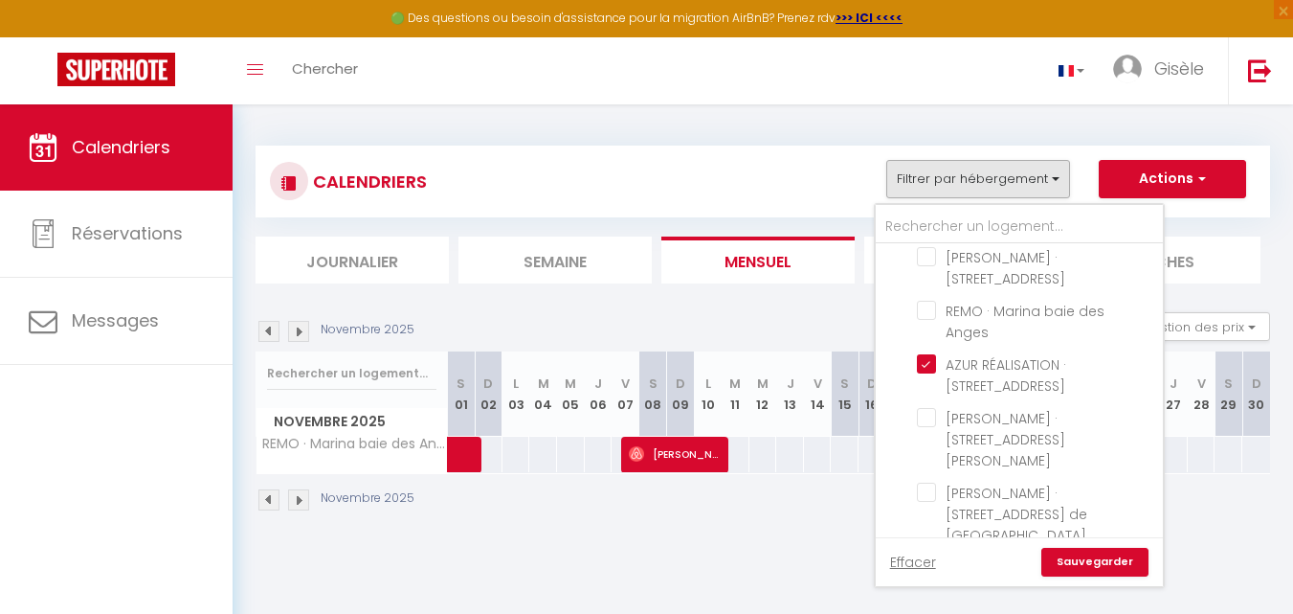
click at [1109, 558] on link "Sauvegarder" at bounding box center [1094, 562] width 107 height 29
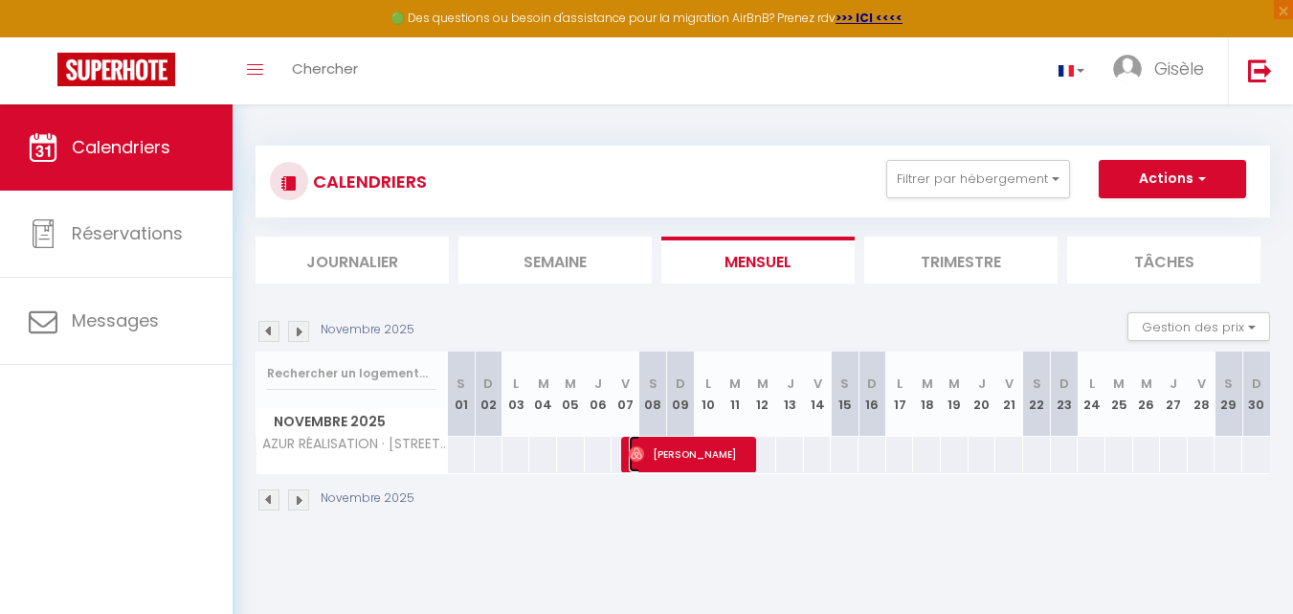
click at [693, 457] on span "[PERSON_NAME]" at bounding box center [689, 454] width 121 height 36
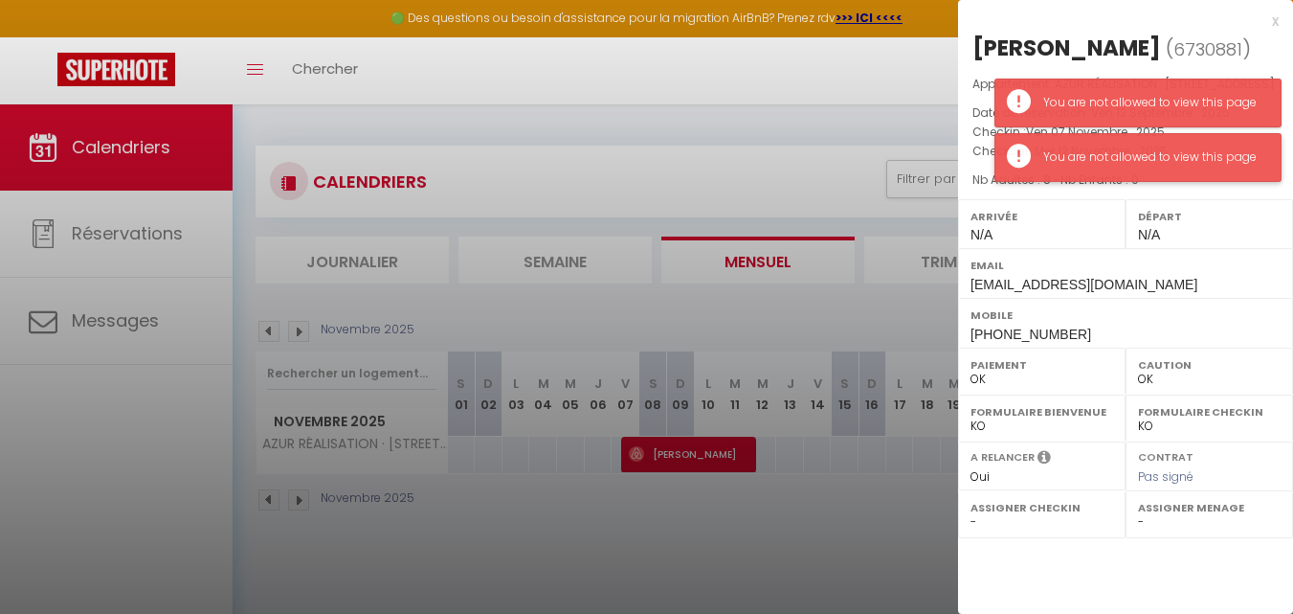
click at [1192, 158] on div "You are not allowed to view this page" at bounding box center [1152, 157] width 218 height 18
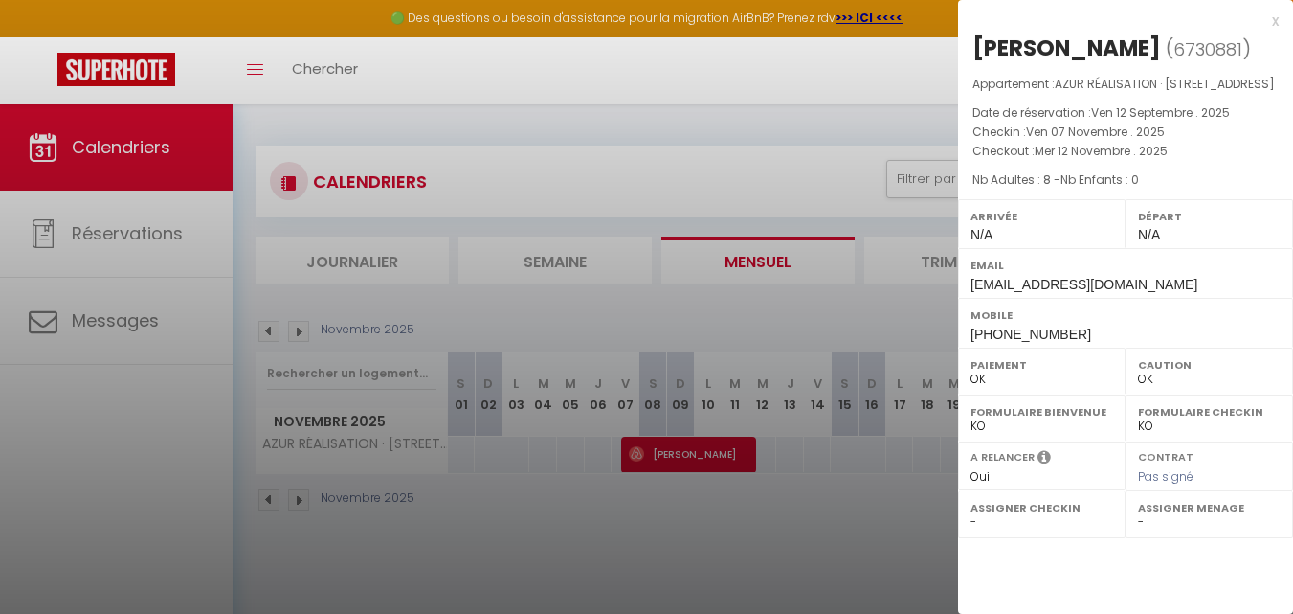
click at [927, 78] on div at bounding box center [646, 307] width 1293 height 614
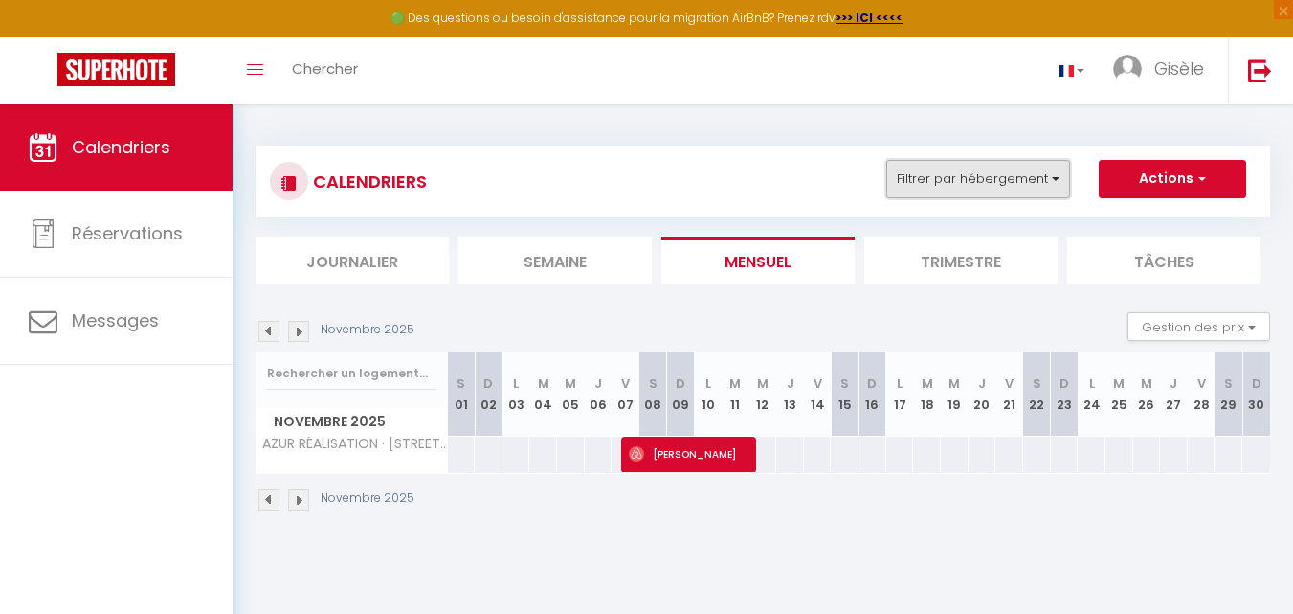
click at [1049, 177] on button "Filtrer par hébergement" at bounding box center [978, 179] width 184 height 38
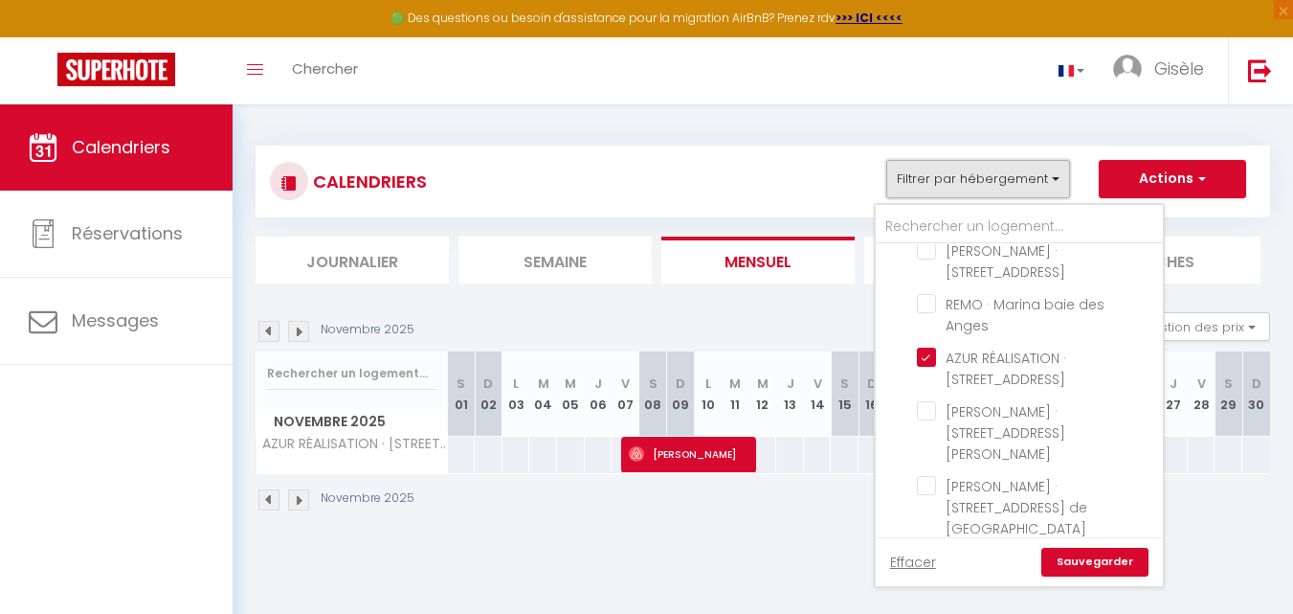
scroll to position [924, 0]
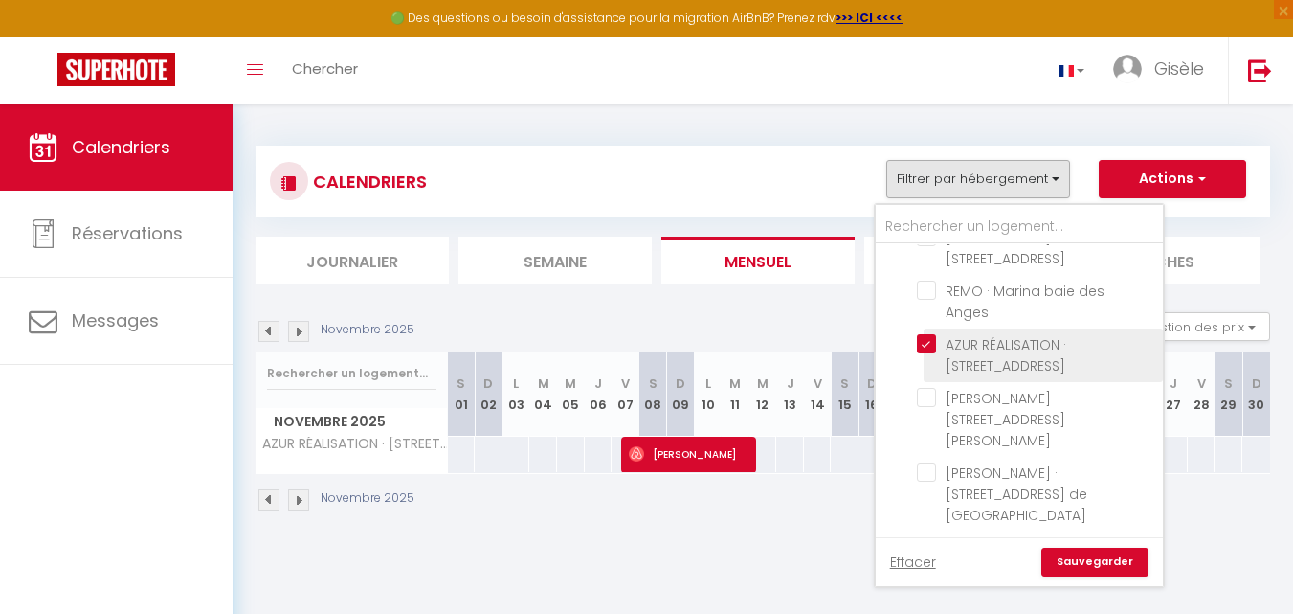
click at [929, 334] on input "AZUR RÉALISATION · [STREET_ADDRESS]" at bounding box center [1036, 343] width 239 height 19
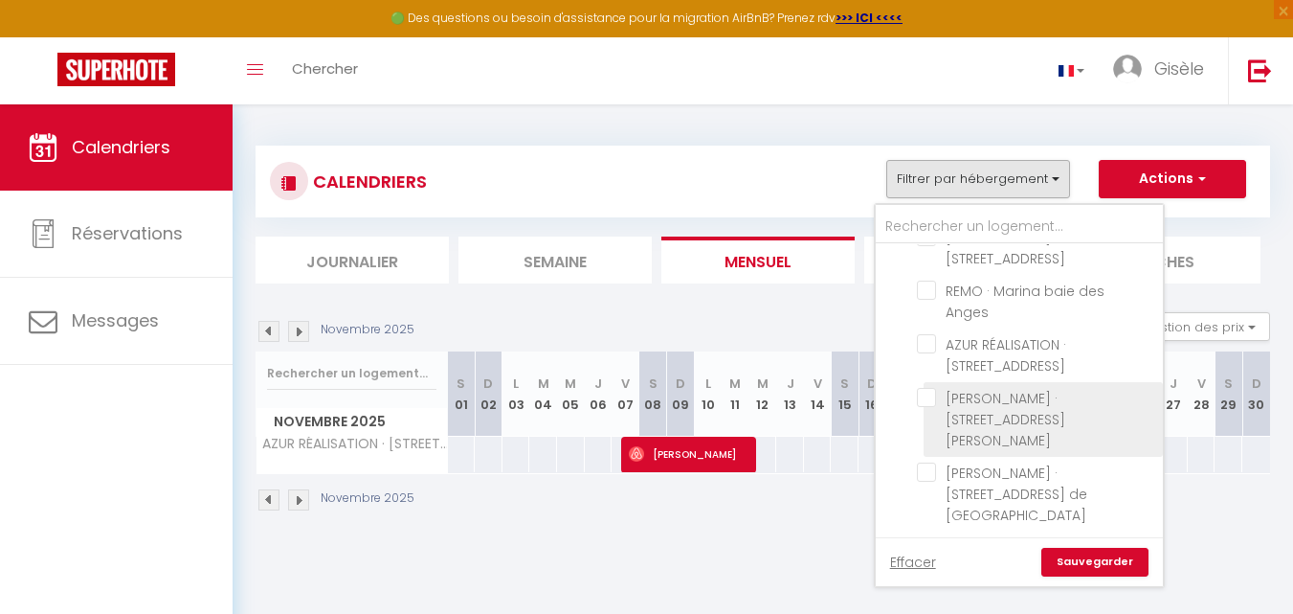
click at [928, 388] on input "[PERSON_NAME] · [STREET_ADDRESS][PERSON_NAME]" at bounding box center [1036, 397] width 239 height 19
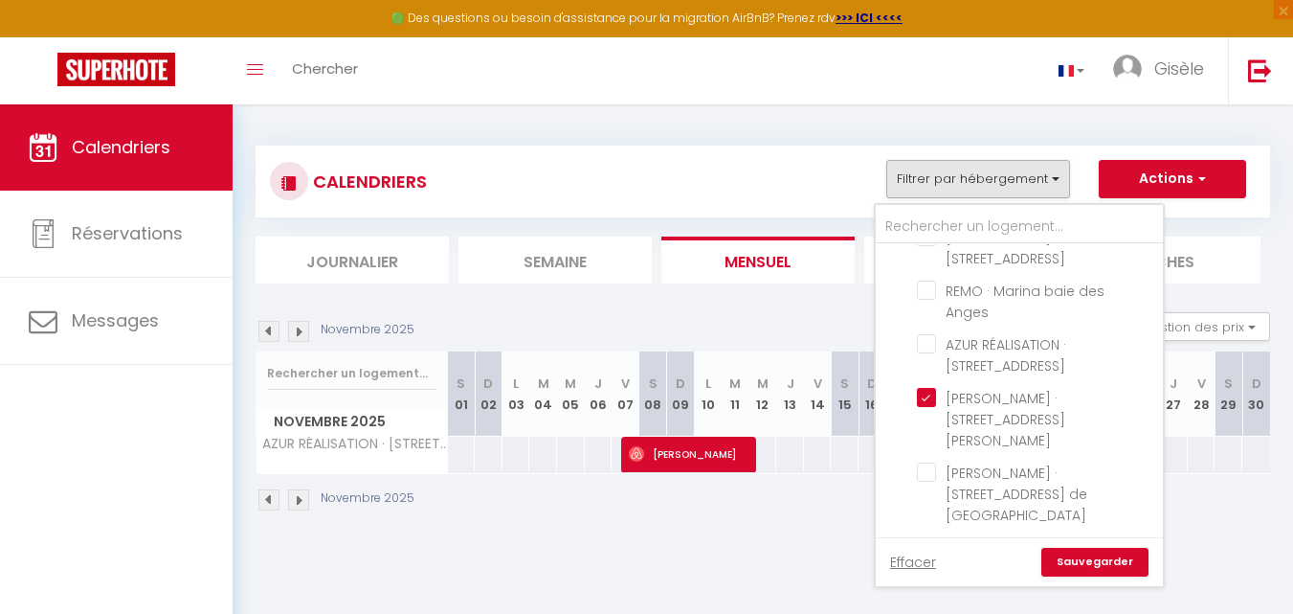
click at [1094, 559] on link "Sauvegarder" at bounding box center [1094, 562] width 107 height 29
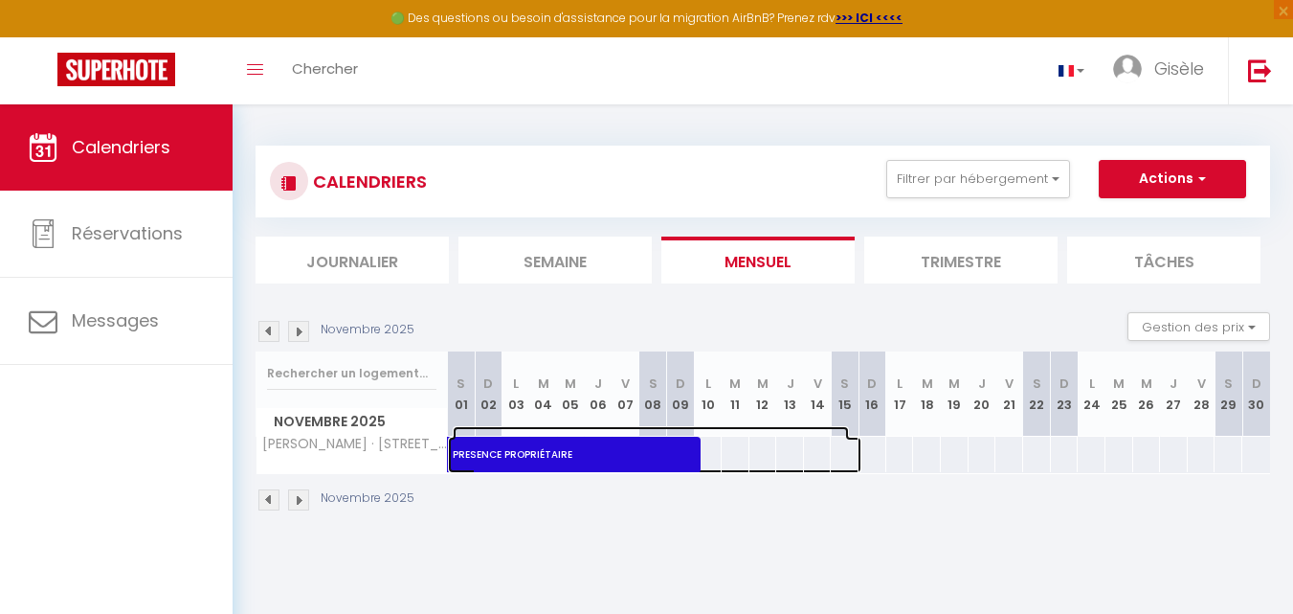
click at [645, 451] on span "PRESENCE PROPRIÉTAIRE" at bounding box center [651, 444] width 396 height 36
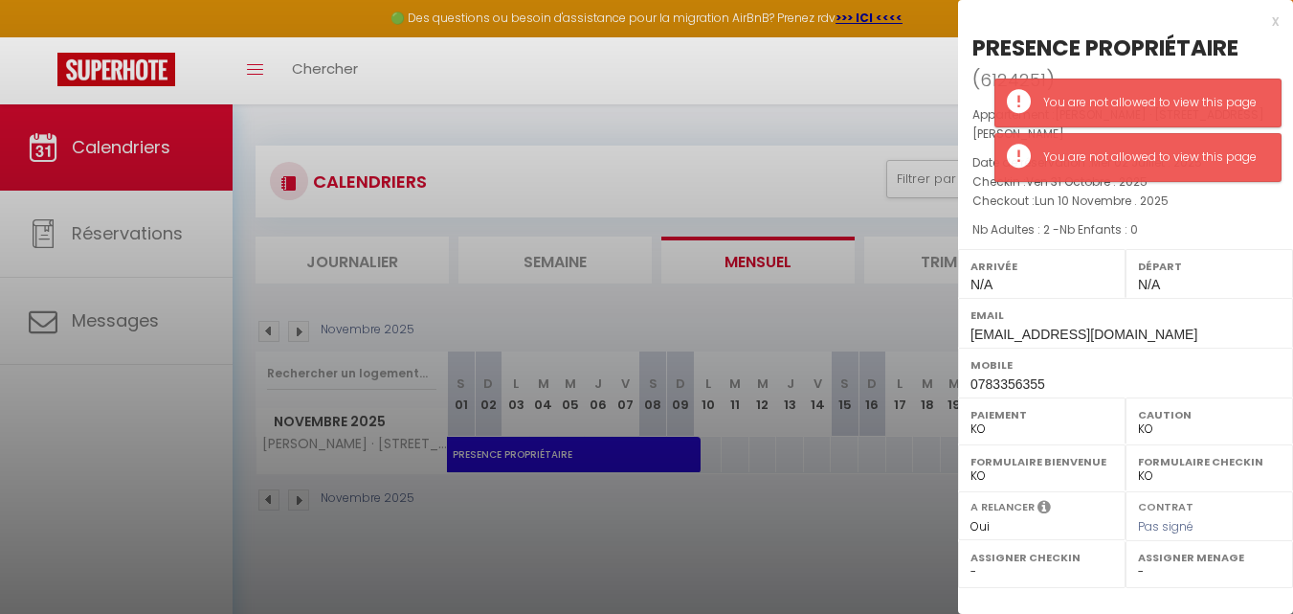
click at [1162, 192] on span "Lun 10 Novembre . 2025" at bounding box center [1102, 200] width 134 height 16
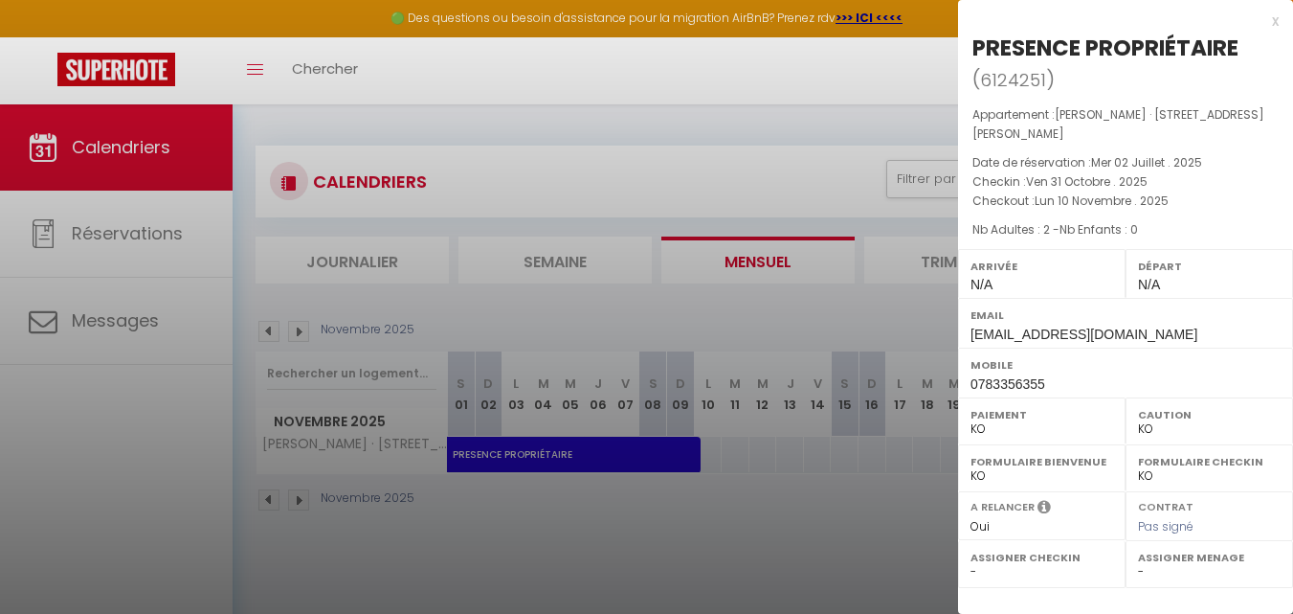
click at [904, 81] on div at bounding box center [646, 307] width 1293 height 614
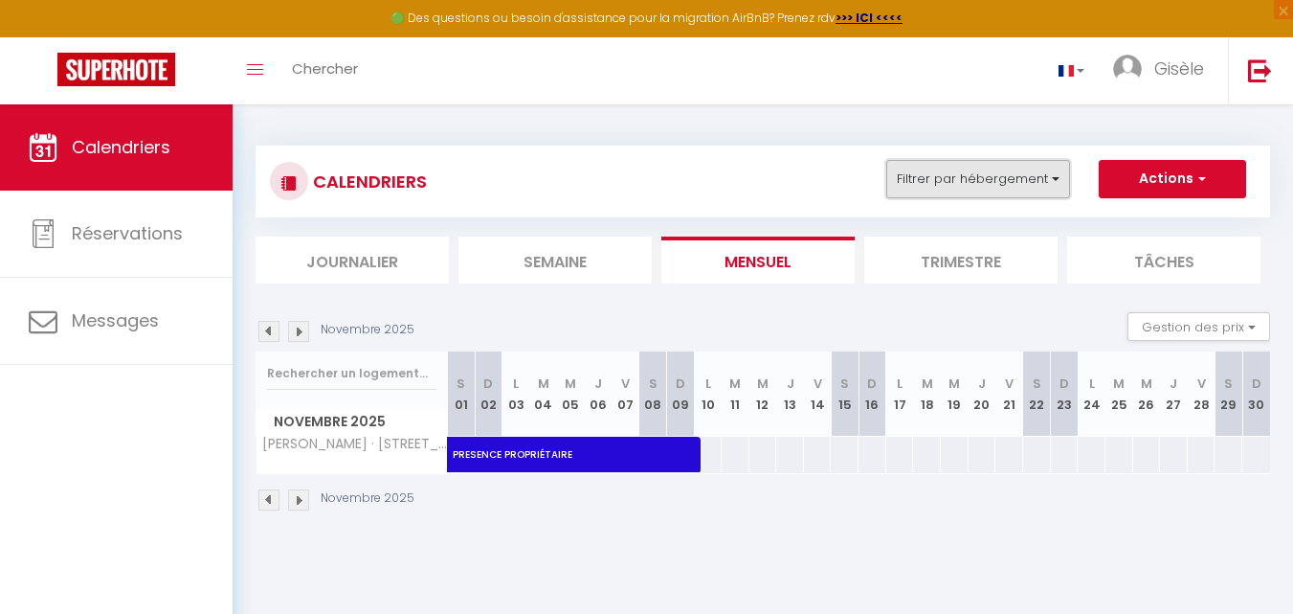
click at [1055, 177] on button "Filtrer par hébergement" at bounding box center [978, 179] width 184 height 38
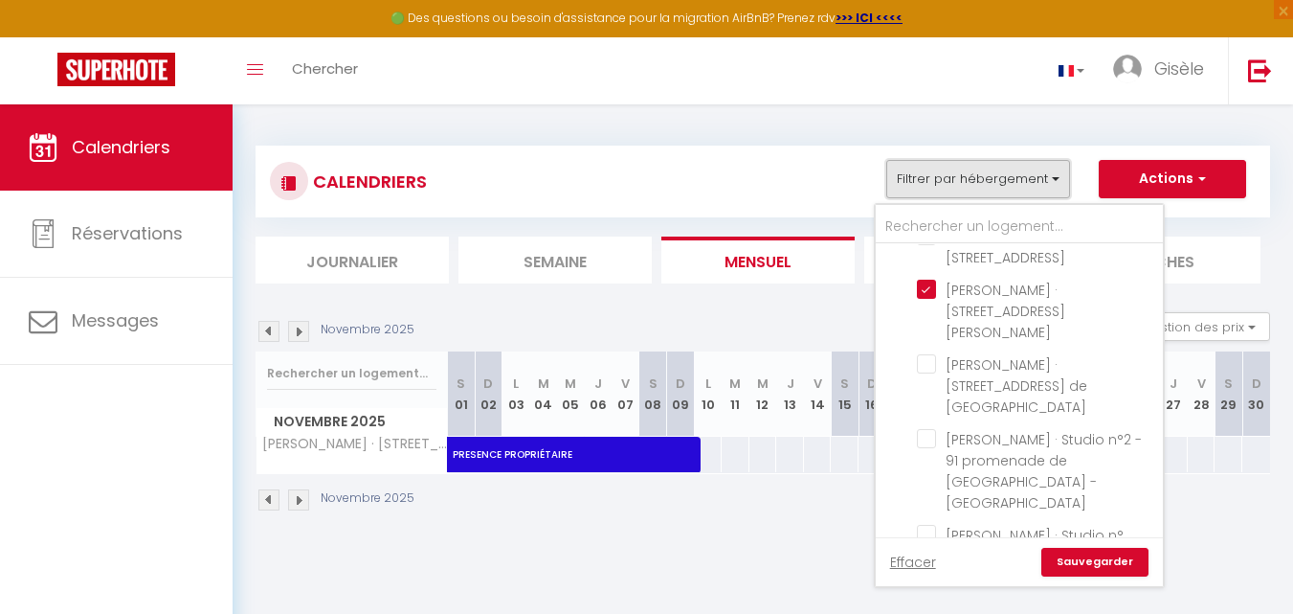
scroll to position [1033, 0]
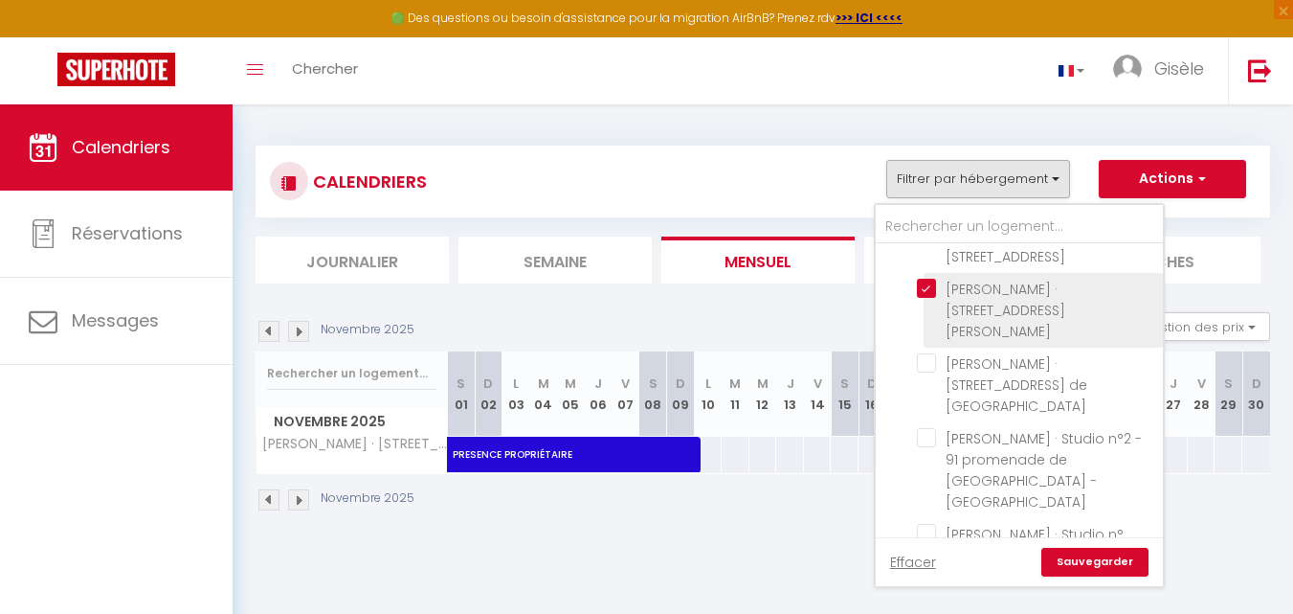
click at [925, 279] on input "[PERSON_NAME] · [STREET_ADDRESS][PERSON_NAME]" at bounding box center [1036, 288] width 239 height 19
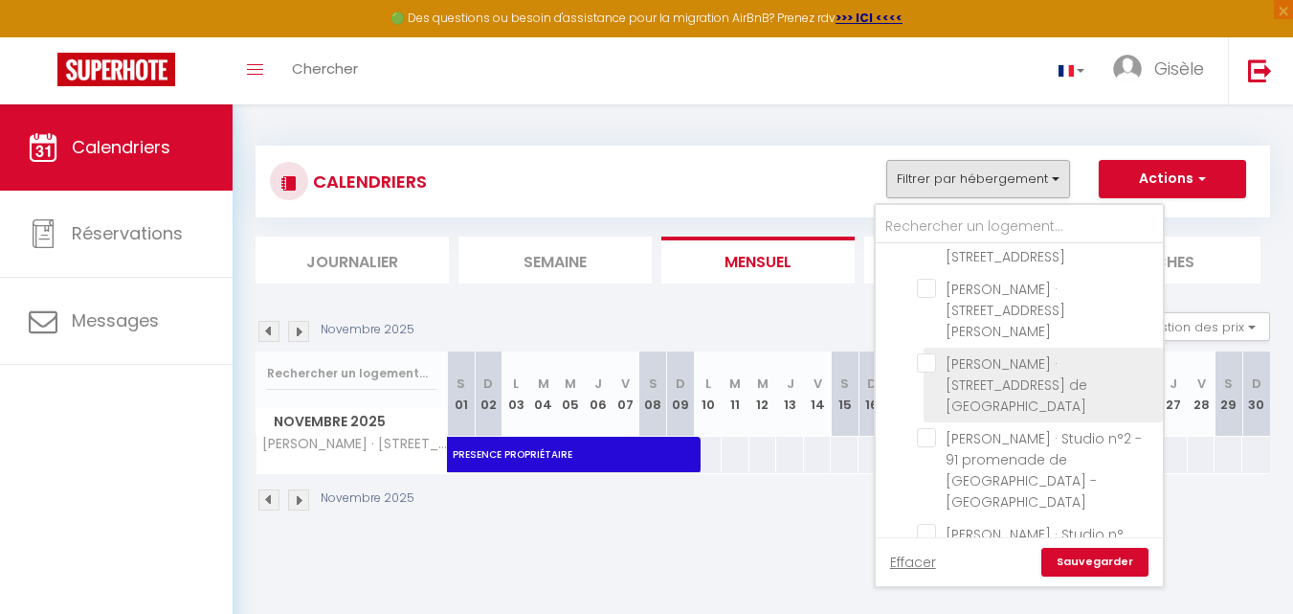
click at [929, 353] on input "[PERSON_NAME] · [STREET_ADDRESS] de [GEOGRAPHIC_DATA]" at bounding box center [1036, 362] width 239 height 19
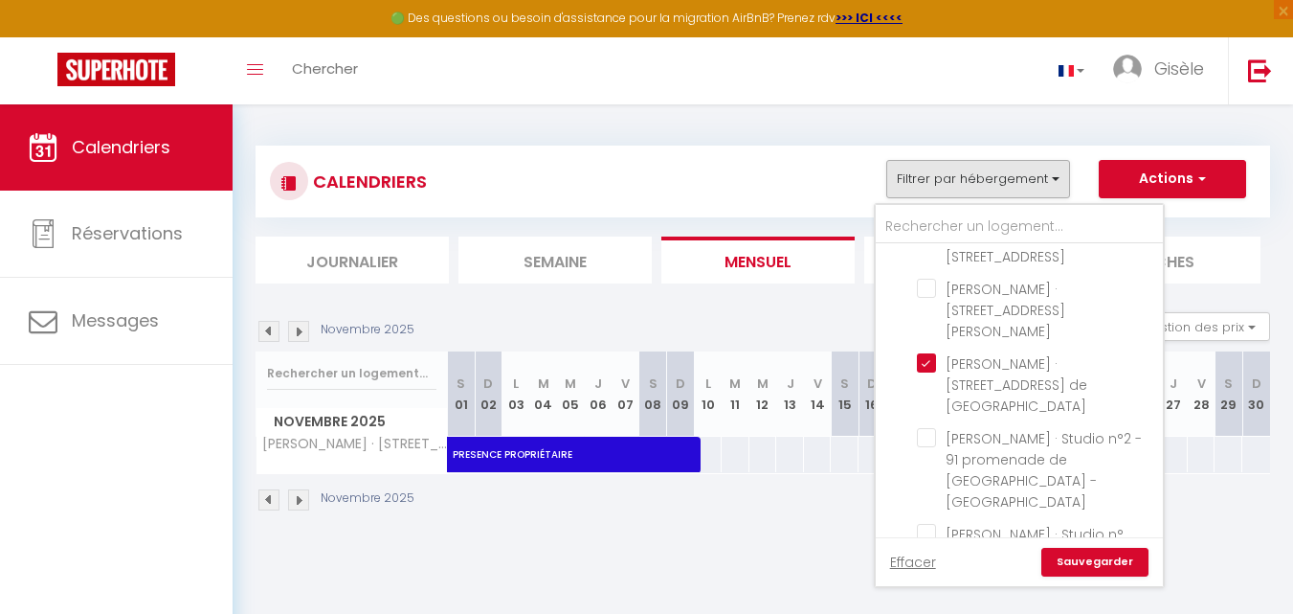
click at [1105, 558] on link "Sauvegarder" at bounding box center [1094, 562] width 107 height 29
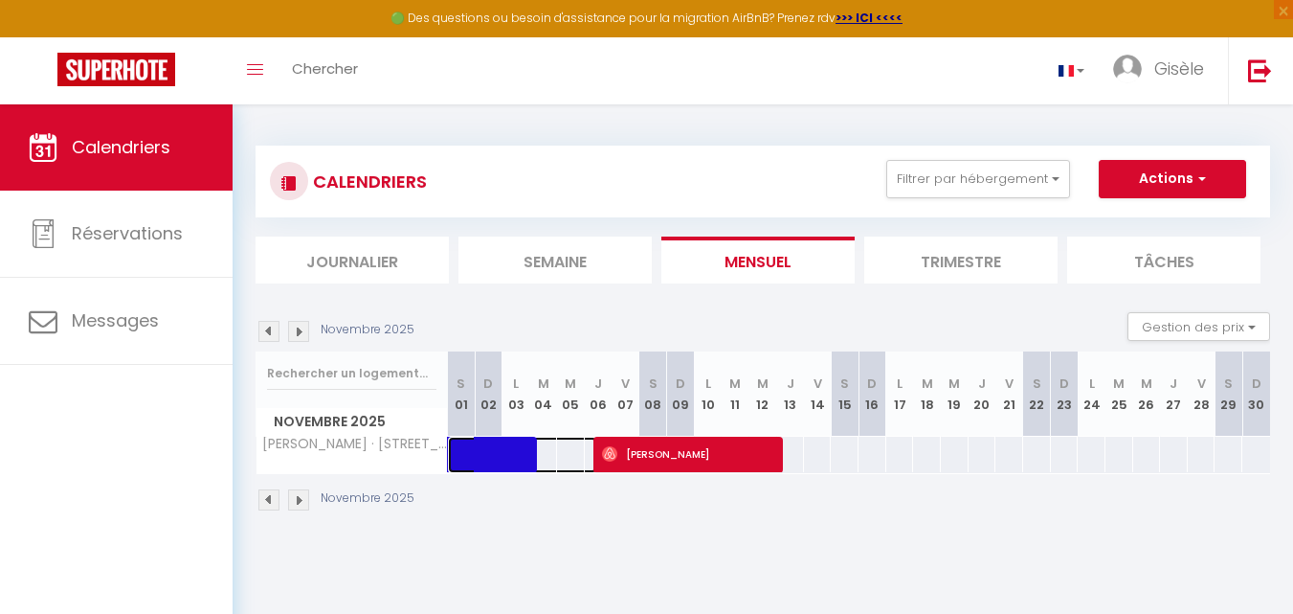
click at [487, 468] on span at bounding box center [531, 454] width 132 height 36
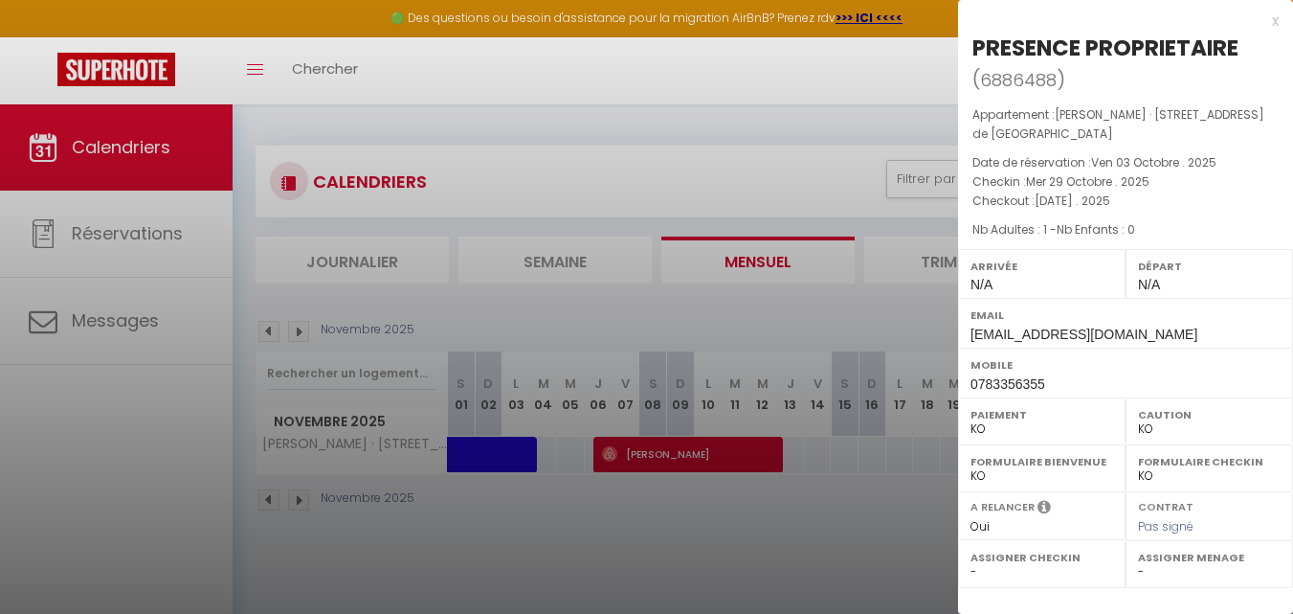
click at [728, 457] on div at bounding box center [646, 307] width 1293 height 614
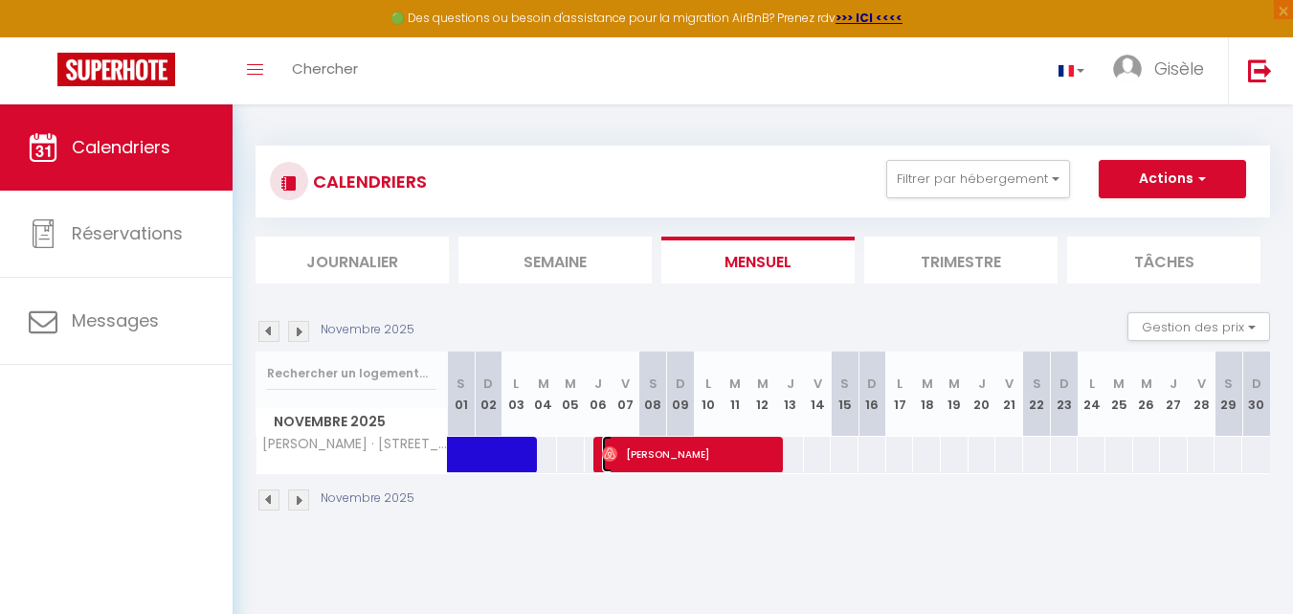
click at [728, 457] on span "[PERSON_NAME]" at bounding box center [690, 454] width 176 height 36
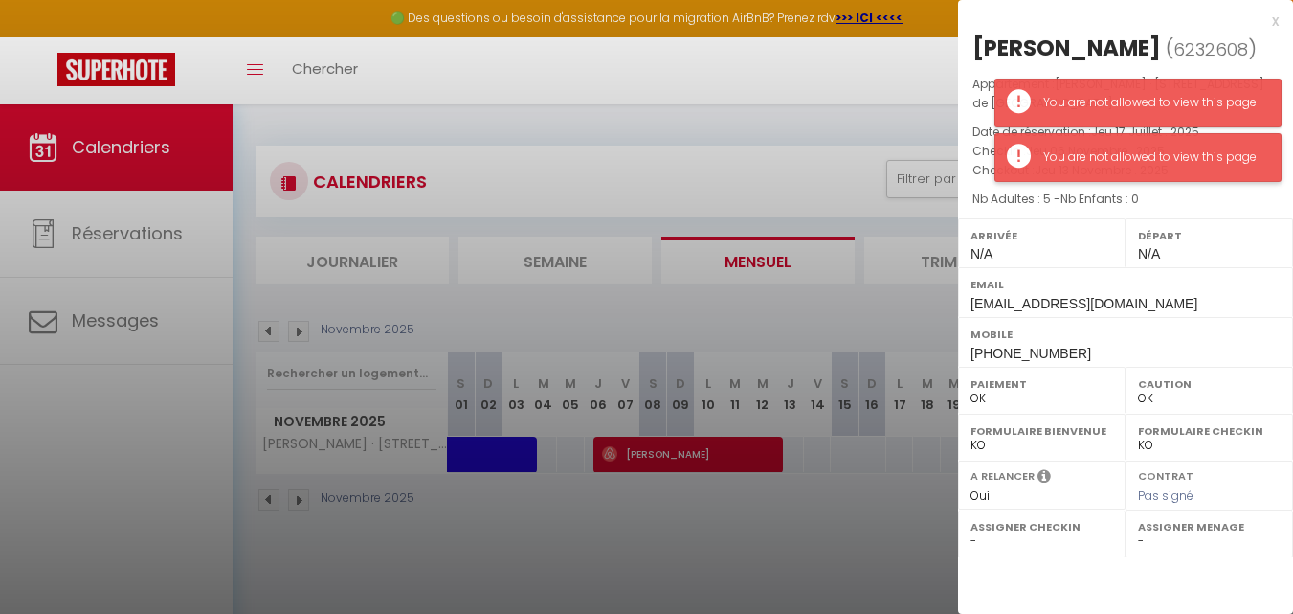
click at [1202, 160] on div "You are not allowed to view this page" at bounding box center [1152, 157] width 218 height 18
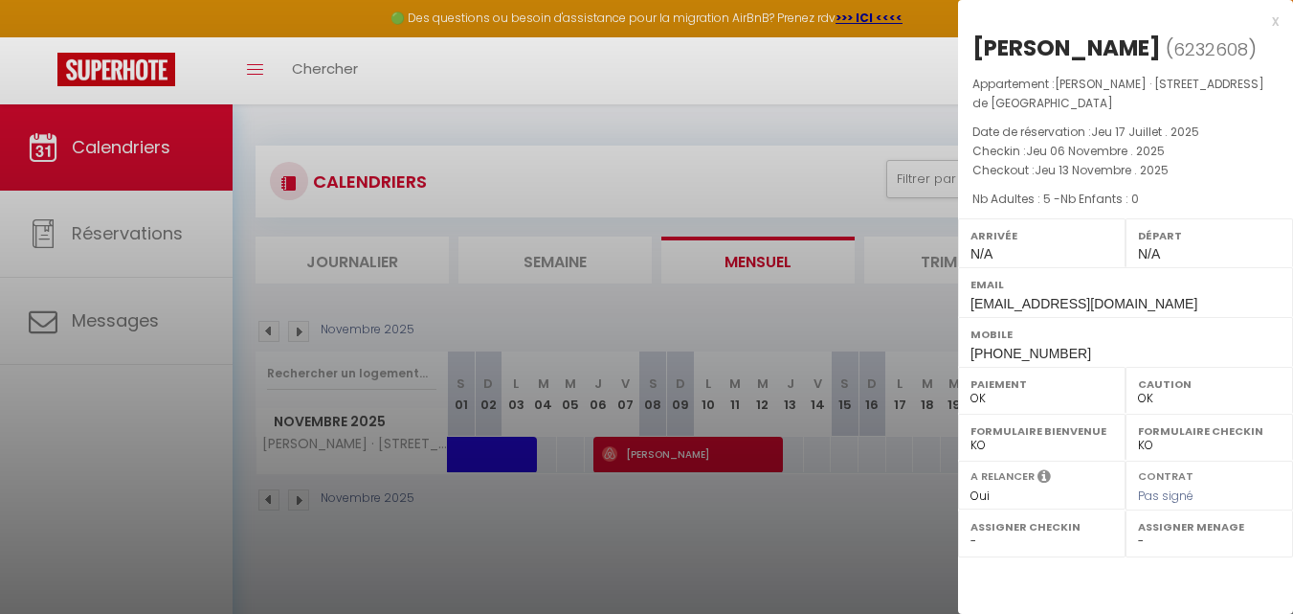
click at [905, 67] on div at bounding box center [646, 307] width 1293 height 614
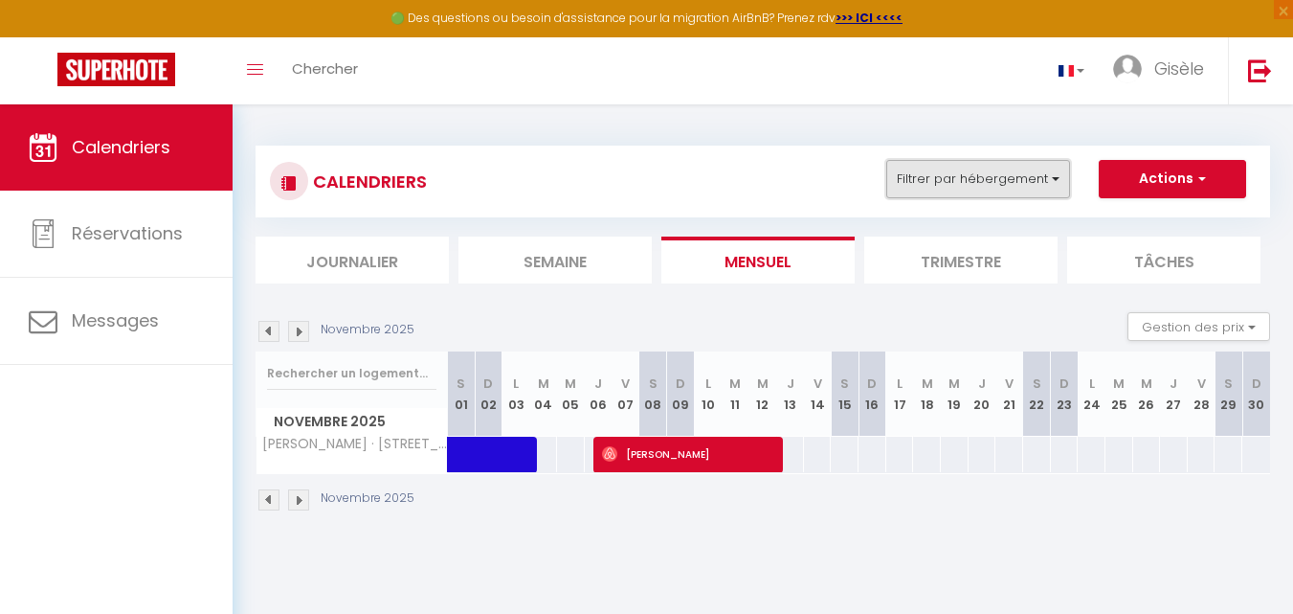
click at [1051, 179] on button "Filtrer par hébergement" at bounding box center [978, 179] width 184 height 38
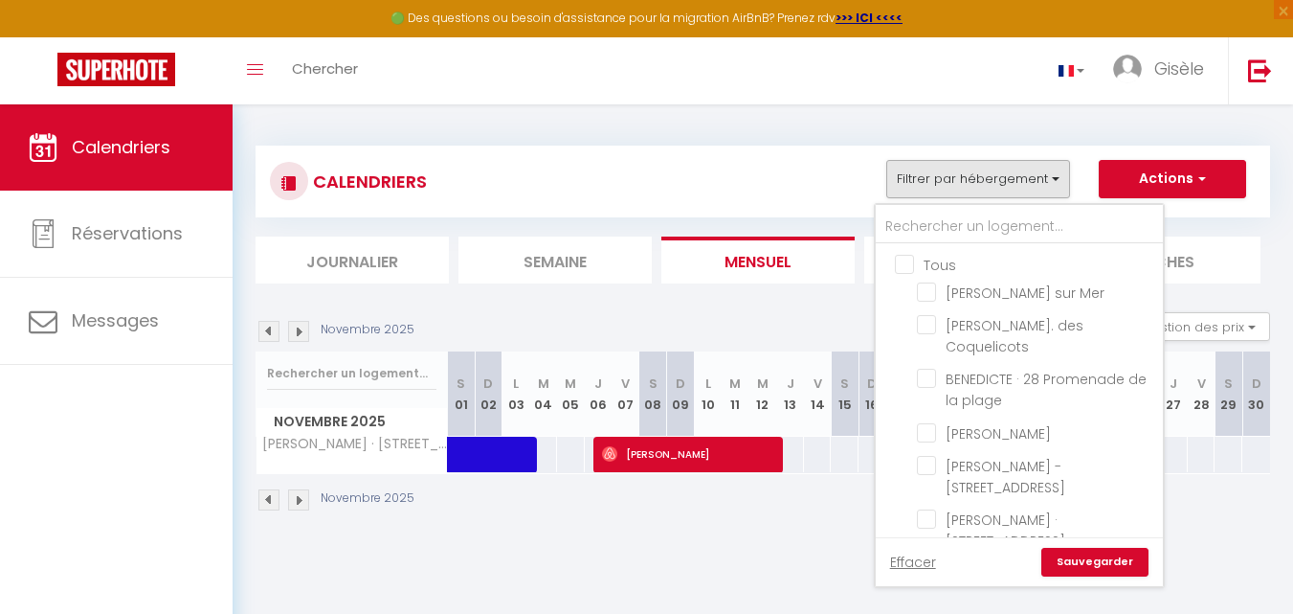
click at [1027, 259] on input "Tous" at bounding box center [1038, 263] width 287 height 19
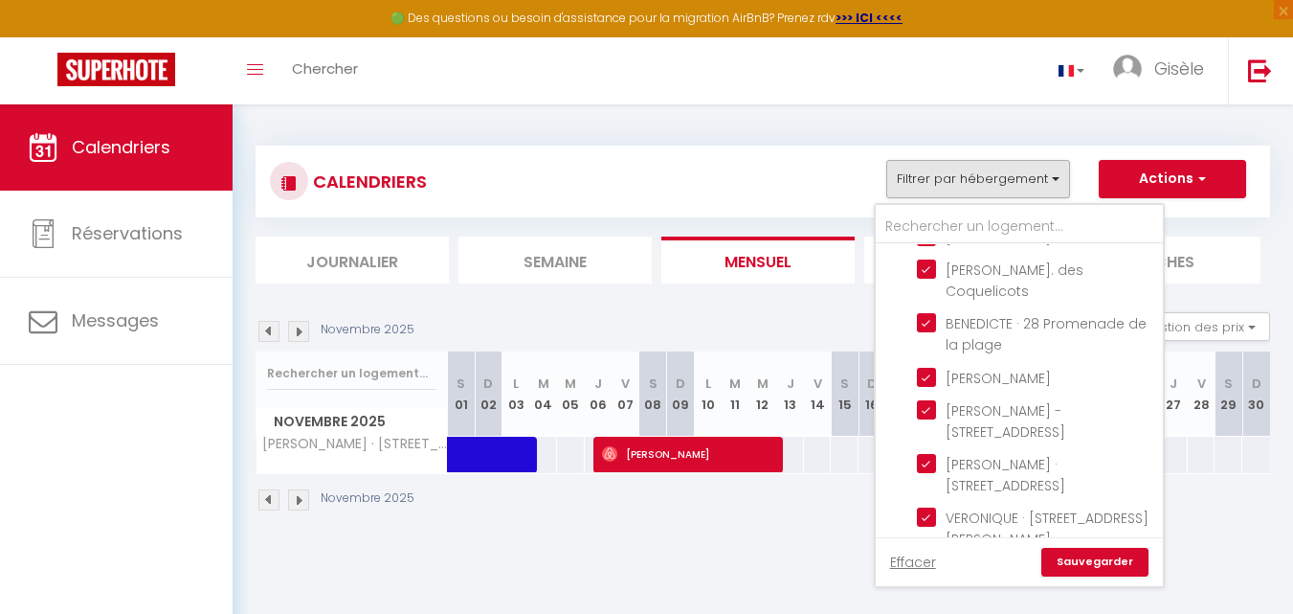
scroll to position [0, 0]
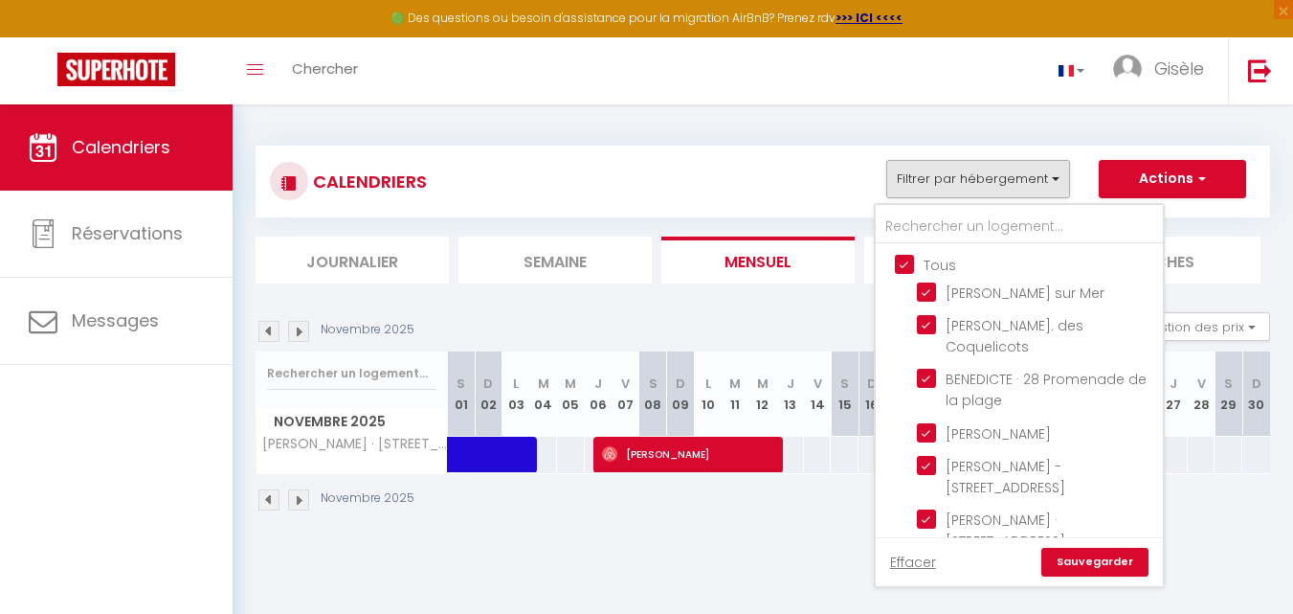
click at [905, 265] on input "Tous" at bounding box center [1038, 263] width 287 height 19
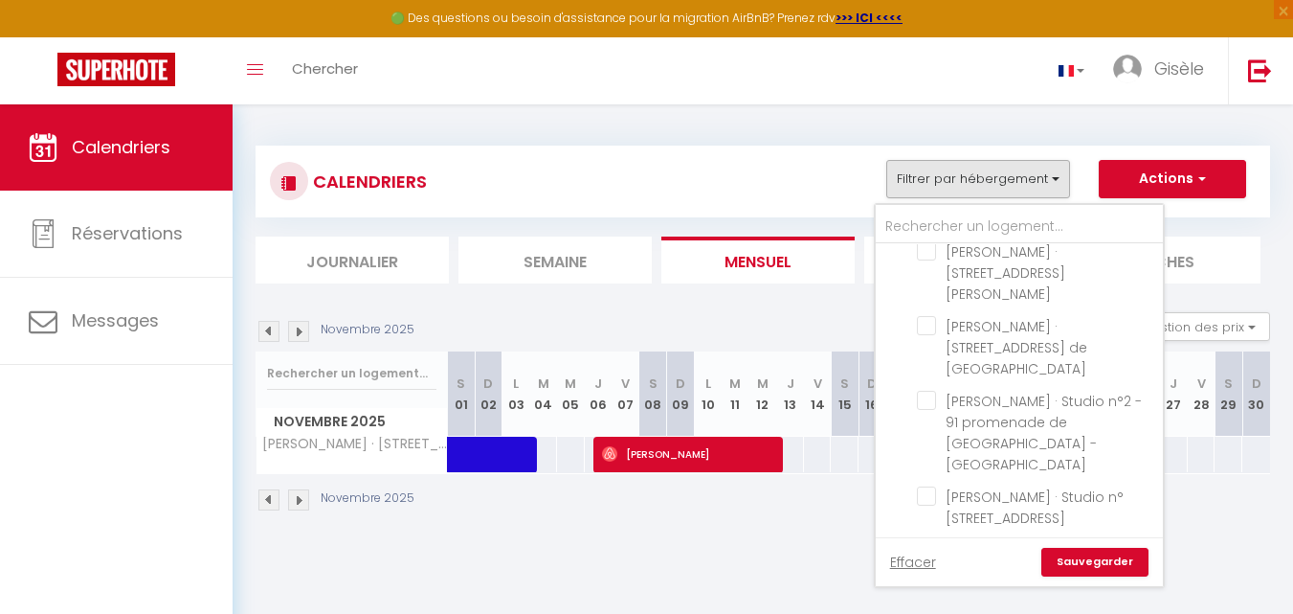
scroll to position [1071, 0]
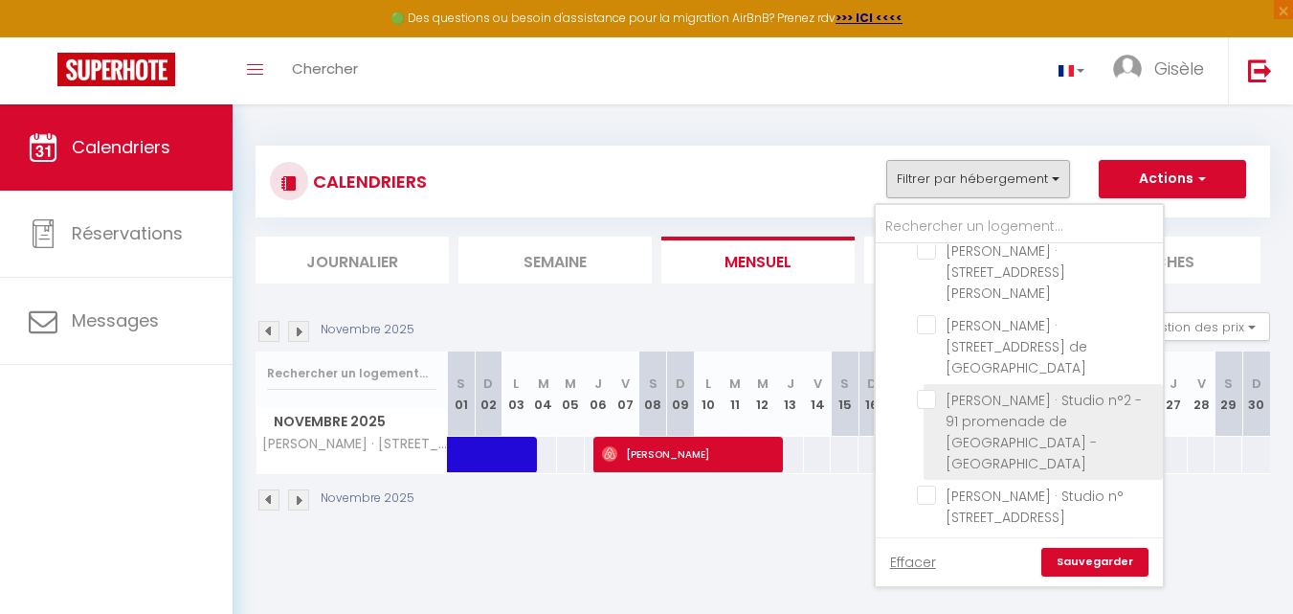
click at [925, 390] on input "[PERSON_NAME] · Studio n°2 - 91 promenade de [GEOGRAPHIC_DATA] - [GEOGRAPHIC_DA…" at bounding box center [1036, 399] width 239 height 19
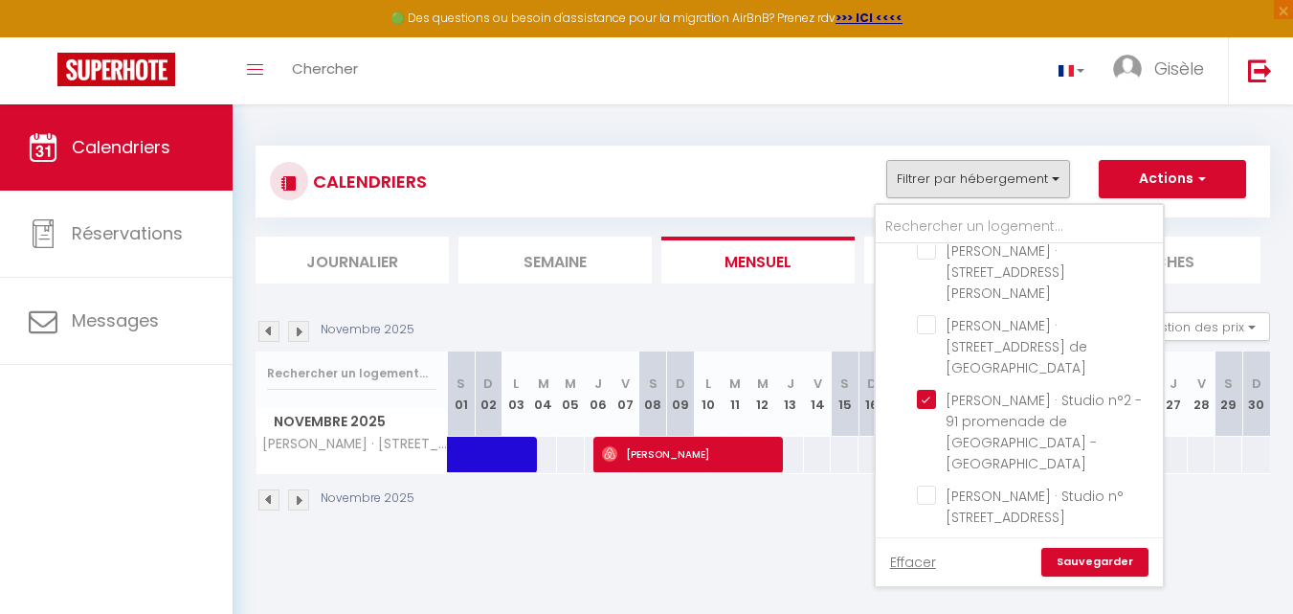
click at [1092, 560] on link "Sauvegarder" at bounding box center [1094, 562] width 107 height 29
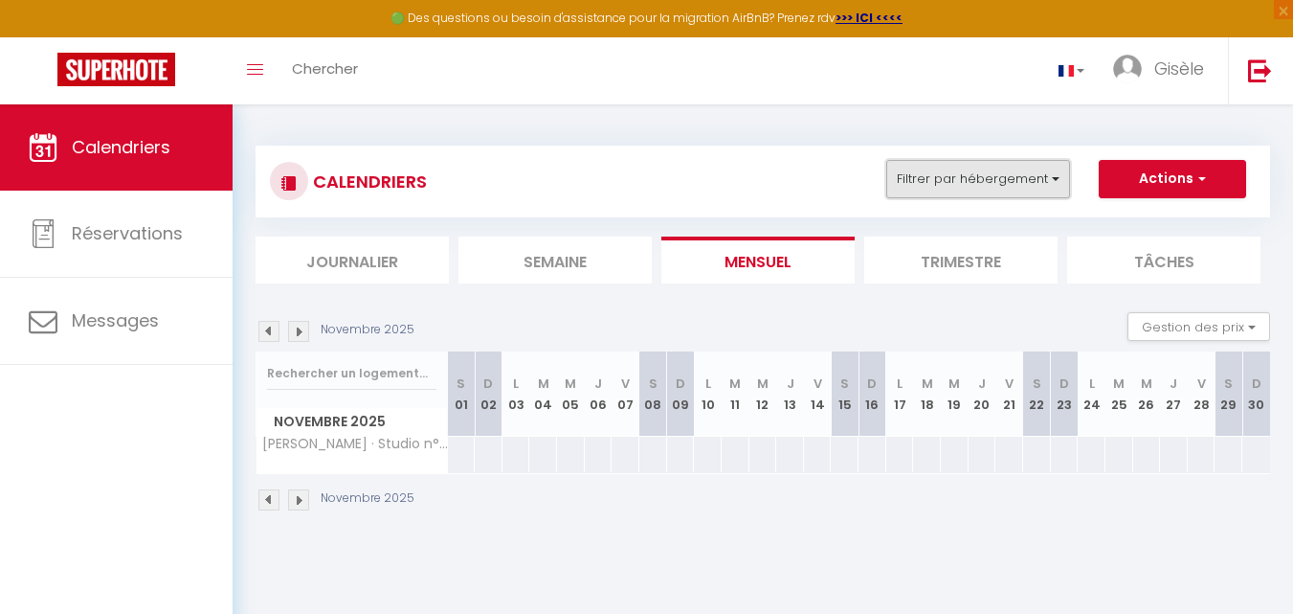
click at [1052, 178] on button "Filtrer par hébergement" at bounding box center [978, 179] width 184 height 38
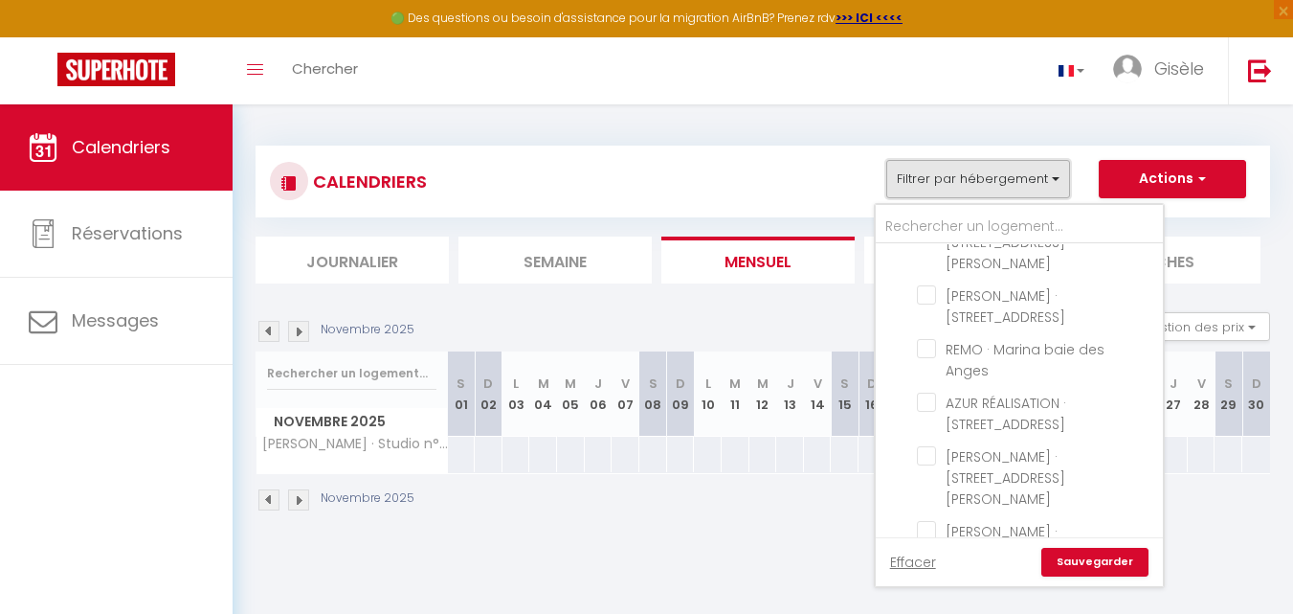
scroll to position [1040, 0]
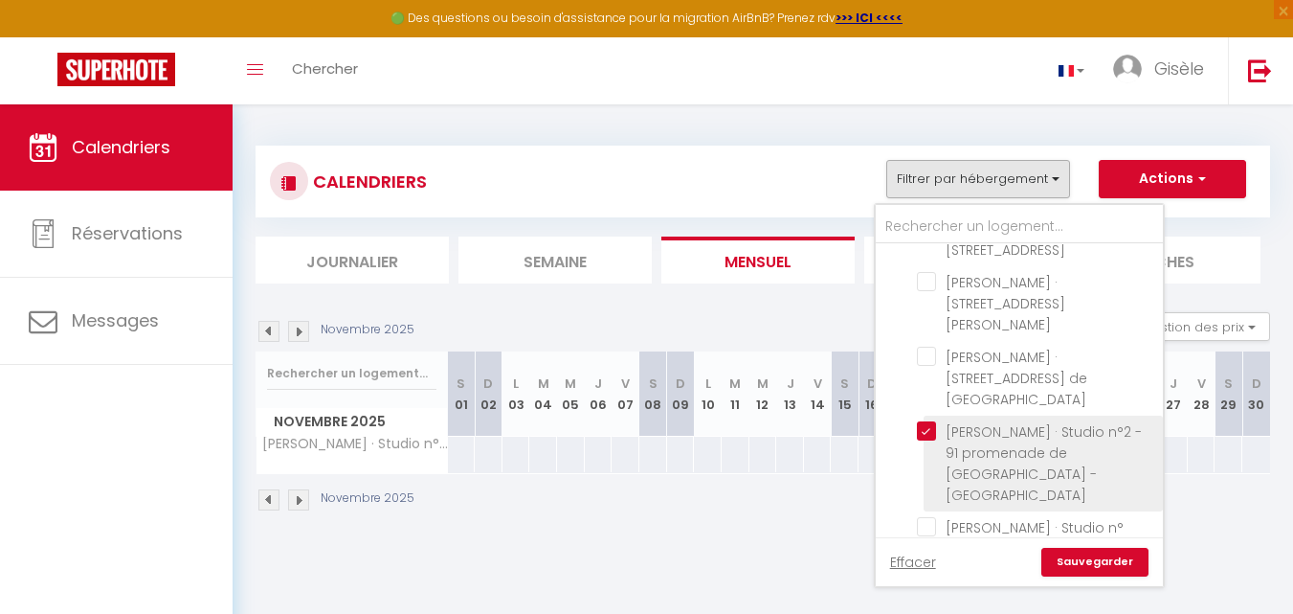
click at [926, 421] on input "[PERSON_NAME] · Studio n°2 - 91 promenade de [GEOGRAPHIC_DATA] - [GEOGRAPHIC_DA…" at bounding box center [1036, 430] width 239 height 19
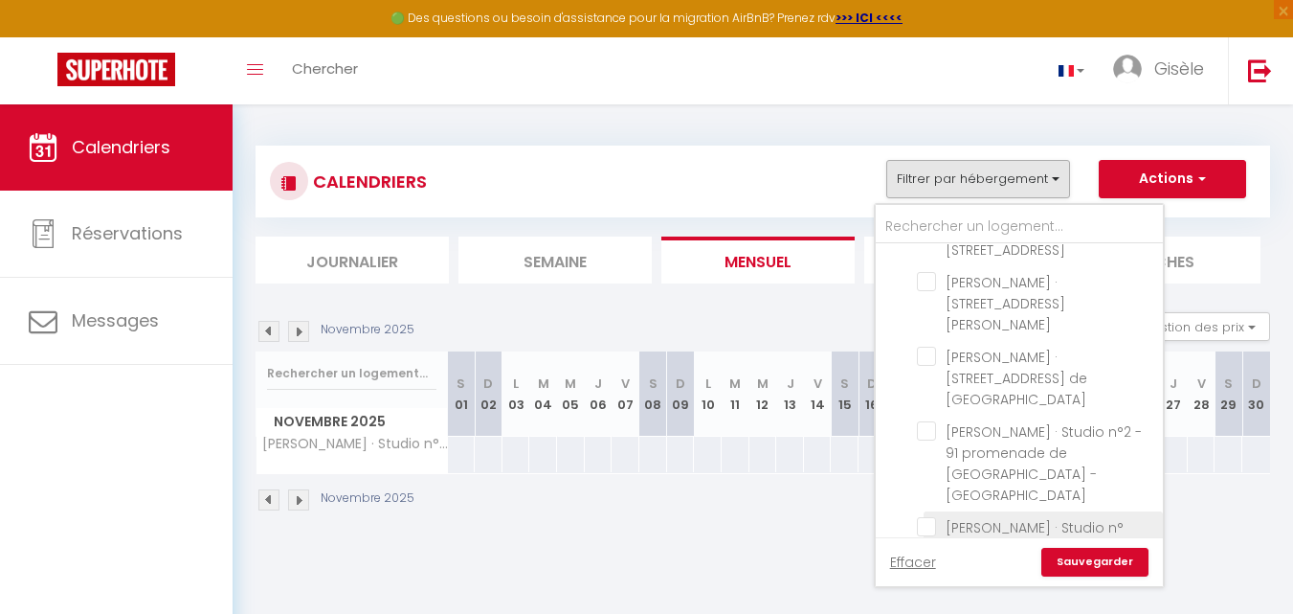
click at [927, 517] on input "[PERSON_NAME] · Studio n°[STREET_ADDRESS]" at bounding box center [1036, 526] width 239 height 19
click at [1084, 551] on link "Sauvegarder" at bounding box center [1094, 562] width 107 height 29
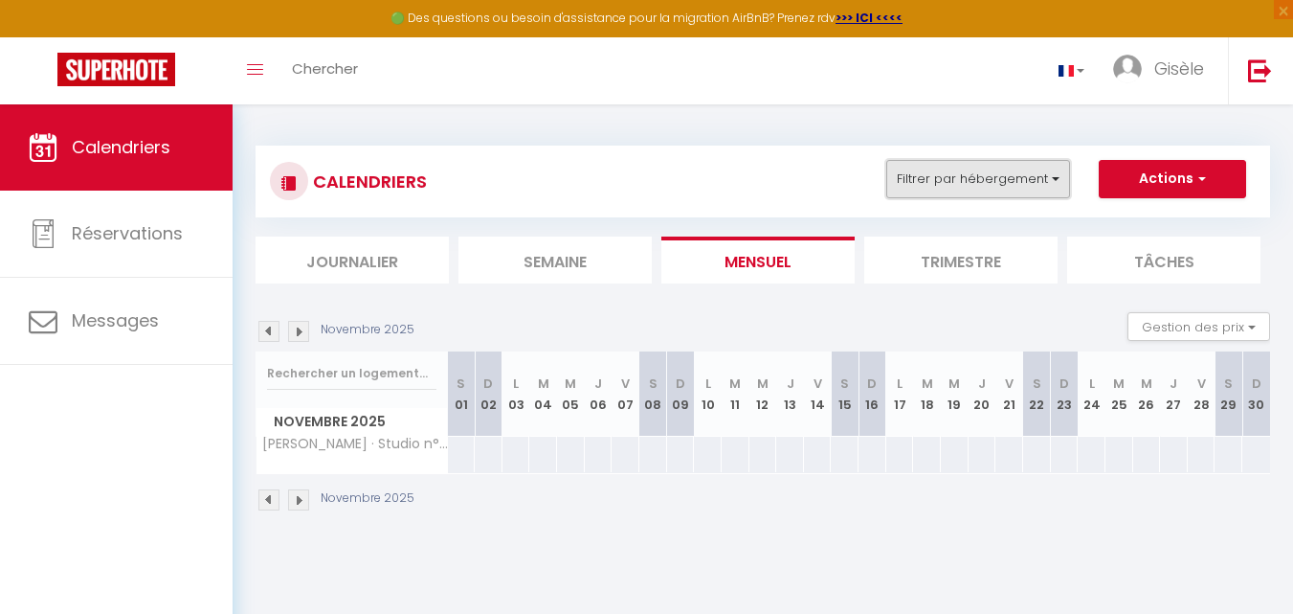
click at [1052, 176] on button "Filtrer par hébergement" at bounding box center [978, 179] width 184 height 38
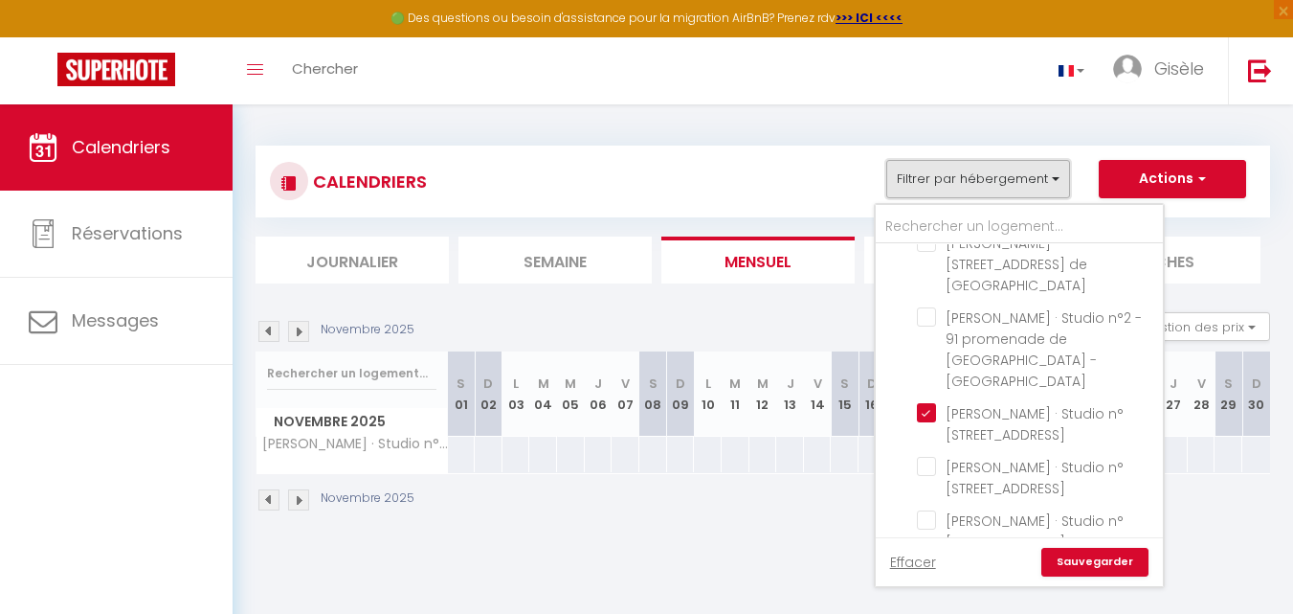
scroll to position [1153, 0]
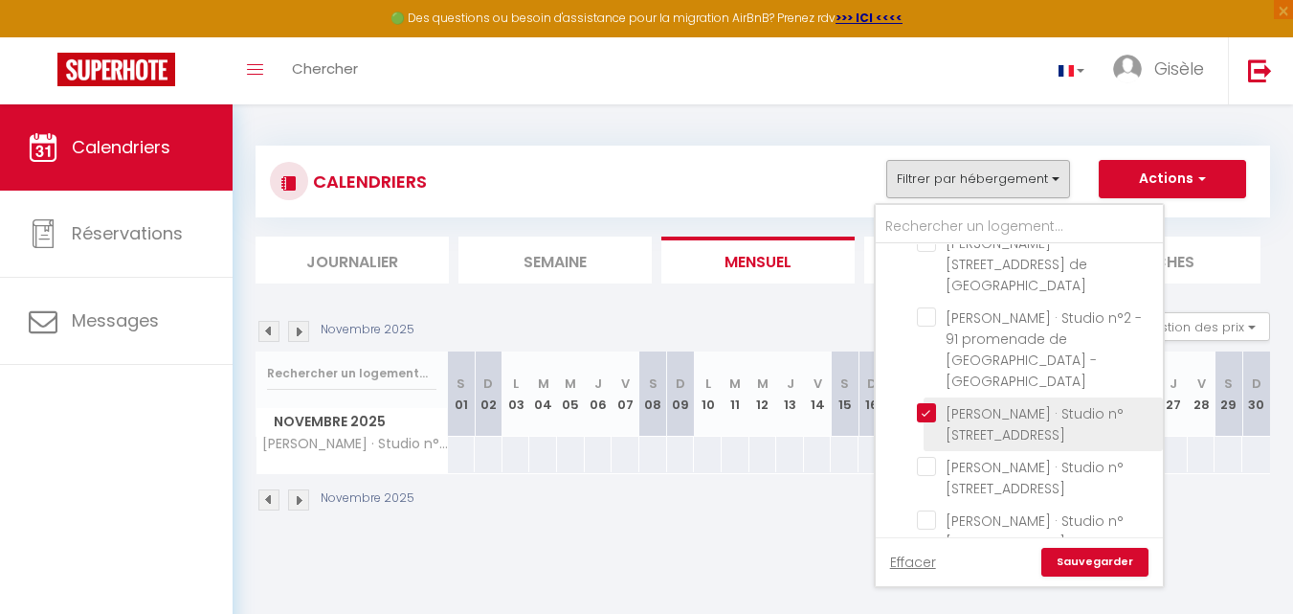
click at [927, 403] on input "[PERSON_NAME] · Studio n°[STREET_ADDRESS]" at bounding box center [1036, 412] width 239 height 19
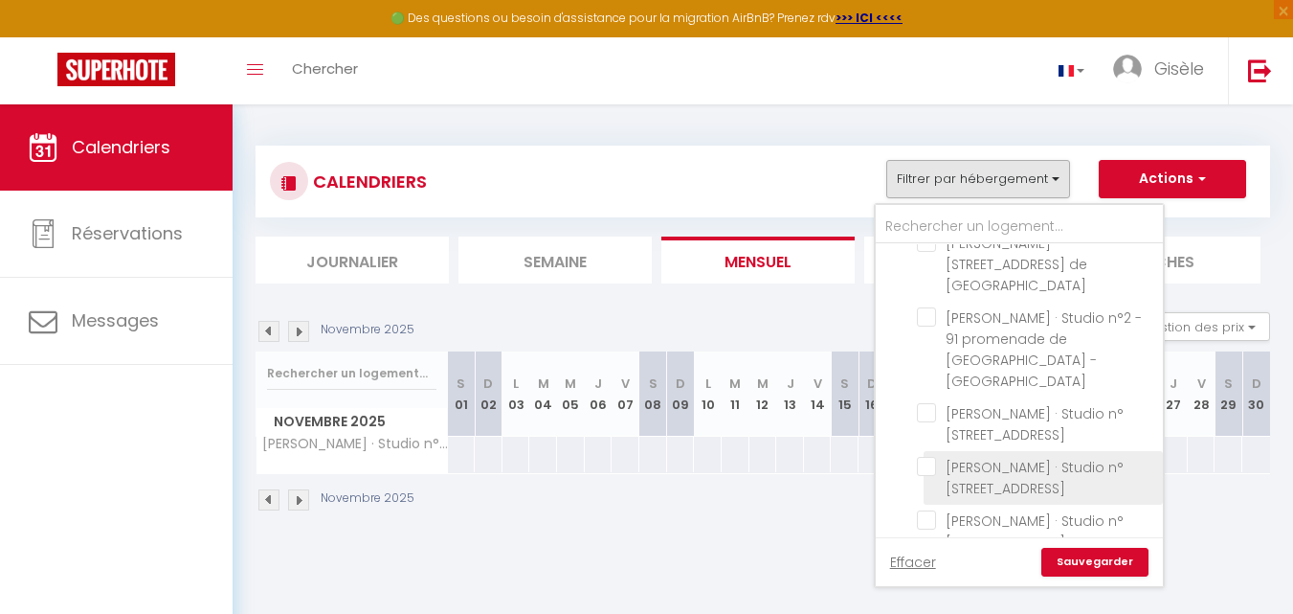
click at [927, 457] on input "[PERSON_NAME] · Studio n°[STREET_ADDRESS]" at bounding box center [1036, 466] width 239 height 19
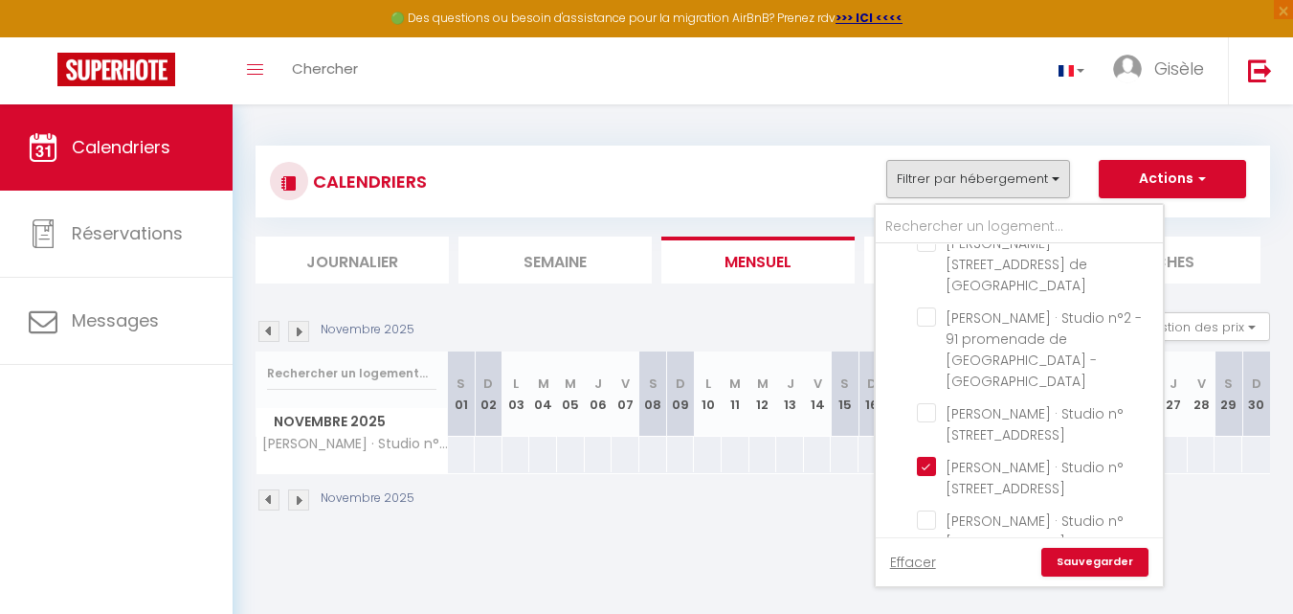
click at [1095, 560] on link "Sauvegarder" at bounding box center [1094, 562] width 107 height 29
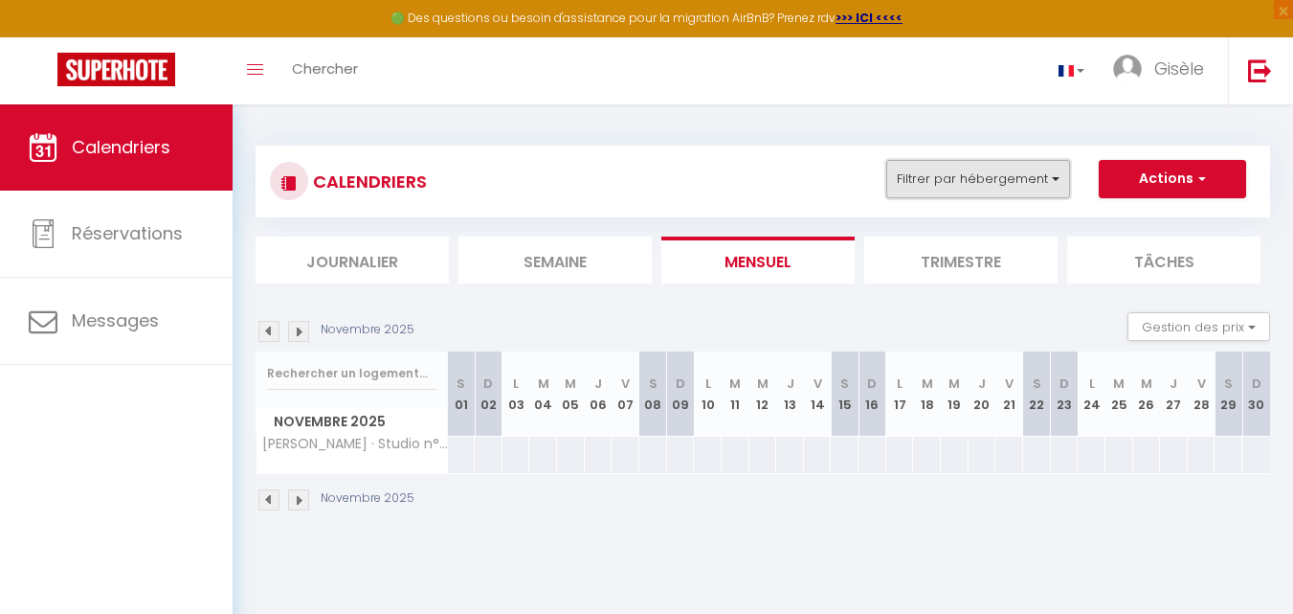
click at [1054, 177] on button "Filtrer par hébergement" at bounding box center [978, 179] width 184 height 38
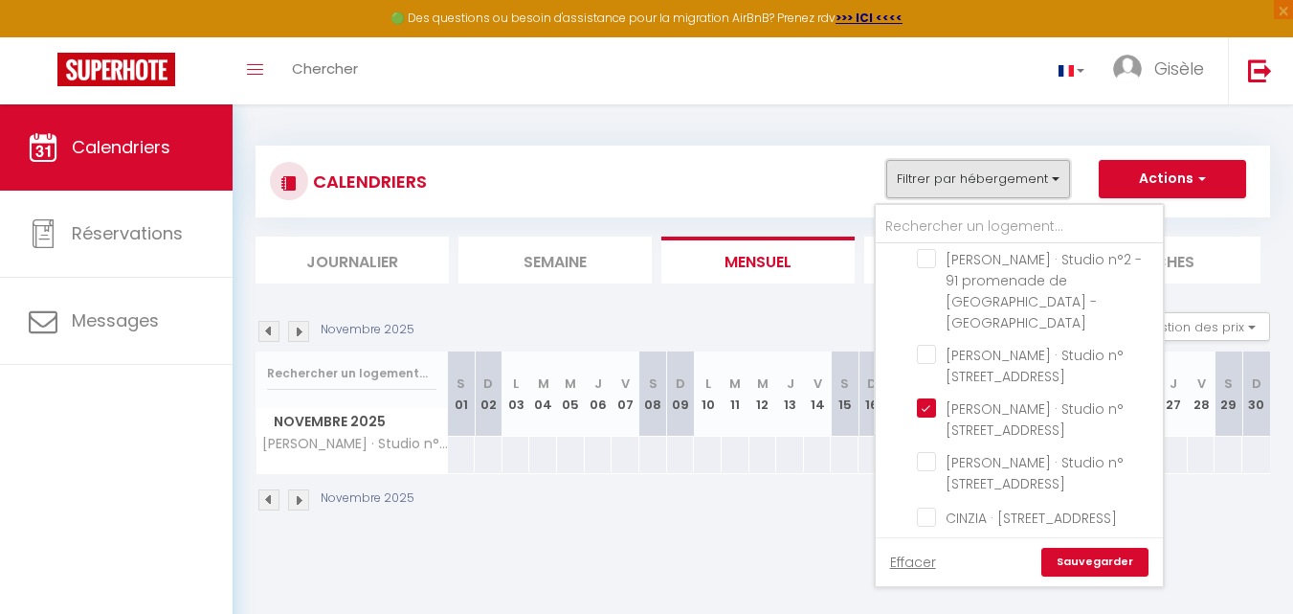
scroll to position [1214, 0]
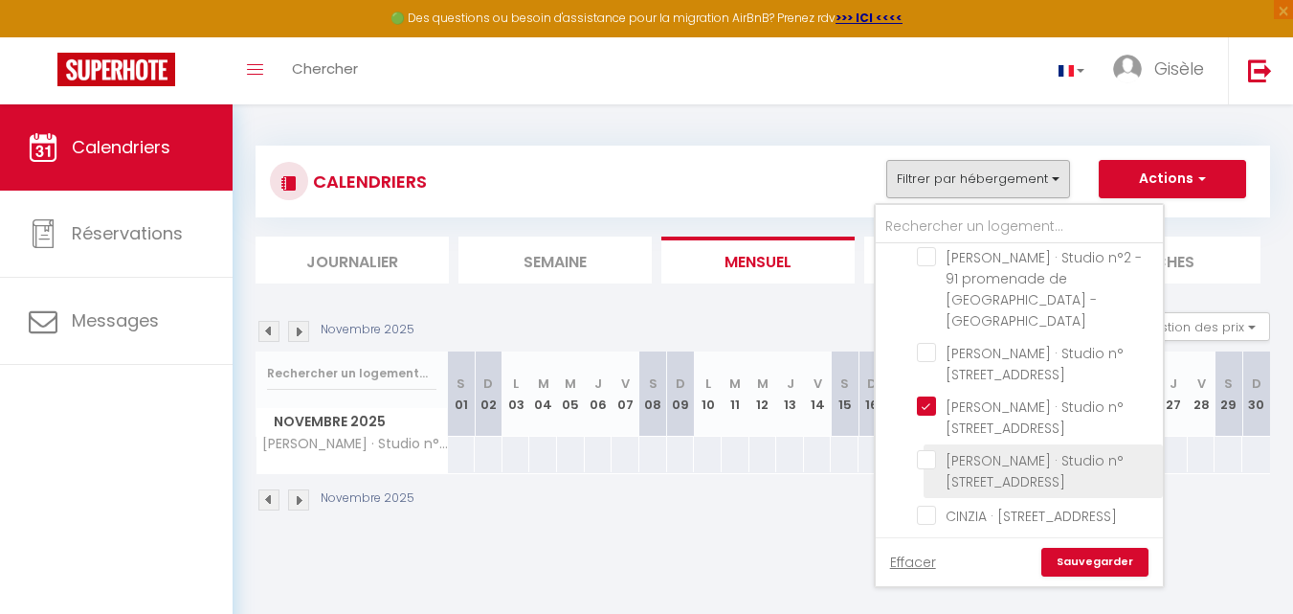
click at [924, 450] on input "[PERSON_NAME] · Studio n°[STREET_ADDRESS]" at bounding box center [1036, 459] width 239 height 19
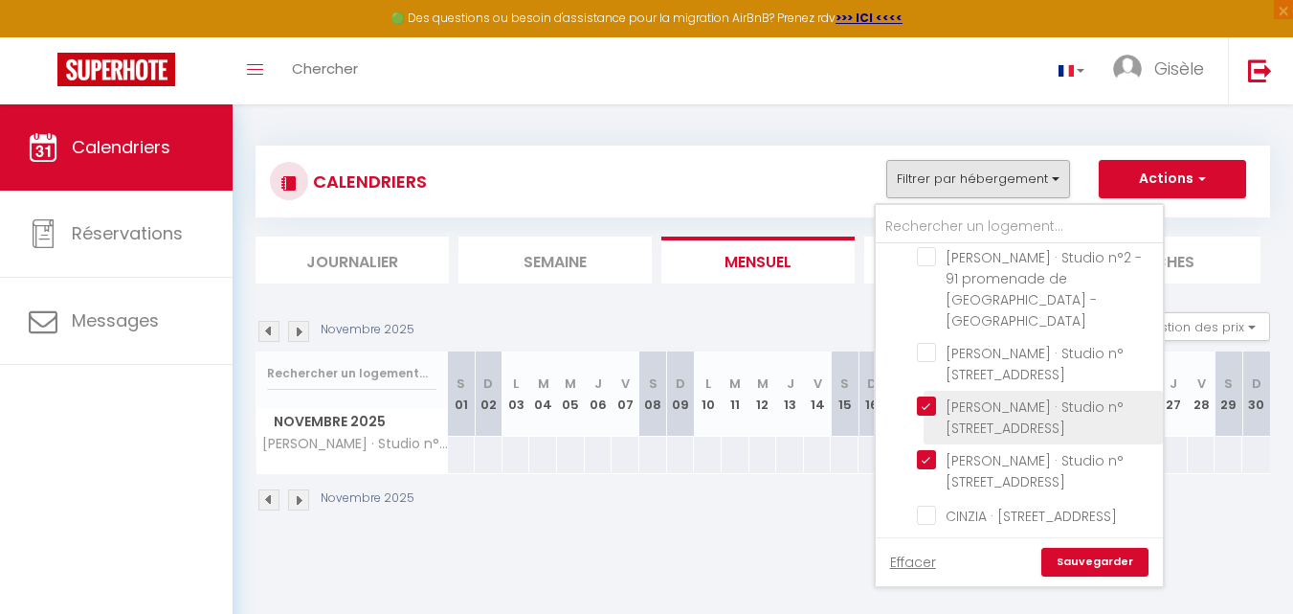
click at [925, 396] on input "[PERSON_NAME] · Studio n°[STREET_ADDRESS]" at bounding box center [1036, 405] width 239 height 19
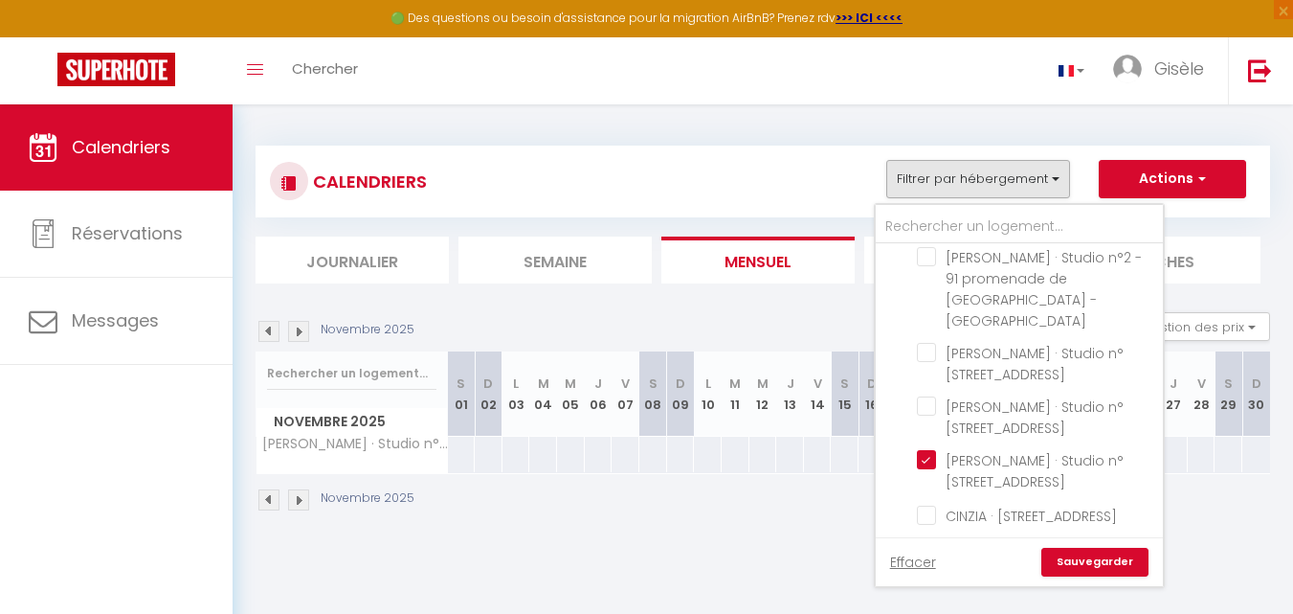
click at [1094, 564] on link "Sauvegarder" at bounding box center [1094, 562] width 107 height 29
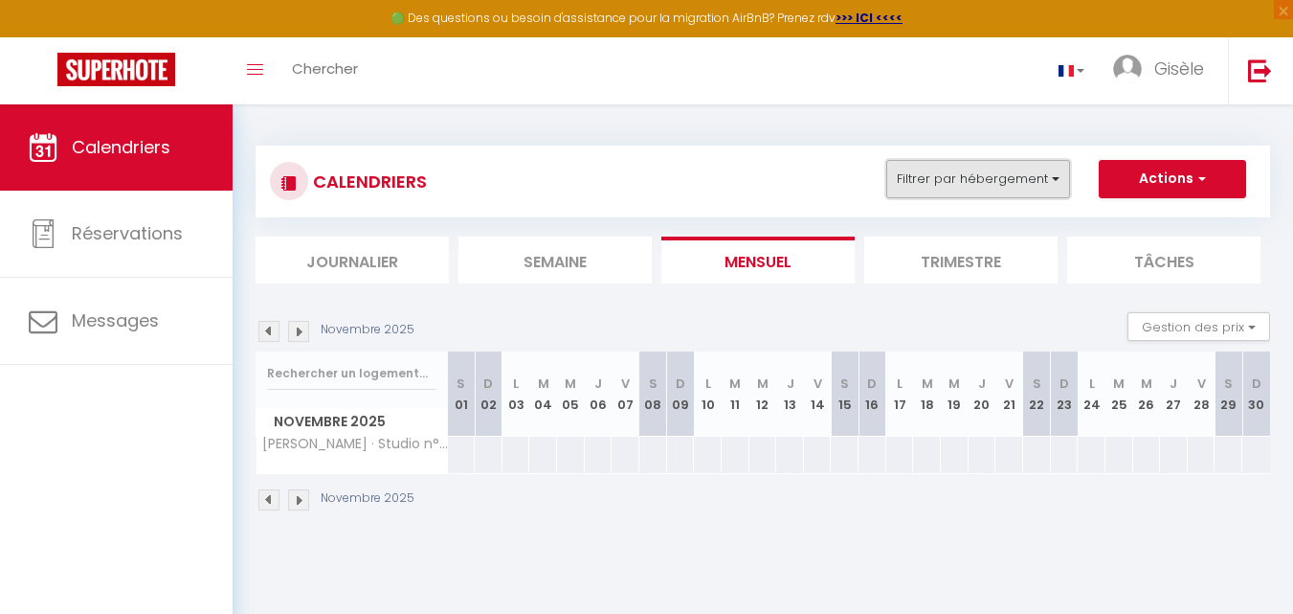
click at [1054, 176] on button "Filtrer par hébergement" at bounding box center [978, 179] width 184 height 38
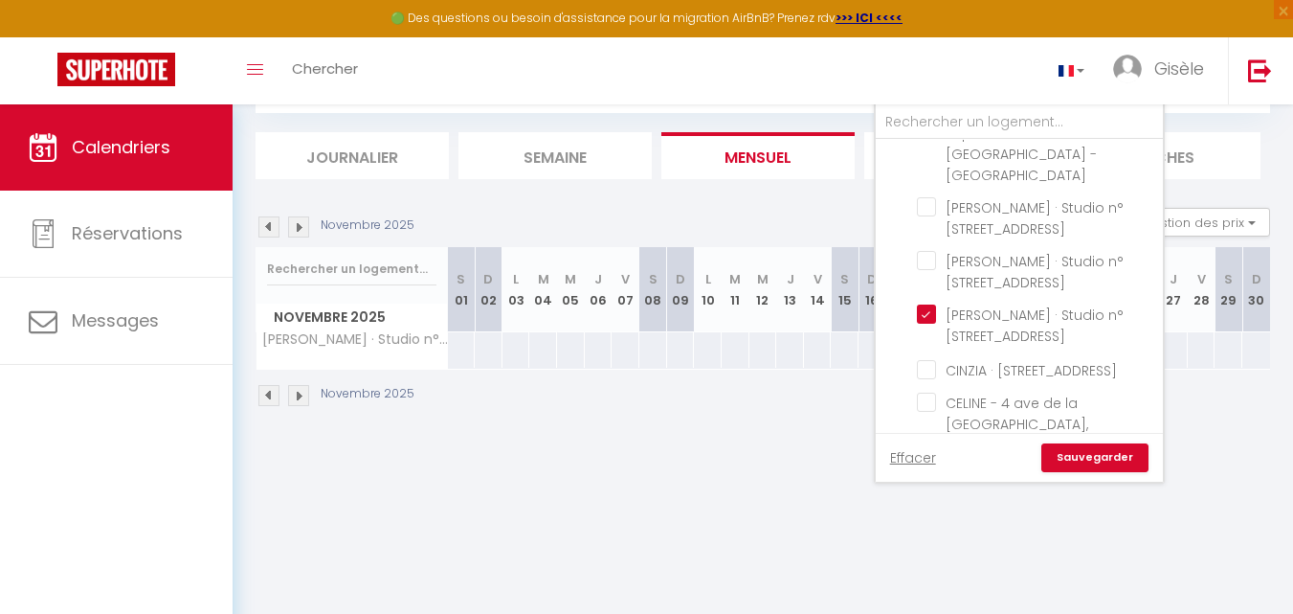
scroll to position [1353, 0]
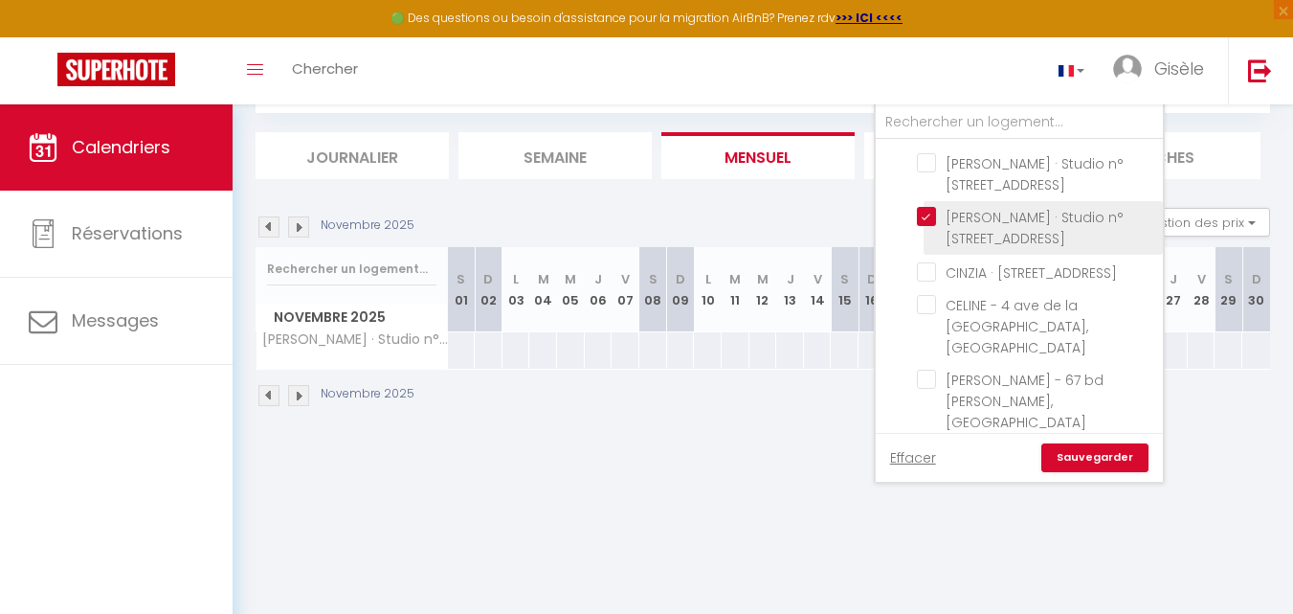
click at [929, 207] on input "[PERSON_NAME] · Studio n°[STREET_ADDRESS]" at bounding box center [1036, 216] width 239 height 19
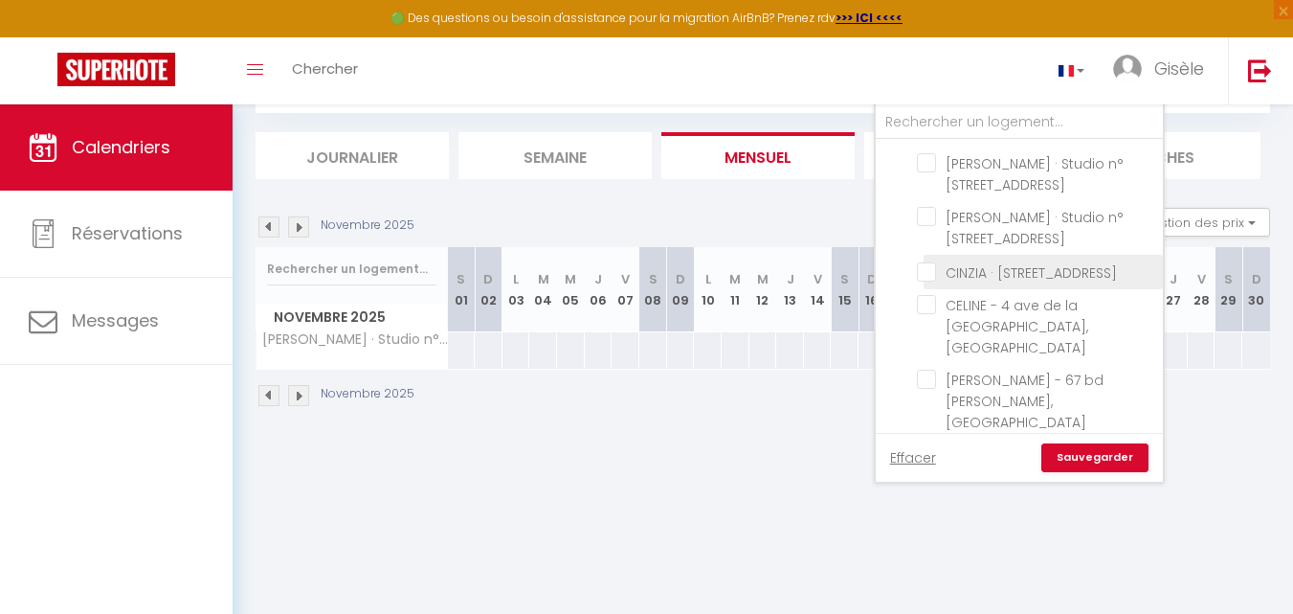
click at [929, 260] on input "CINZIA · [STREET_ADDRESS]" at bounding box center [1036, 269] width 239 height 19
click at [1069, 454] on link "Sauvegarder" at bounding box center [1094, 457] width 107 height 29
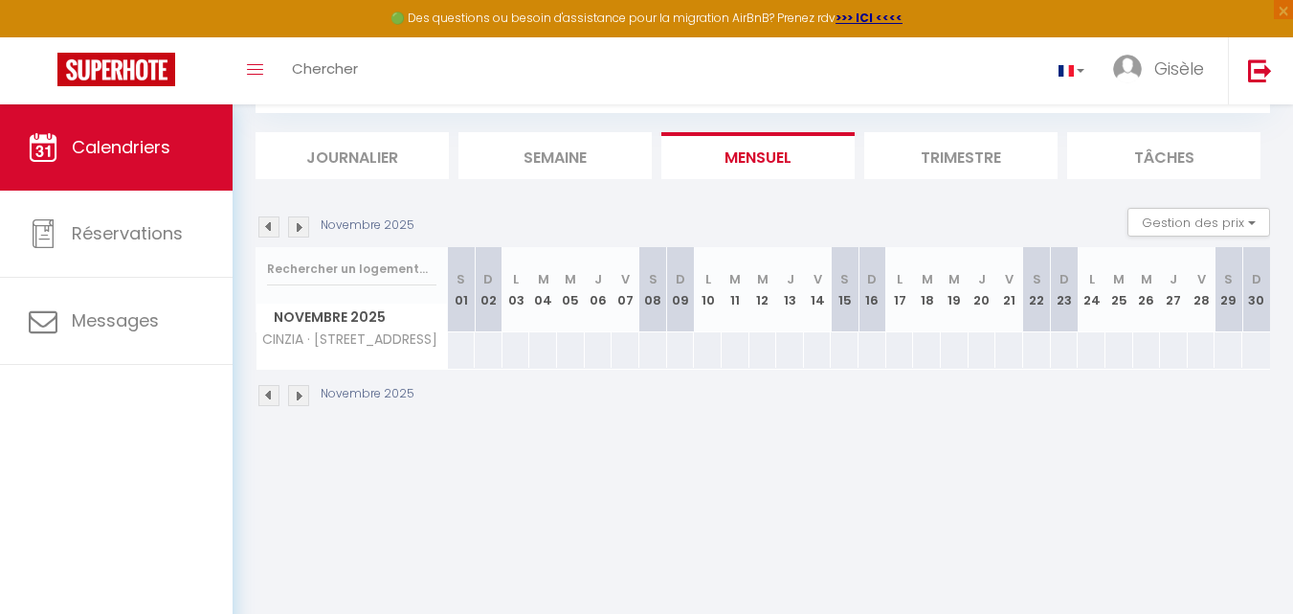
scroll to position [0, 0]
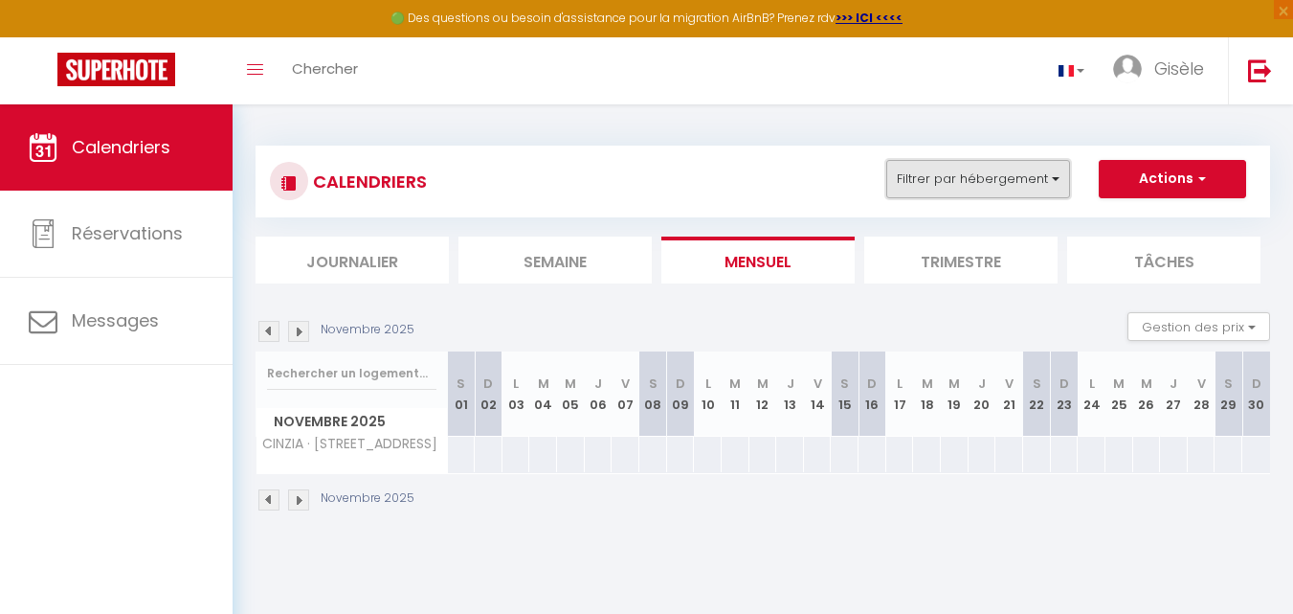
click at [1055, 178] on button "Filtrer par hébergement" at bounding box center [978, 179] width 184 height 38
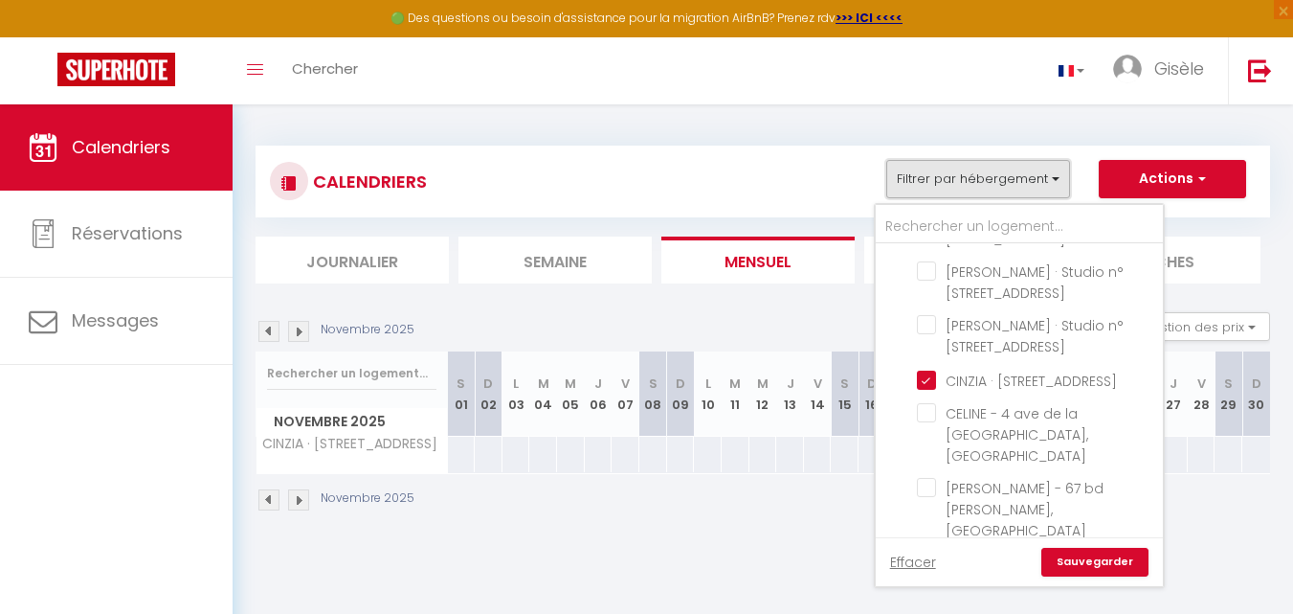
scroll to position [1357, 0]
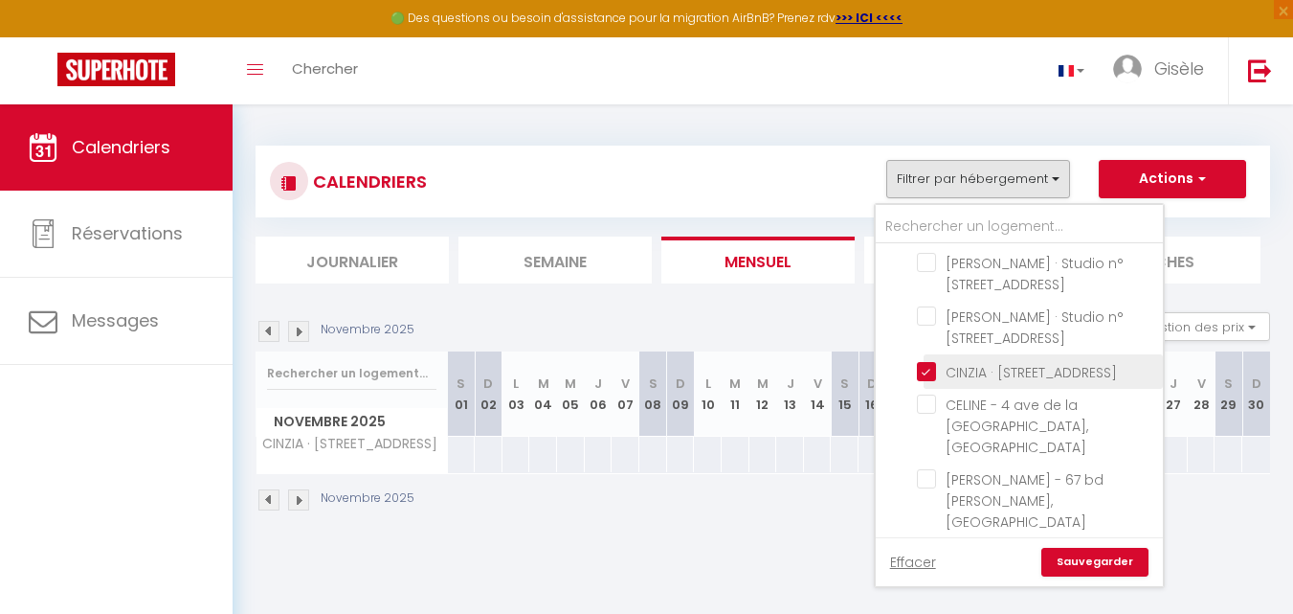
click at [929, 360] on input "CINZIA · [STREET_ADDRESS]" at bounding box center [1036, 369] width 239 height 19
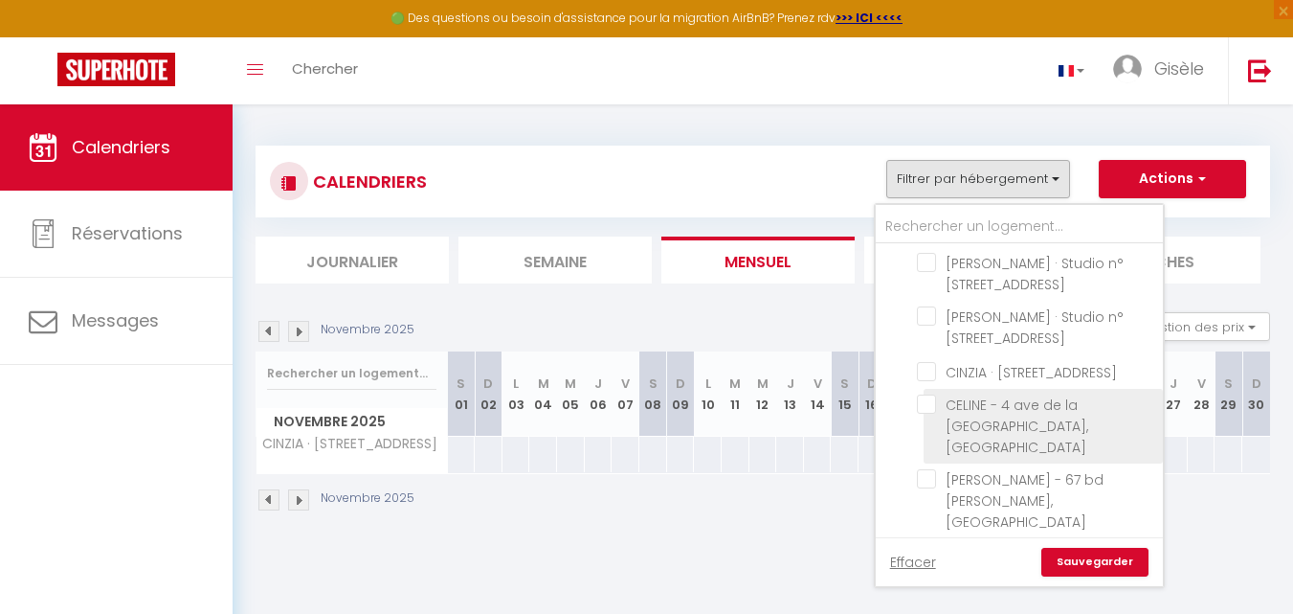
click at [931, 394] on input "CELINE - 4 ave de la [GEOGRAPHIC_DATA], [GEOGRAPHIC_DATA]" at bounding box center [1036, 403] width 239 height 19
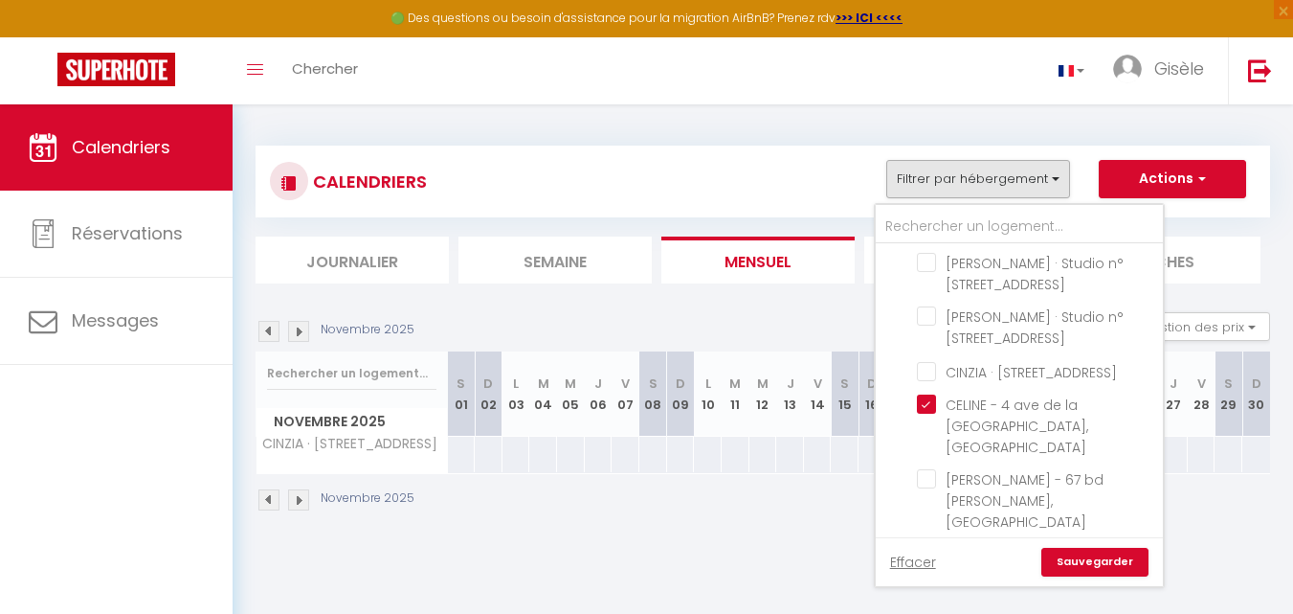
click at [1082, 560] on link "Sauvegarder" at bounding box center [1094, 562] width 107 height 29
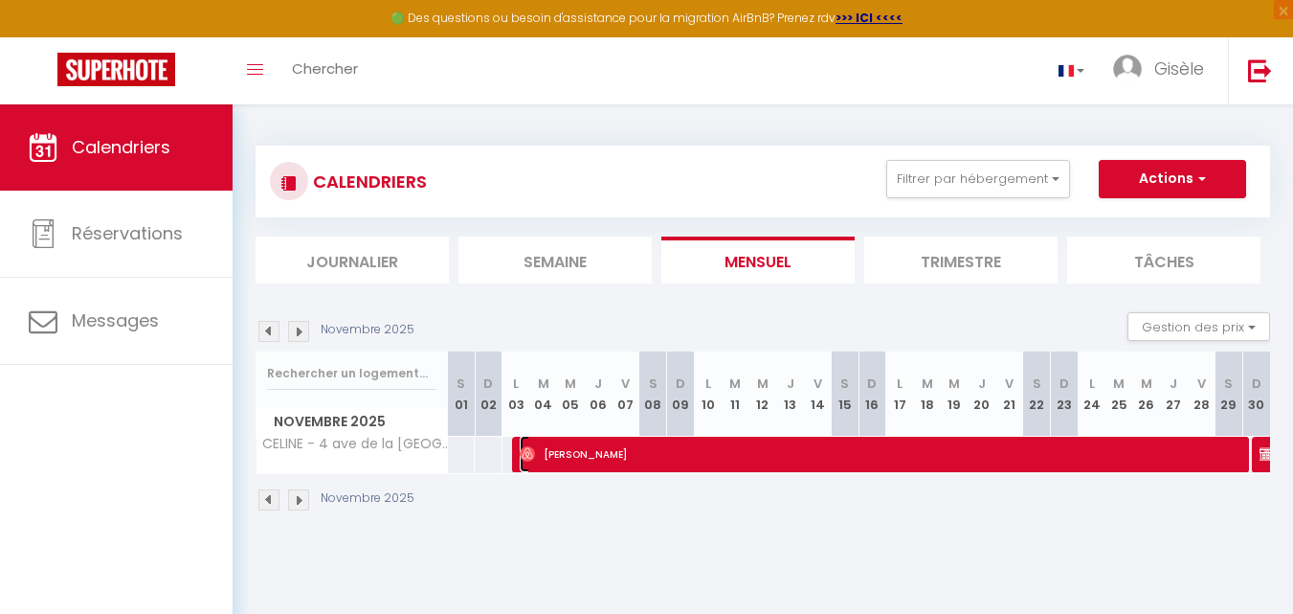
click at [1060, 462] on span "[PERSON_NAME]" at bounding box center [885, 454] width 731 height 36
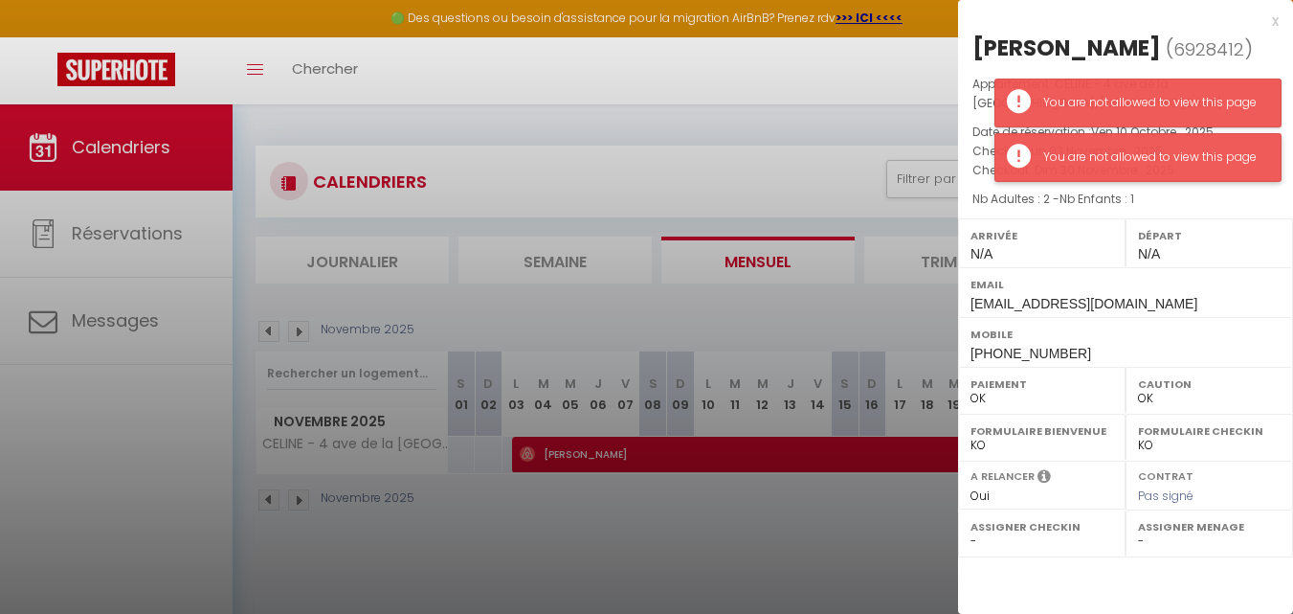
click at [1183, 166] on div "You are not allowed to view this page" at bounding box center [1152, 157] width 218 height 18
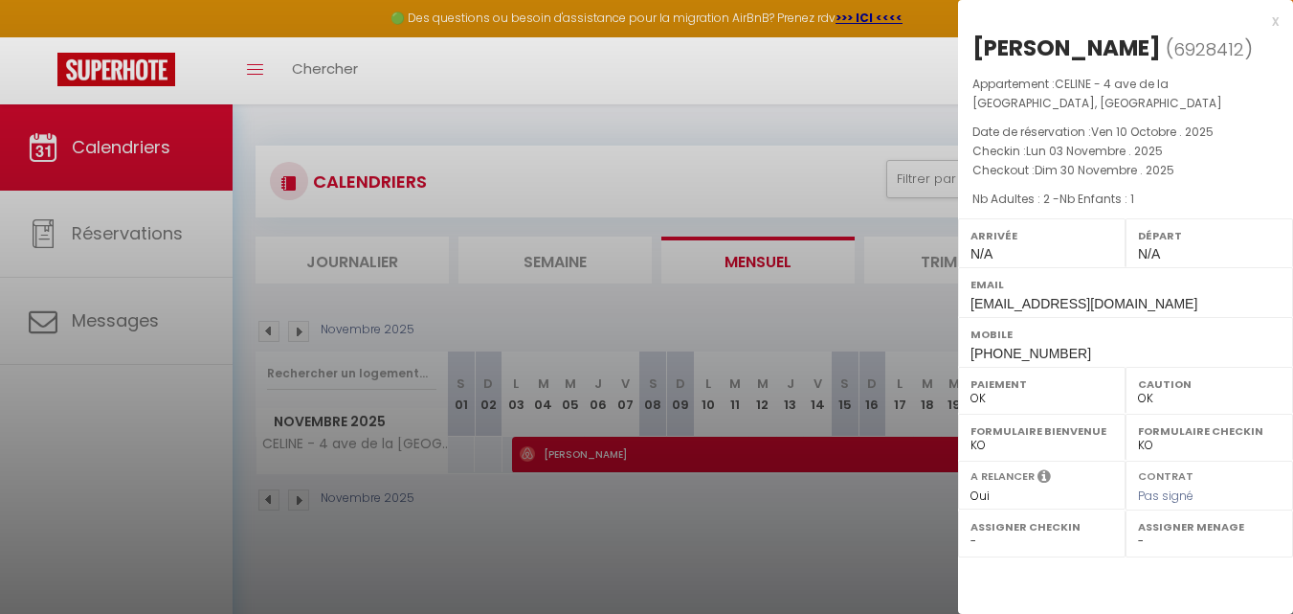
click at [930, 86] on div at bounding box center [646, 307] width 1293 height 614
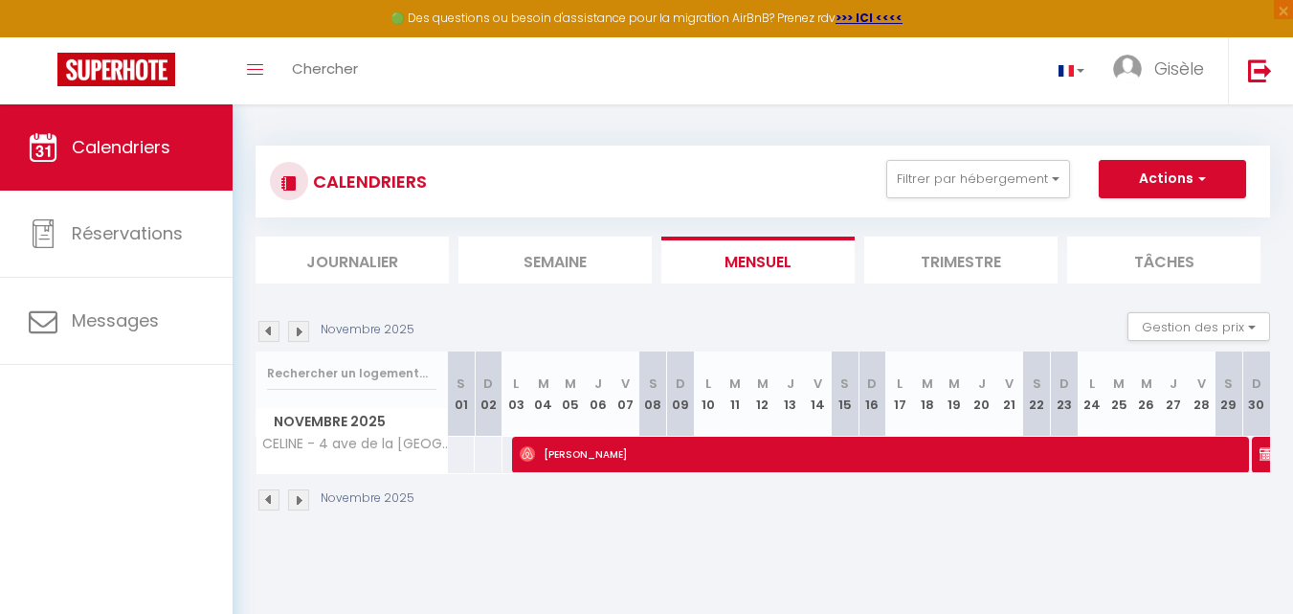
click at [1257, 456] on div at bounding box center [1266, 454] width 28 height 36
click at [1264, 454] on img at bounding box center [1267, 453] width 15 height 15
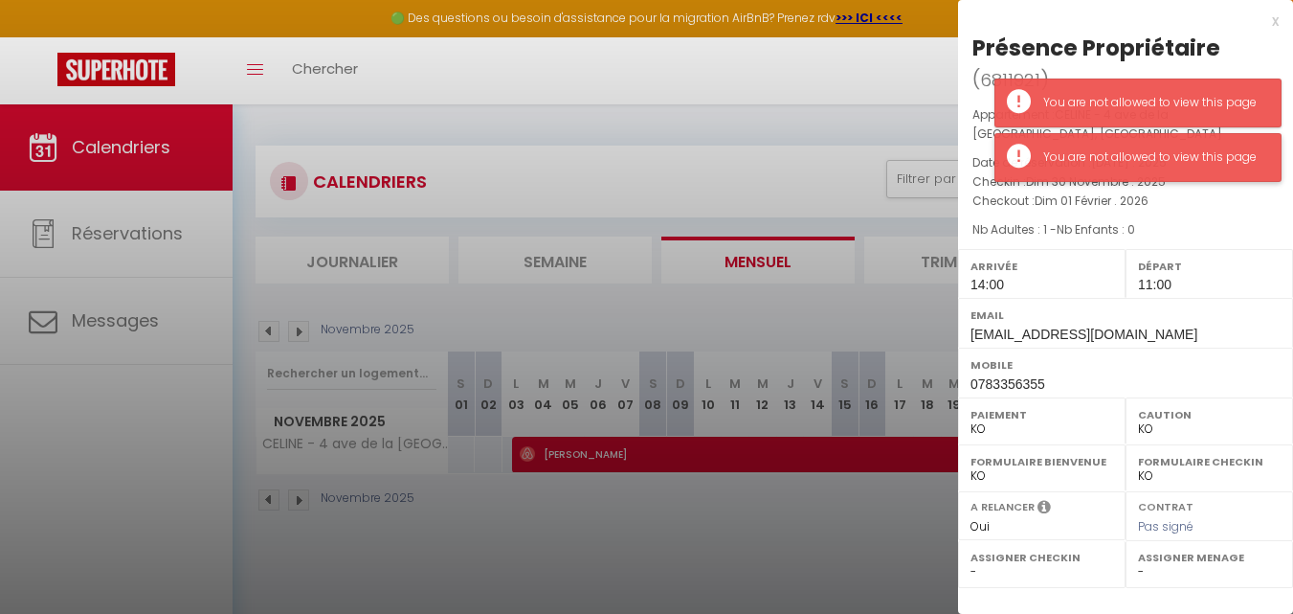
click at [1215, 149] on div "You are not allowed to view this page" at bounding box center [1152, 157] width 218 height 18
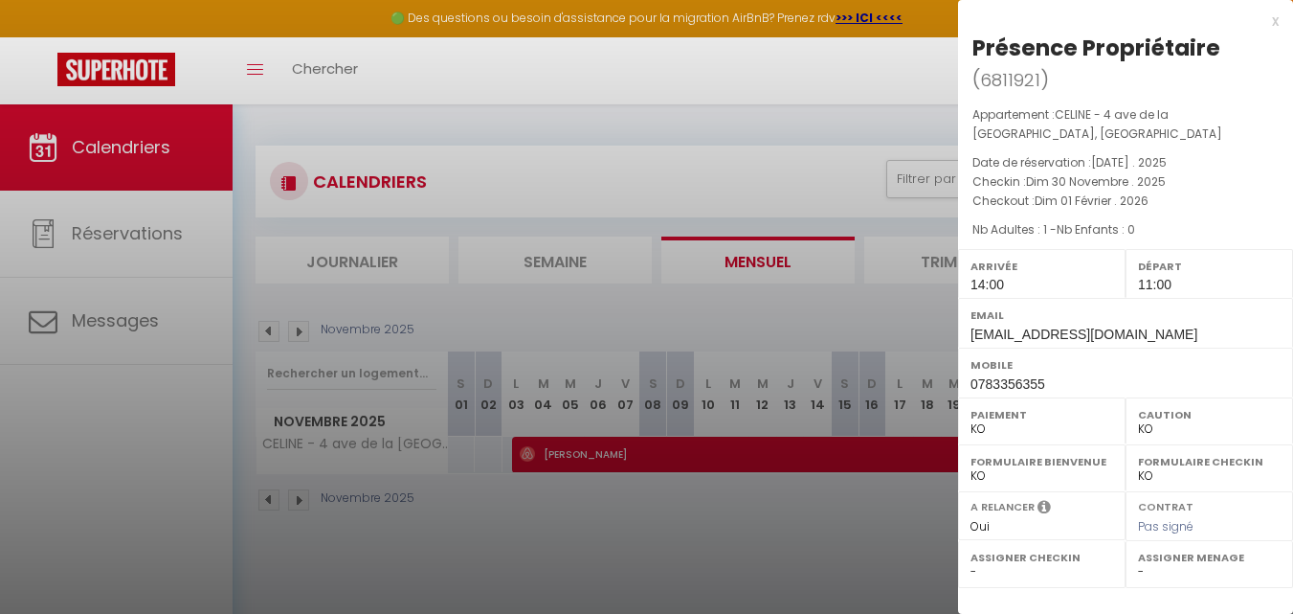
click at [906, 75] on div at bounding box center [646, 307] width 1293 height 614
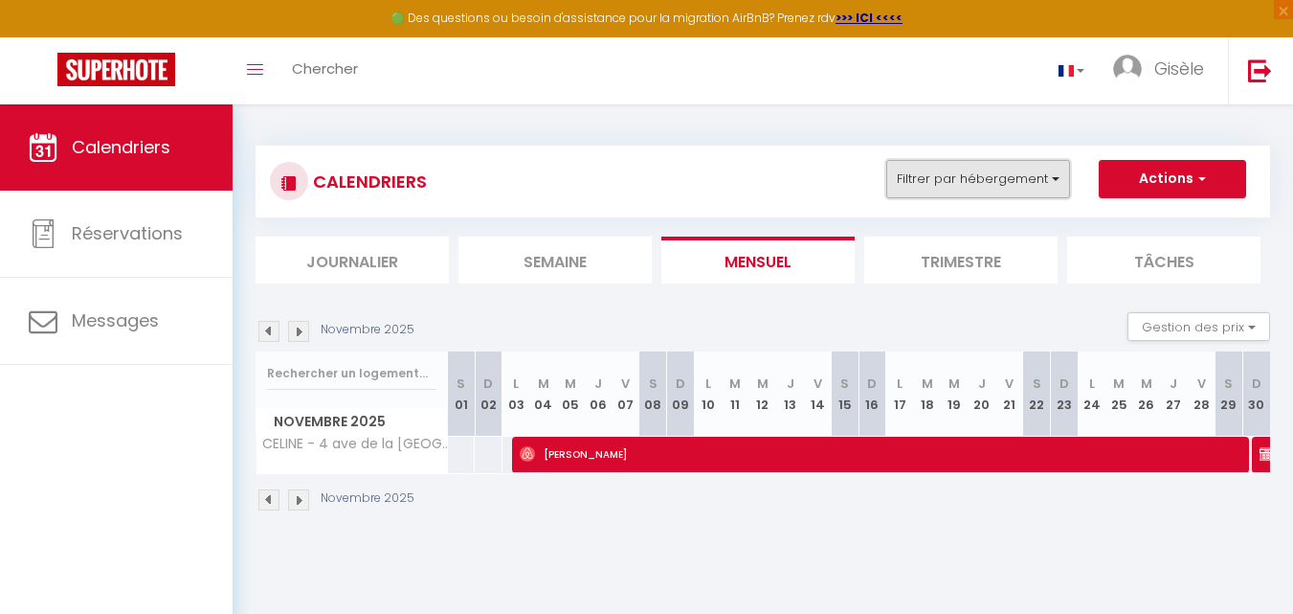
click at [1056, 180] on button "Filtrer par hébergement" at bounding box center [978, 179] width 184 height 38
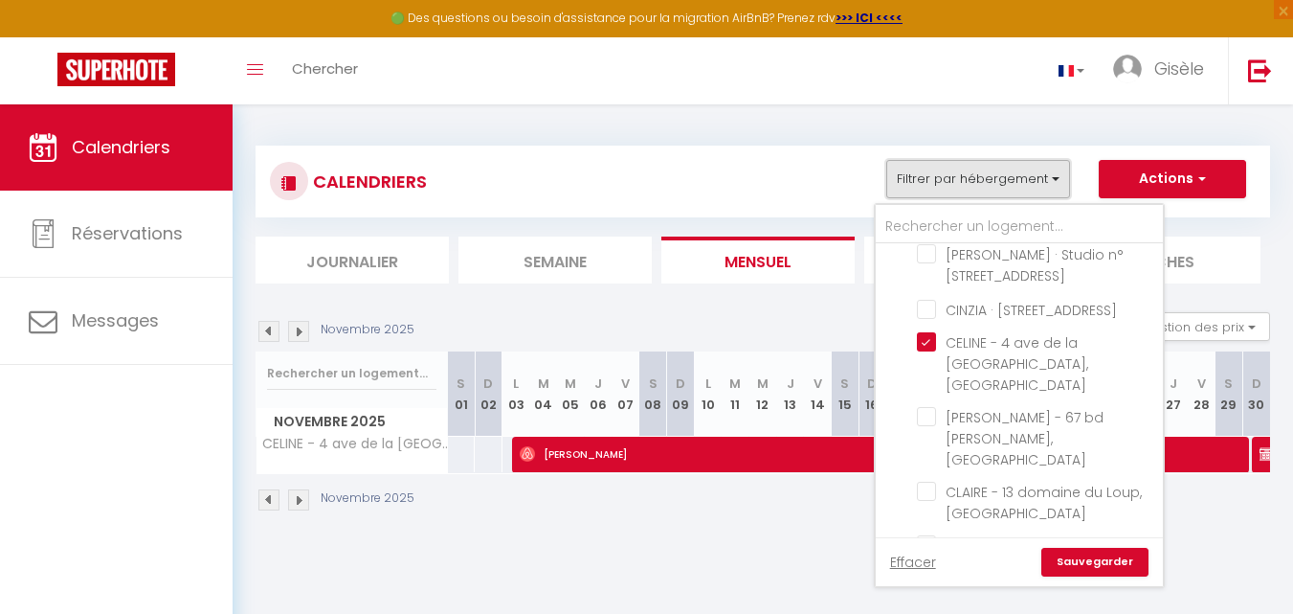
scroll to position [1421, 0]
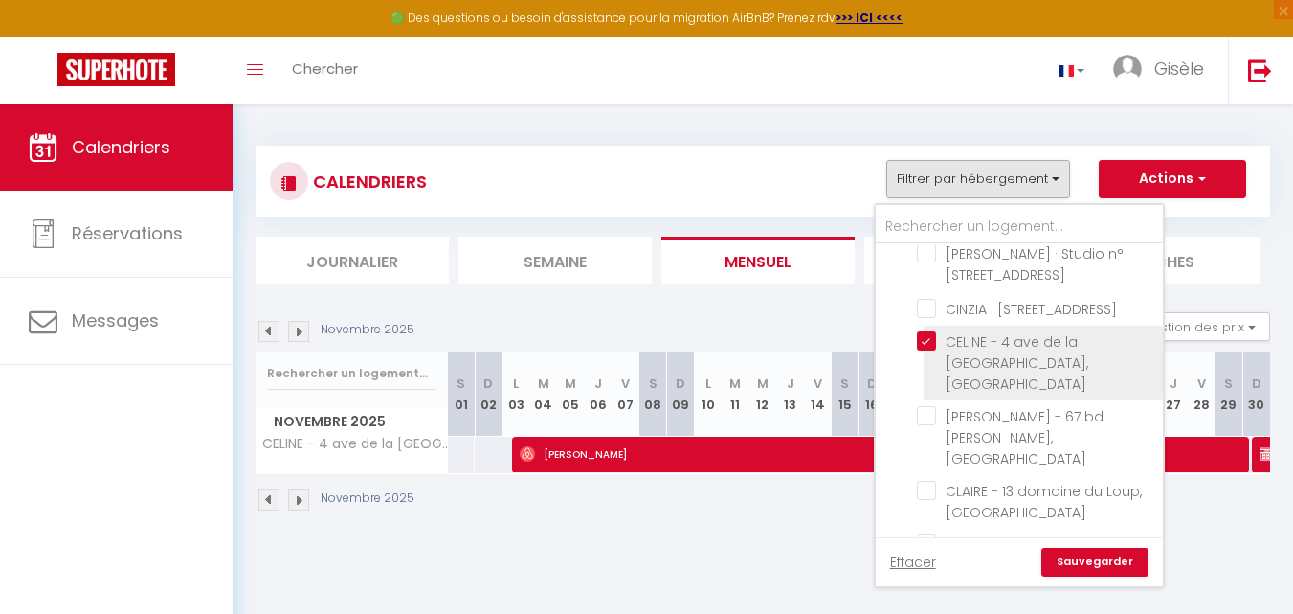
click at [926, 331] on input "CELINE - 4 ave de la [GEOGRAPHIC_DATA], [GEOGRAPHIC_DATA]" at bounding box center [1036, 340] width 239 height 19
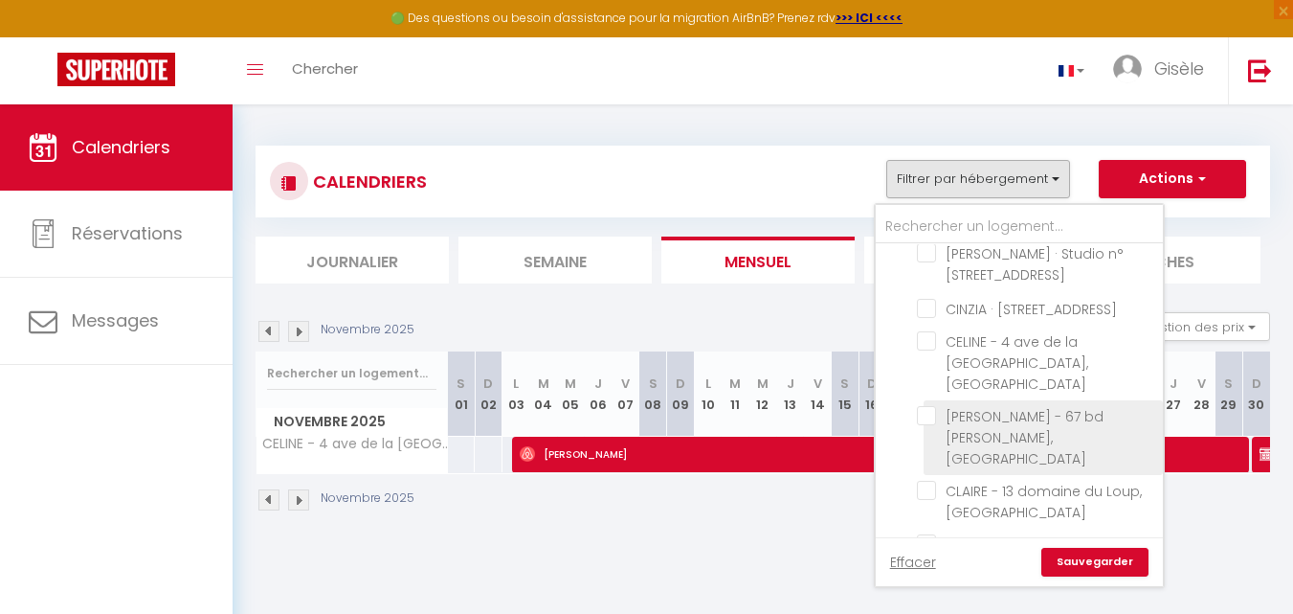
click at [929, 406] on input "[PERSON_NAME] - 67 bd [PERSON_NAME], [GEOGRAPHIC_DATA]" at bounding box center [1036, 415] width 239 height 19
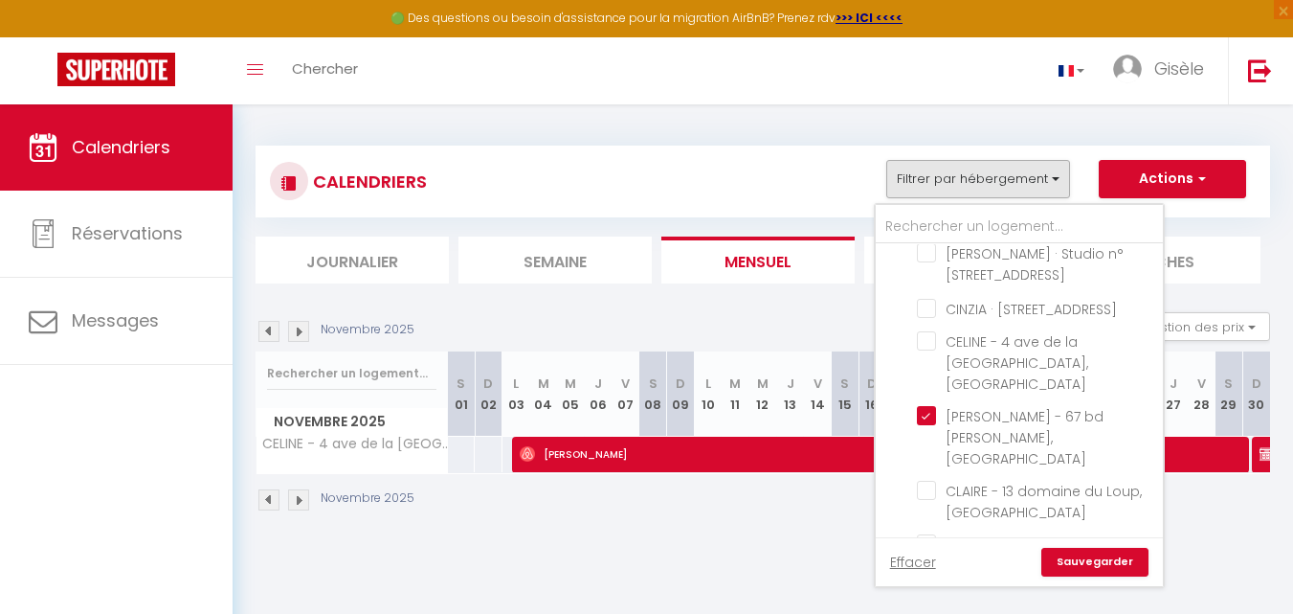
click at [1102, 563] on link "Sauvegarder" at bounding box center [1094, 562] width 107 height 29
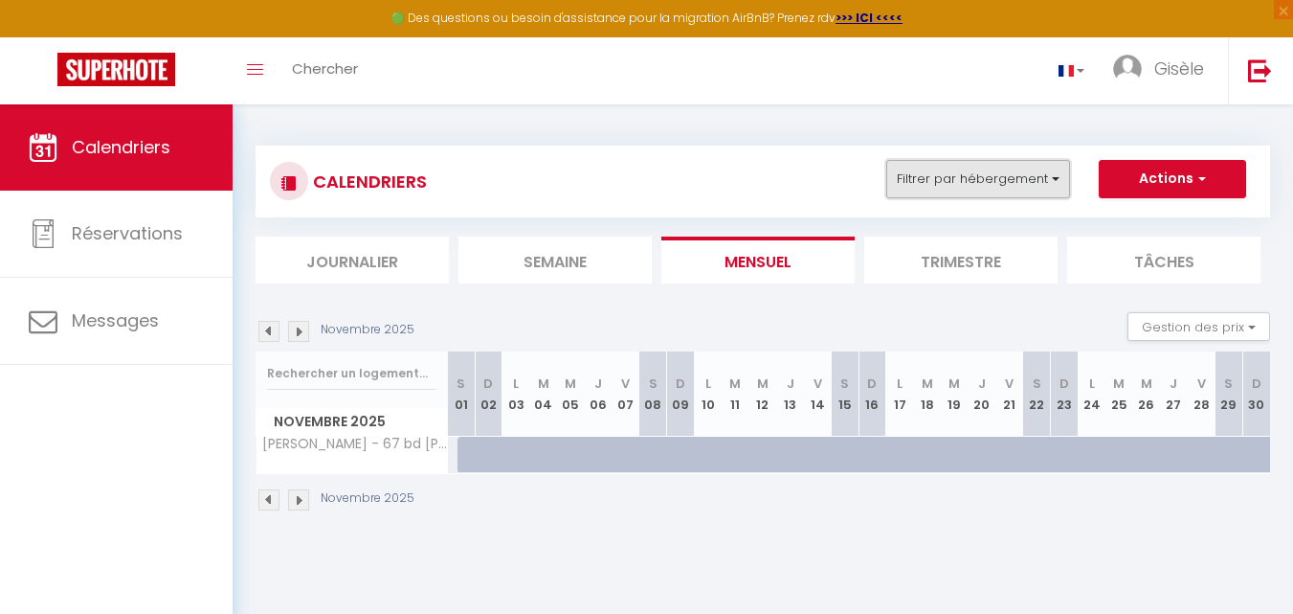
click at [1054, 174] on button "Filtrer par hébergement" at bounding box center [978, 179] width 184 height 38
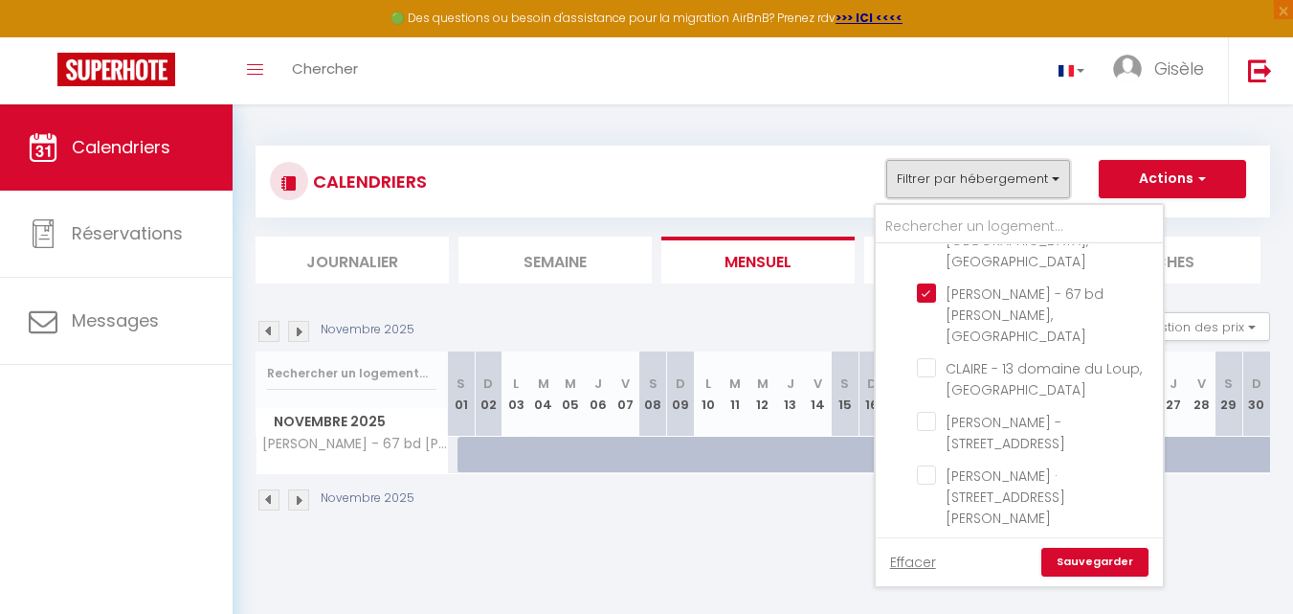
scroll to position [1530, 0]
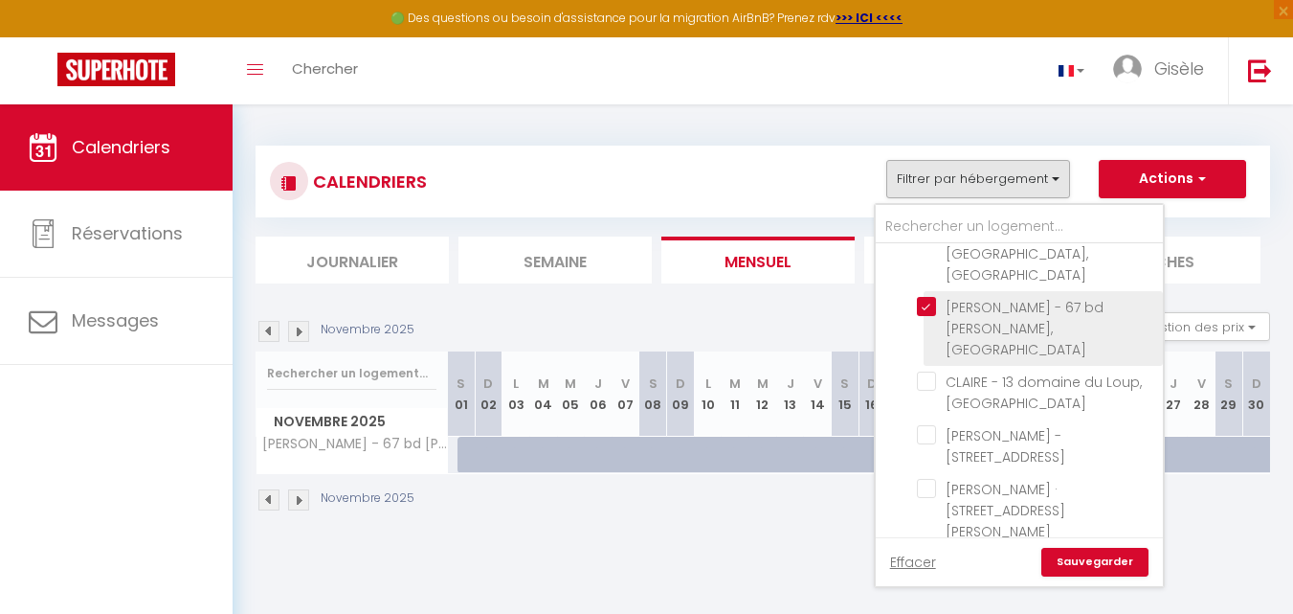
click at [929, 297] on input "[PERSON_NAME] - 67 bd [PERSON_NAME], [GEOGRAPHIC_DATA]" at bounding box center [1036, 306] width 239 height 19
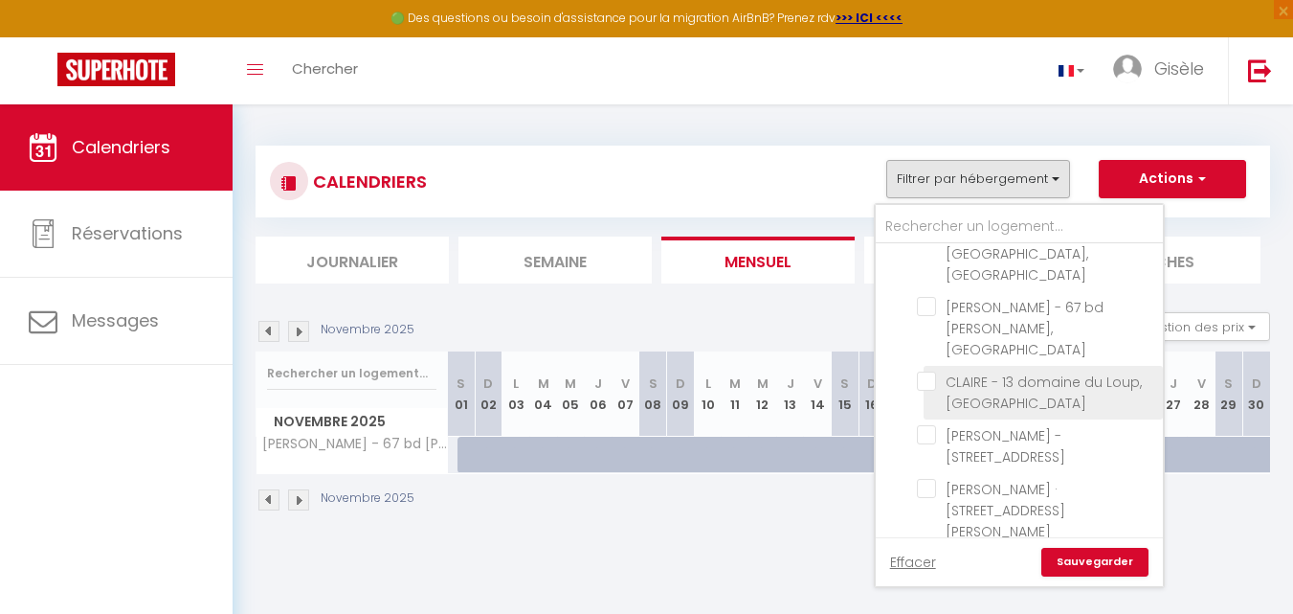
click at [929, 371] on input "CLAIRE - 13 domaine du Loup, [GEOGRAPHIC_DATA]" at bounding box center [1036, 380] width 239 height 19
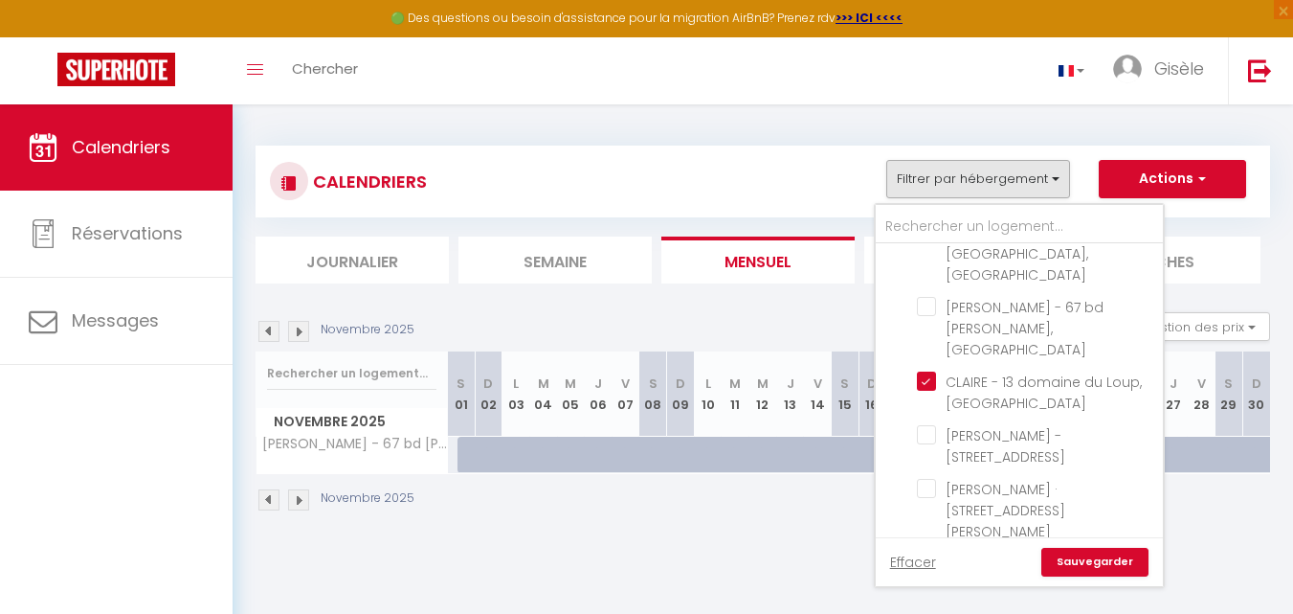
click at [1077, 557] on link "Sauvegarder" at bounding box center [1094, 562] width 107 height 29
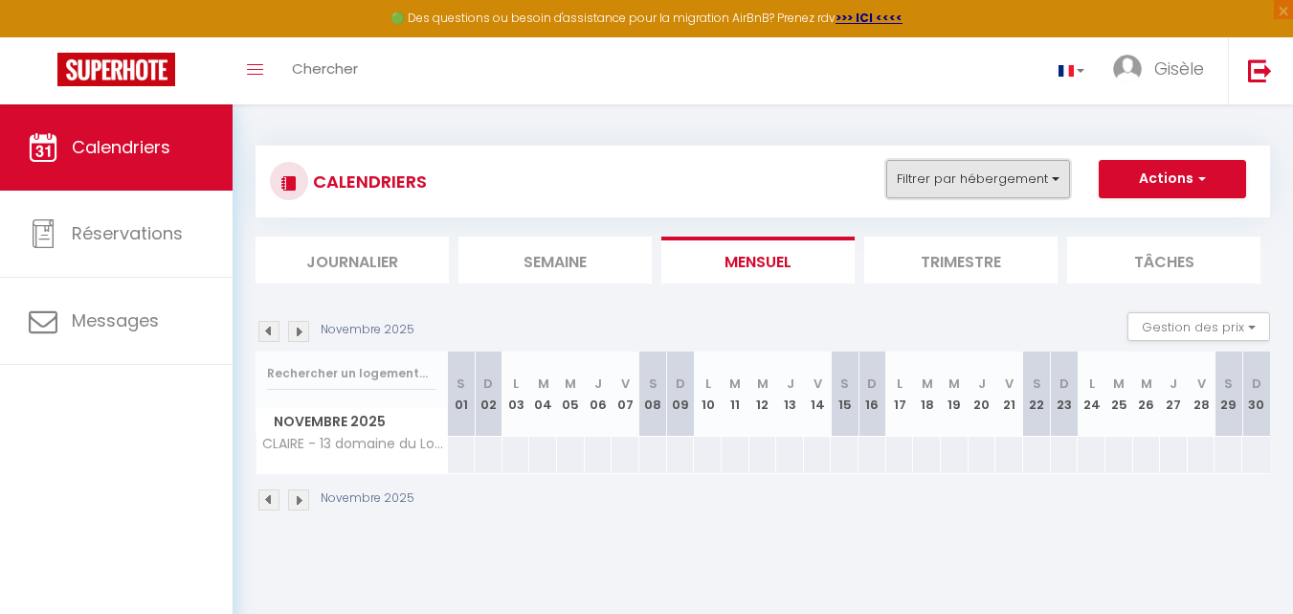
click at [1053, 178] on button "Filtrer par hébergement" at bounding box center [978, 179] width 184 height 38
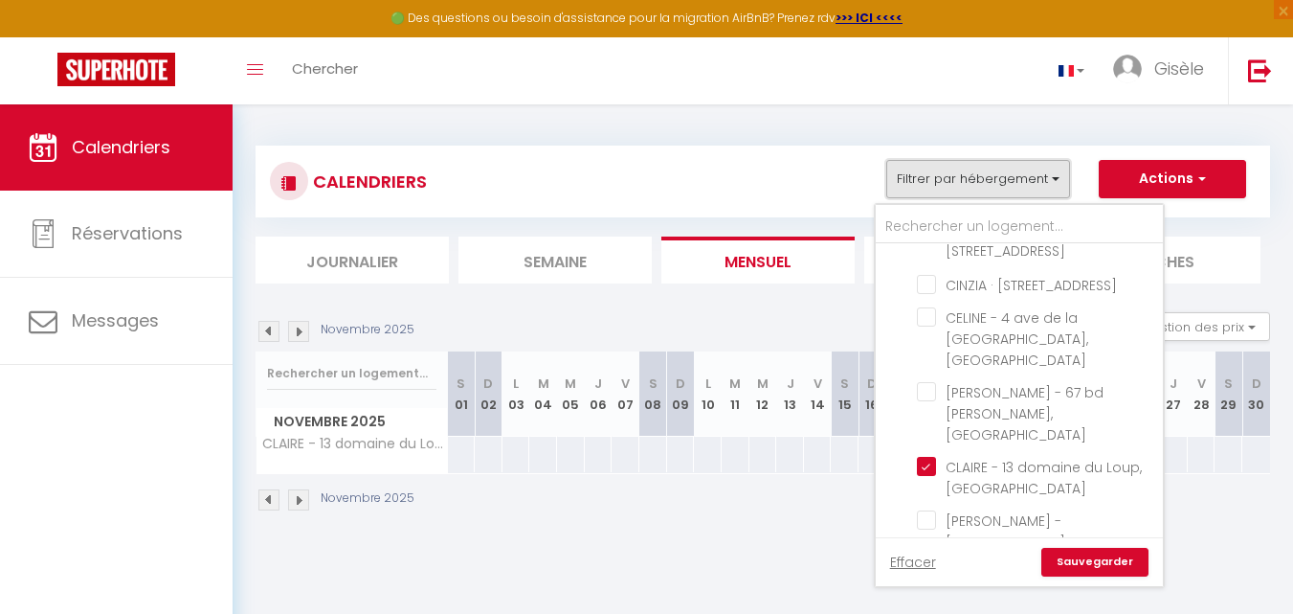
scroll to position [1559, 0]
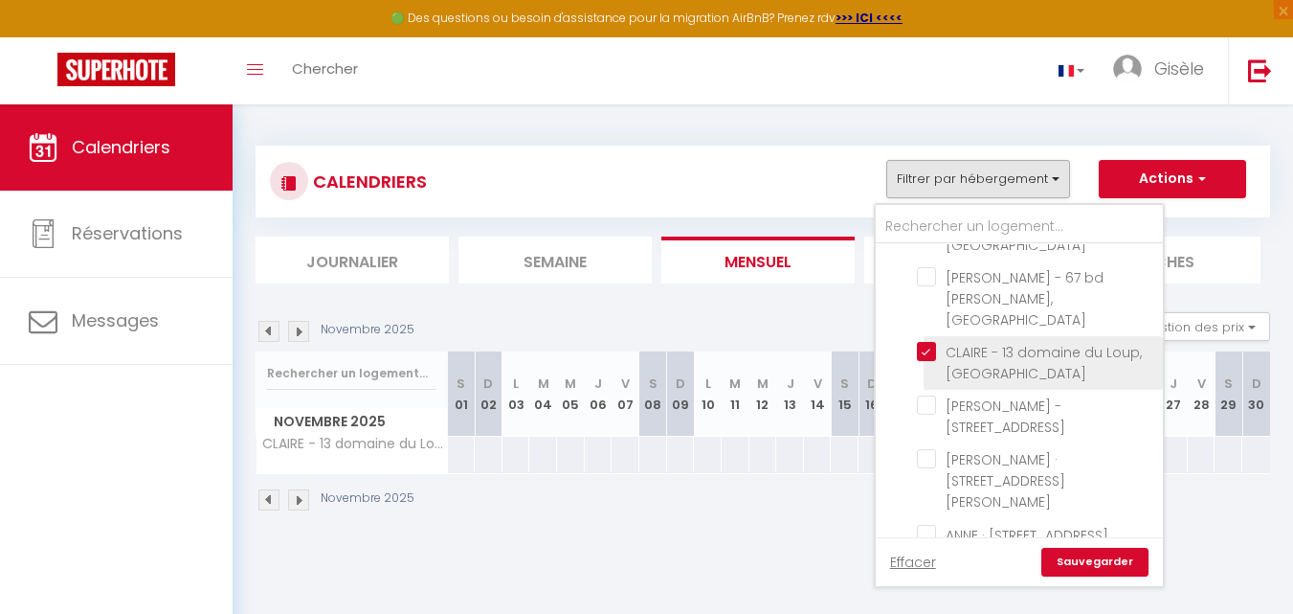
click at [933, 342] on input "CLAIRE - 13 domaine du Loup, [GEOGRAPHIC_DATA]" at bounding box center [1036, 351] width 239 height 19
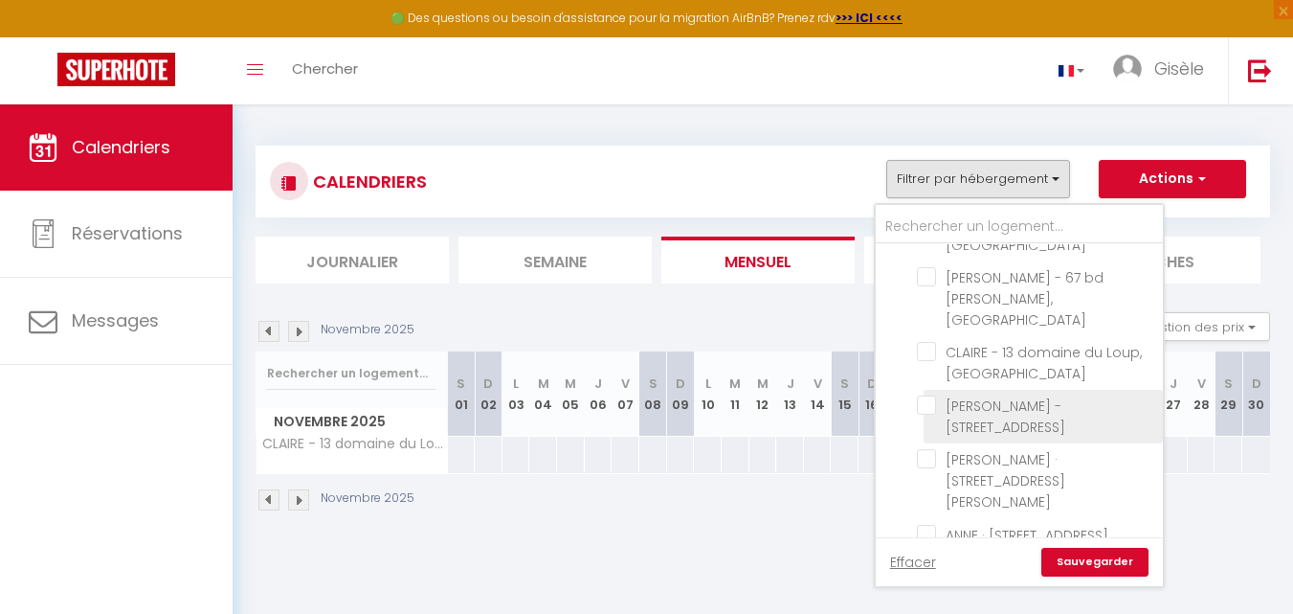
click at [926, 395] on input "[PERSON_NAME] - [STREET_ADDRESS]" at bounding box center [1036, 404] width 239 height 19
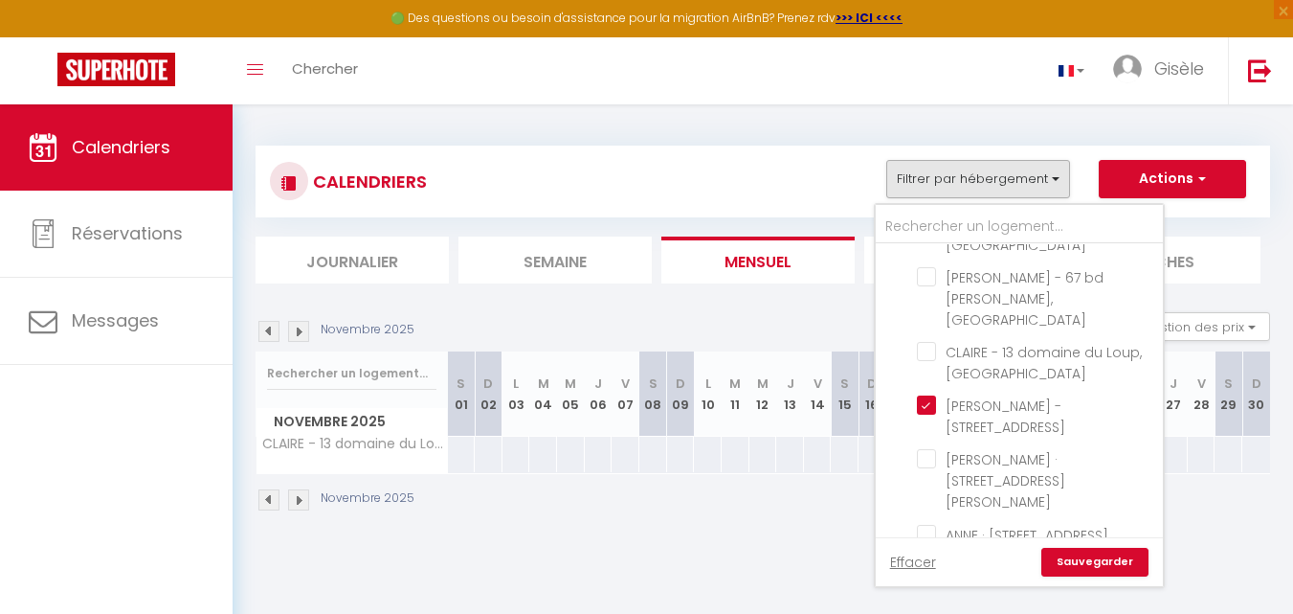
click at [1098, 556] on link "Sauvegarder" at bounding box center [1094, 562] width 107 height 29
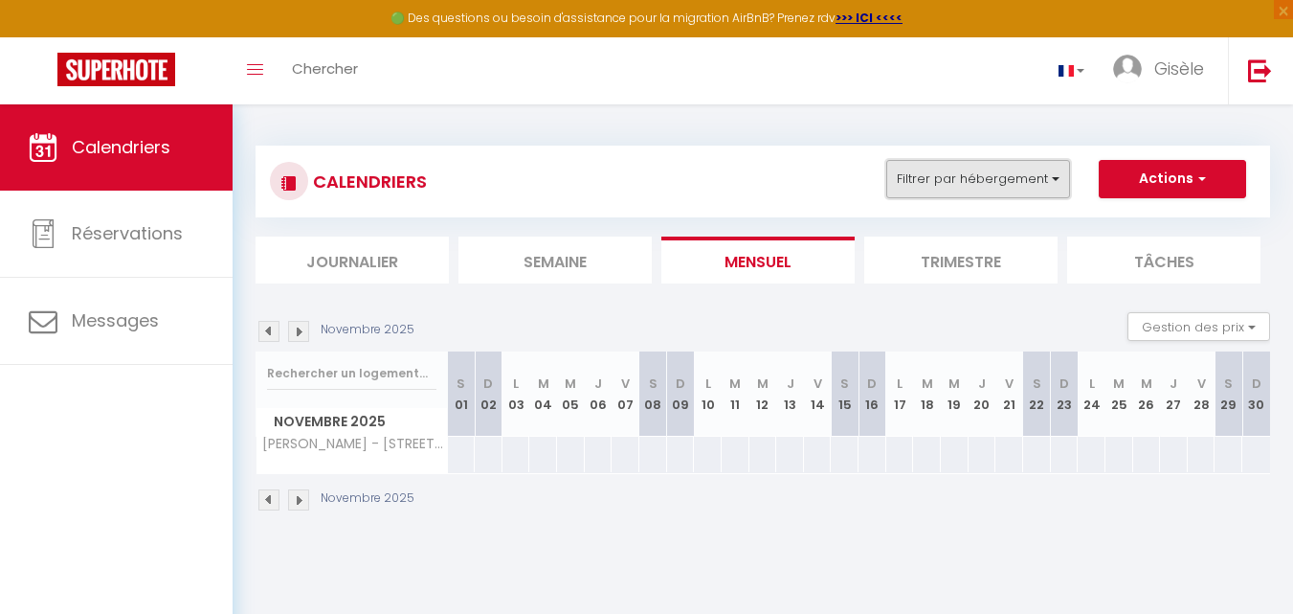
click at [1056, 180] on button "Filtrer par hébergement" at bounding box center [978, 179] width 184 height 38
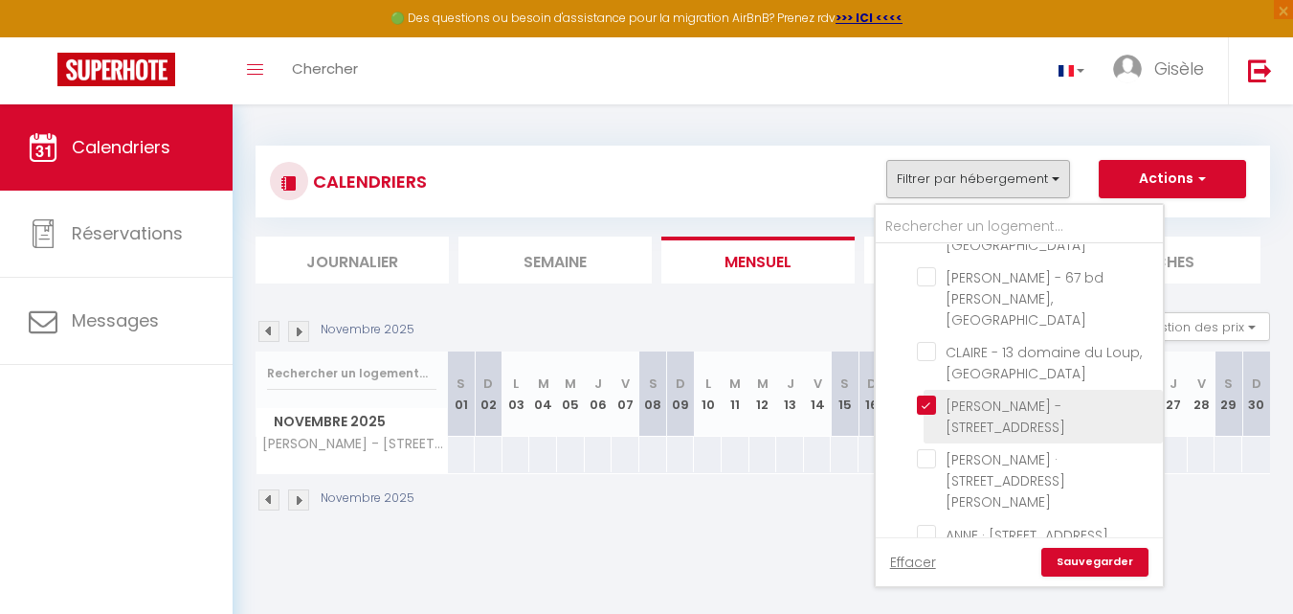
click at [929, 395] on input "[PERSON_NAME] - [STREET_ADDRESS]" at bounding box center [1036, 404] width 239 height 19
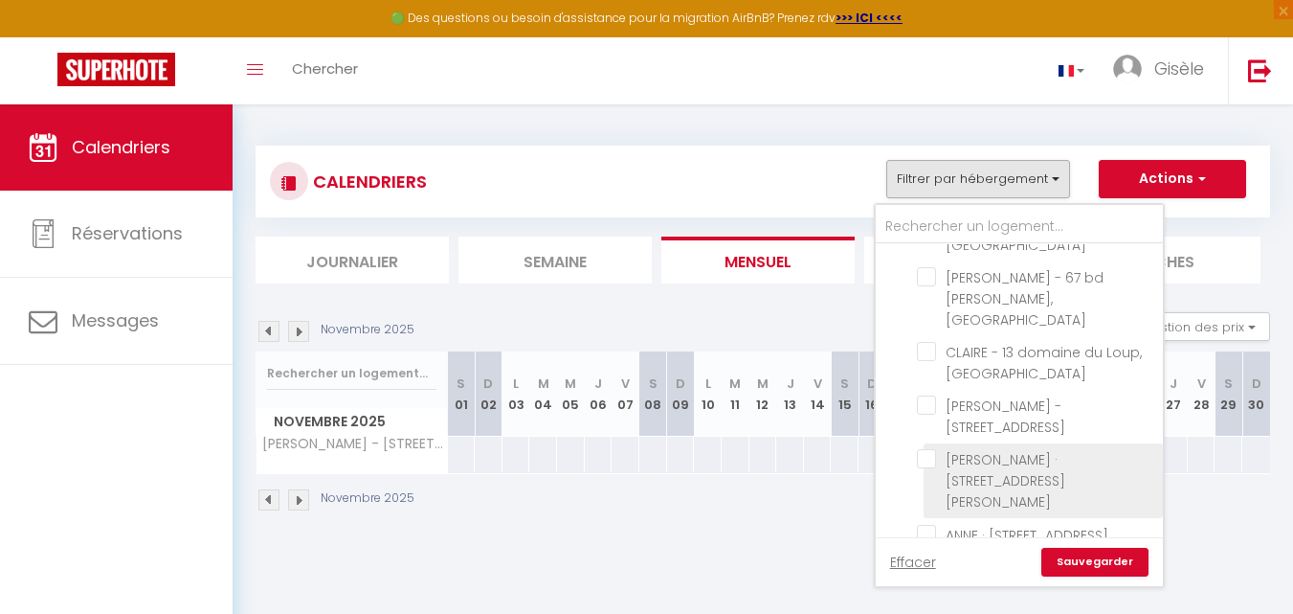
click at [929, 449] on input "[PERSON_NAME] · [STREET_ADDRESS][PERSON_NAME]" at bounding box center [1036, 458] width 239 height 19
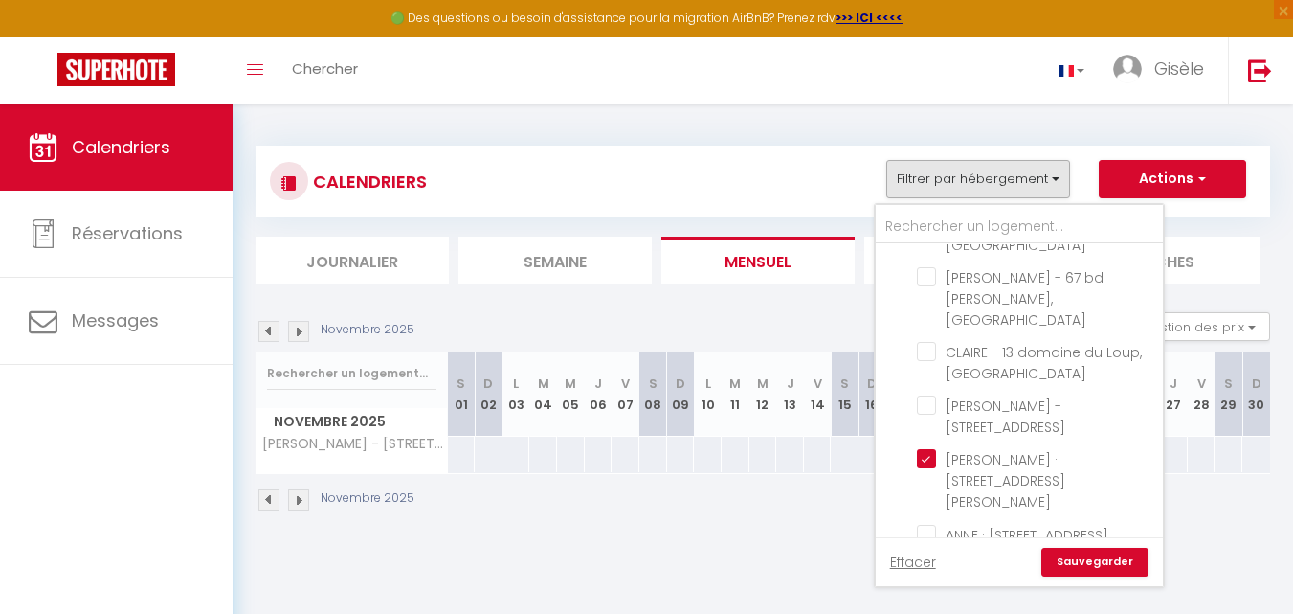
click at [1091, 559] on link "Sauvegarder" at bounding box center [1094, 562] width 107 height 29
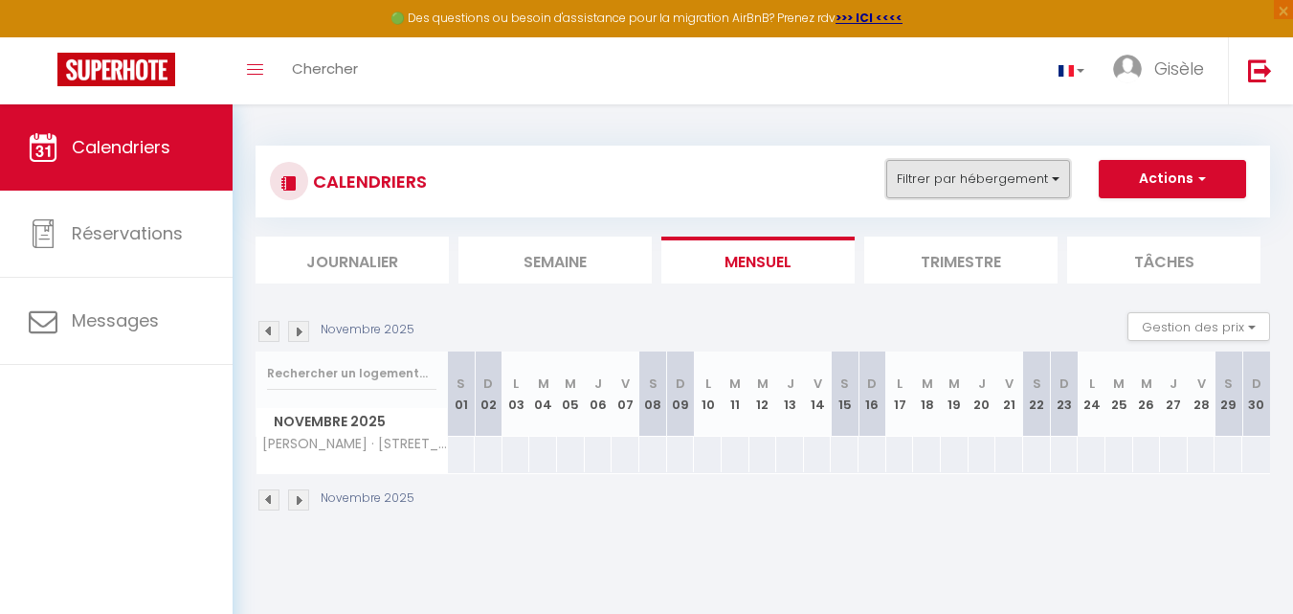
click at [1055, 178] on button "Filtrer par hébergement" at bounding box center [978, 179] width 184 height 38
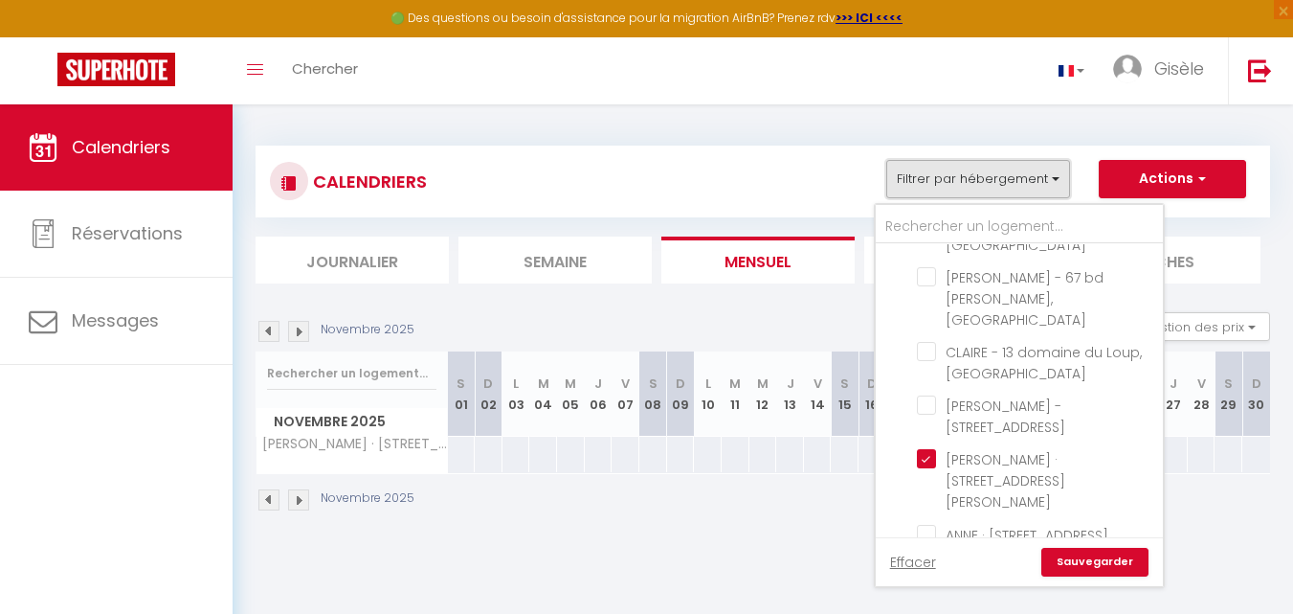
scroll to position [104, 0]
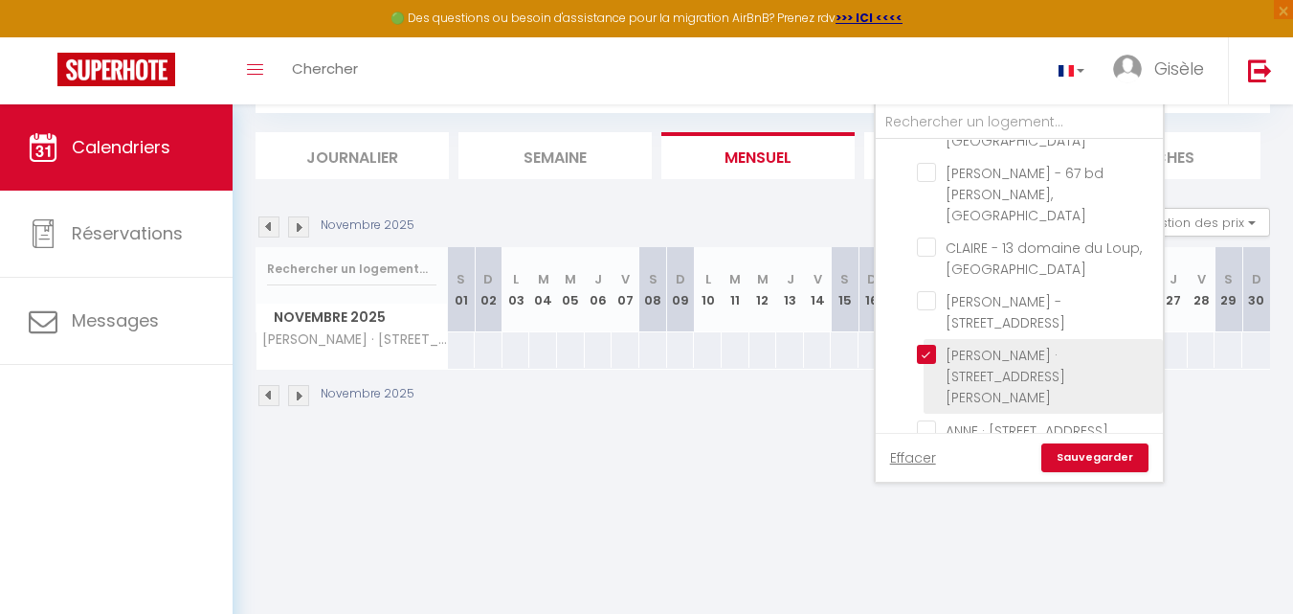
click at [929, 345] on input "[PERSON_NAME] · [STREET_ADDRESS][PERSON_NAME]" at bounding box center [1036, 354] width 239 height 19
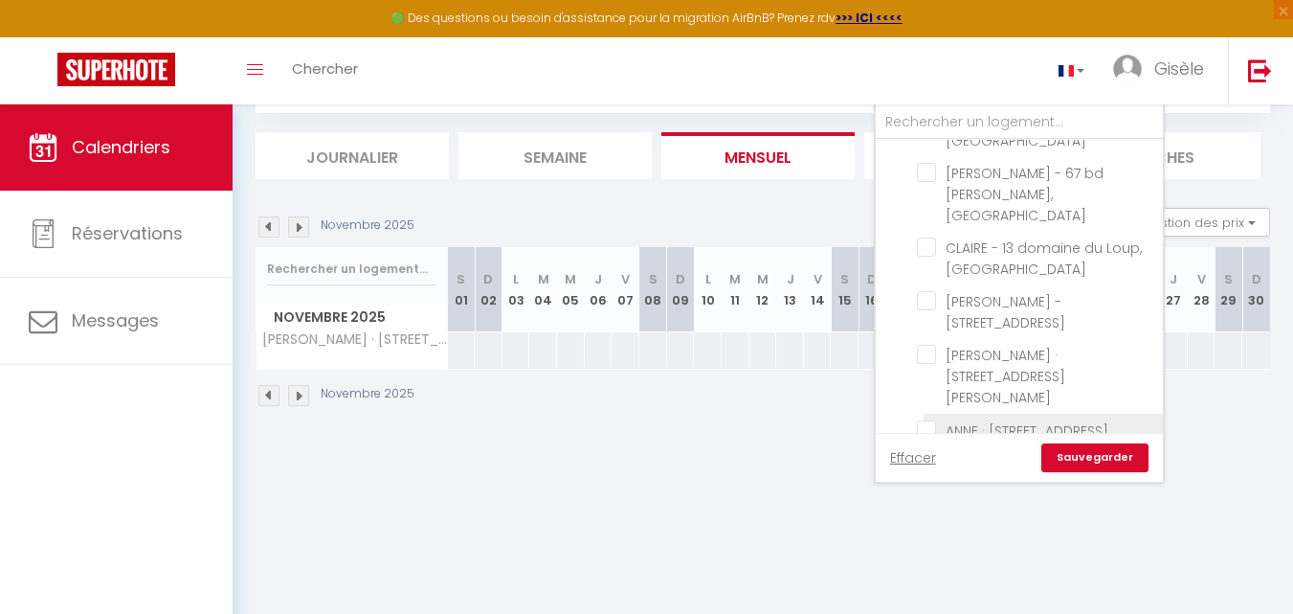
click at [929, 419] on input "ANNE · [STREET_ADDRESS]" at bounding box center [1036, 428] width 239 height 19
click at [1072, 456] on link "Sauvegarder" at bounding box center [1094, 457] width 107 height 29
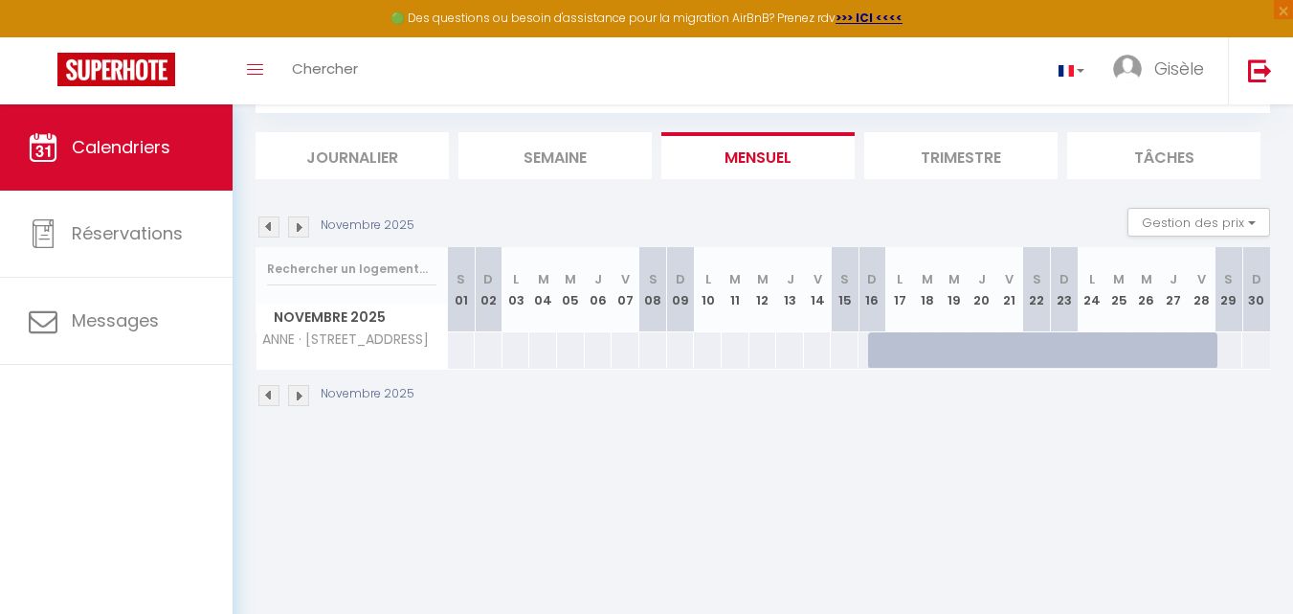
scroll to position [0, 0]
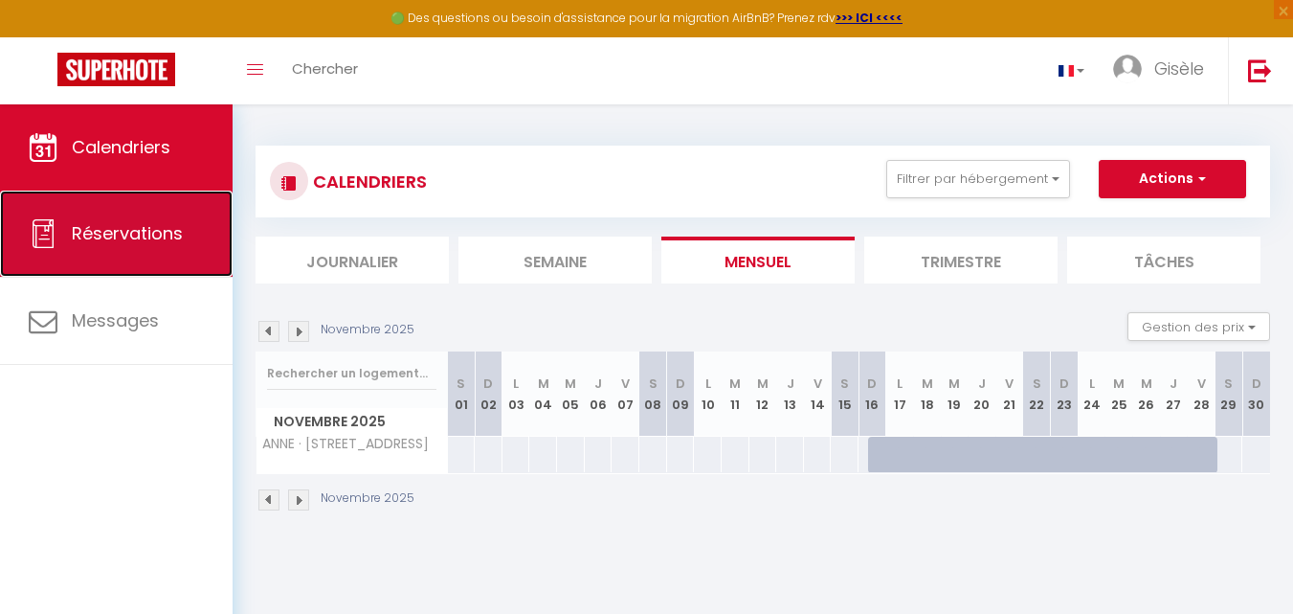
click at [160, 225] on span "Réservations" at bounding box center [127, 233] width 111 height 24
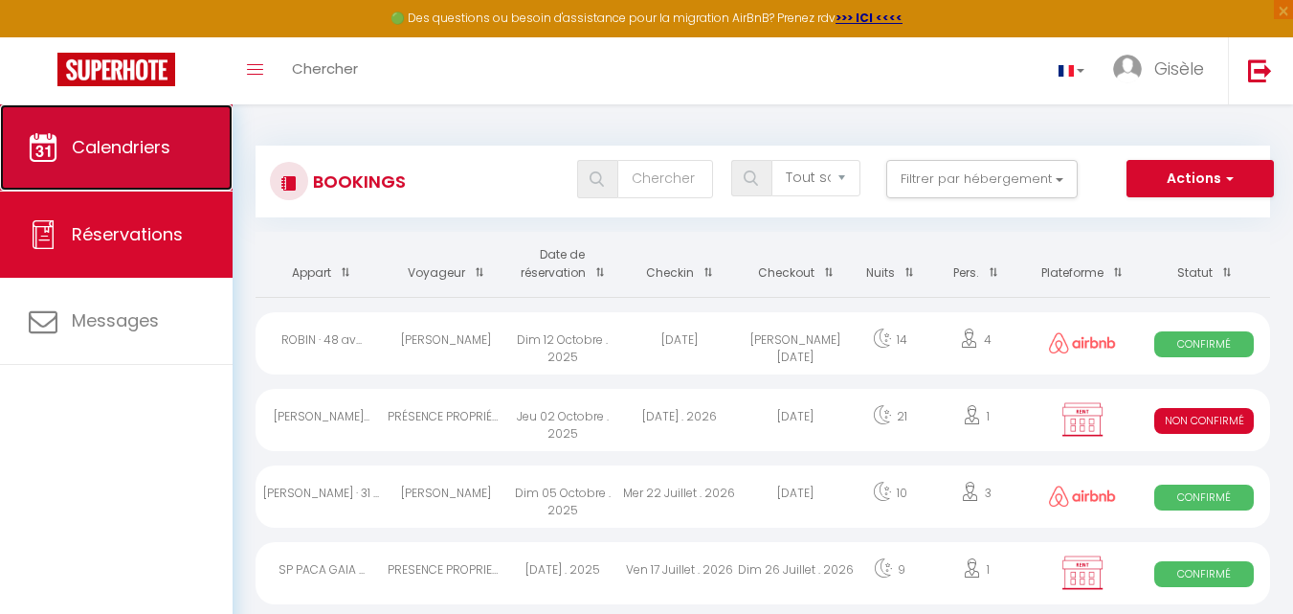
click at [136, 143] on span "Calendriers" at bounding box center [121, 147] width 99 height 24
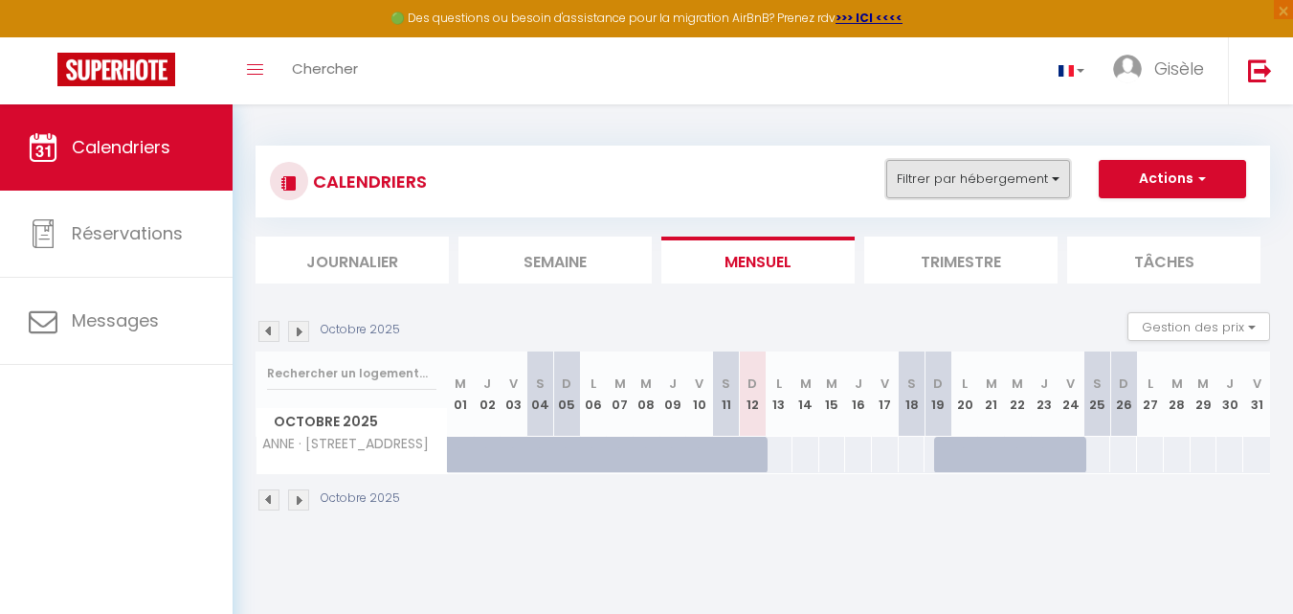
click at [1057, 175] on button "Filtrer par hébergement" at bounding box center [978, 179] width 184 height 38
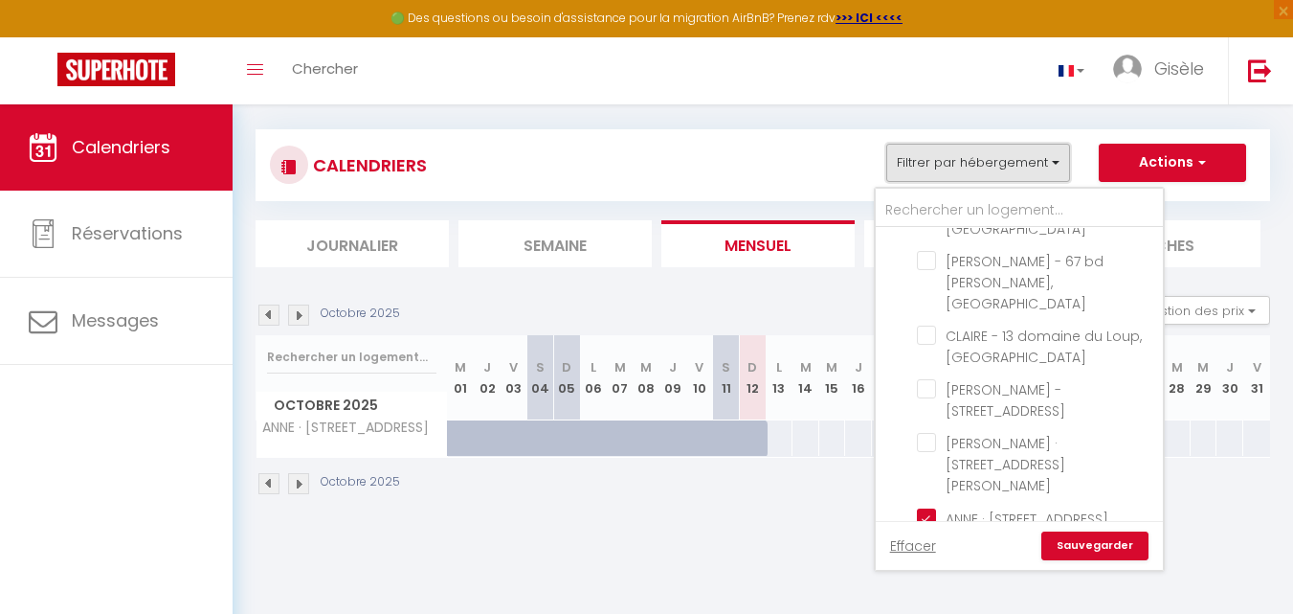
scroll to position [17, 0]
click at [929, 506] on input "ANNE · [STREET_ADDRESS]" at bounding box center [1036, 515] width 239 height 19
click at [810, 169] on div "CALENDRIERS Filtrer par hébergement [PERSON_NAME] sur Mer [PERSON_NAME]. des Co…" at bounding box center [763, 164] width 986 height 43
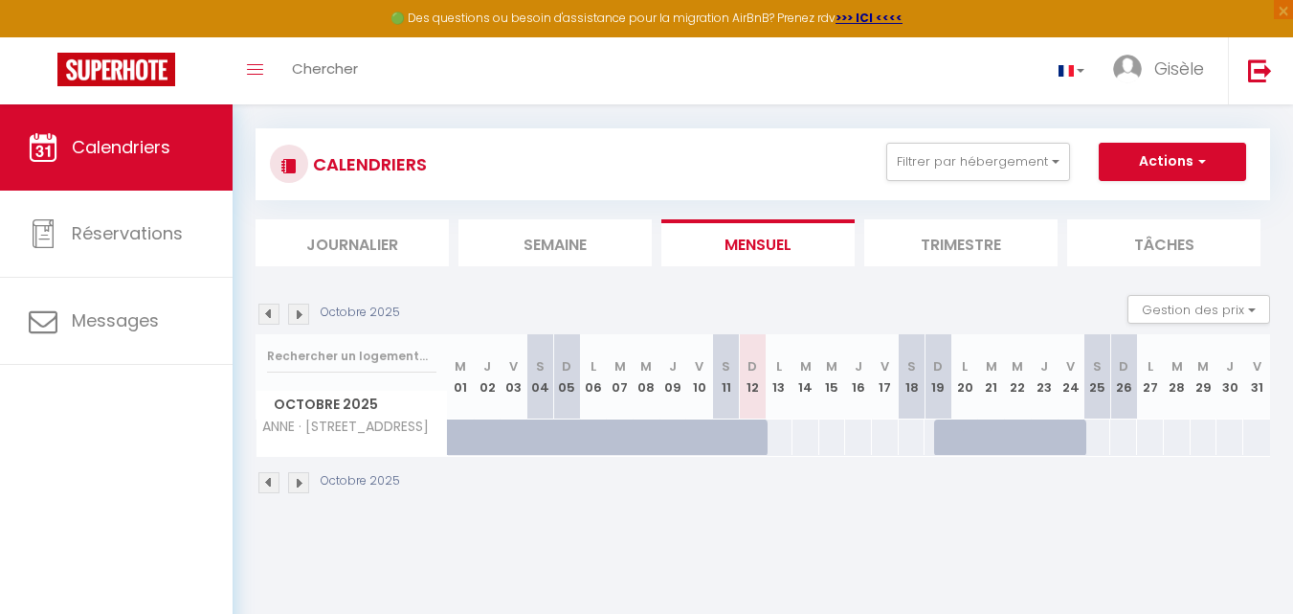
click at [387, 248] on li "Journalier" at bounding box center [352, 242] width 193 height 47
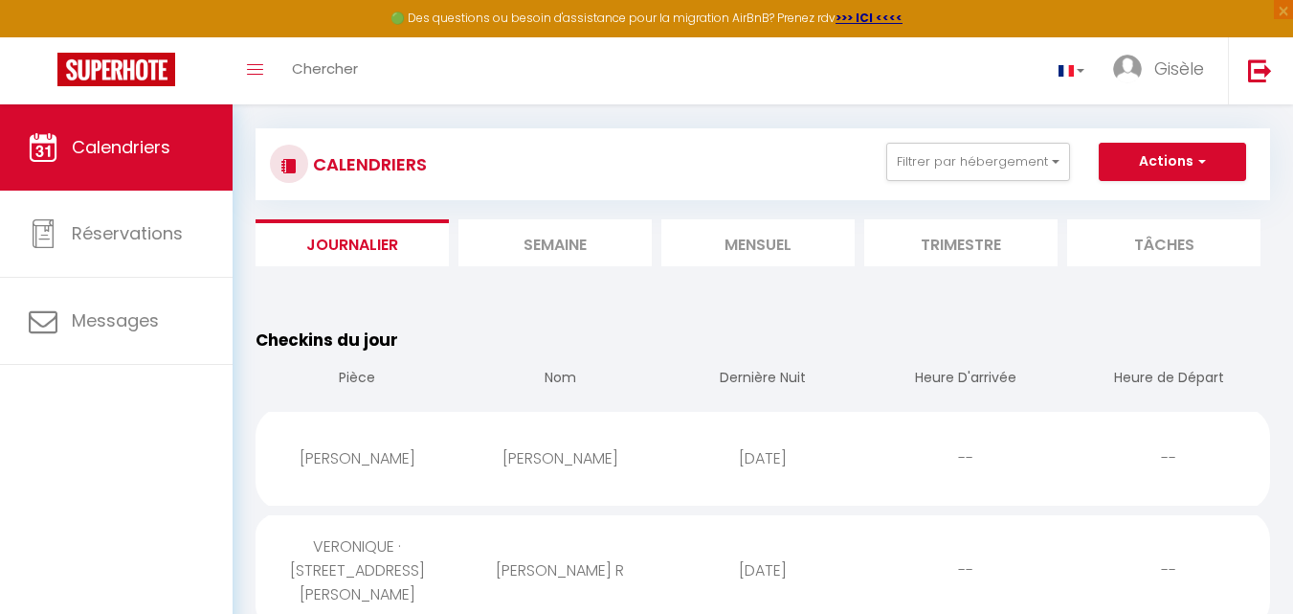
click at [539, 236] on li "Semaine" at bounding box center [555, 242] width 193 height 47
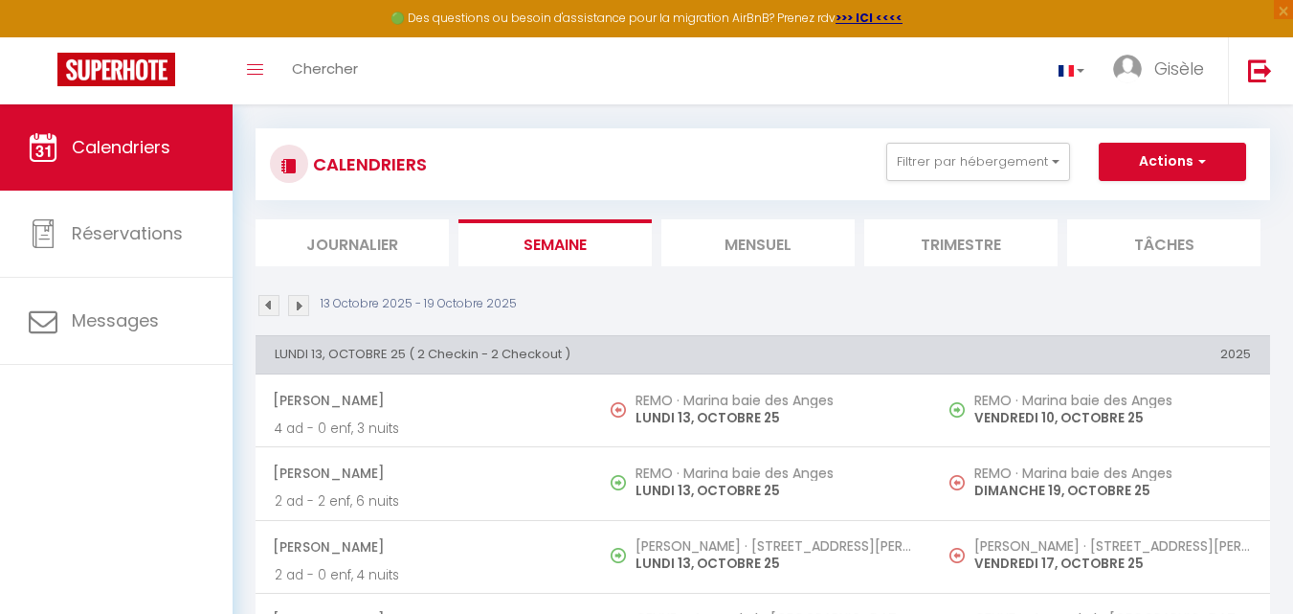
click at [761, 235] on li "Mensuel" at bounding box center [757, 242] width 193 height 47
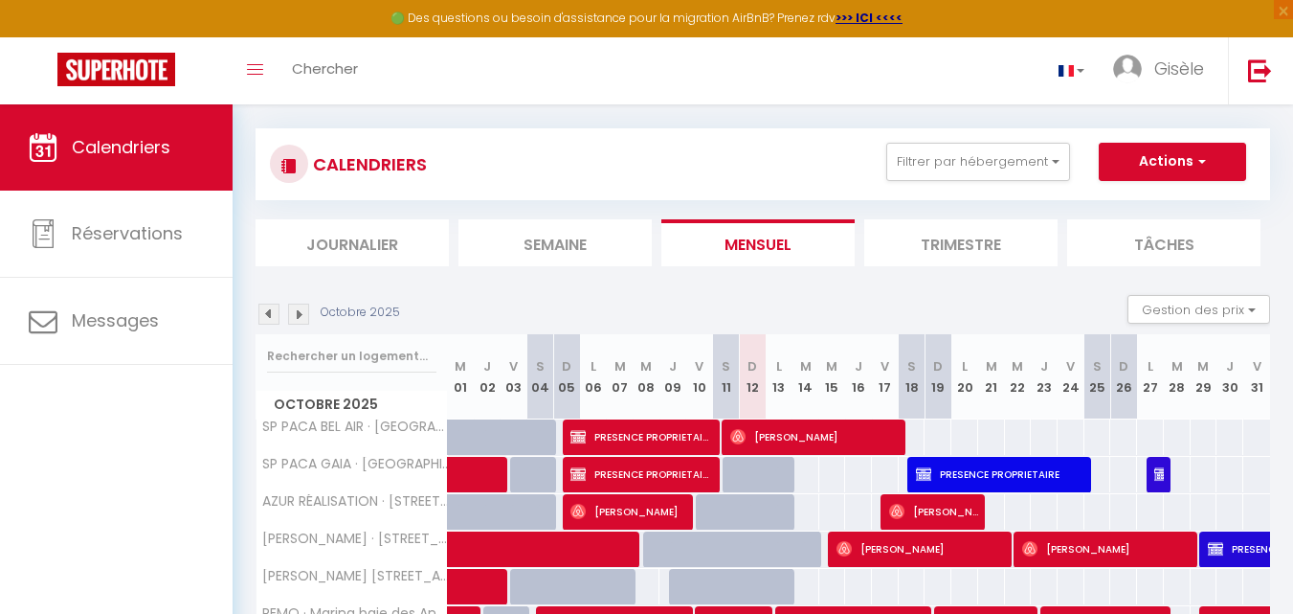
drag, startPoint x: 761, startPoint y: 235, endPoint x: 674, endPoint y: 307, distance: 113.5
click at [708, 170] on div "CALENDRIERS Filtrer par hébergement [PERSON_NAME] sur Mer [PERSON_NAME]. des Co…" at bounding box center [763, 164] width 986 height 43
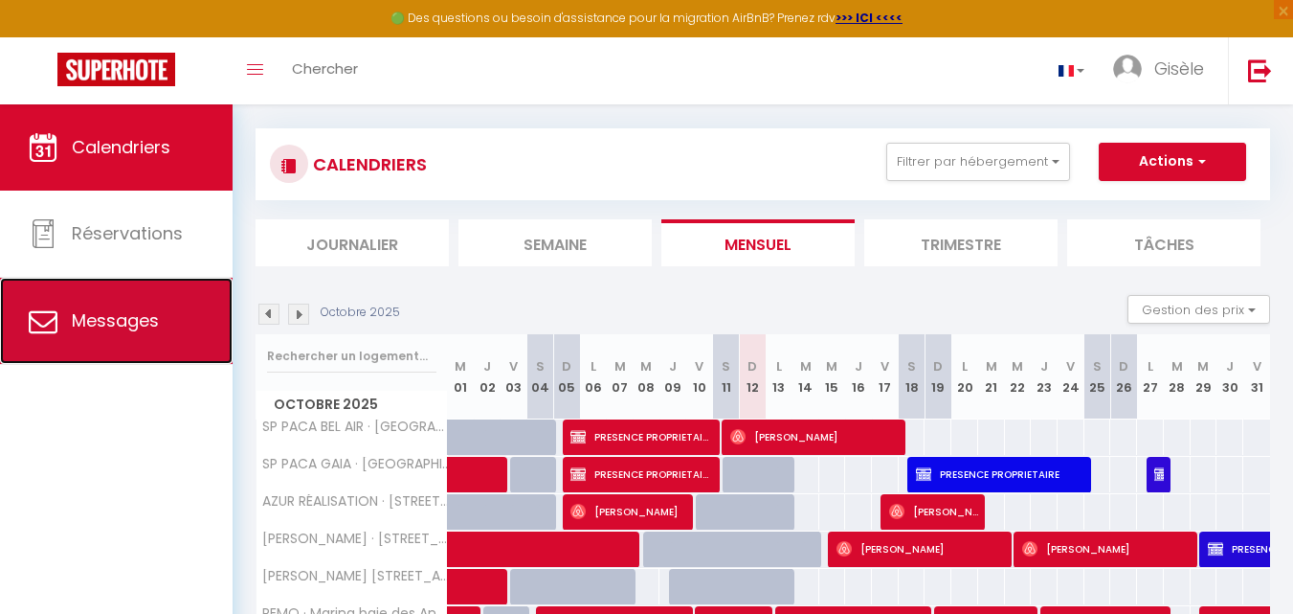
click at [136, 320] on span "Messages" at bounding box center [115, 320] width 87 height 24
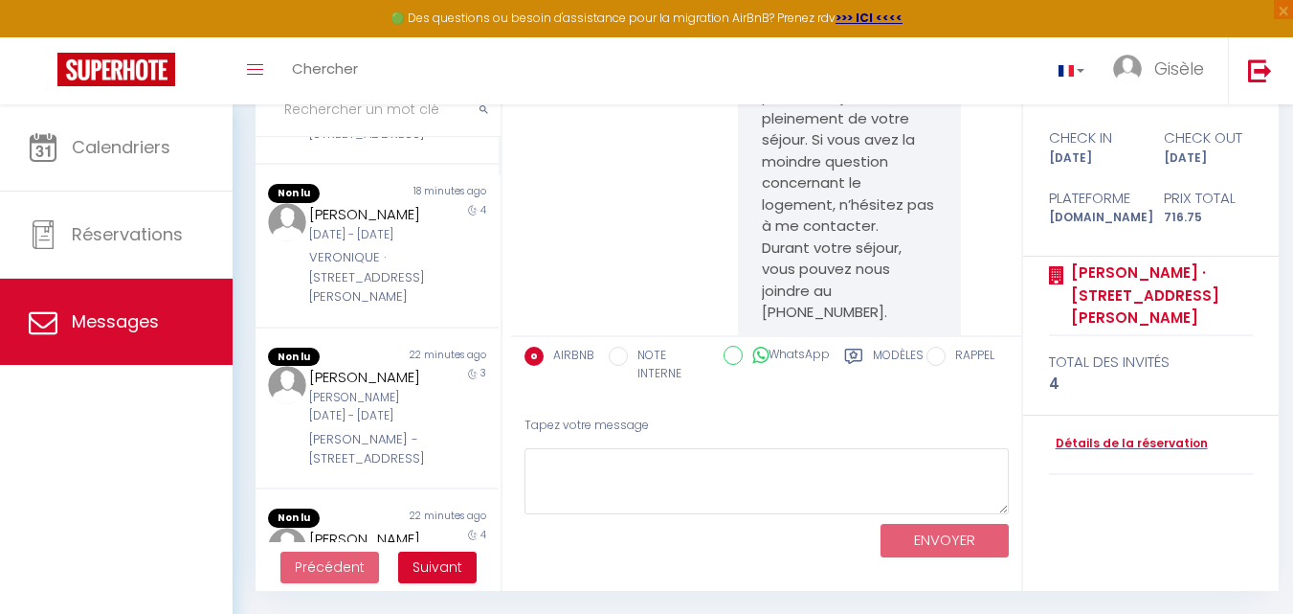
scroll to position [5458, 0]
